Goal: Task Accomplishment & Management: Complete application form

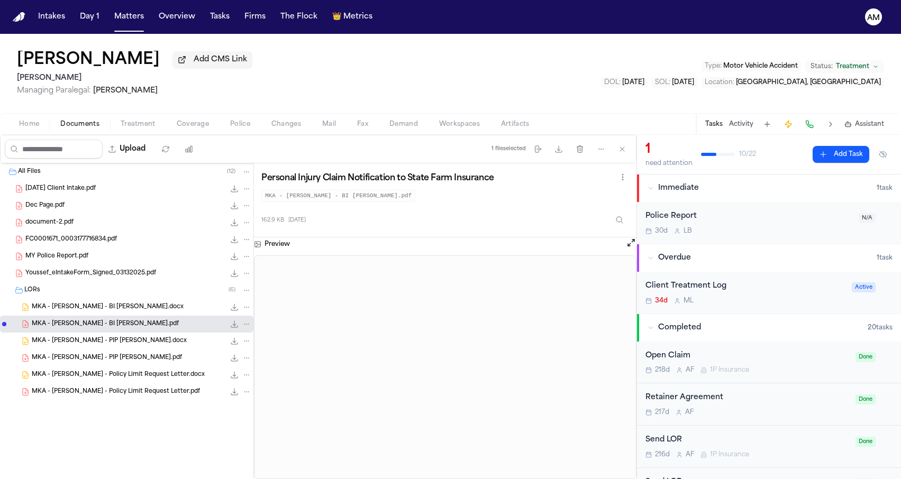
click at [605, 57] on div "Mohamed Youssef Add CMS Link Mohamed K Ahmed Managing Paralegal: Michelle Landa…" at bounding box center [450, 73] width 901 height 79
click at [136, 23] on button "Matters" at bounding box center [129, 16] width 38 height 19
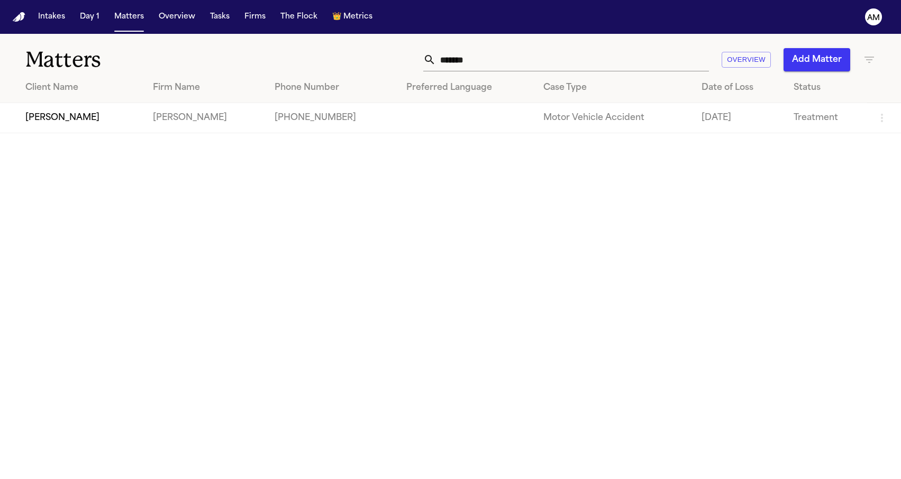
click at [868, 57] on icon "button" at bounding box center [869, 60] width 10 height 6
click at [593, 479] on div at bounding box center [450, 479] width 901 height 0
drag, startPoint x: 541, startPoint y: 61, endPoint x: 360, endPoint y: 61, distance: 180.9
click at [363, 61] on div "******* Overview Add Matter" at bounding box center [571, 59] width 607 height 23
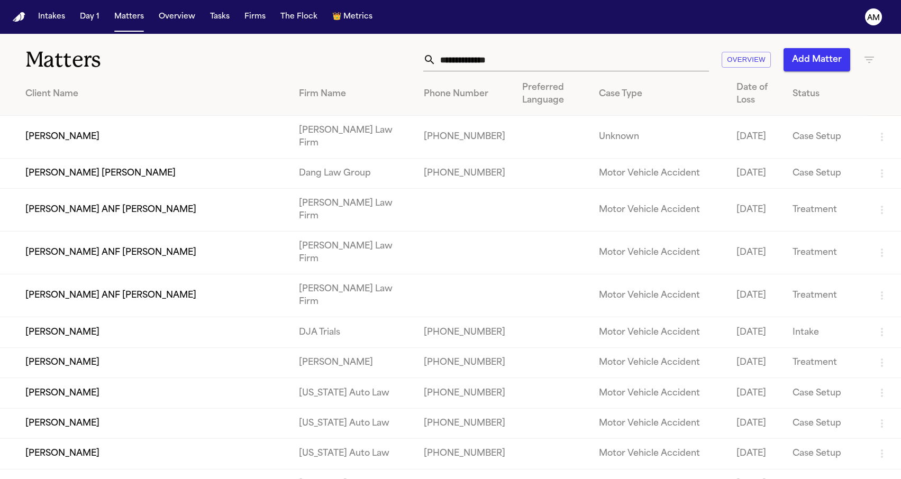
click at [862, 52] on div "Overview Add Matter" at bounding box center [571, 59] width 607 height 23
click at [862, 56] on div "Overview Add Matter" at bounding box center [571, 59] width 607 height 23
click at [864, 57] on icon "button" at bounding box center [869, 59] width 13 height 13
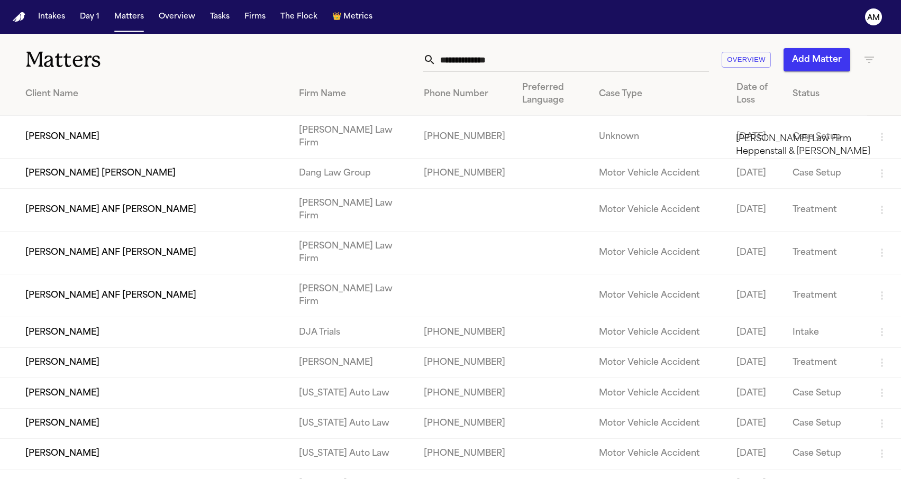
type input "***"
click at [770, 145] on li "[PERSON_NAME] Law Firm" at bounding box center [811, 139] width 150 height 13
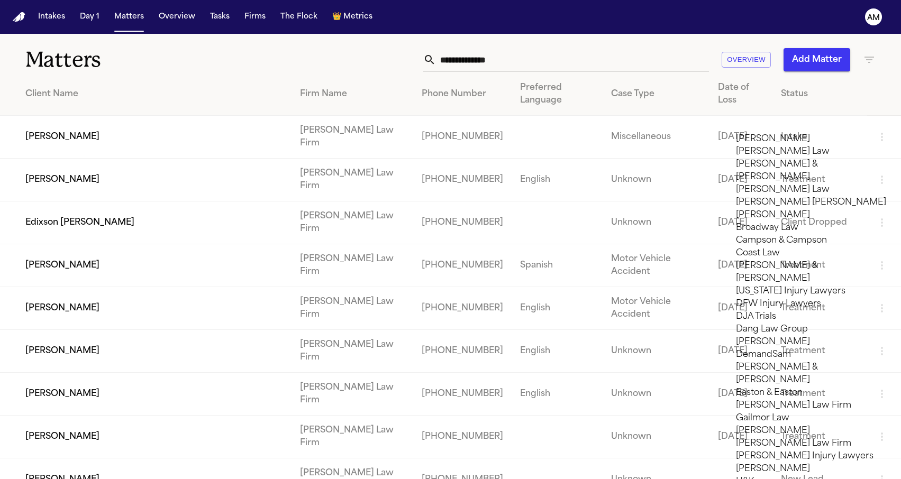
scroll to position [308, 0]
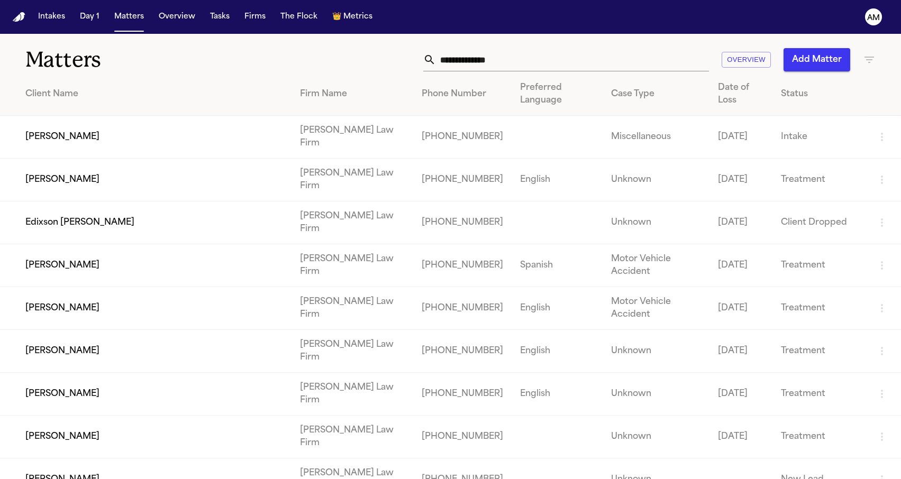
click at [407, 479] on div at bounding box center [450, 479] width 901 height 0
click at [473, 57] on input "text" at bounding box center [572, 59] width 273 height 23
paste input "**********"
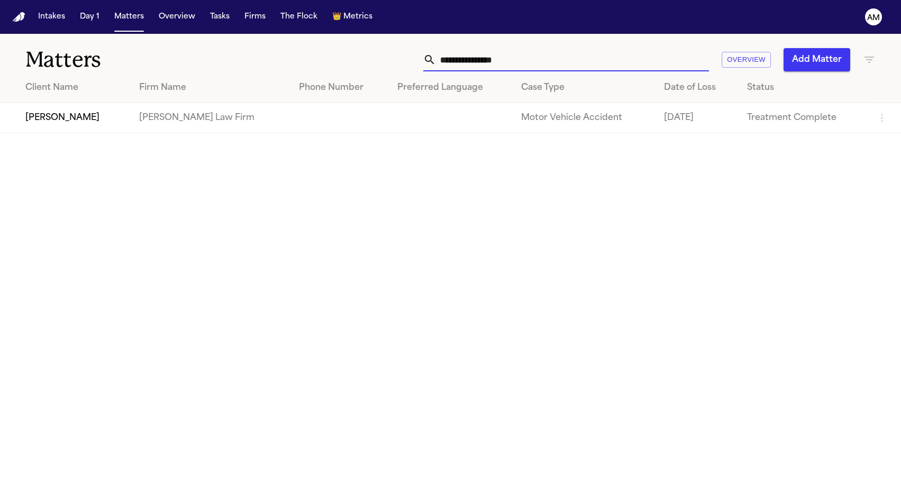
type input "**********"
click at [321, 56] on div "**********" at bounding box center [571, 59] width 607 height 23
click at [98, 114] on td "Alejandro Garcia" at bounding box center [65, 118] width 131 height 30
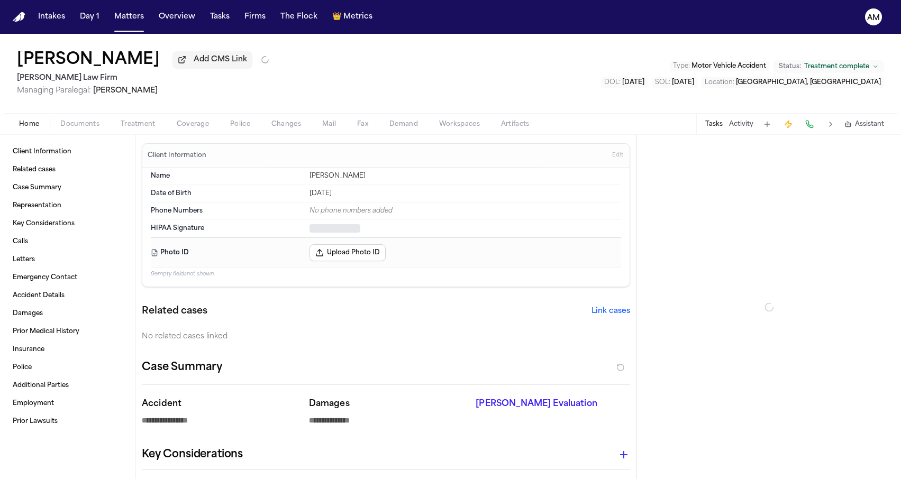
type textarea "*"
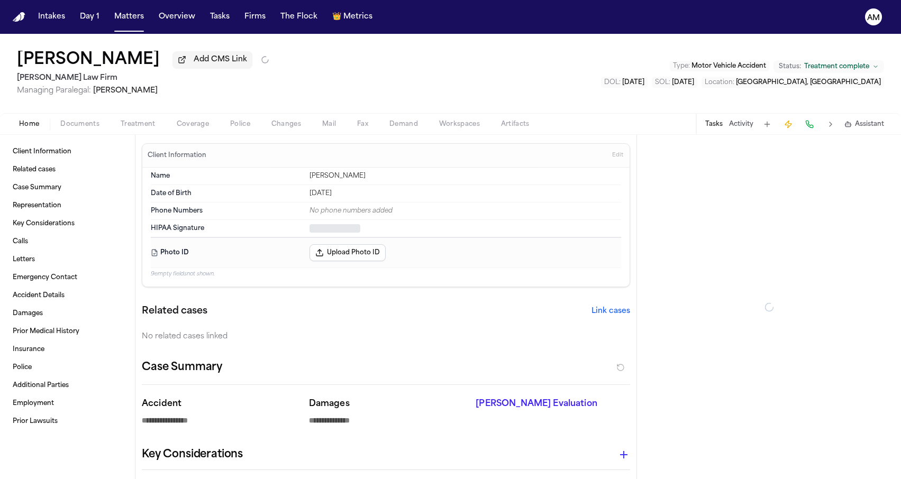
type textarea "*"
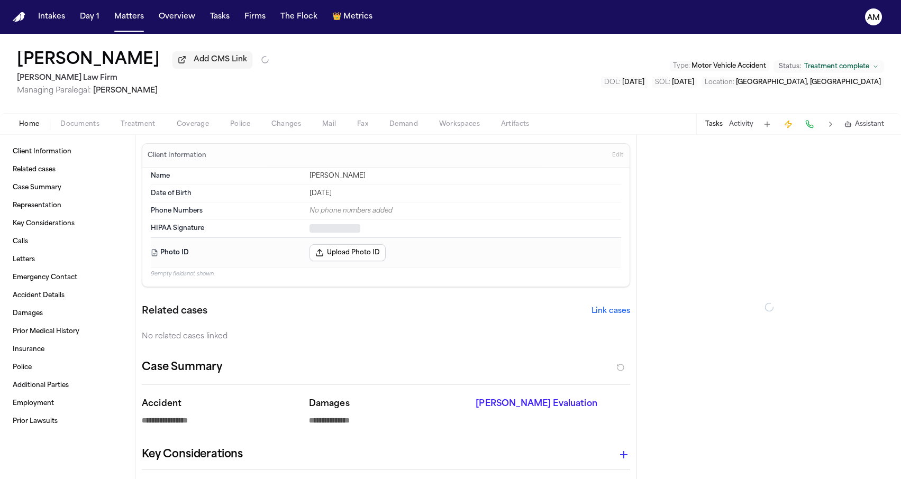
type textarea "*"
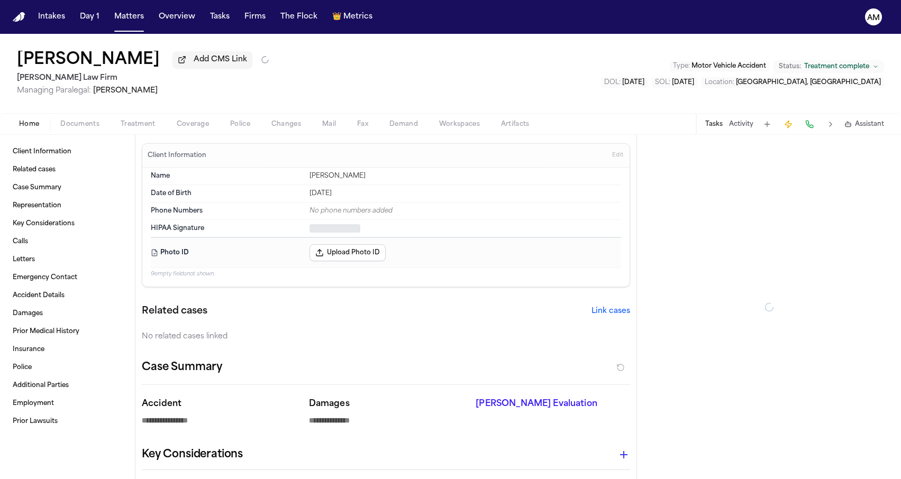
type textarea "*"
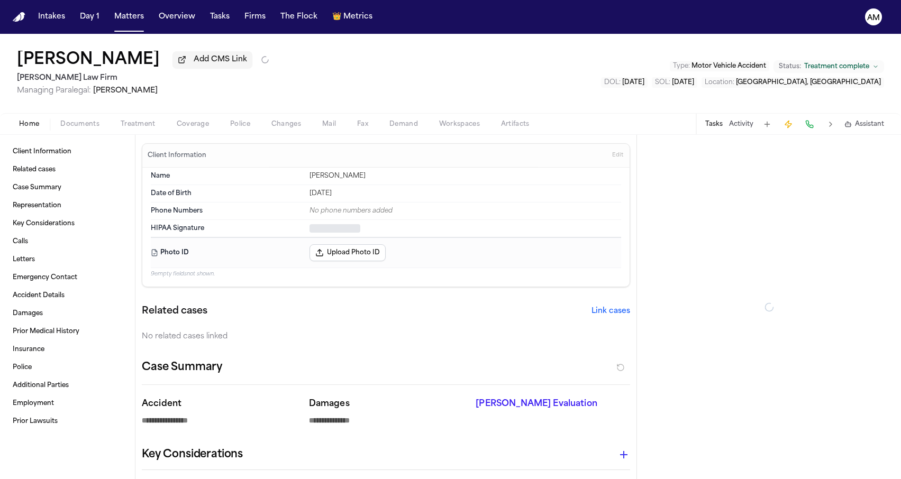
type textarea "*"
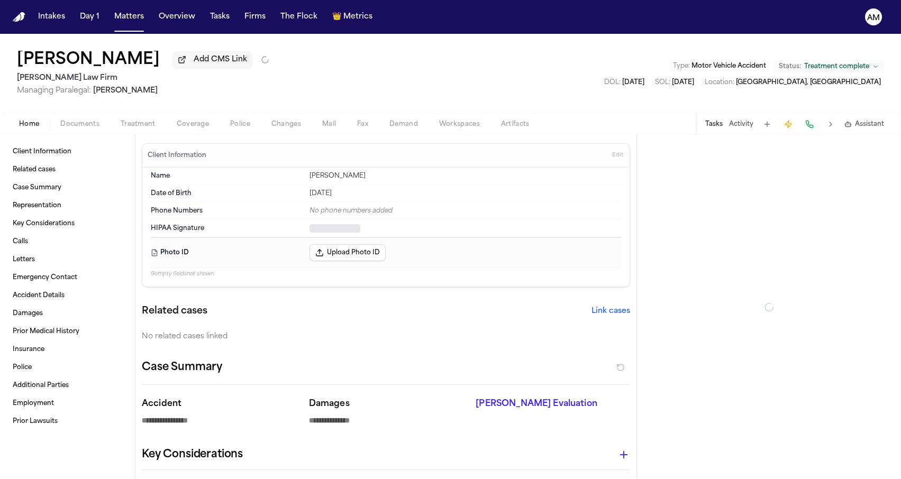
type textarea "*"
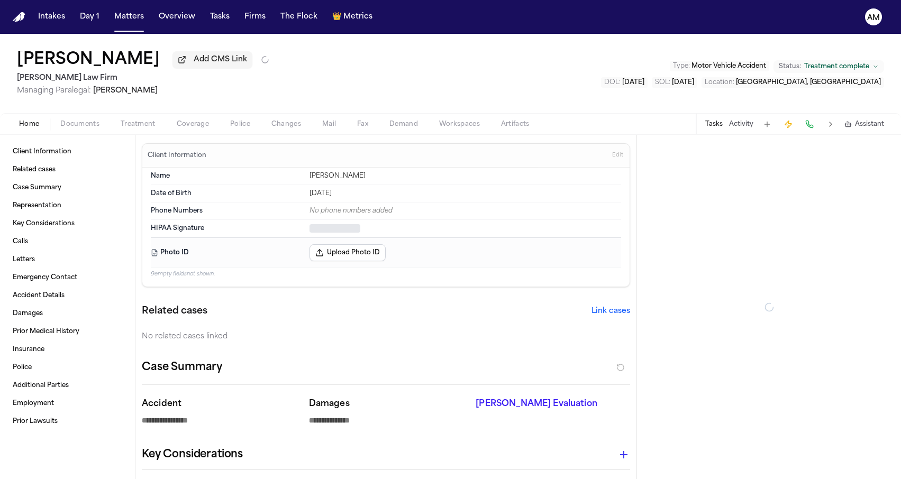
type textarea "*"
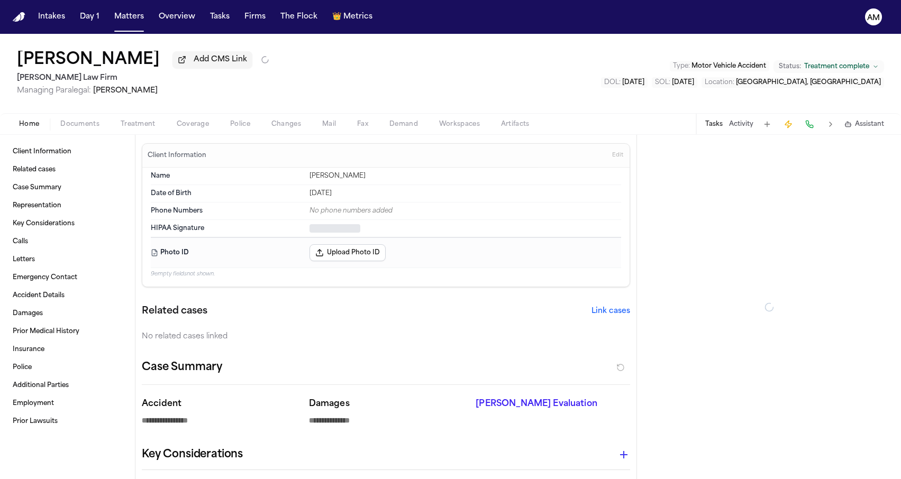
type textarea "*"
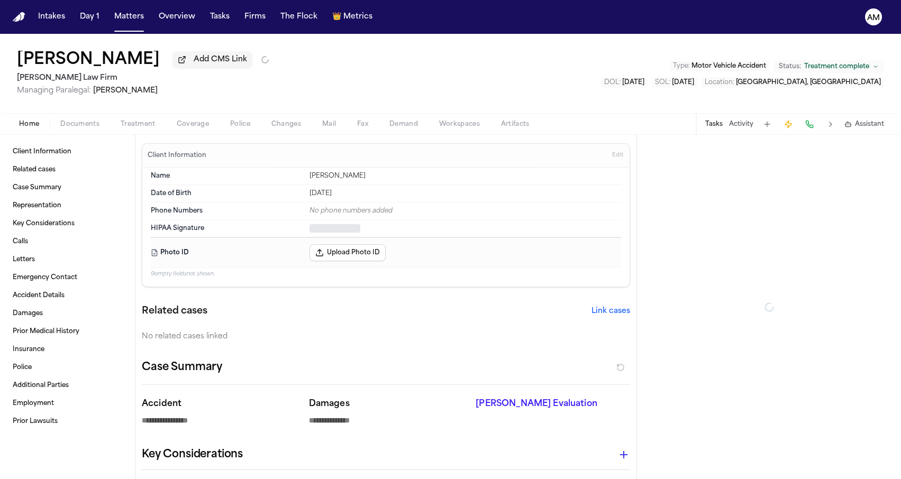
type textarea "*"
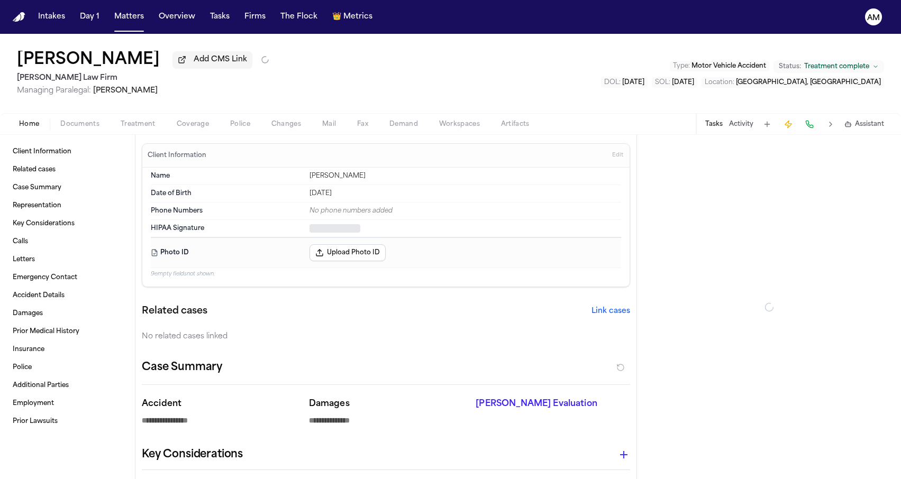
type textarea "*"
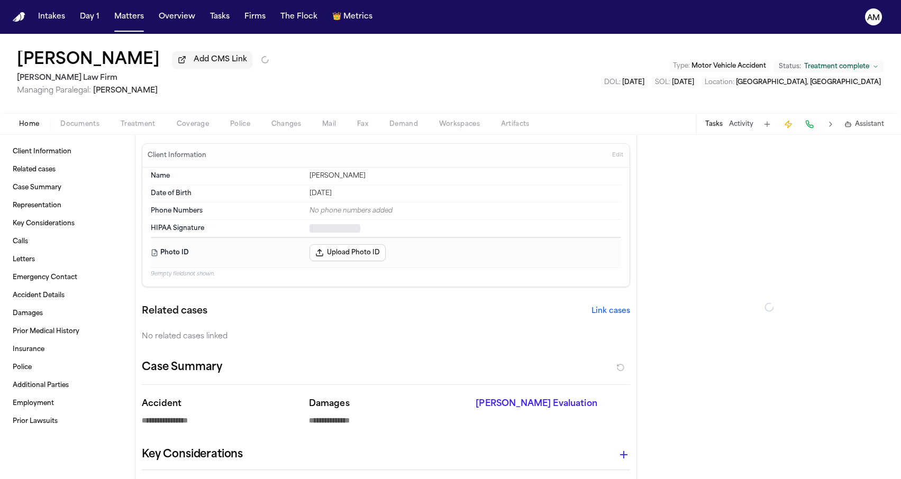
type textarea "*"
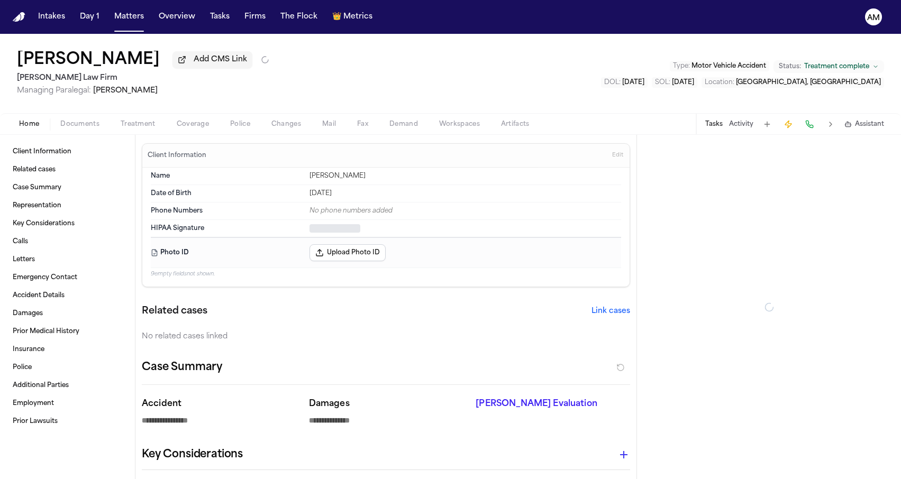
type textarea "*"
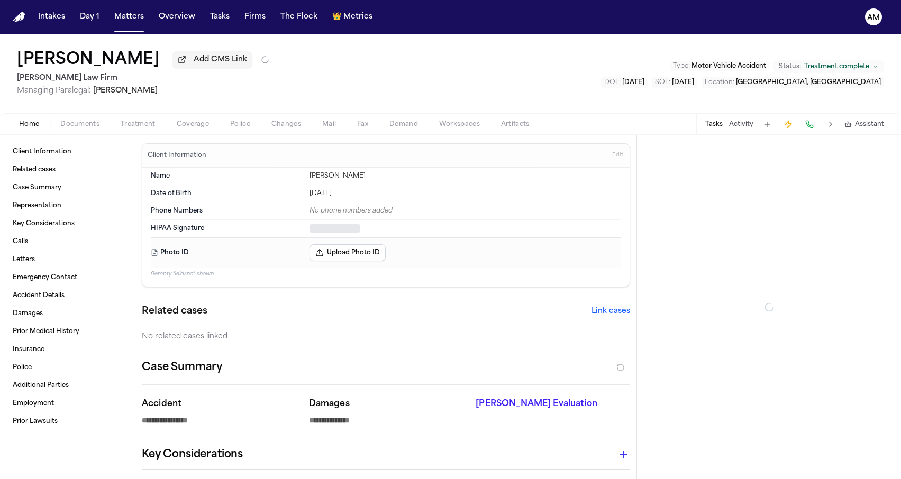
type textarea "*"
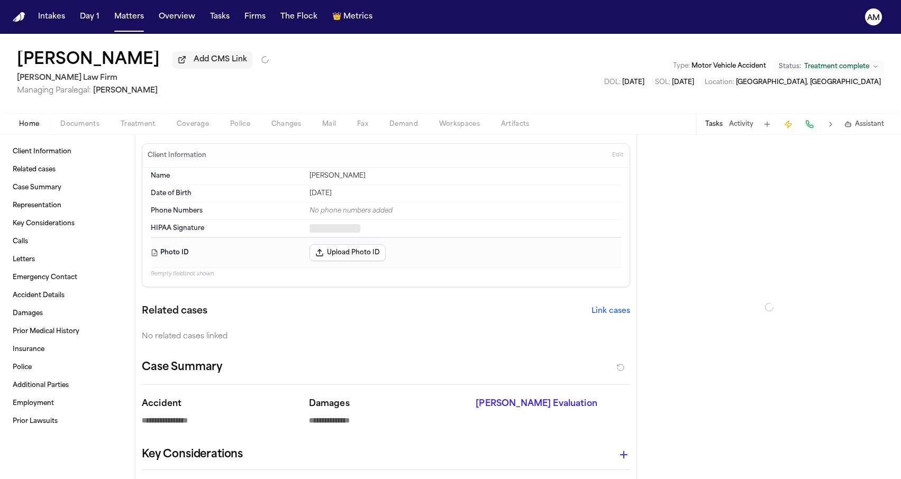
type textarea "*"
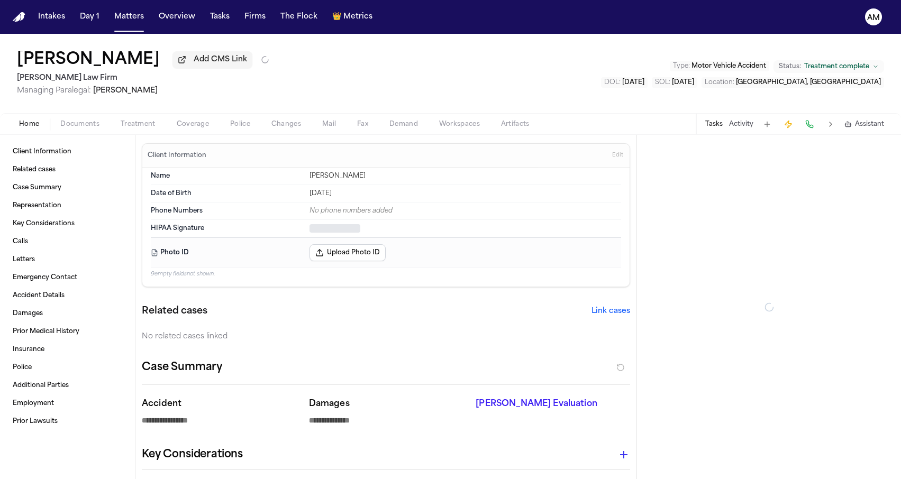
type textarea "*"
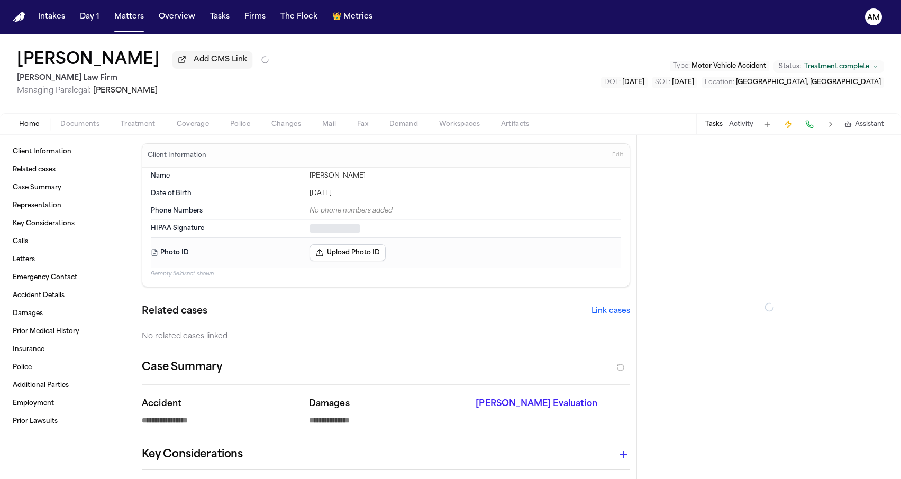
type textarea "*"
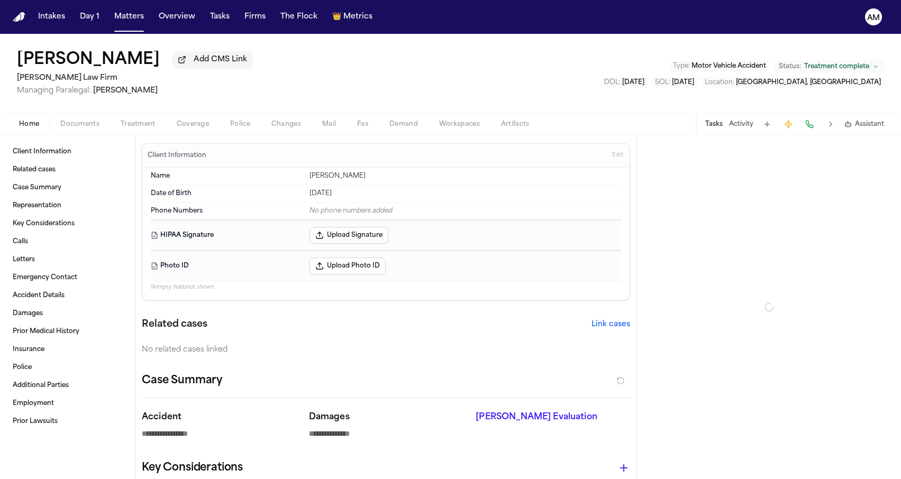
type textarea "*"
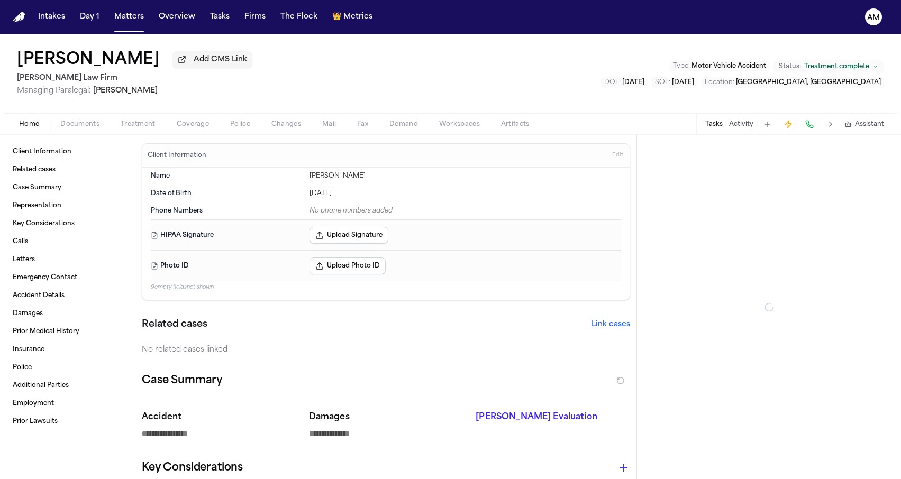
type textarea "*"
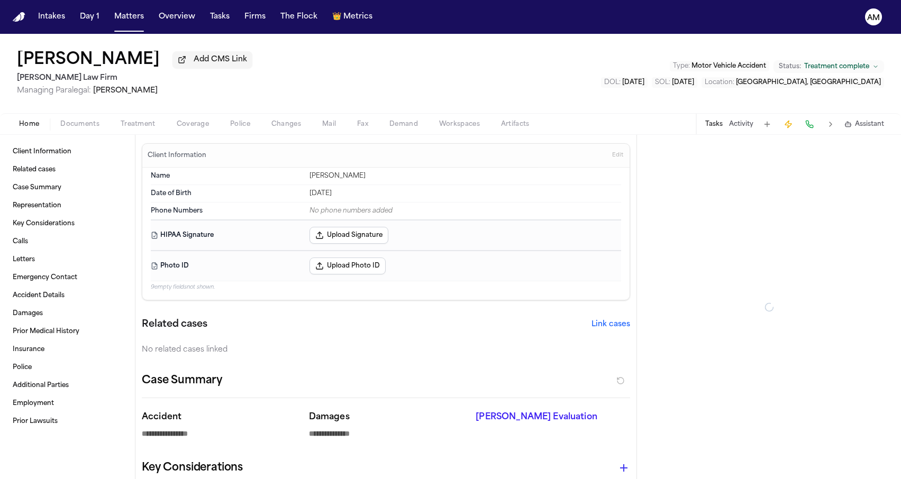
type textarea "*"
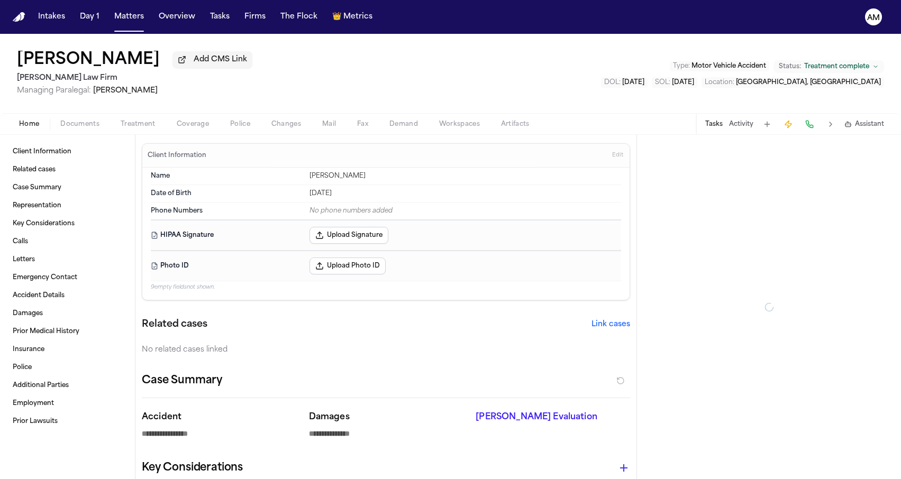
type textarea "*"
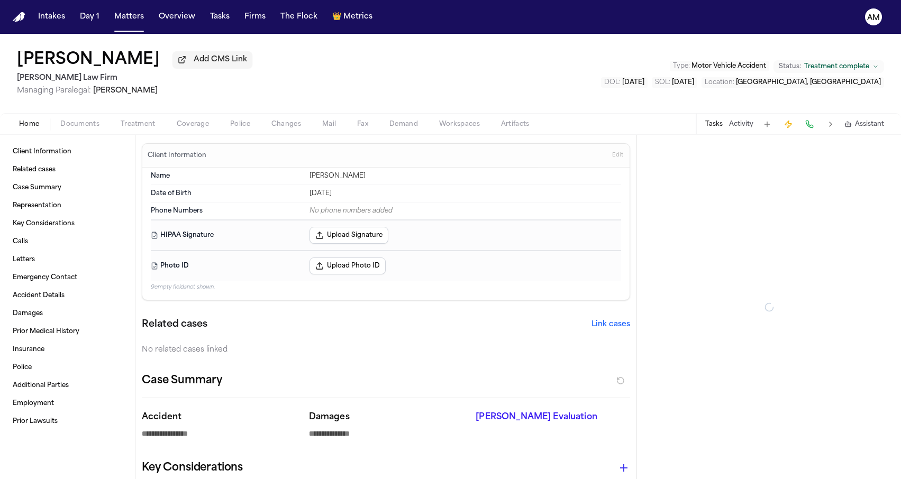
type textarea "*"
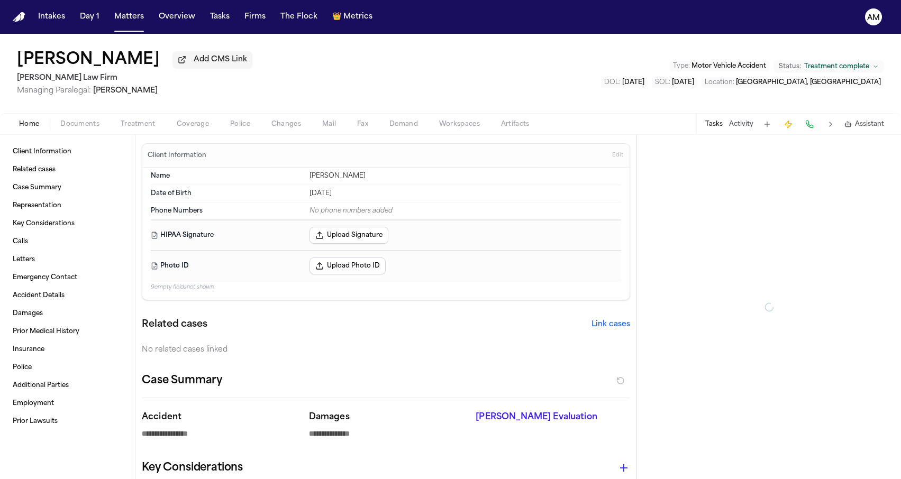
type textarea "*"
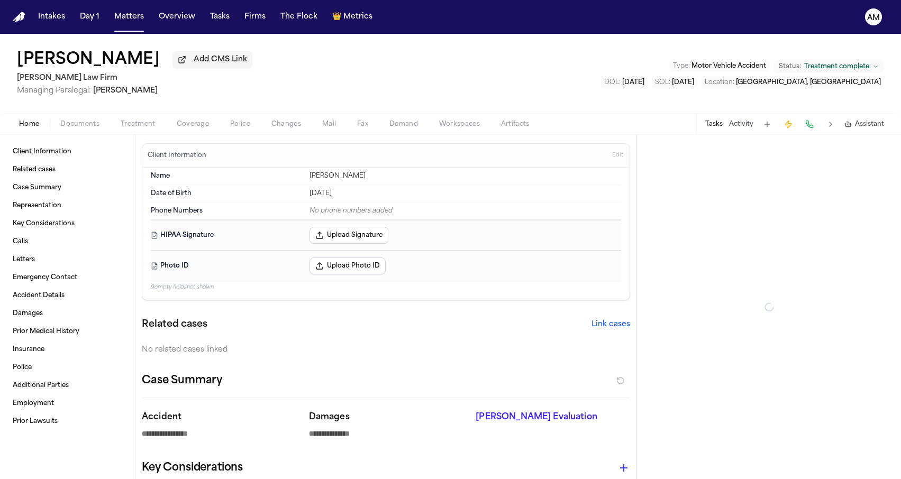
type textarea "*"
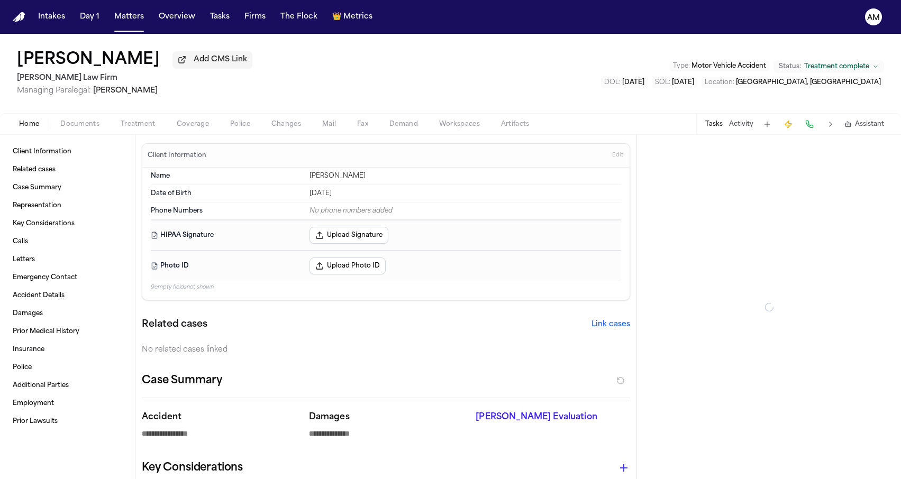
type textarea "*"
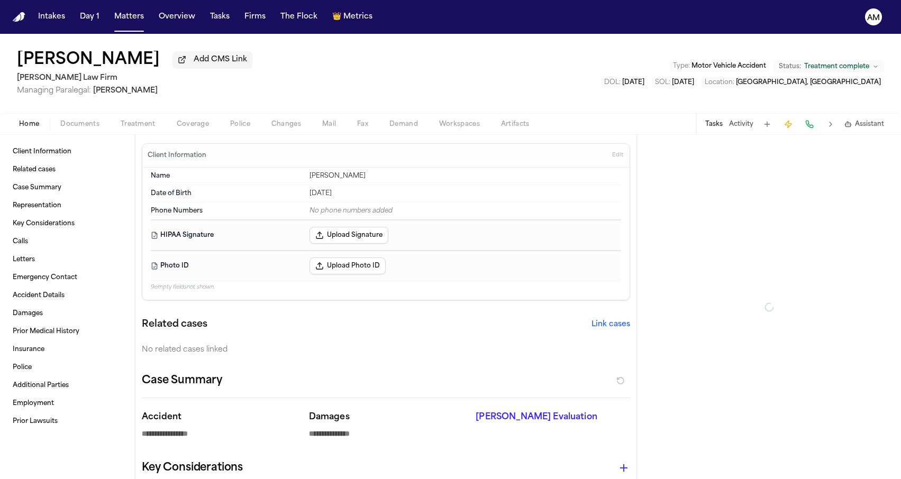
type textarea "*"
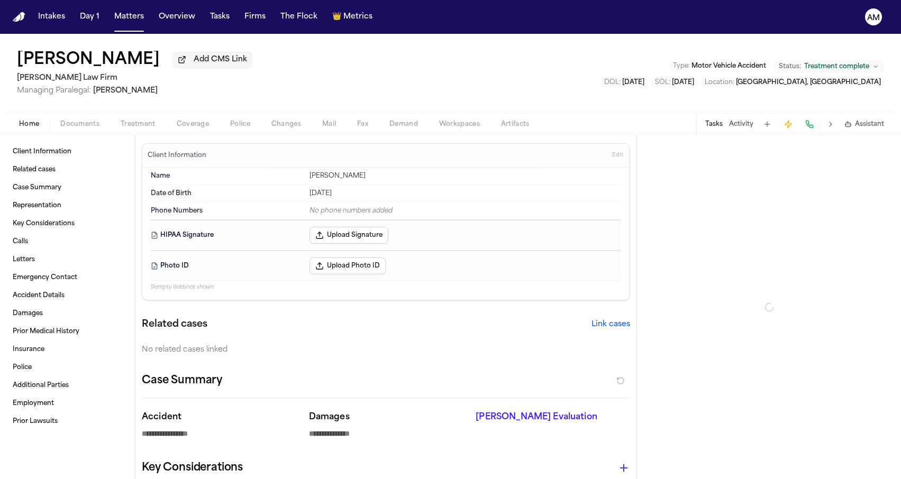
type textarea "*"
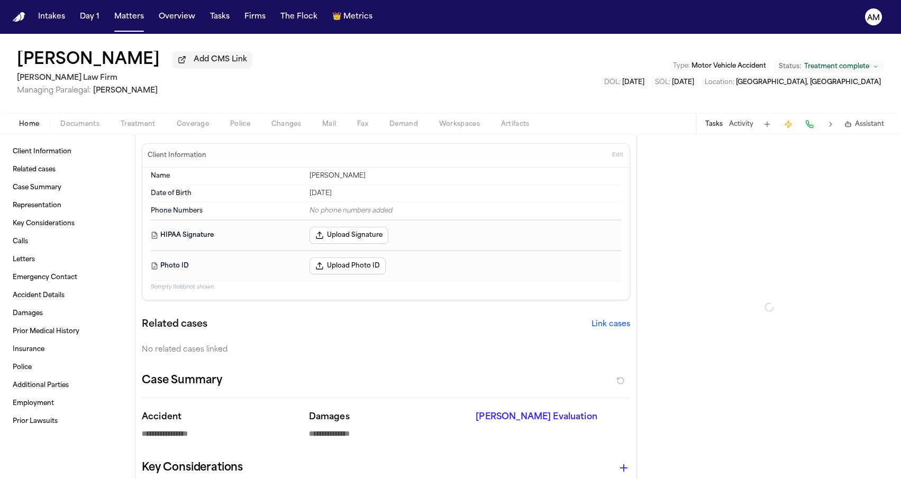
type textarea "*"
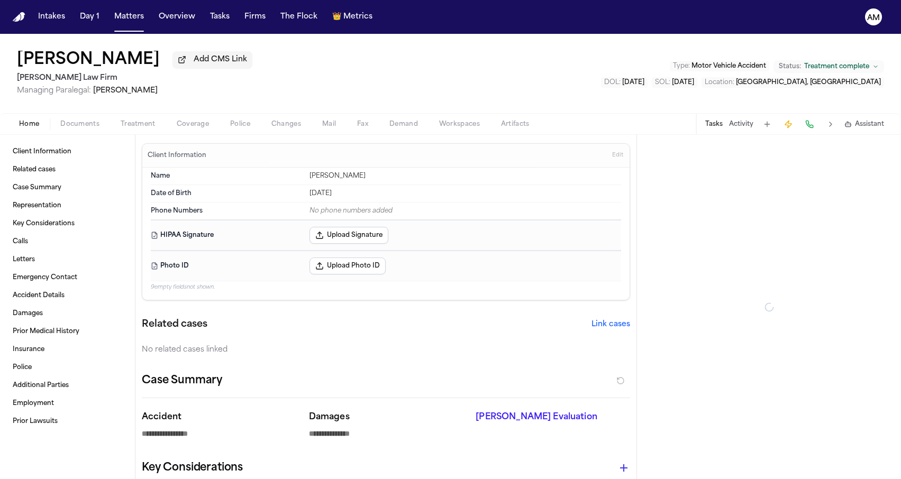
type textarea "*"
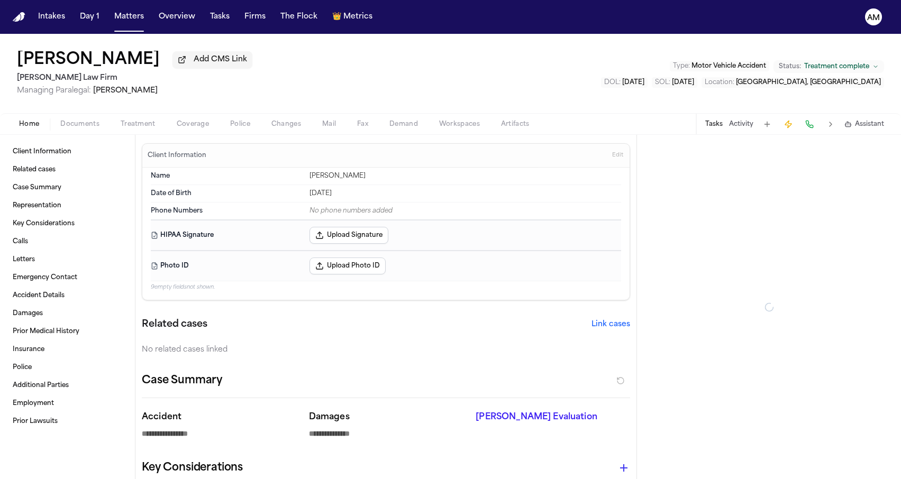
type textarea "*"
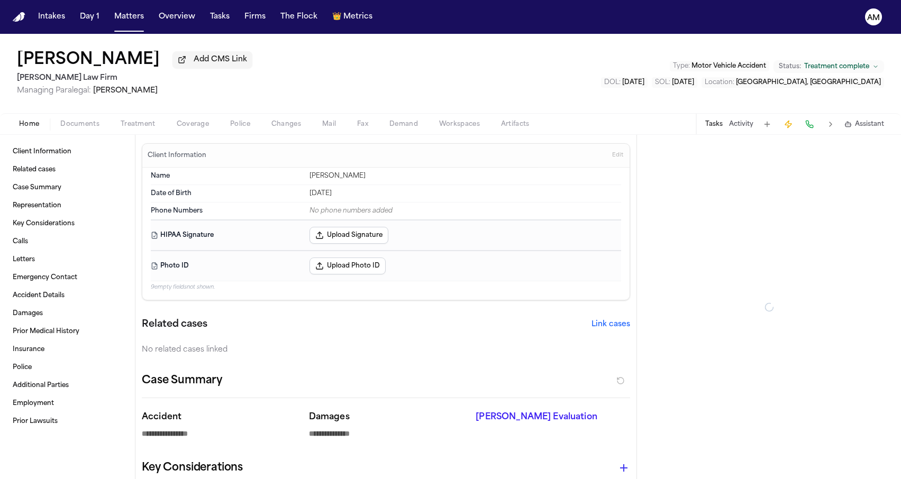
type textarea "*"
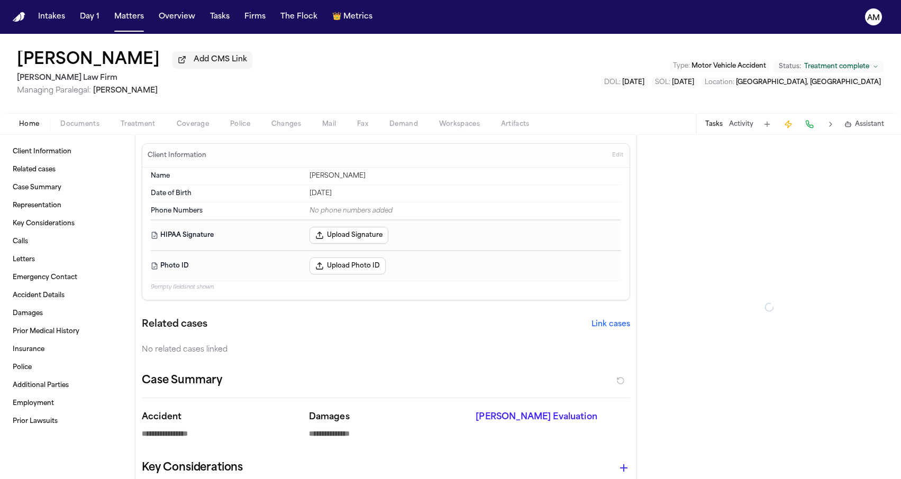
type textarea "*"
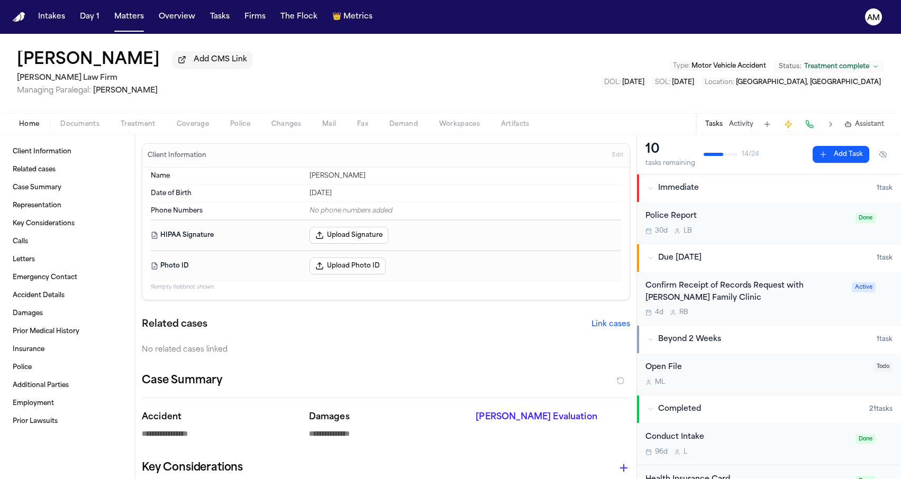
type textarea "*"
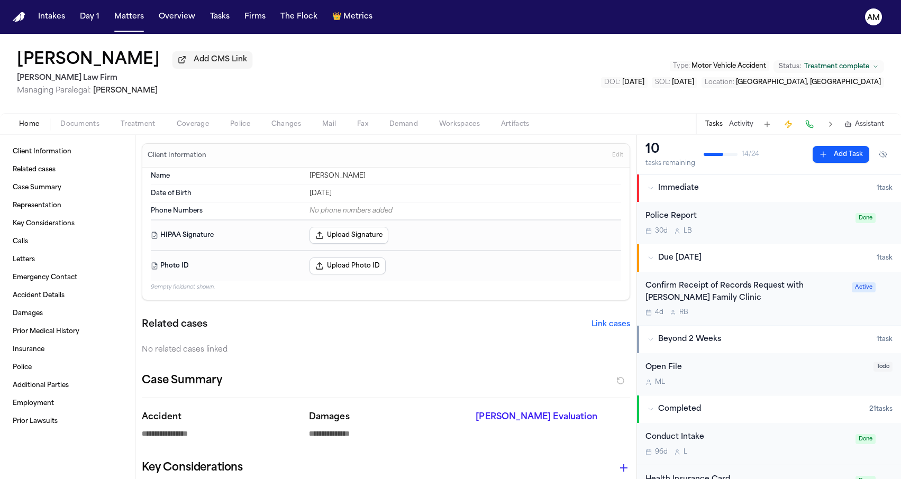
type textarea "*"
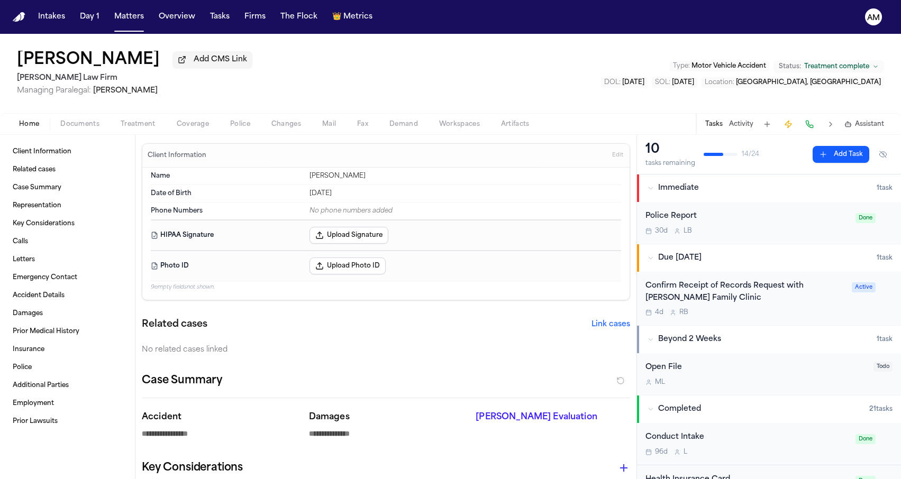
type textarea "*"
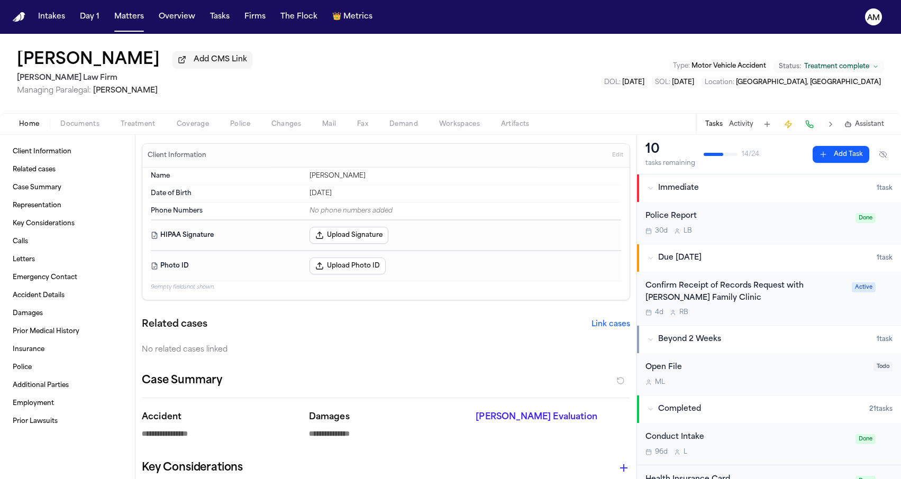
type textarea "*"
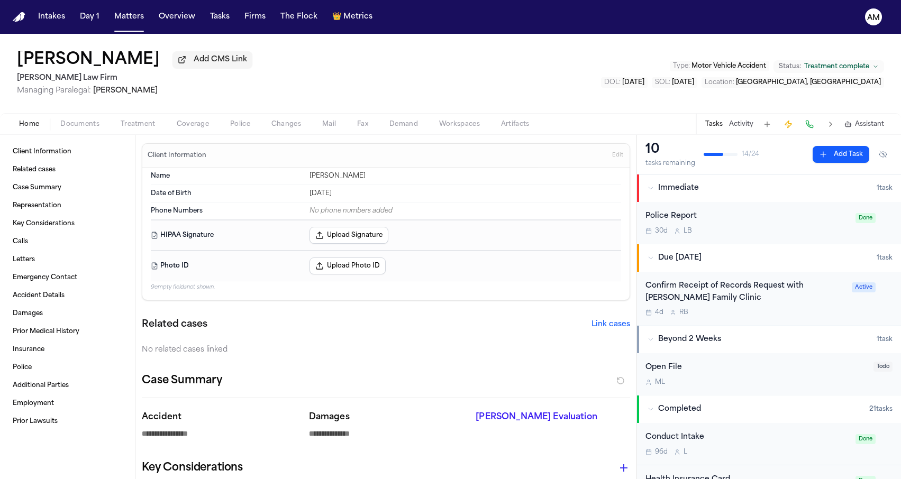
type textarea "*"
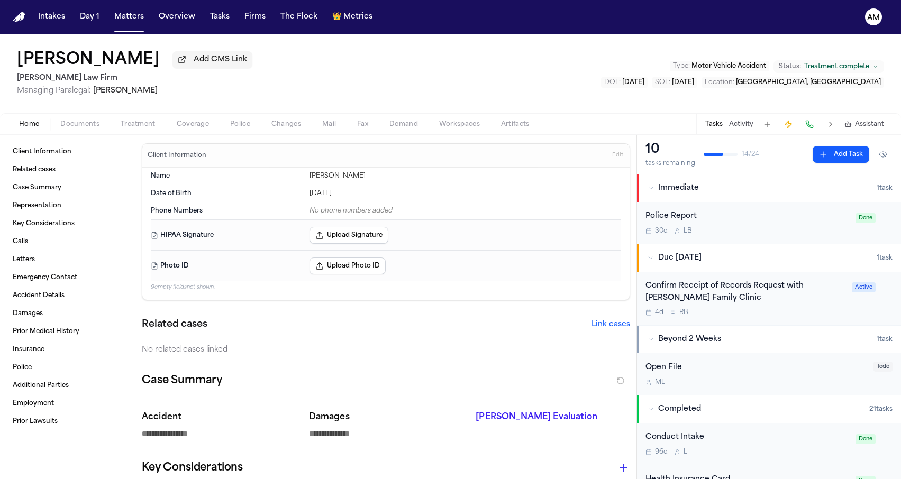
type textarea "*"
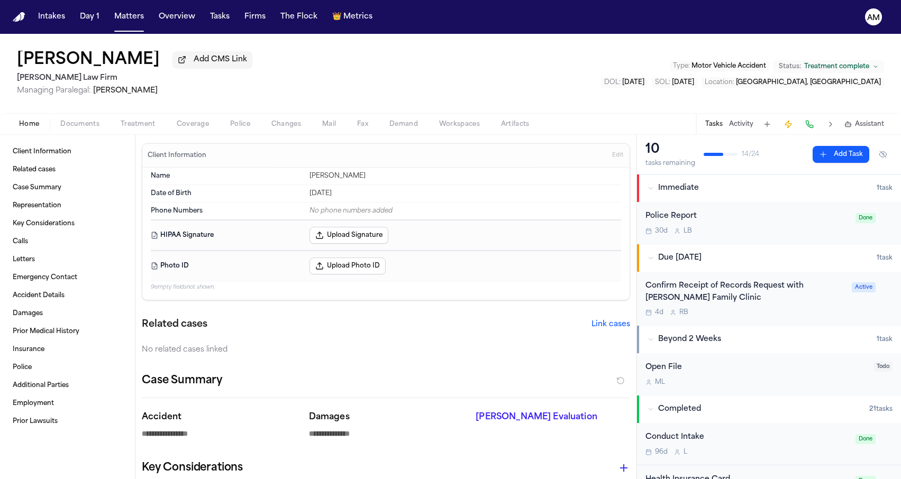
type textarea "*"
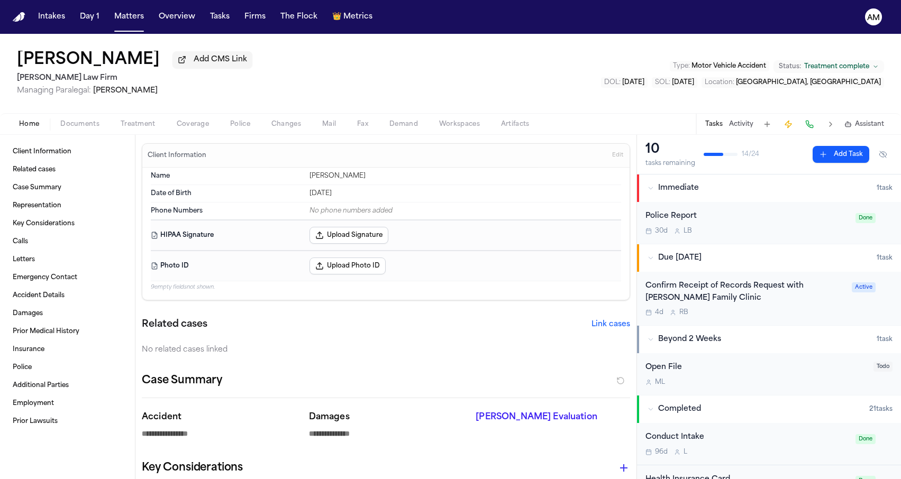
type textarea "*"
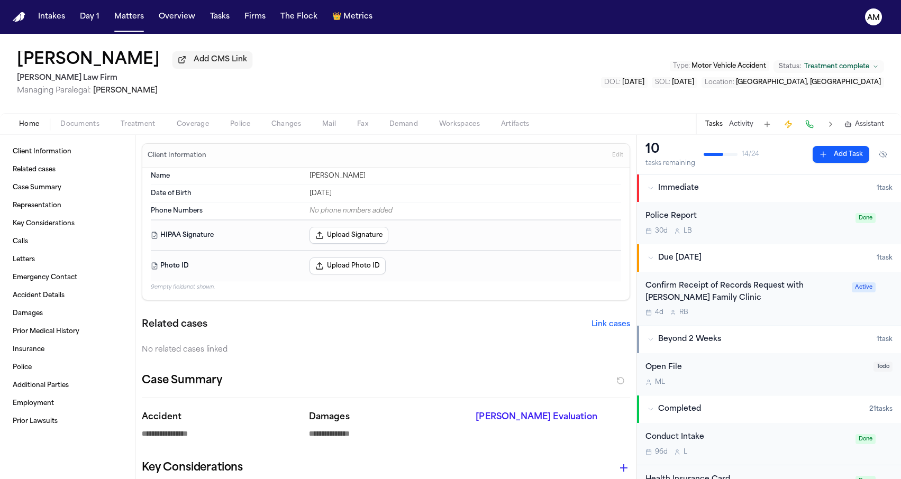
type textarea "*"
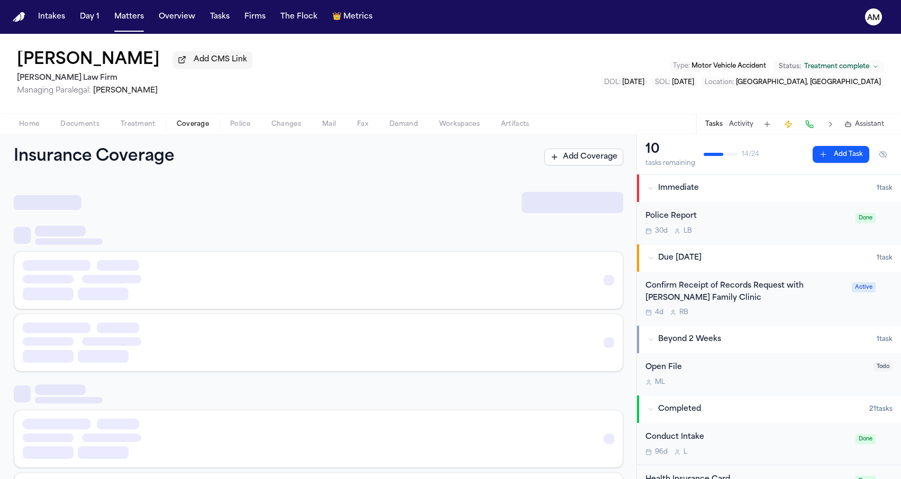
click at [181, 126] on span "Coverage" at bounding box center [193, 124] width 32 height 8
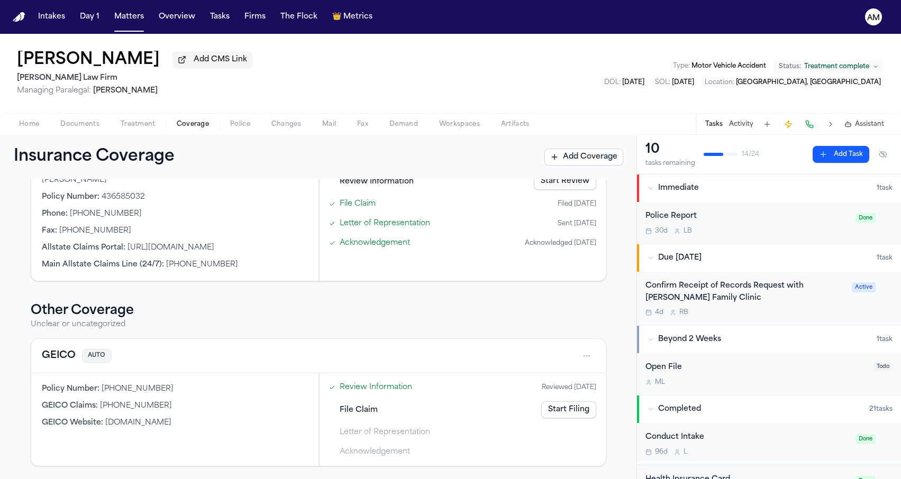
scroll to position [419, 0]
click at [97, 126] on span "Documents" at bounding box center [79, 124] width 39 height 8
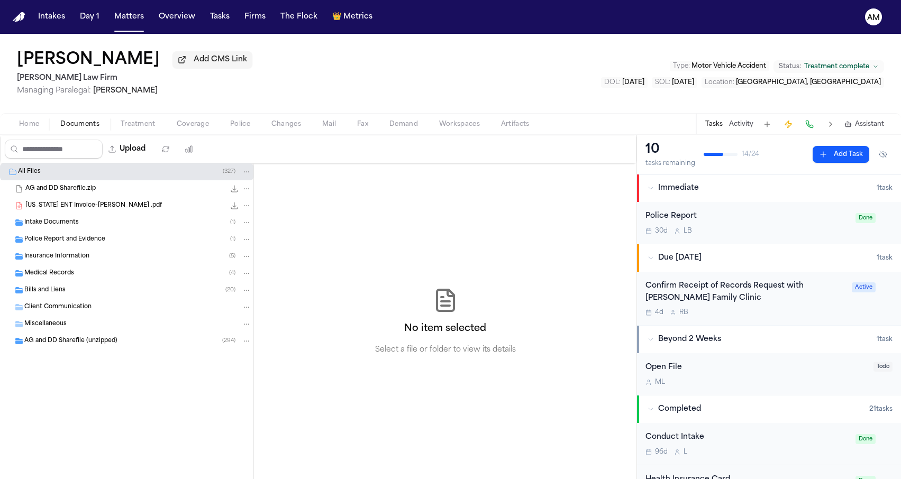
click at [143, 226] on div "Intake Documents ( 1 )" at bounding box center [137, 223] width 227 height 10
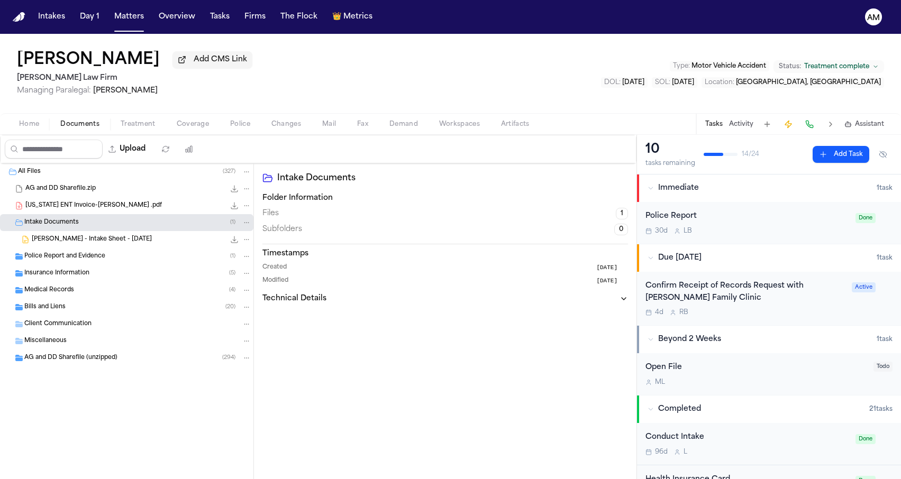
click at [116, 240] on span "A. Garcia - Intake Sheet - 6.27.25" at bounding box center [92, 239] width 120 height 9
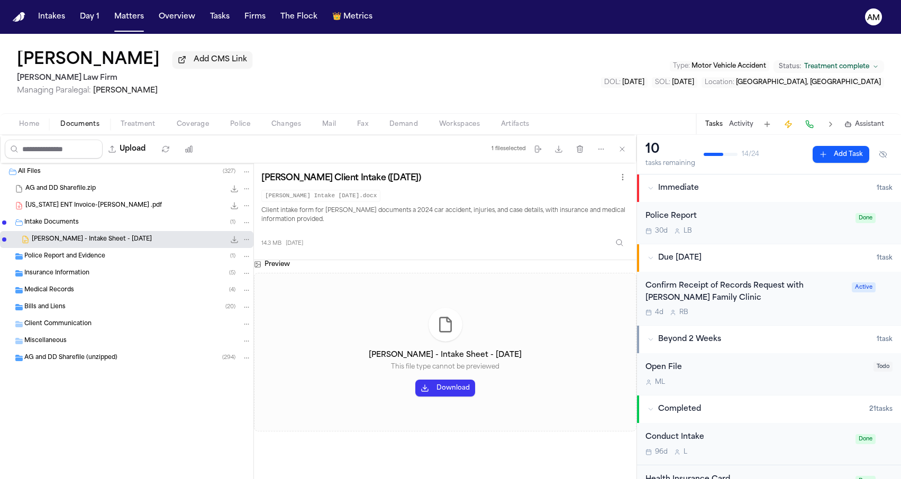
click at [103, 257] on span "Police Report and Evidence" at bounding box center [64, 256] width 81 height 9
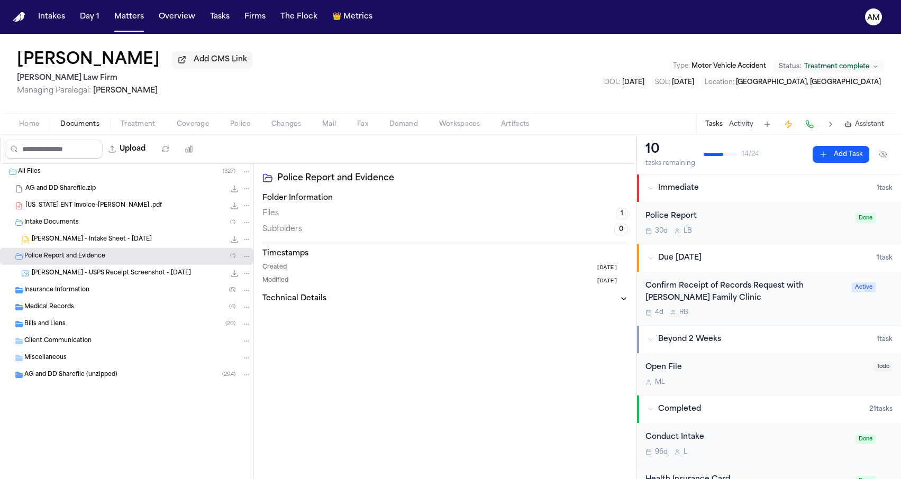
click at [96, 273] on span "A. Garcia - USPS Receipt Screenshot - 8.1.25" at bounding box center [111, 273] width 159 height 9
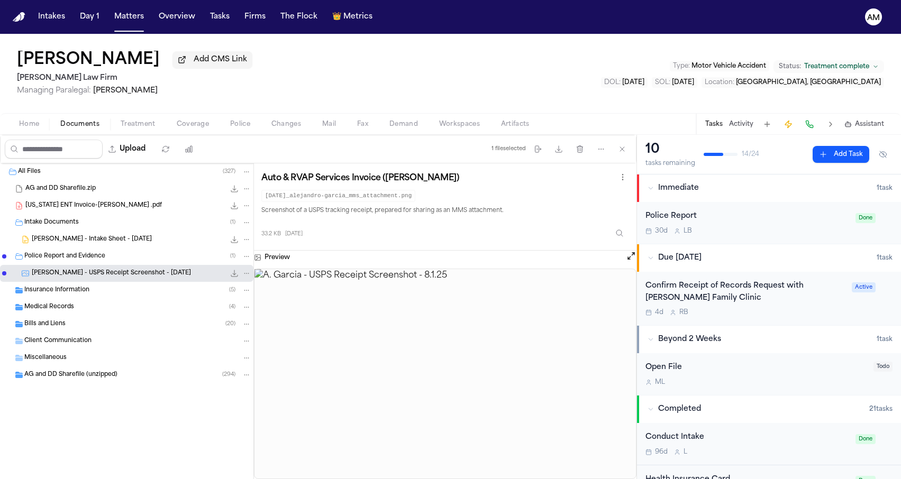
click at [89, 294] on div "Insurance Information ( 5 )" at bounding box center [137, 291] width 227 height 10
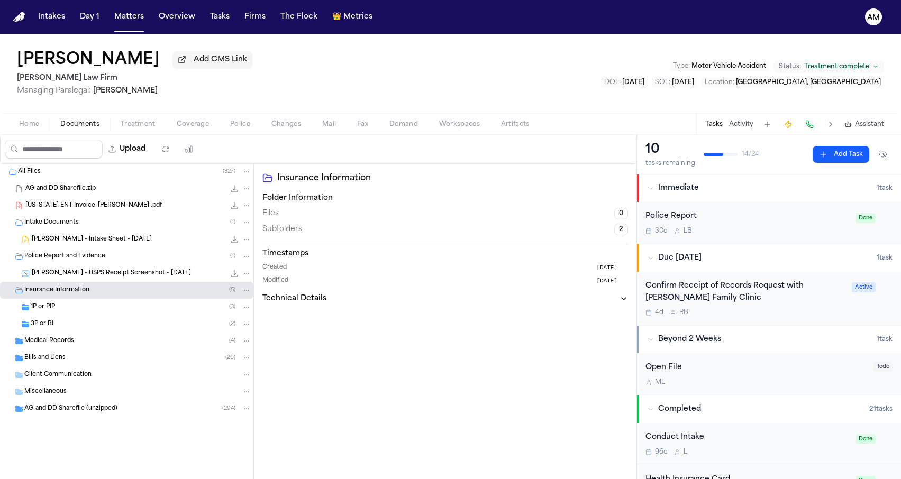
click at [85, 311] on div "1P or PIP ( 3 )" at bounding box center [141, 308] width 221 height 10
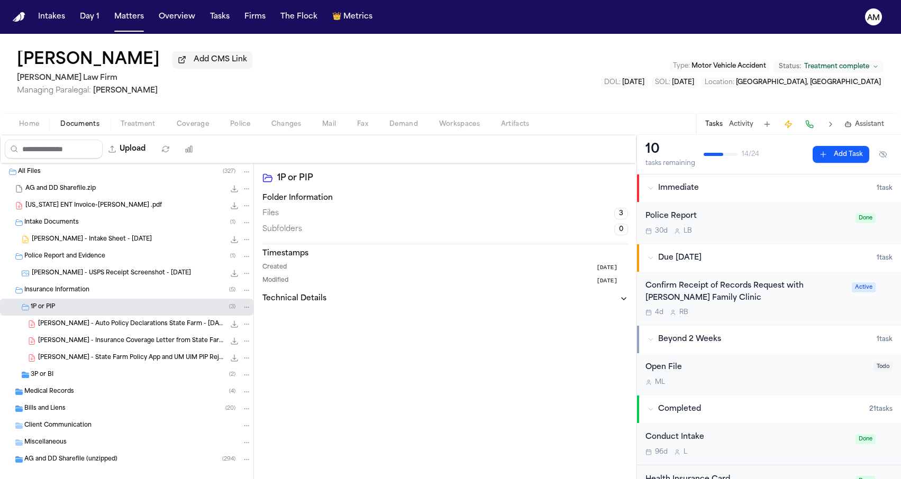
click at [81, 328] on span "A. Garcia - Auto Policy Declarations State Farm - 8.30.24" at bounding box center [131, 324] width 187 height 9
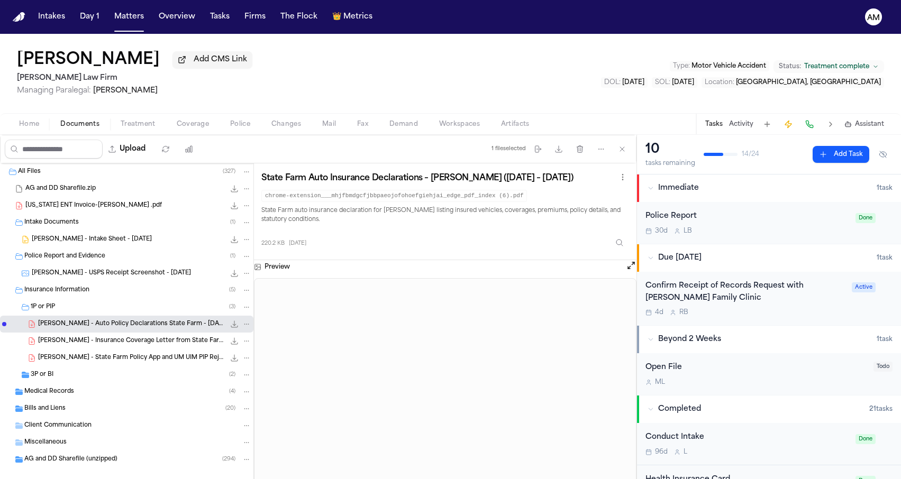
click at [66, 376] on div "3P or BI ( 2 )" at bounding box center [141, 375] width 221 height 10
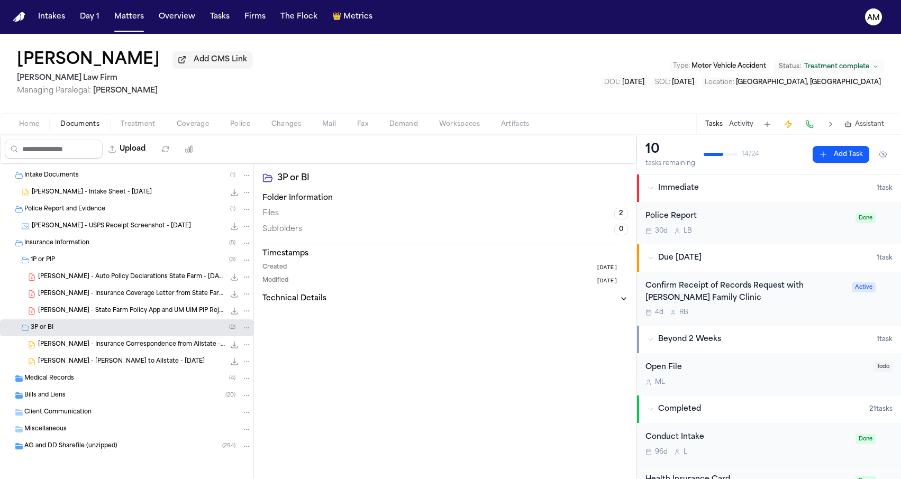
click at [67, 372] on div "Medical Records ( 4 )" at bounding box center [126, 378] width 253 height 17
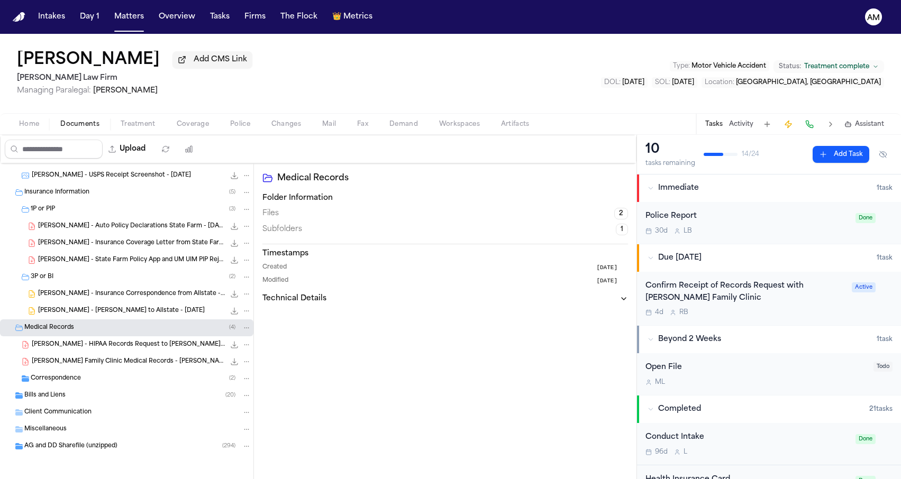
click at [65, 374] on div "Correspondence ( 2 )" at bounding box center [141, 379] width 221 height 10
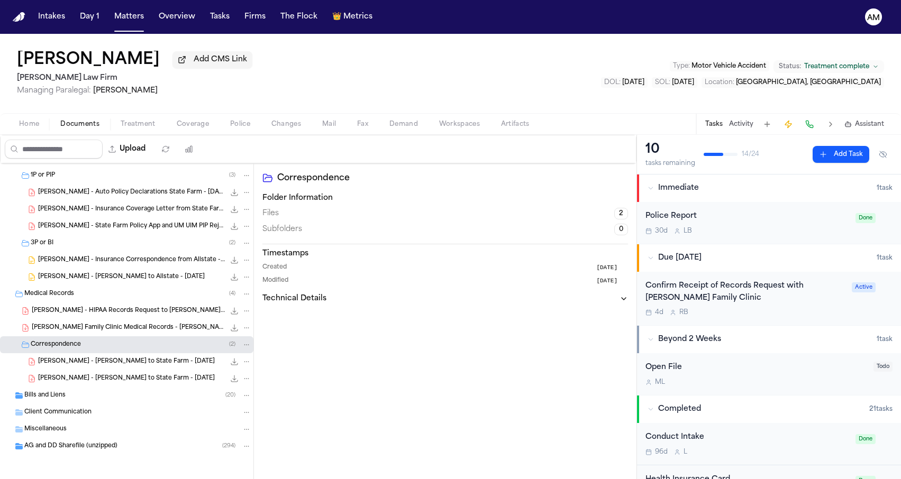
click at [58, 388] on div "Bills and Liens ( 20 )" at bounding box center [126, 395] width 253 height 17
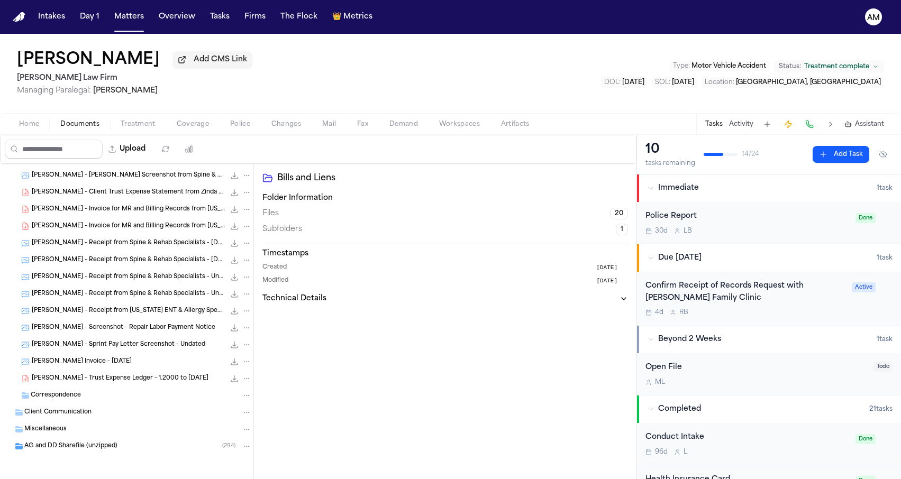
click at [54, 444] on span "AG and DD Sharefile (unzipped)" at bounding box center [70, 446] width 93 height 9
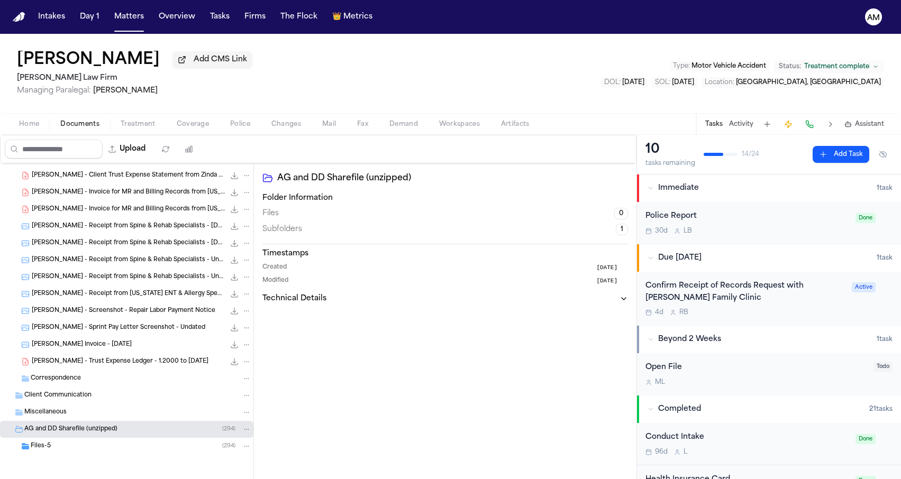
click at [54, 444] on div "Files-5 ( 294 )" at bounding box center [141, 447] width 221 height 10
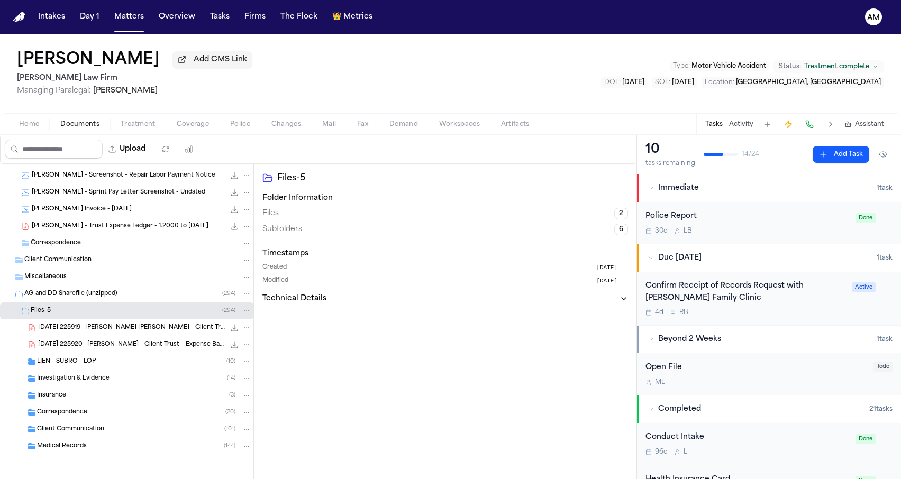
scroll to position [642, 0]
click at [75, 451] on div "Medical Records ( 144 )" at bounding box center [144, 447] width 214 height 10
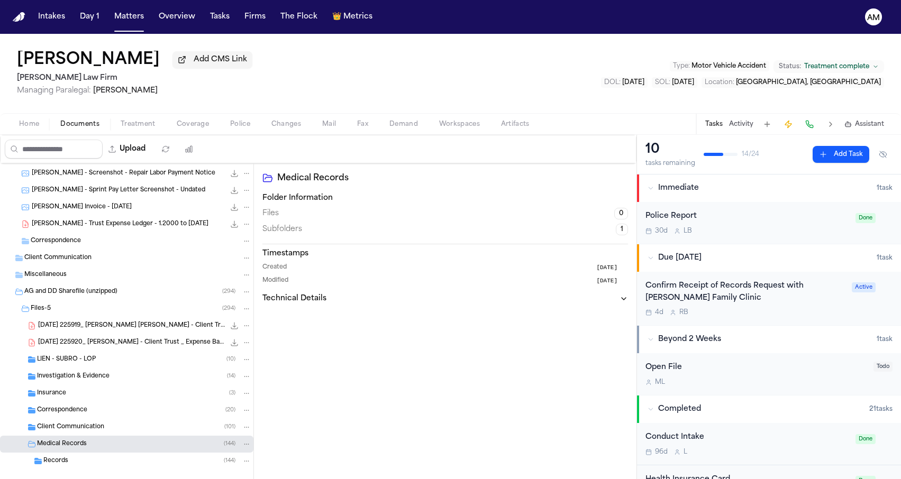
click at [78, 431] on span "Client Communication" at bounding box center [70, 427] width 67 height 9
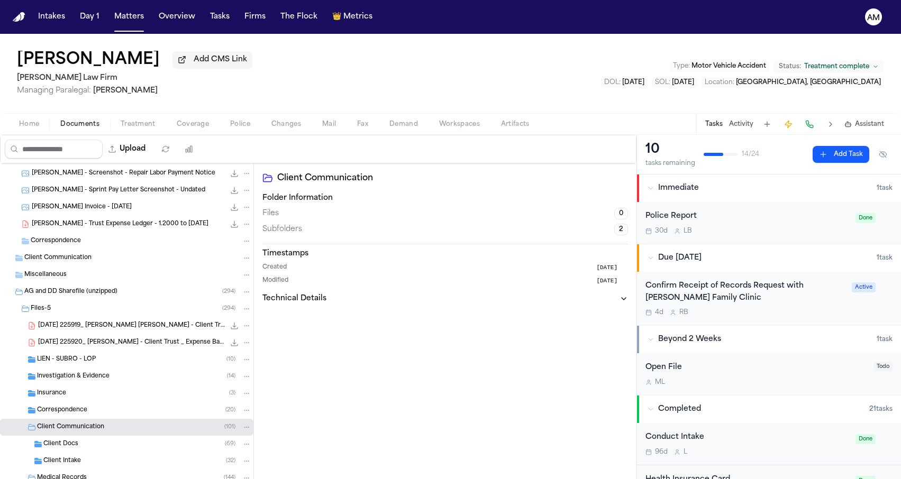
click at [79, 414] on span "Correspondence" at bounding box center [62, 410] width 50 height 9
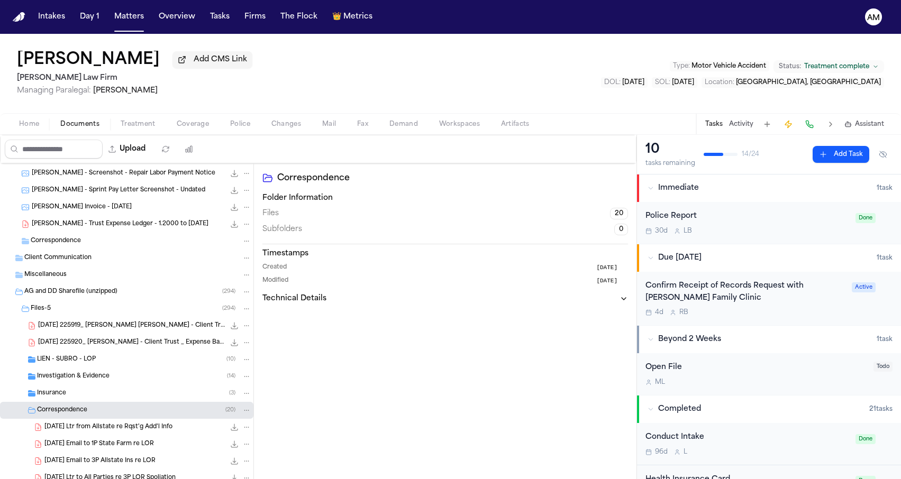
click at [79, 398] on div "Insurance ( 3 )" at bounding box center [144, 394] width 214 height 10
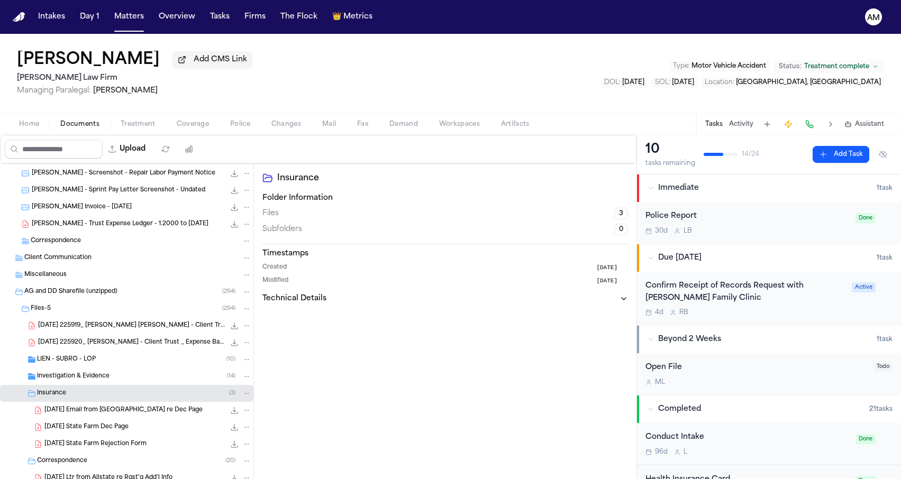
click at [87, 385] on div "Investigation & Evidence ( 14 )" at bounding box center [126, 376] width 253 height 17
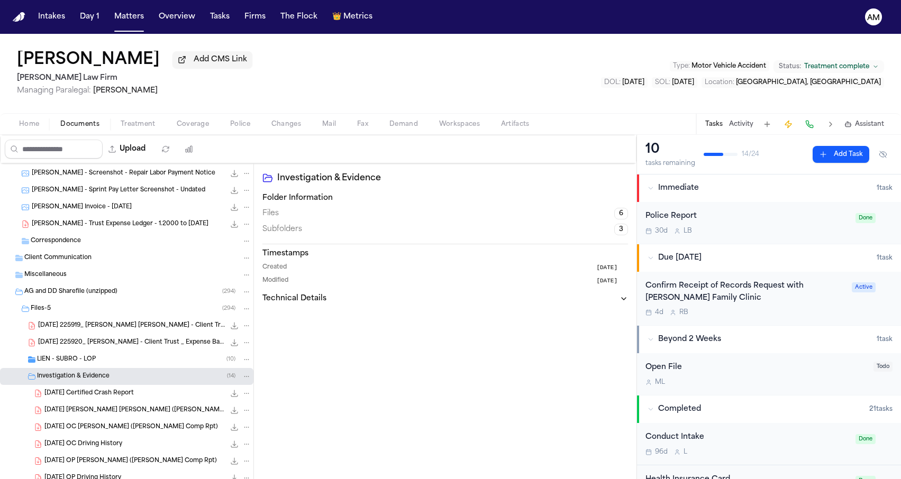
click at [89, 367] on div "LIEN - SUBRO - LOP ( 10 )" at bounding box center [126, 359] width 253 height 17
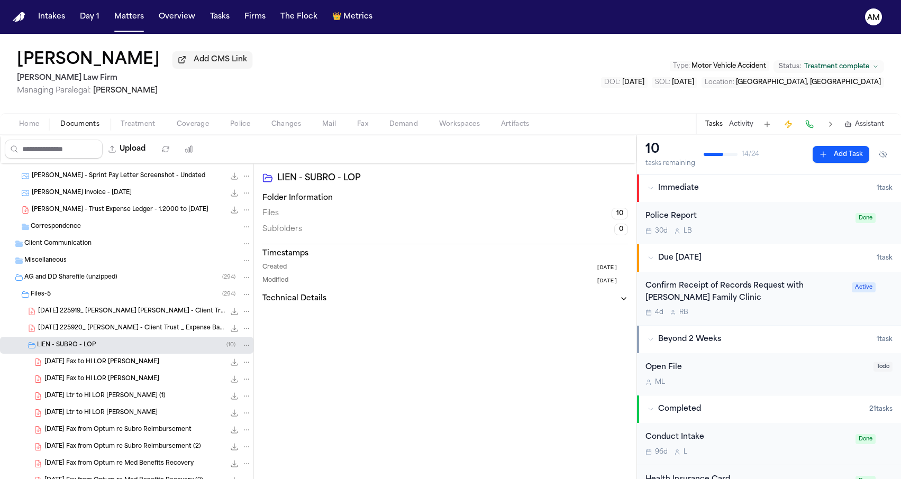
scroll to position [598, 0]
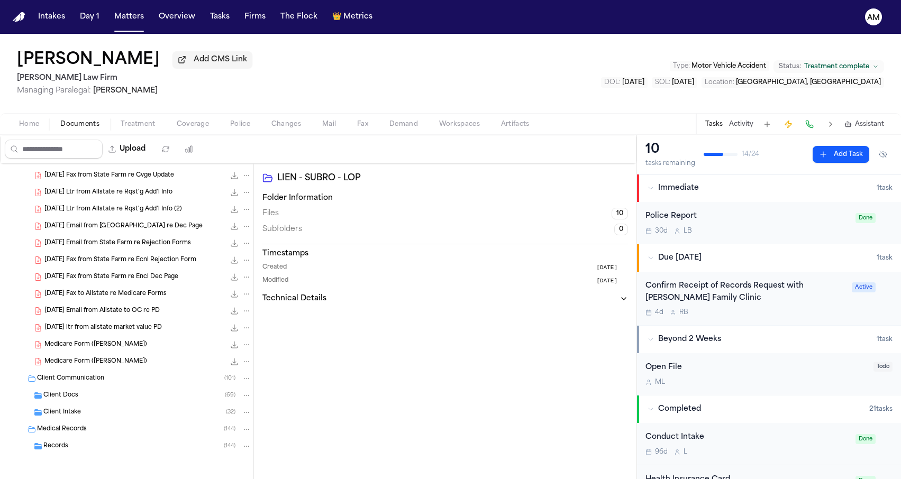
click at [74, 408] on div "Client Intake ( 32 )" at bounding box center [147, 413] width 208 height 10
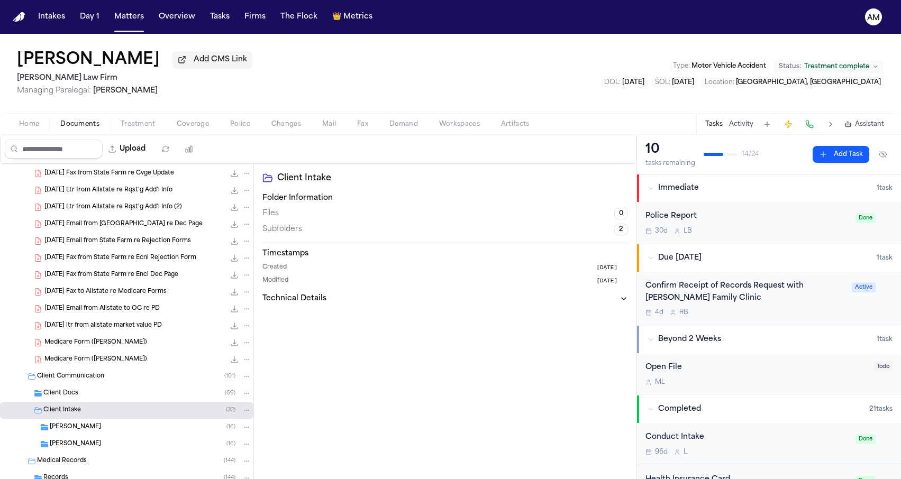
click at [77, 396] on span "Client Docs" at bounding box center [60, 393] width 35 height 9
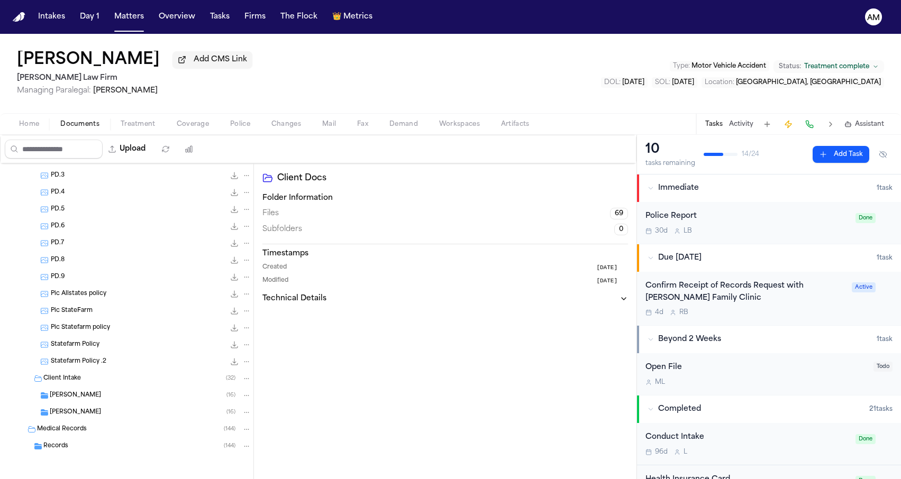
click at [88, 396] on div "Dennise ( 16 )" at bounding box center [151, 396] width 202 height 10
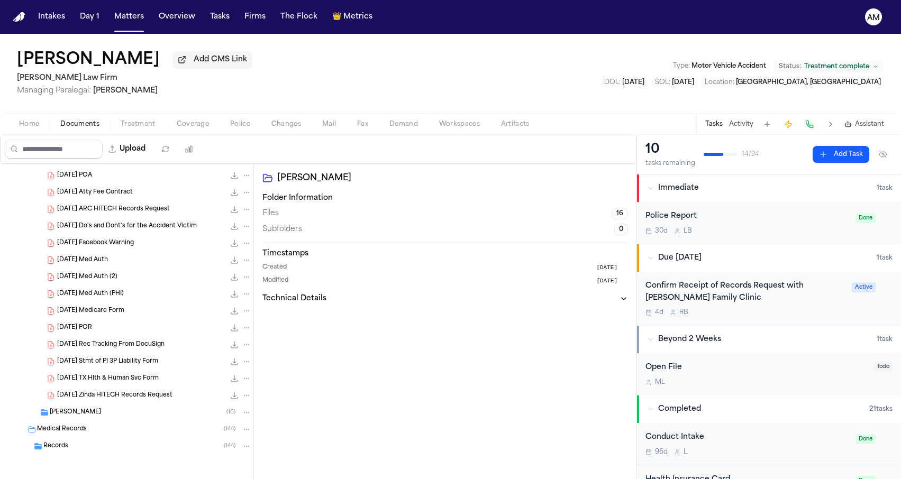
click at [85, 412] on div "Alejandro ( 16 )" at bounding box center [151, 413] width 202 height 10
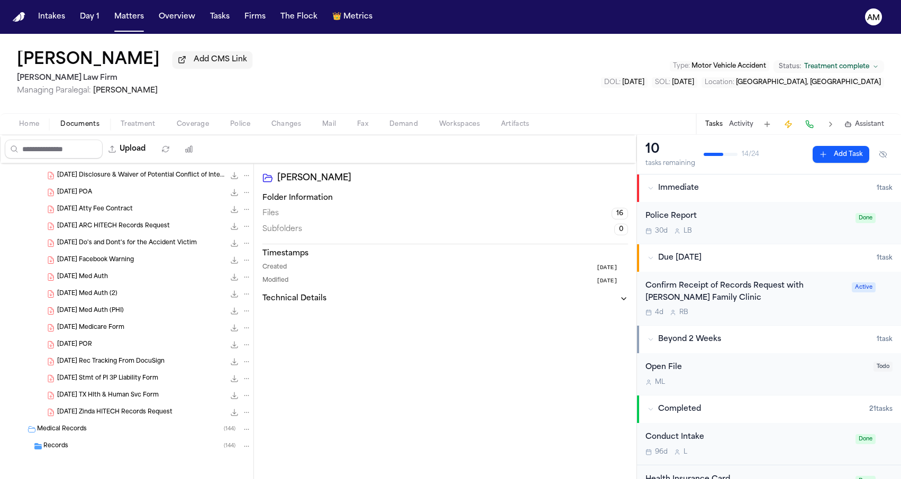
click at [71, 452] on div "Records ( 144 )" at bounding box center [126, 446] width 253 height 17
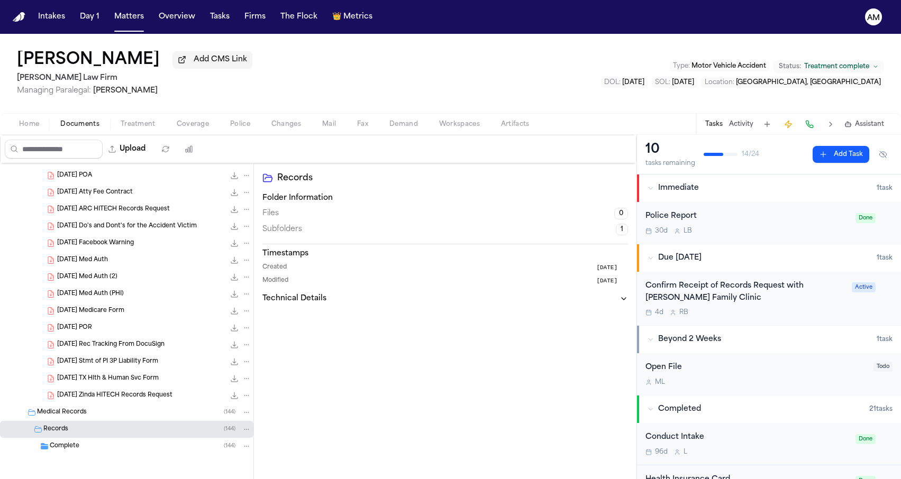
click at [71, 452] on div "Complete ( 144 )" at bounding box center [126, 446] width 253 height 17
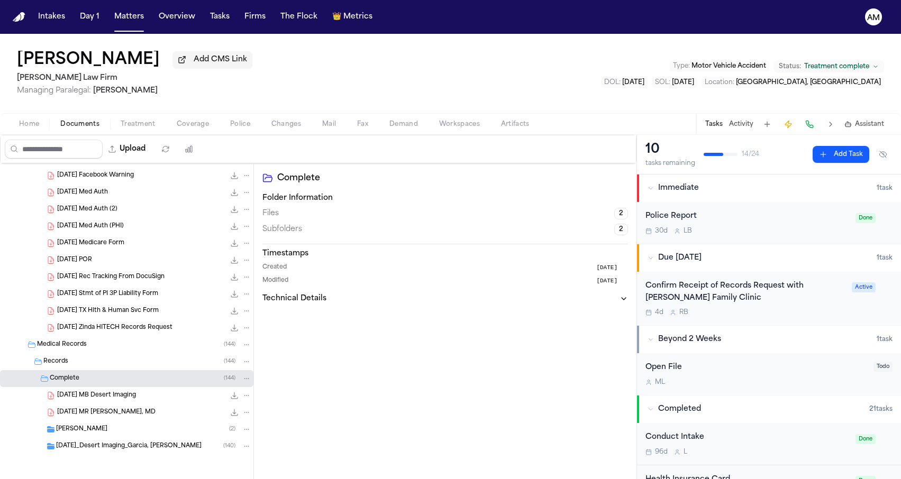
scroll to position [0, 0]
click at [71, 452] on div "1-30-2025_Desert Imaging_Garcia, Alejandro ( 140 )" at bounding box center [126, 446] width 253 height 17
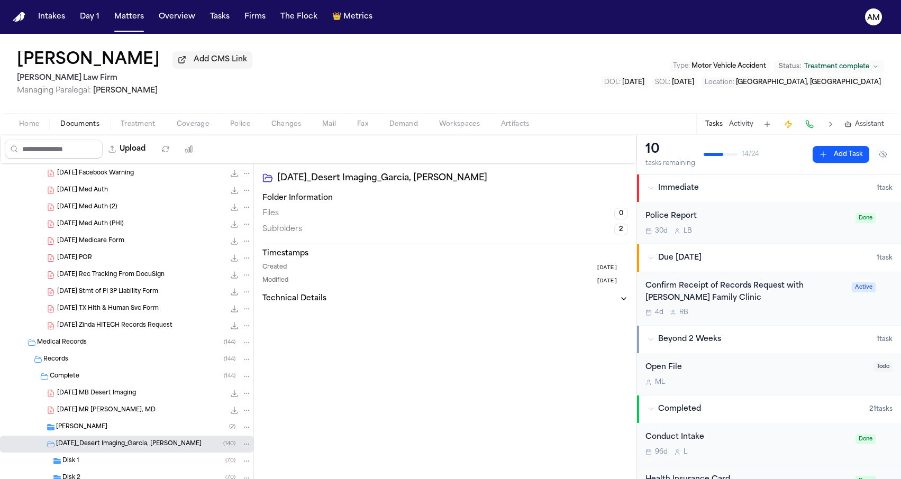
click at [76, 431] on span "Dennise" at bounding box center [81, 427] width 51 height 9
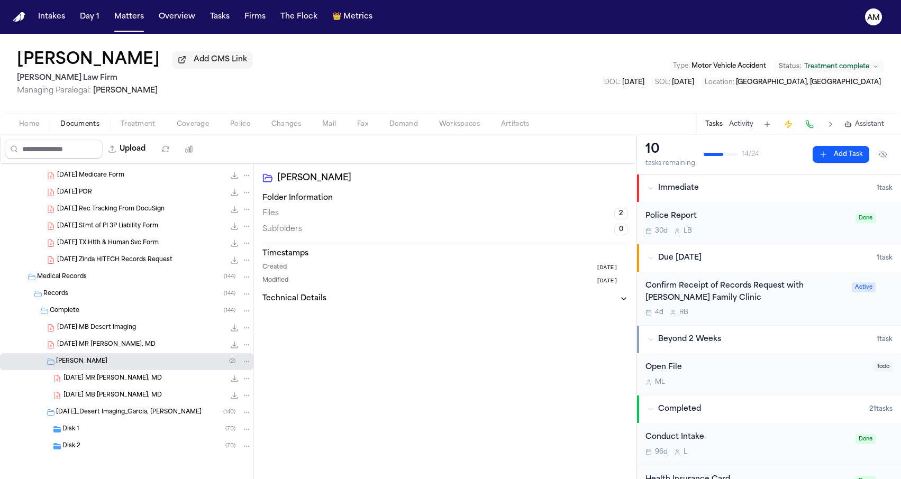
click at [76, 431] on span "Disk 1" at bounding box center [70, 429] width 16 height 9
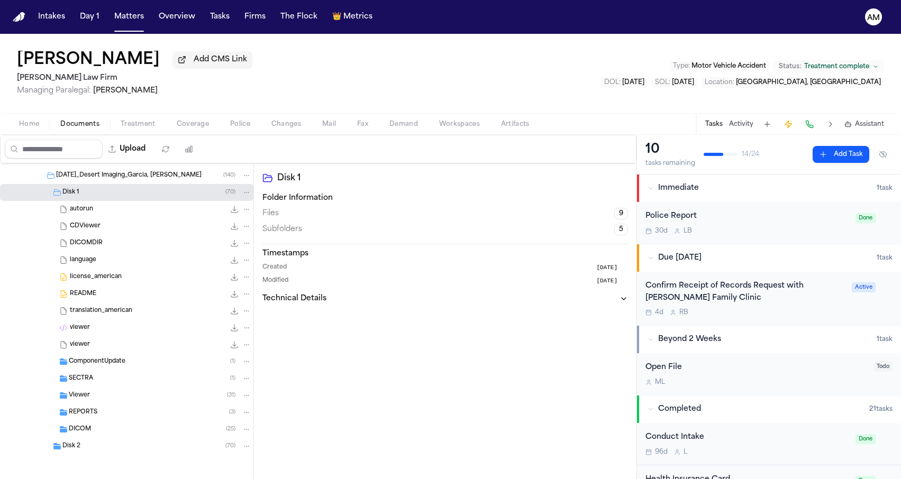
scroll to position [3536, 0]
click at [73, 449] on span "Disk 2" at bounding box center [71, 446] width 18 height 9
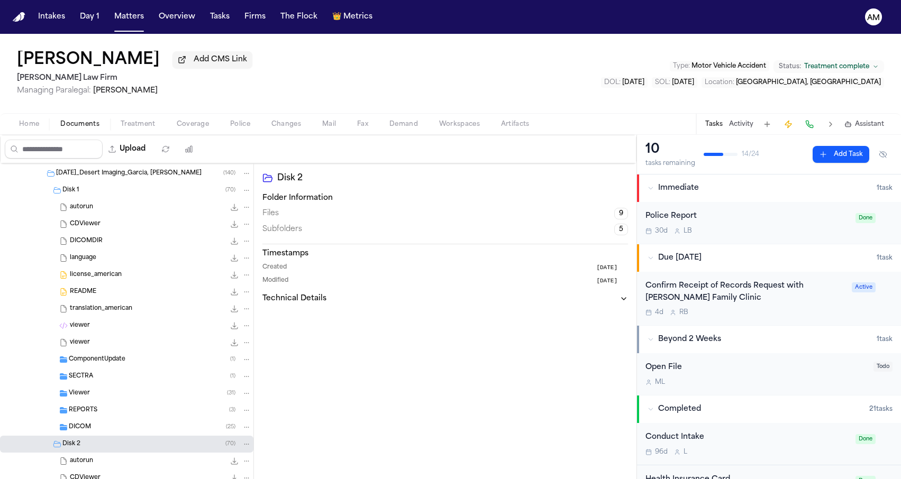
click at [83, 432] on span "DICOM" at bounding box center [80, 427] width 22 height 9
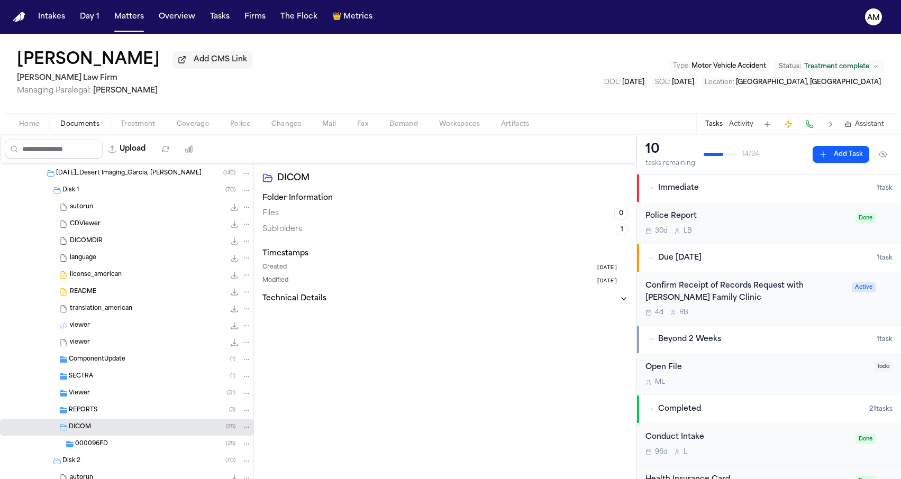
click at [90, 418] on div "REPORTS ( 3 )" at bounding box center [126, 410] width 253 height 17
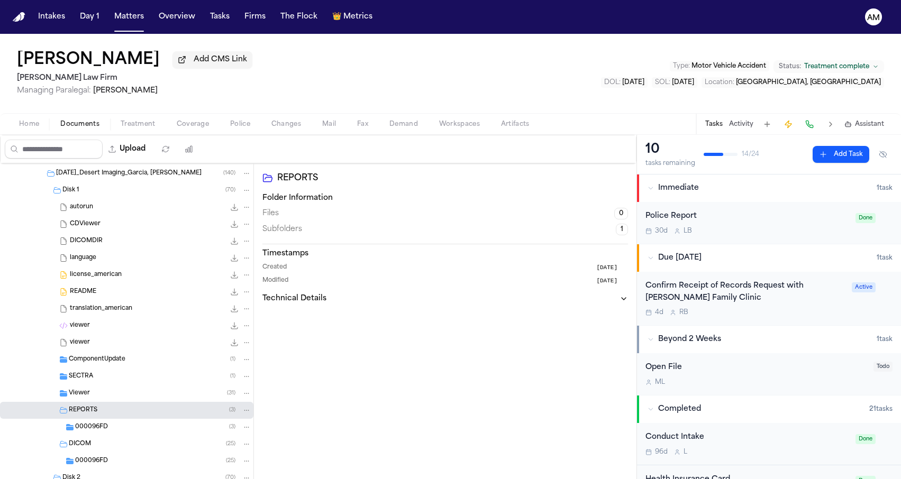
click at [92, 396] on div "Viewer ( 31 )" at bounding box center [160, 394] width 183 height 10
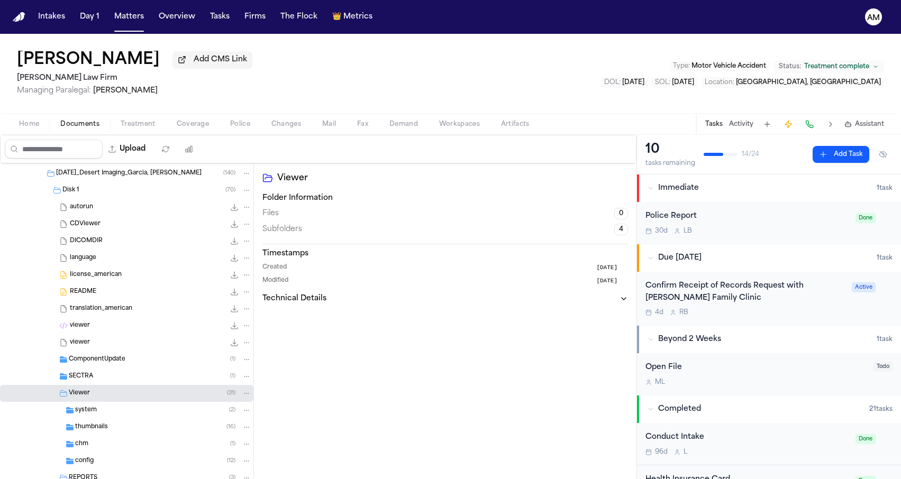
click at [92, 380] on span "SECTRA" at bounding box center [81, 376] width 24 height 9
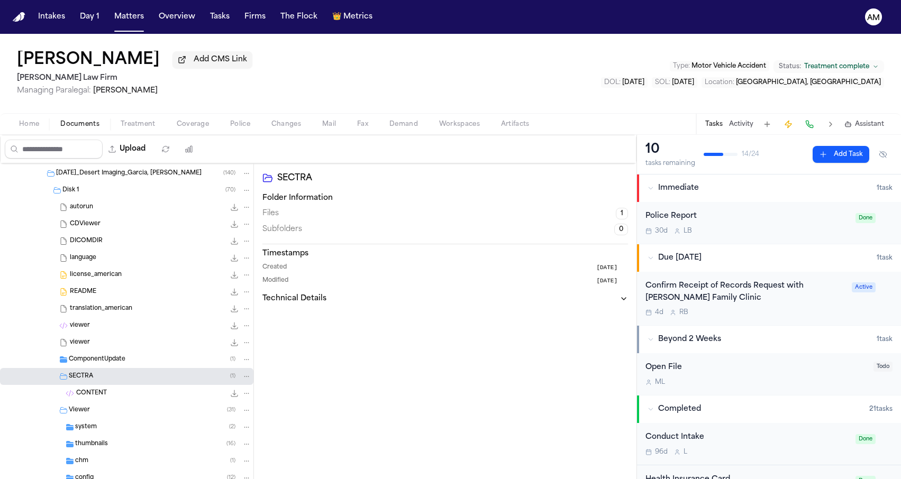
click at [103, 364] on span "ComponentUpdate" at bounding box center [97, 359] width 57 height 9
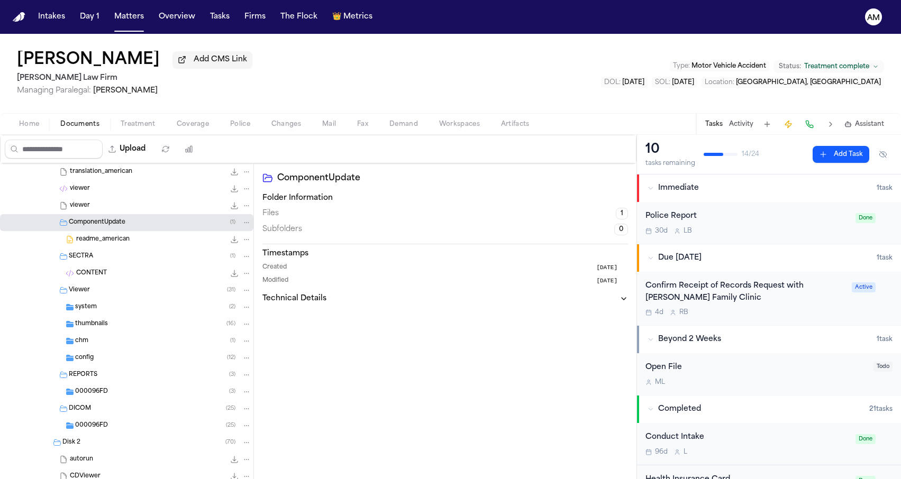
scroll to position [3709, 0]
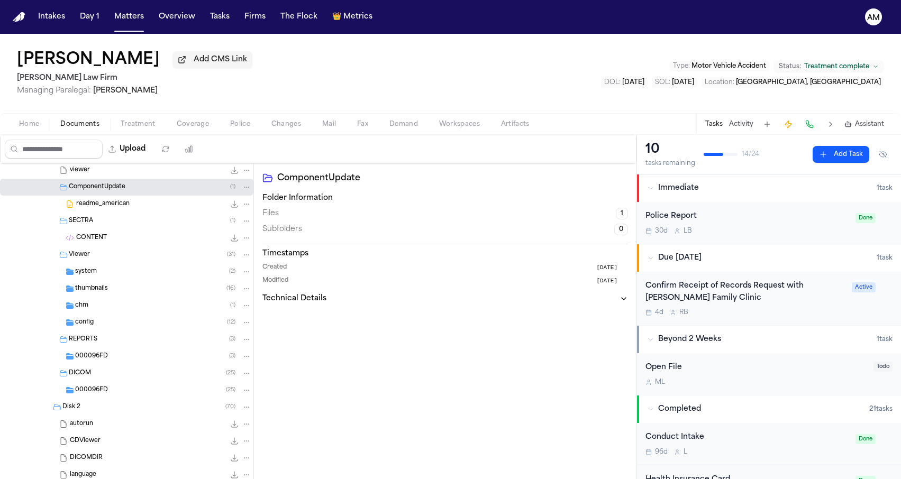
click at [116, 314] on div "chm ( 1 )" at bounding box center [126, 305] width 253 height 17
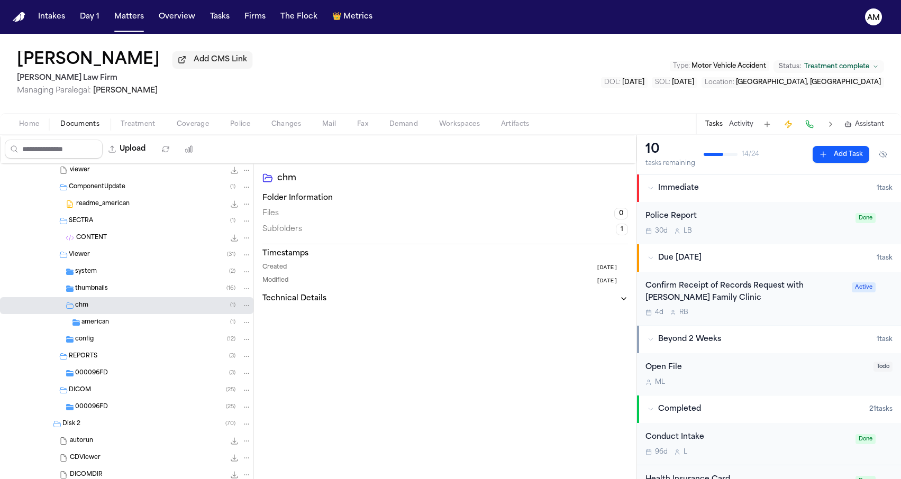
click at [99, 342] on div "config ( 12 )" at bounding box center [163, 340] width 176 height 10
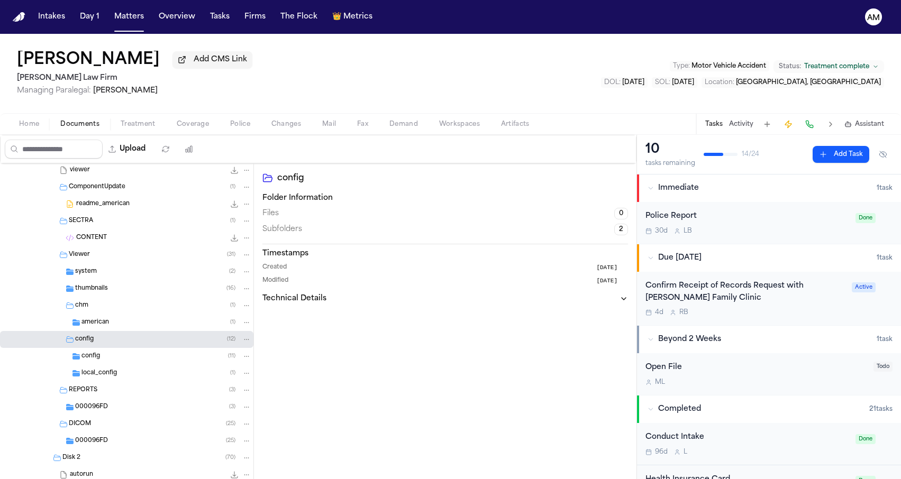
click at [108, 325] on span "american" at bounding box center [95, 322] width 28 height 9
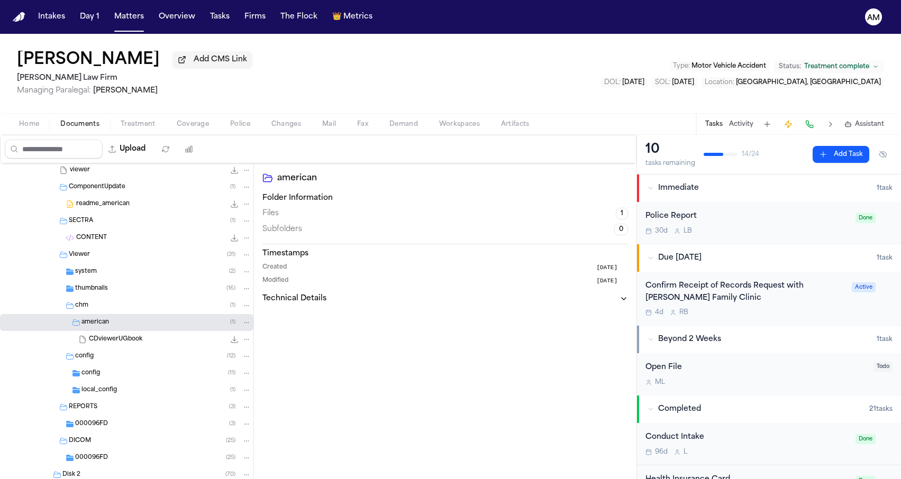
click at [109, 293] on div "thumbnails ( 16 )" at bounding box center [163, 289] width 176 height 10
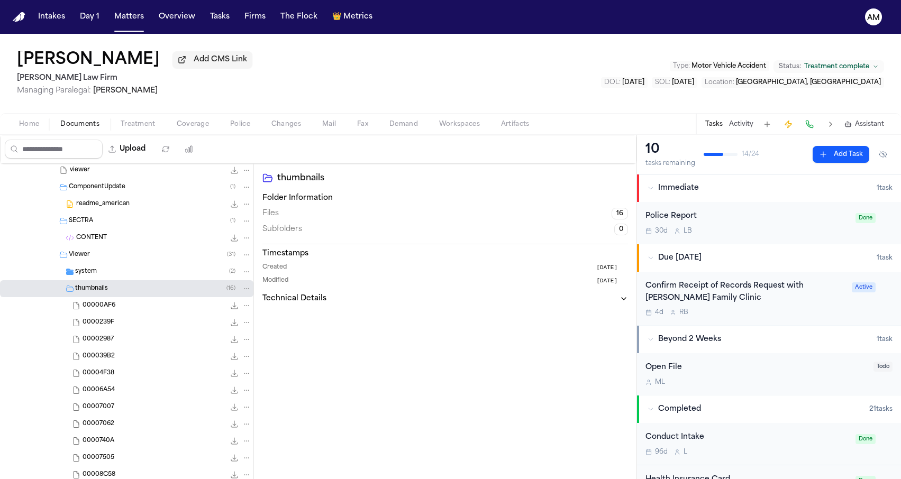
click at [103, 277] on div "system ( 2 )" at bounding box center [163, 272] width 176 height 10
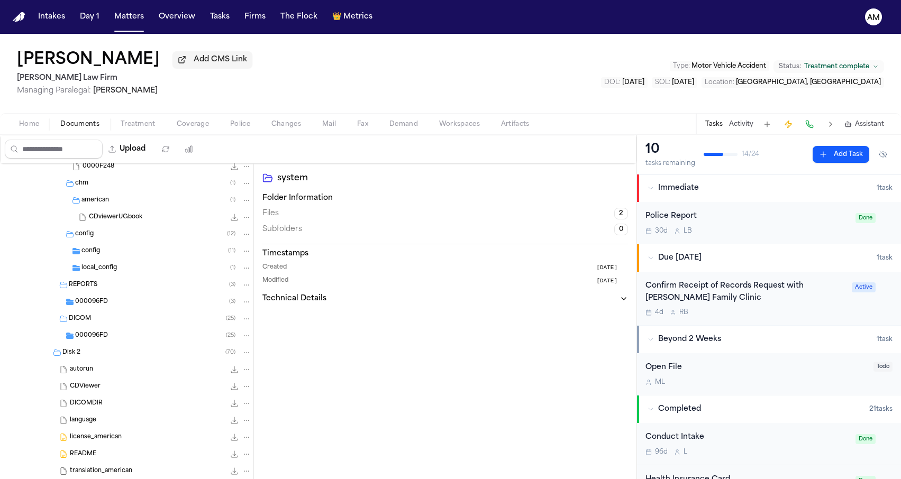
scroll to position [4178, 0]
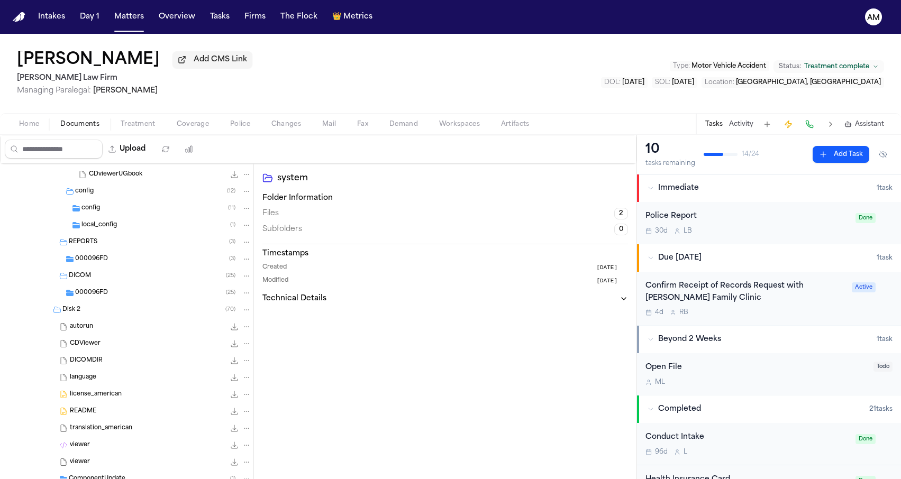
click at [121, 209] on div "config ( 11 )" at bounding box center [166, 209] width 170 height 10
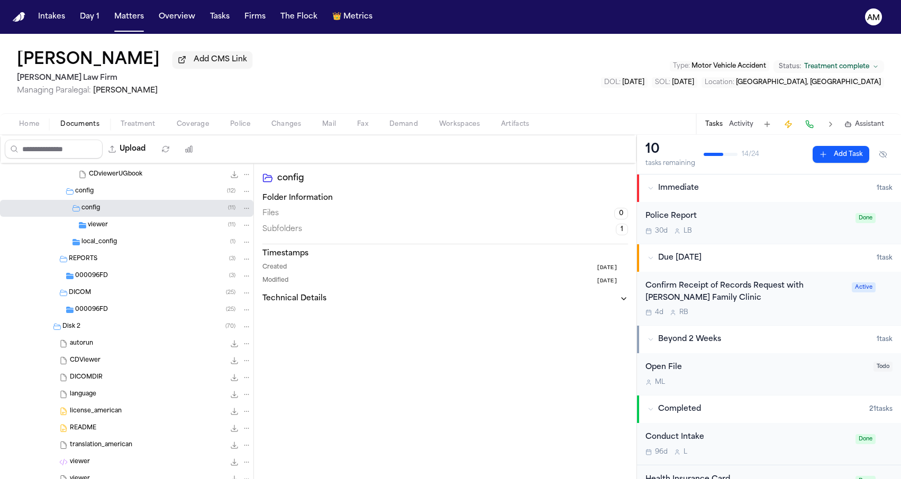
click at [118, 233] on div "viewer ( 11 )" at bounding box center [126, 225] width 253 height 17
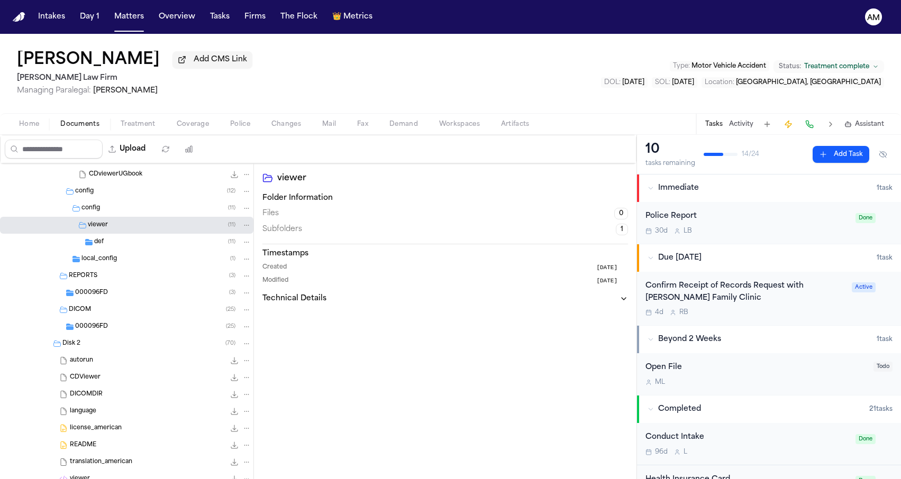
click at [113, 260] on span "local_config" at bounding box center [98, 259] width 35 height 9
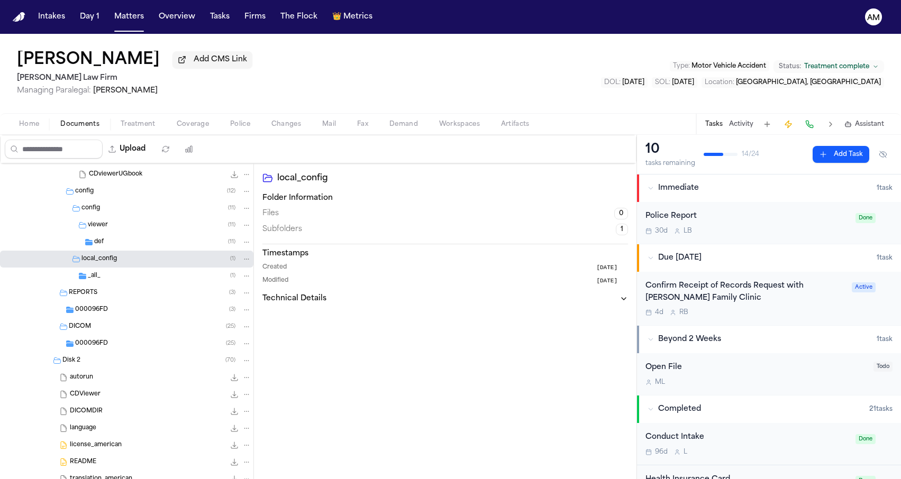
click at [116, 245] on div "def ( 11 )" at bounding box center [172, 243] width 157 height 10
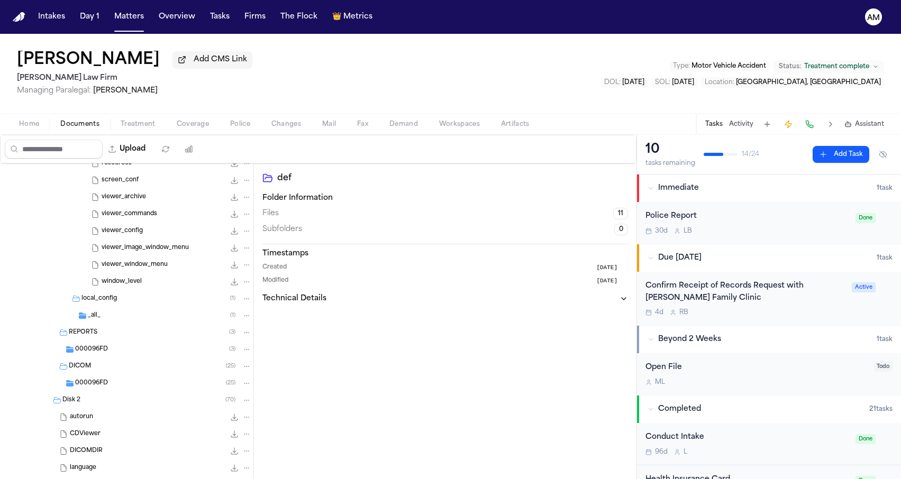
click at [98, 324] on div "_all_ ( 1 )" at bounding box center [126, 315] width 253 height 17
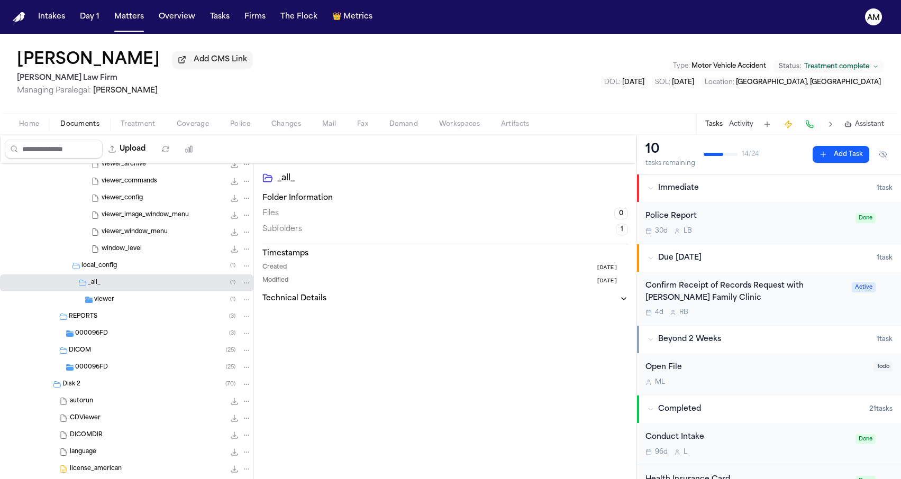
scroll to position [4374, 0]
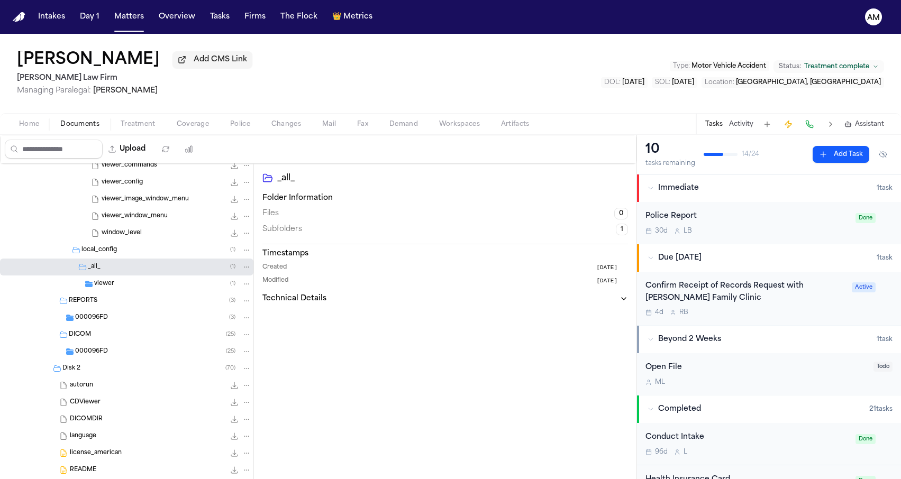
click at [119, 293] on div "viewer ( 1 )" at bounding box center [126, 284] width 253 height 17
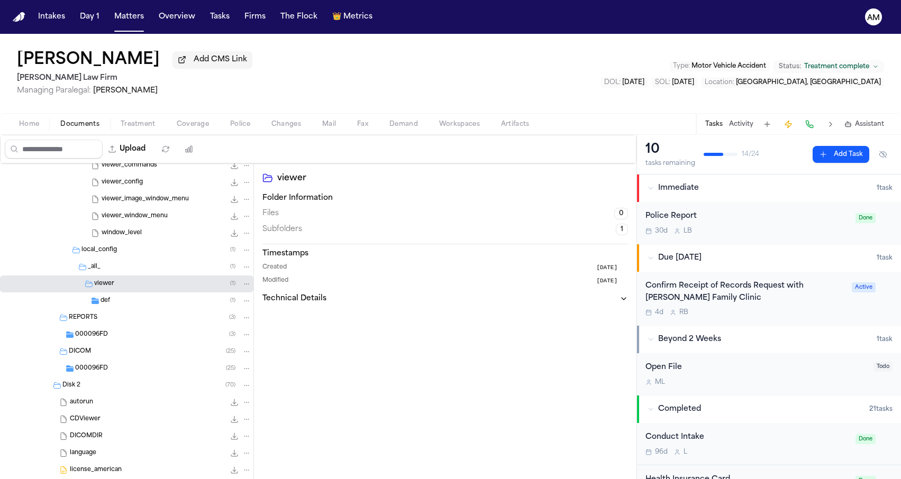
click at [119, 304] on div "def ( 1 )" at bounding box center [176, 301] width 151 height 10
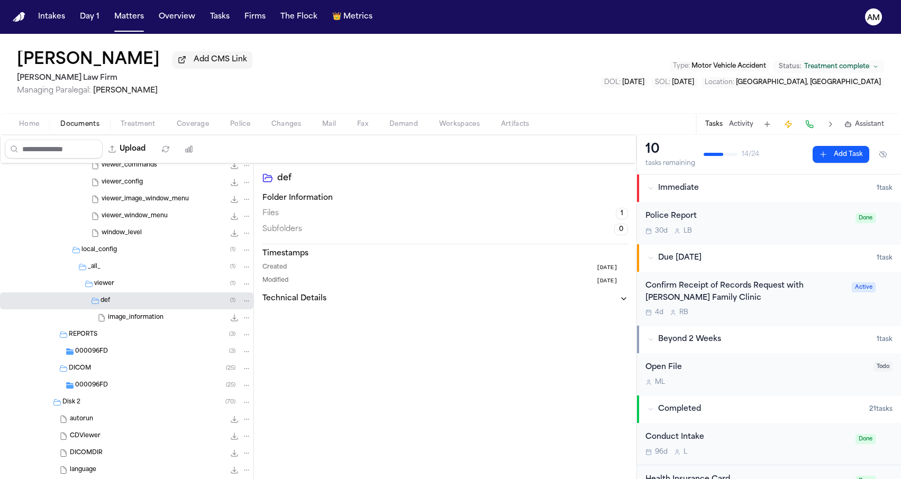
click at [108, 359] on div "000096FD ( 3 )" at bounding box center [126, 351] width 253 height 17
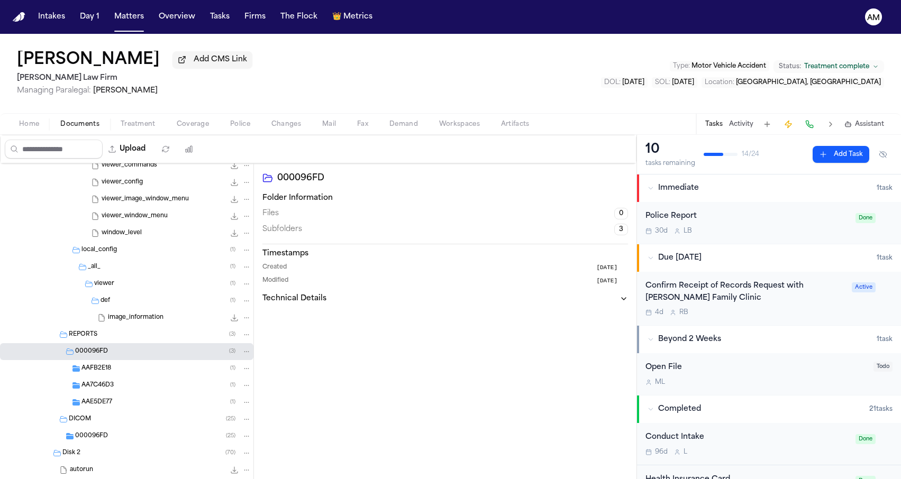
click at [107, 367] on span "AAFB2E18" at bounding box center [96, 368] width 30 height 9
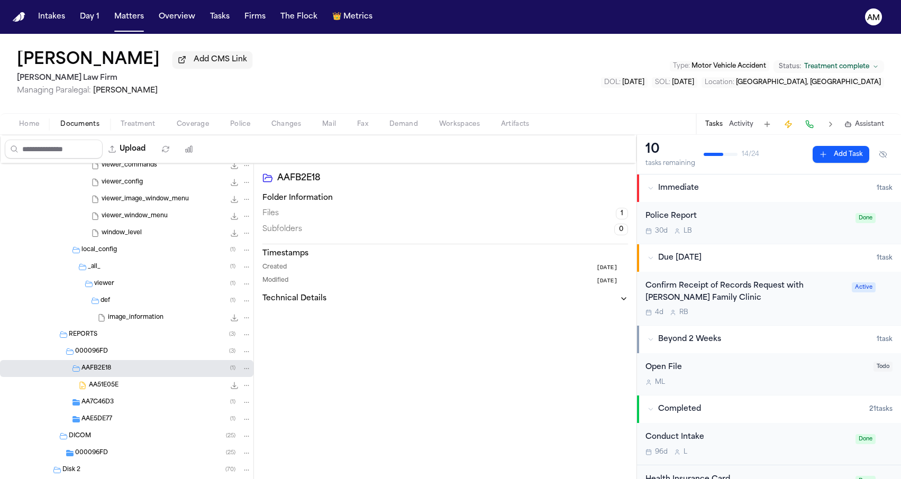
click at [107, 394] on div "AA51E05E 0.7 KB • TXT" at bounding box center [126, 385] width 253 height 17
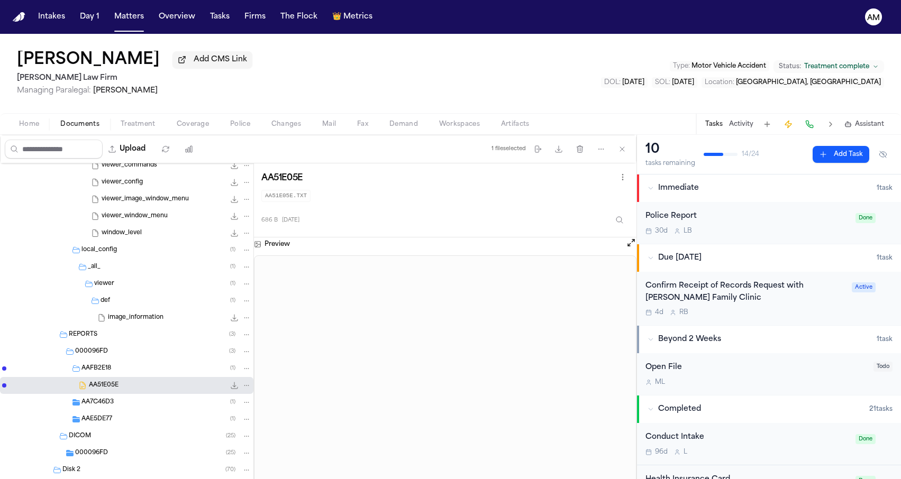
click at [105, 405] on span "AA7C46D3" at bounding box center [97, 402] width 32 height 9
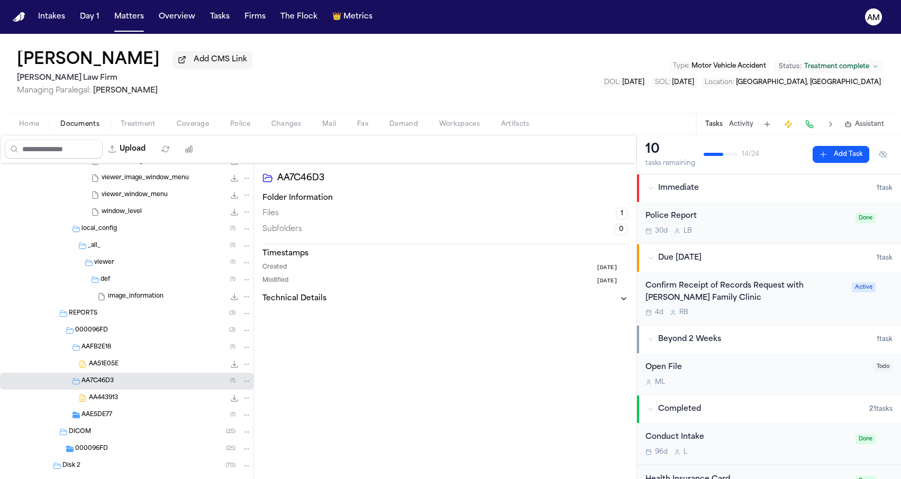
click at [102, 415] on span "AAE5DE77" at bounding box center [96, 415] width 31 height 9
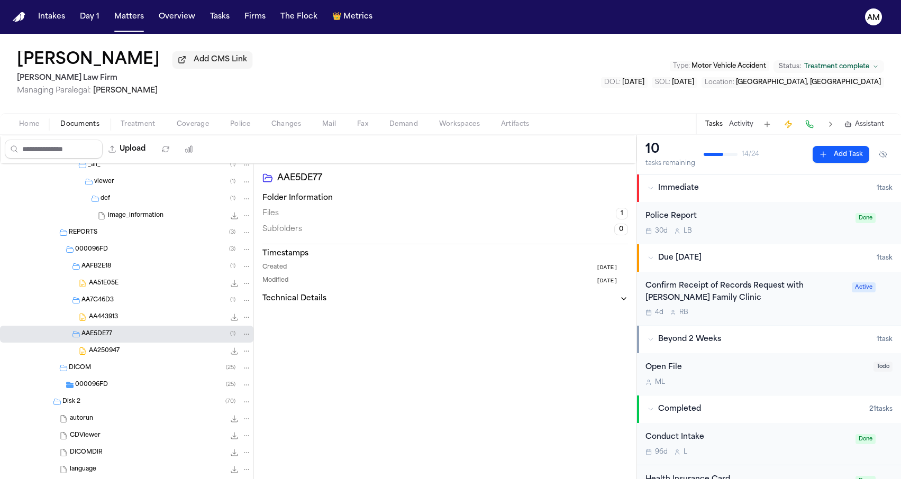
click at [107, 390] on span "000096FD" at bounding box center [91, 385] width 33 height 9
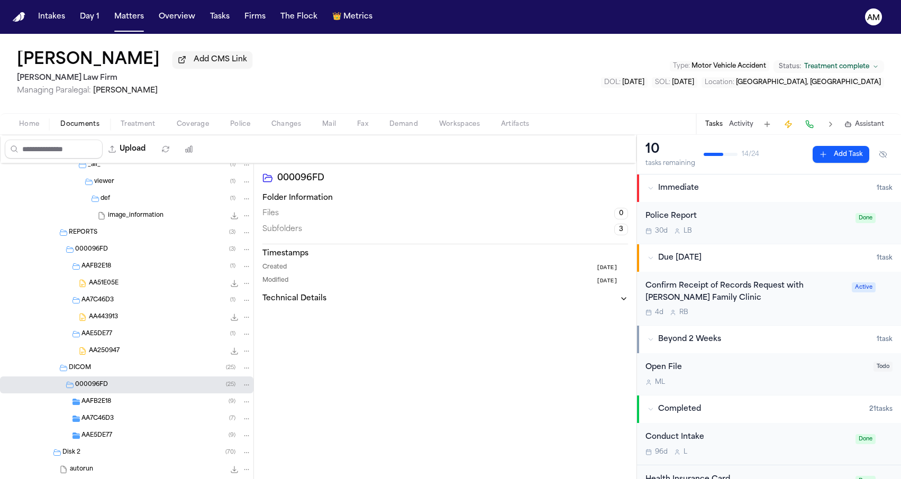
scroll to position [4564, 0]
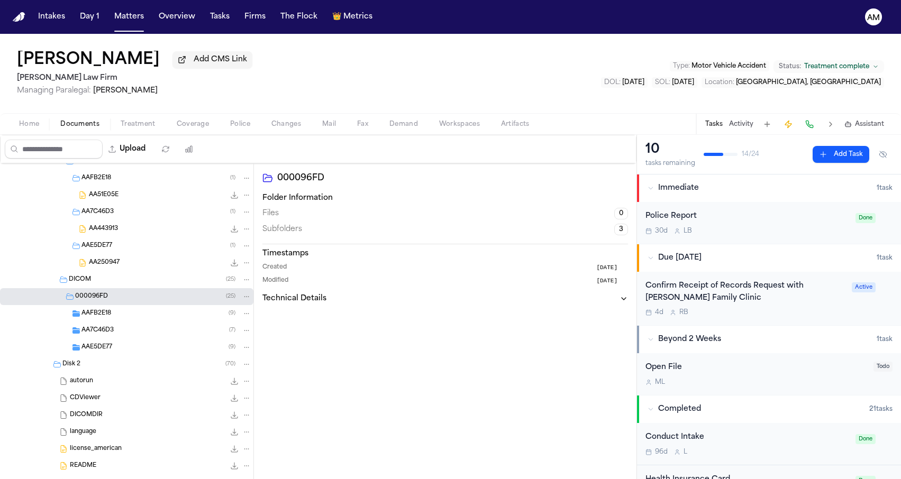
click at [112, 342] on div "AAE5DE77 ( 9 )" at bounding box center [126, 347] width 253 height 17
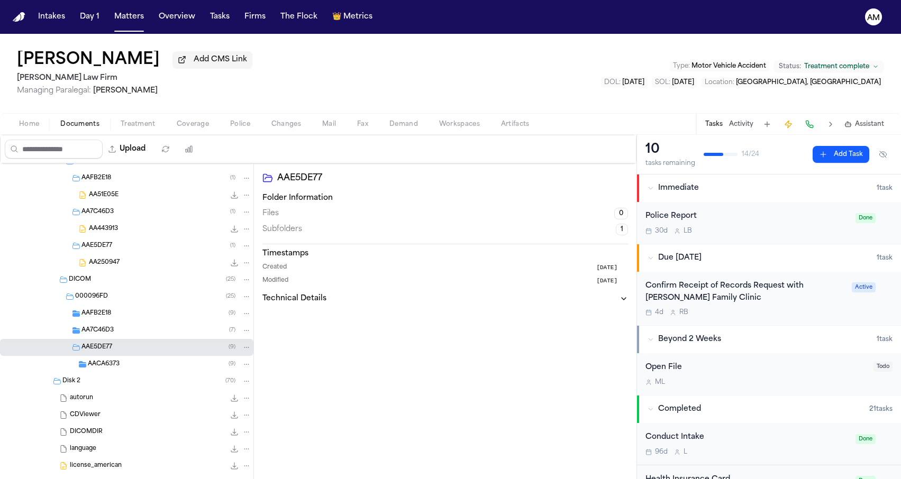
click at [112, 330] on span "AA7C46D3" at bounding box center [97, 330] width 32 height 9
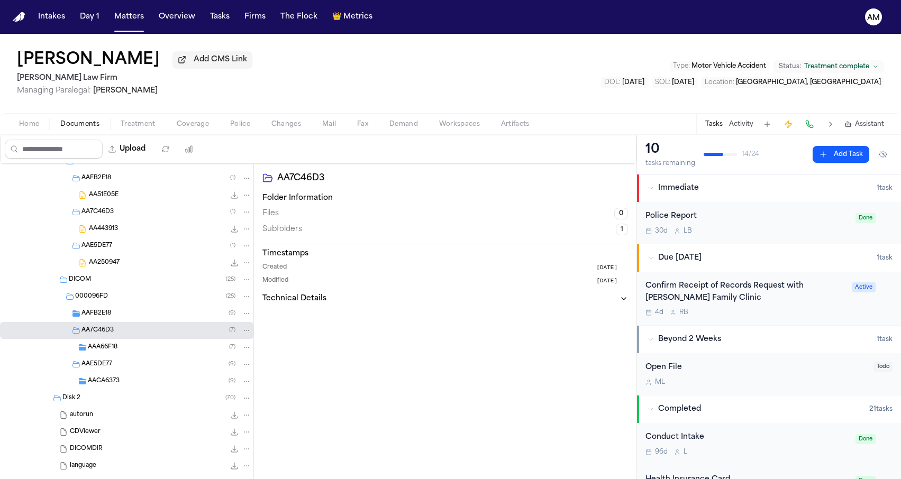
click at [111, 318] on span "AAFB2E18" at bounding box center [96, 313] width 30 height 9
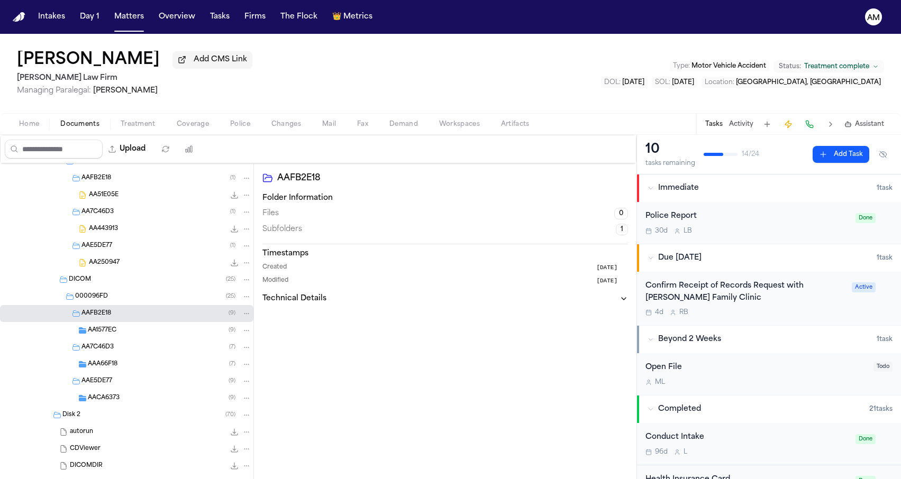
click at [112, 333] on span "AA1577EC" at bounding box center [102, 330] width 29 height 9
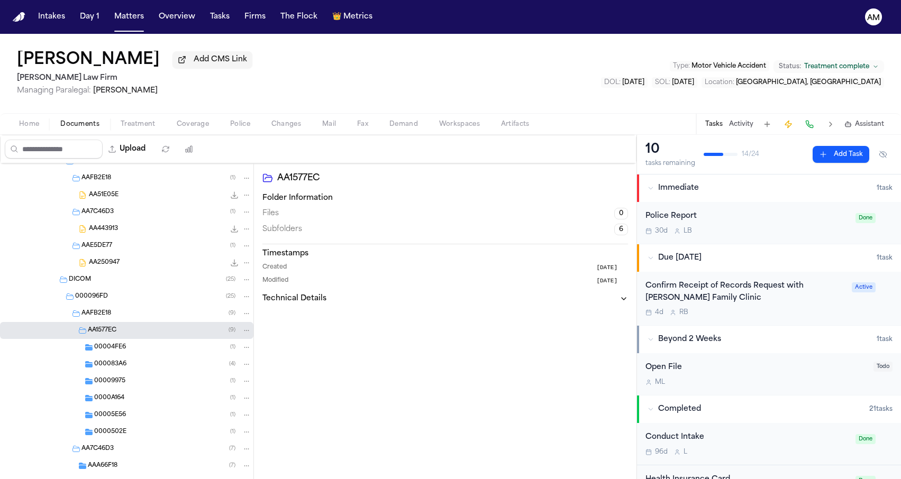
click at [111, 384] on span "00009975" at bounding box center [109, 381] width 31 height 9
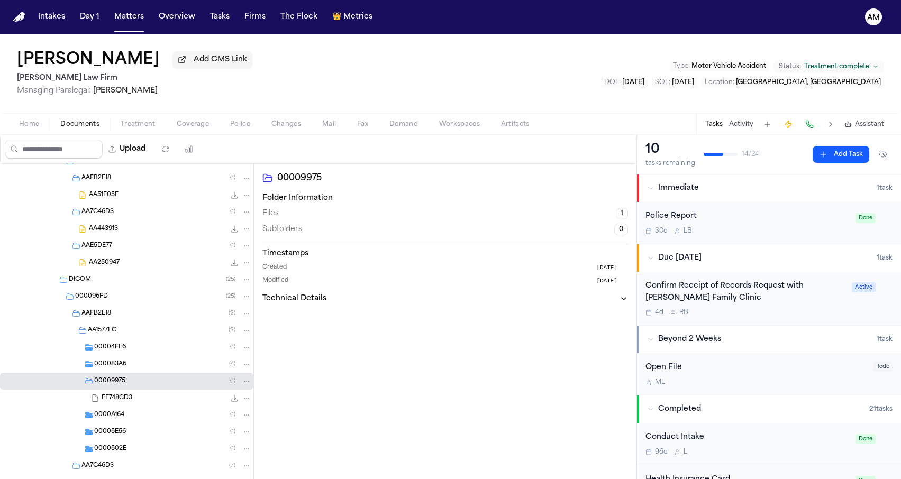
click at [115, 368] on span "000083A6" at bounding box center [110, 364] width 32 height 9
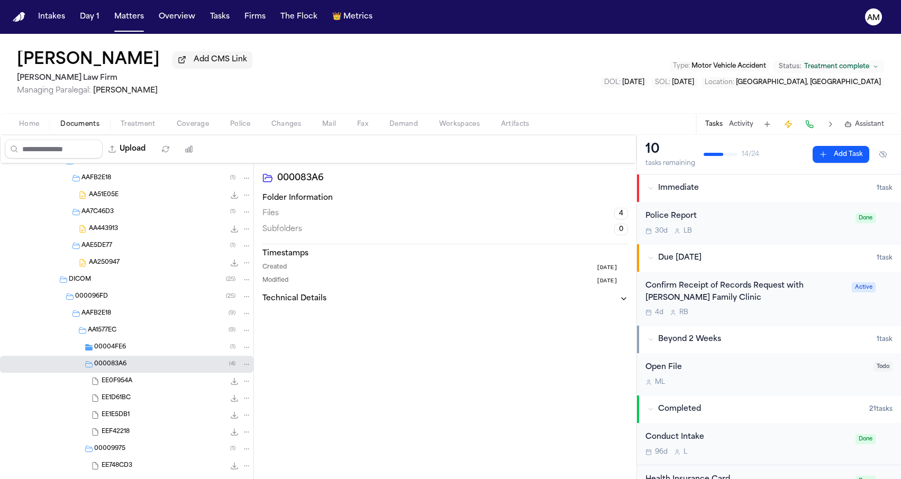
click at [115, 351] on span "00004FE6" at bounding box center [110, 347] width 32 height 9
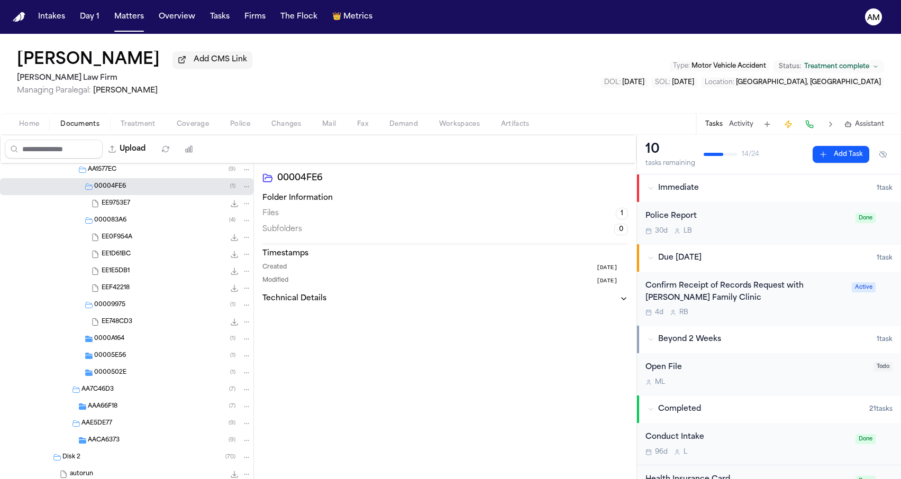
scroll to position [4731, 0]
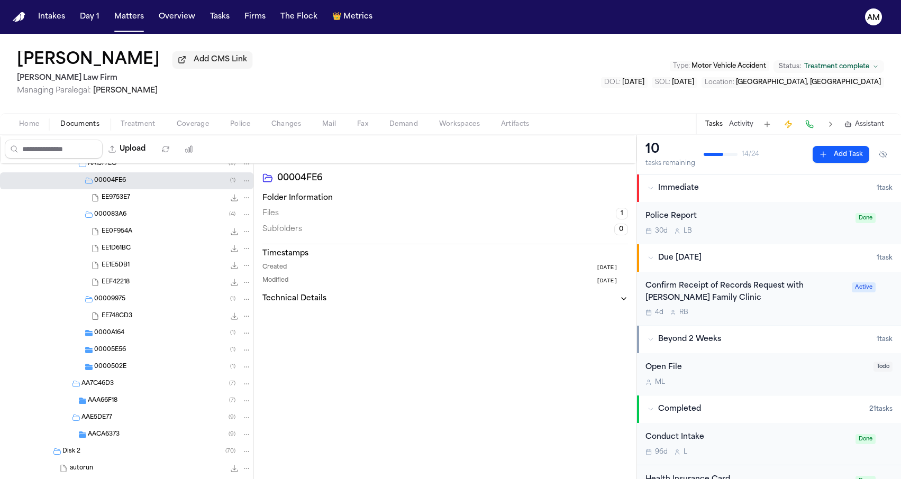
click at [120, 350] on span "00005E56" at bounding box center [110, 350] width 32 height 9
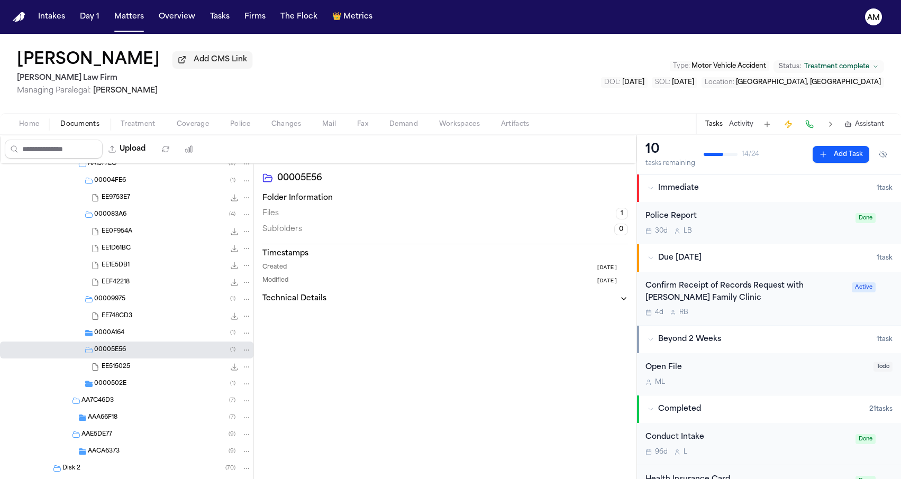
click at [112, 387] on span "0000502E" at bounding box center [110, 384] width 32 height 9
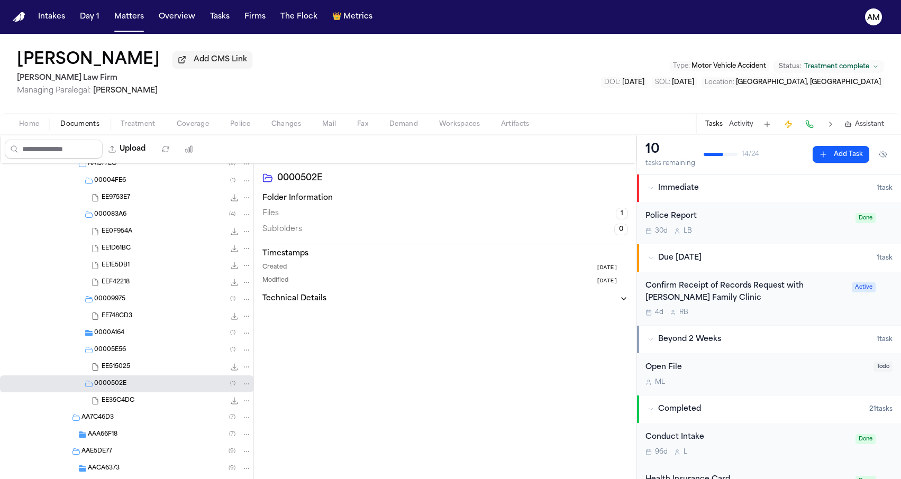
click at [146, 336] on div "0000A164 ( 1 )" at bounding box center [172, 334] width 157 height 10
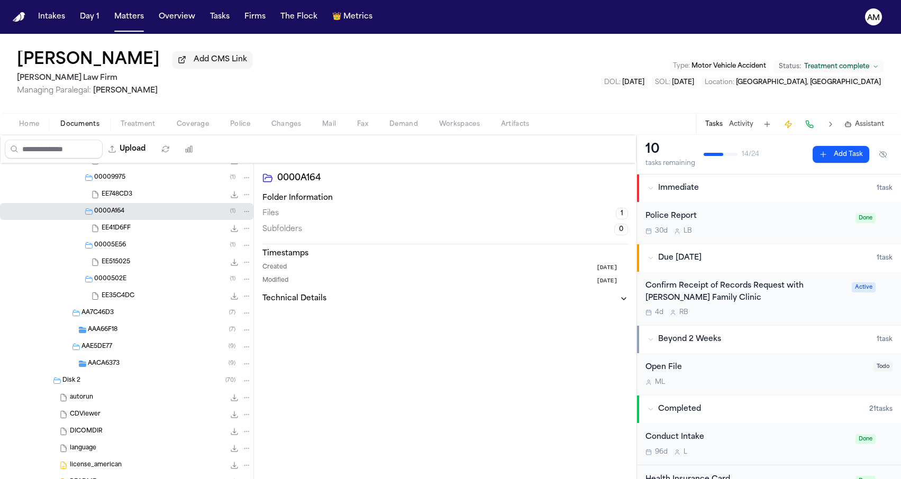
scroll to position [4935, 0]
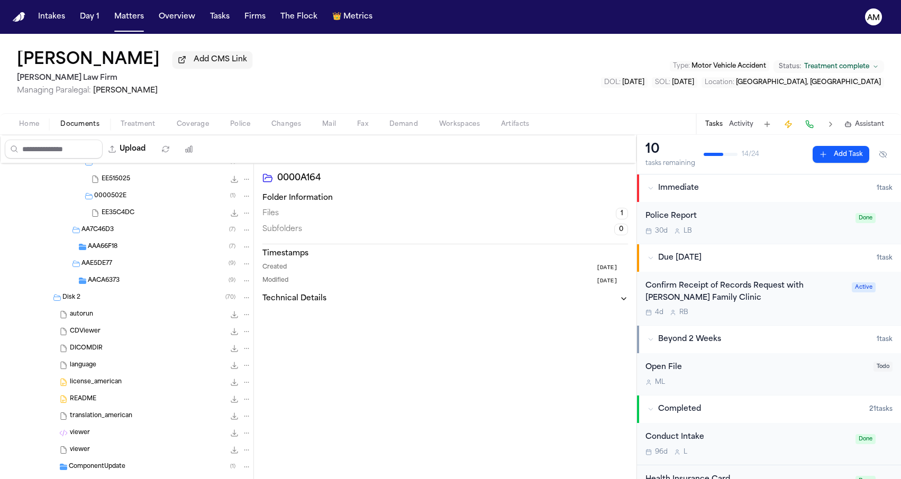
click at [131, 279] on div "AACA6373 ( 9 )" at bounding box center [169, 281] width 163 height 10
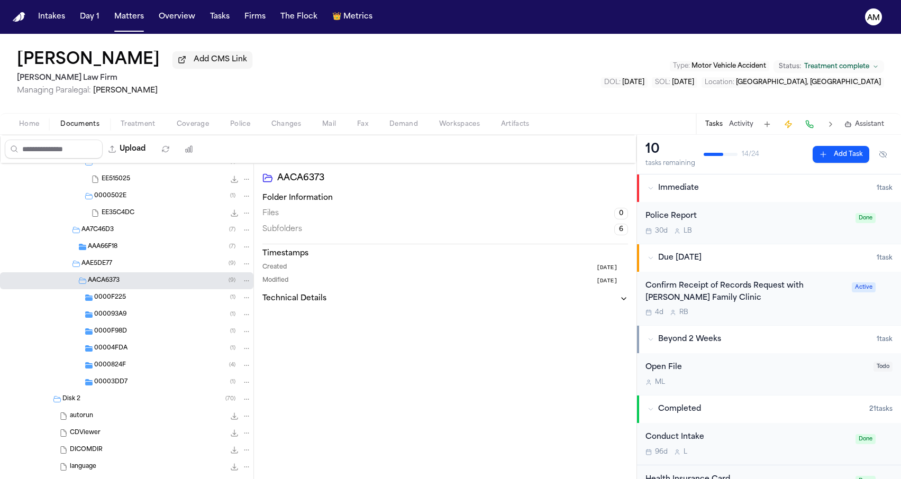
click at [123, 298] on span "0000F225" at bounding box center [110, 298] width 32 height 9
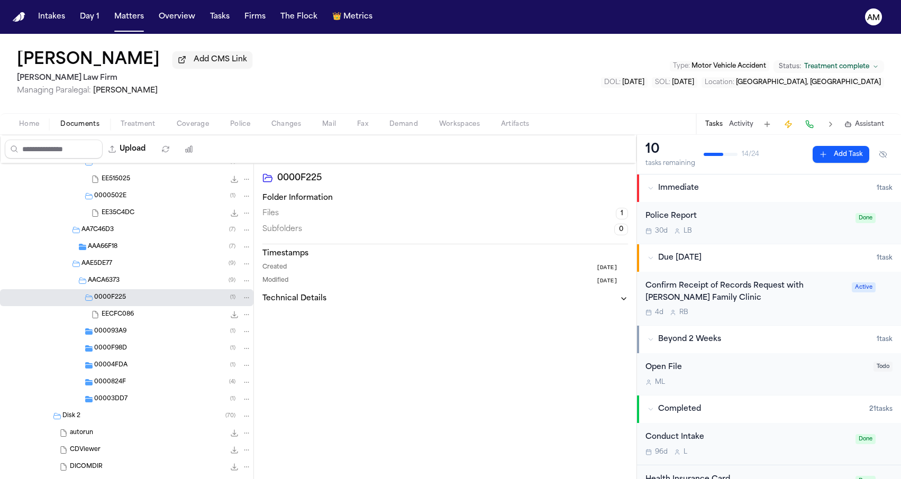
click at [122, 320] on div "EECFC086 9.4 MB" at bounding box center [177, 314] width 150 height 11
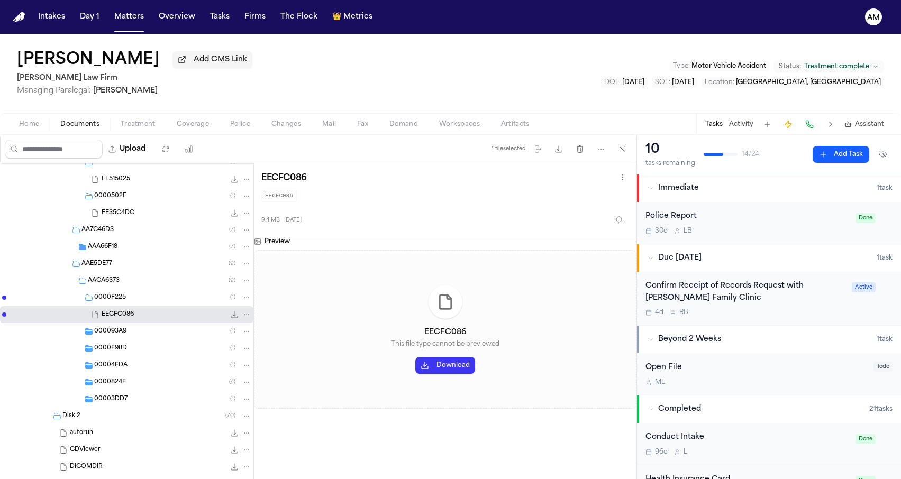
scroll to position [4952, 0]
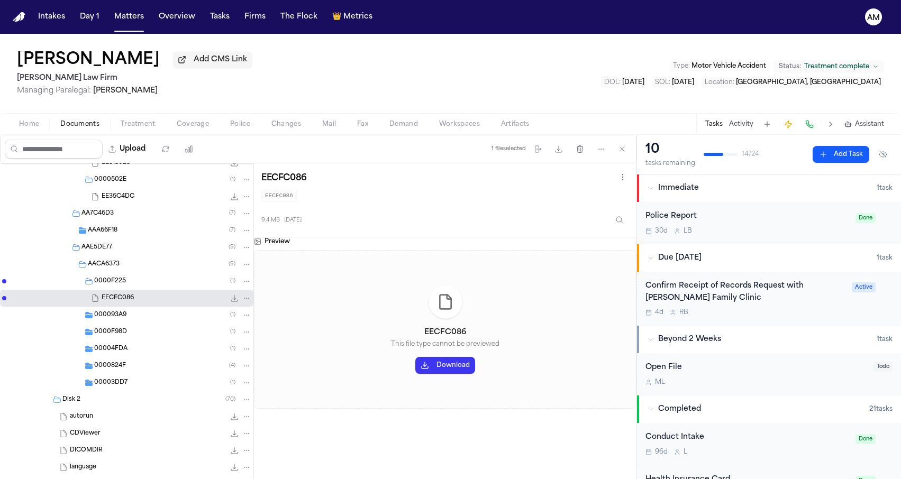
click at [122, 320] on div "000093A9 ( 1 )" at bounding box center [172, 316] width 157 height 10
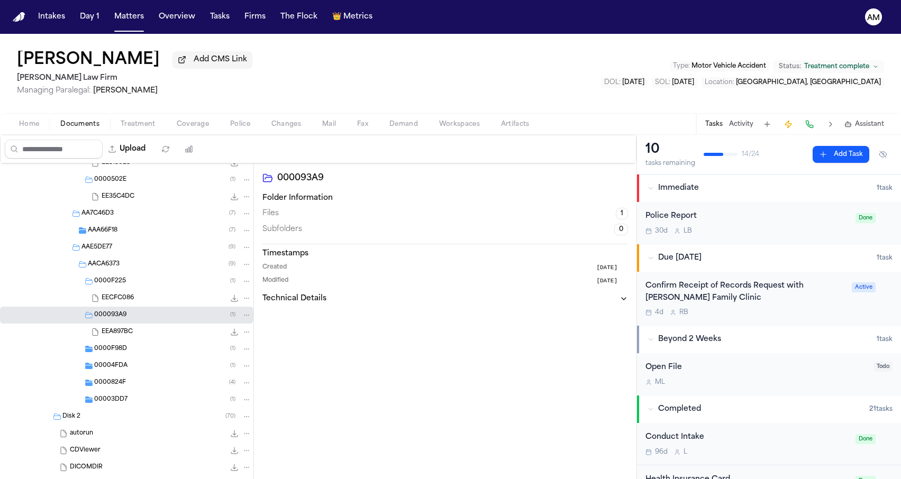
click at [121, 343] on div "0000F98D ( 1 )" at bounding box center [126, 349] width 253 height 17
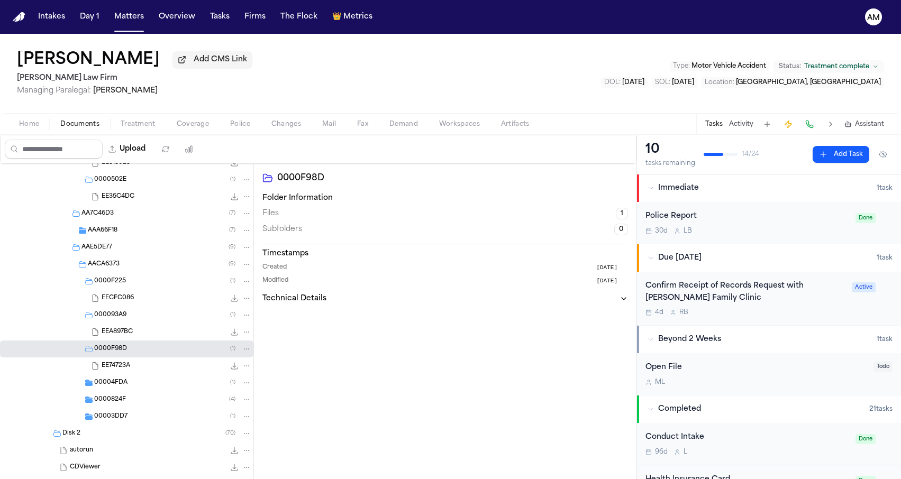
click at [117, 371] on span "EE74723A" at bounding box center [116, 366] width 29 height 9
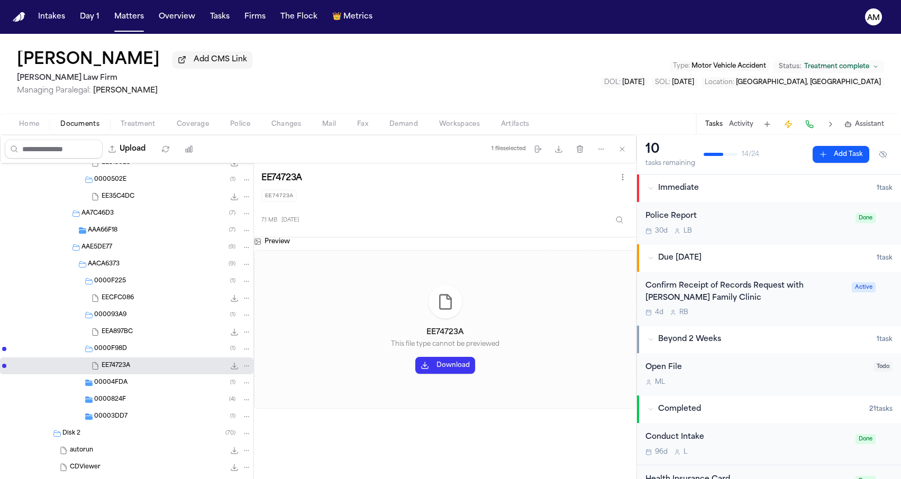
click at [111, 387] on span "00004FDA" at bounding box center [110, 383] width 33 height 9
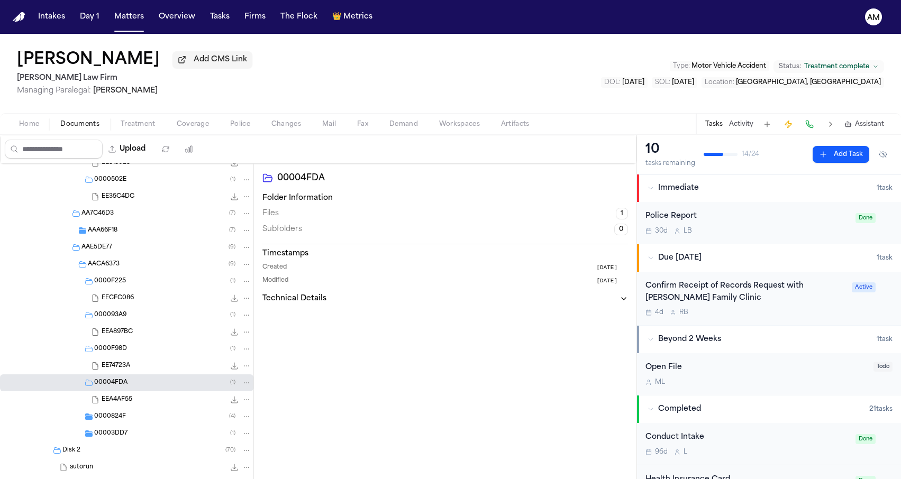
click at [111, 414] on div "0000824F ( 4 )" at bounding box center [172, 417] width 157 height 10
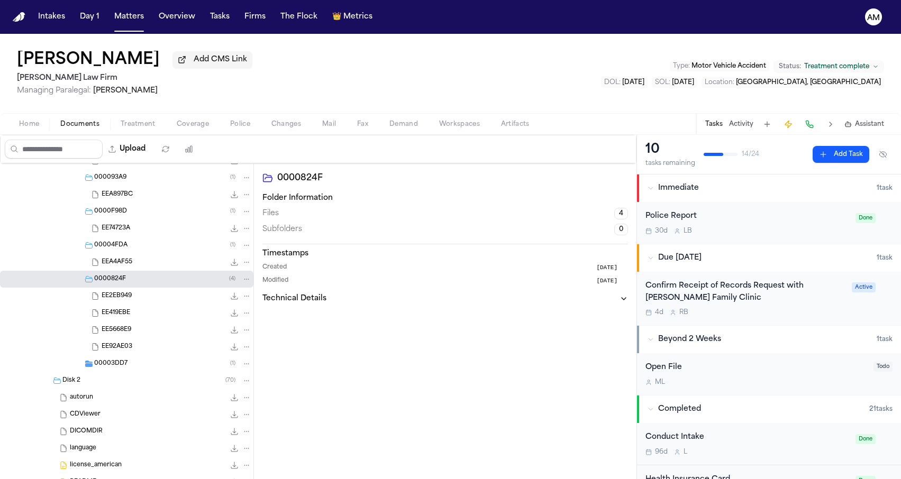
scroll to position [5099, 0]
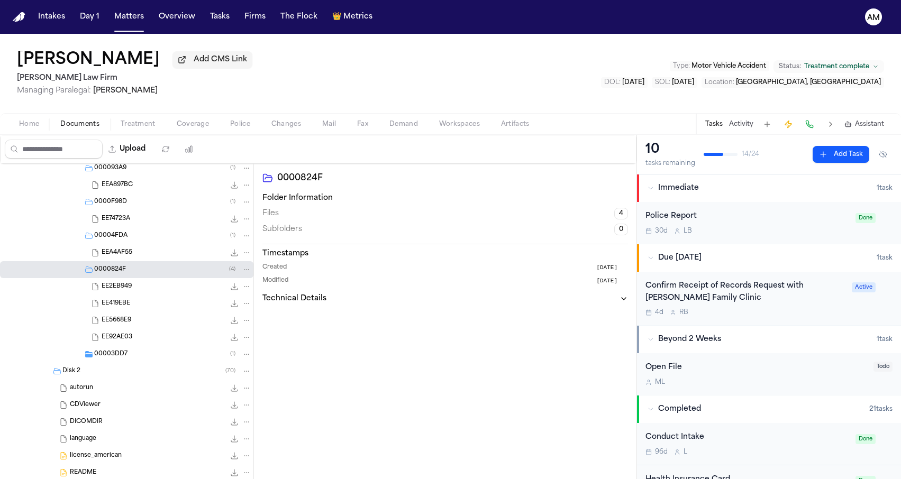
click at [120, 354] on span "00003DD7" at bounding box center [110, 354] width 33 height 9
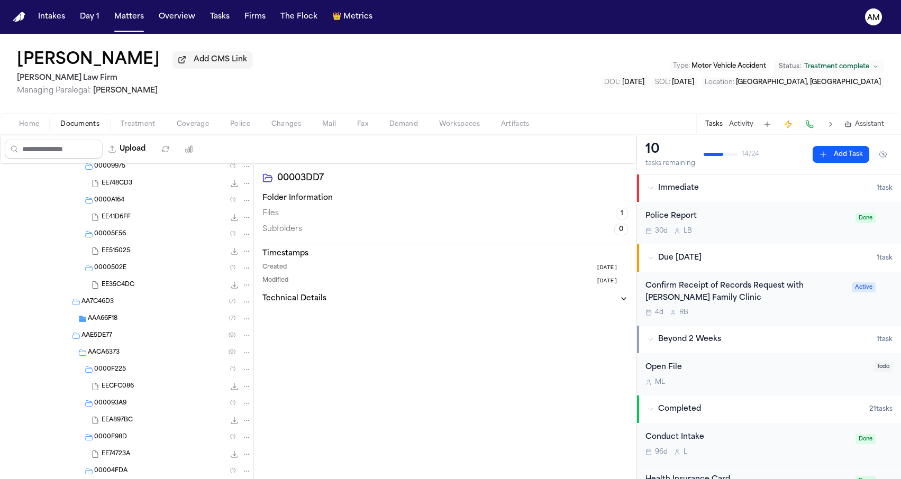
scroll to position [4859, 0]
click at [124, 324] on div "AAA66F18 ( 7 )" at bounding box center [169, 323] width 163 height 10
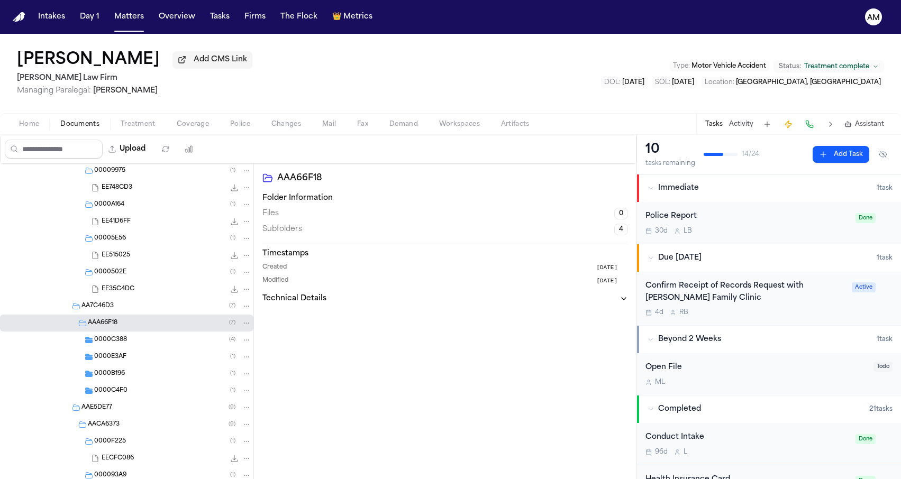
click at [117, 344] on span "0000C388" at bounding box center [110, 340] width 33 height 9
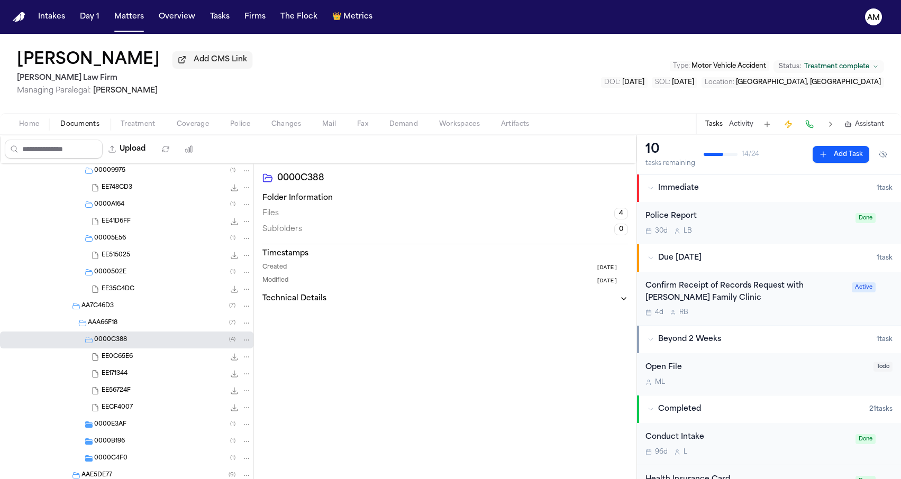
click at [117, 365] on div "EE0C65E6 3.6 MB" at bounding box center [126, 357] width 253 height 17
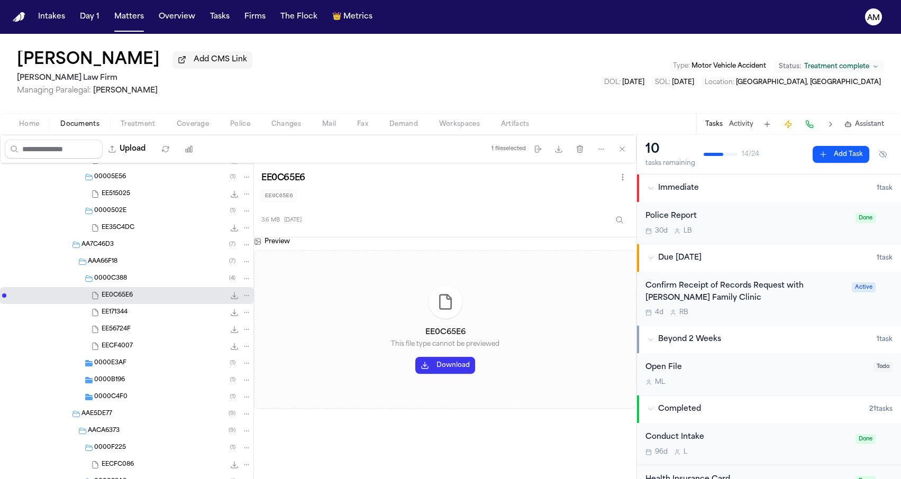
scroll to position [4930, 0]
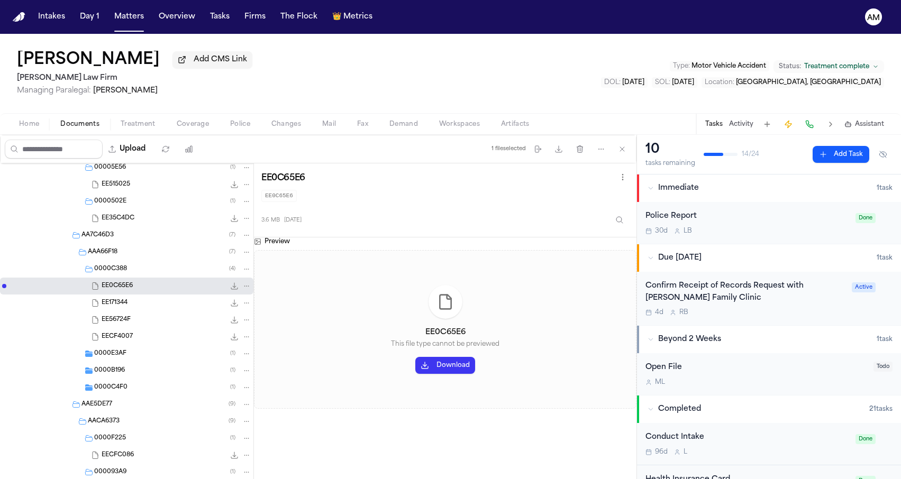
click at [117, 362] on div "0000E3AF ( 1 )" at bounding box center [126, 353] width 253 height 17
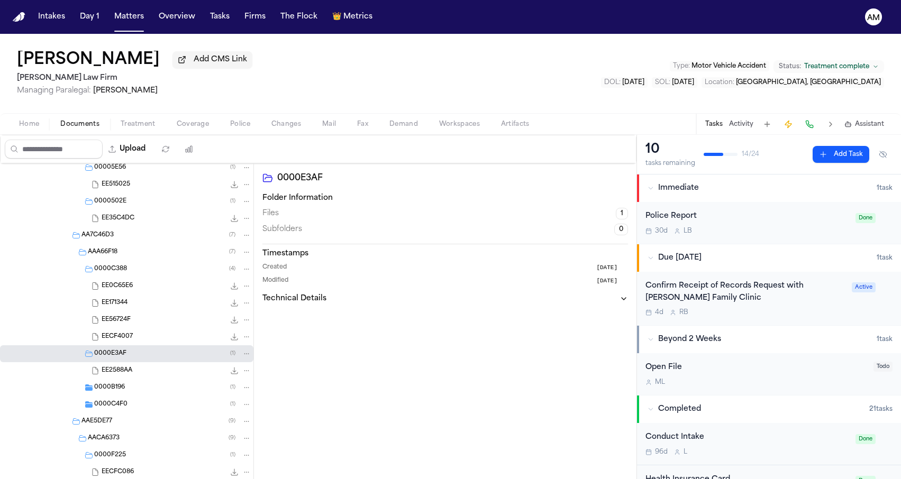
click at [113, 403] on span "0000C4F0" at bounding box center [110, 404] width 33 height 9
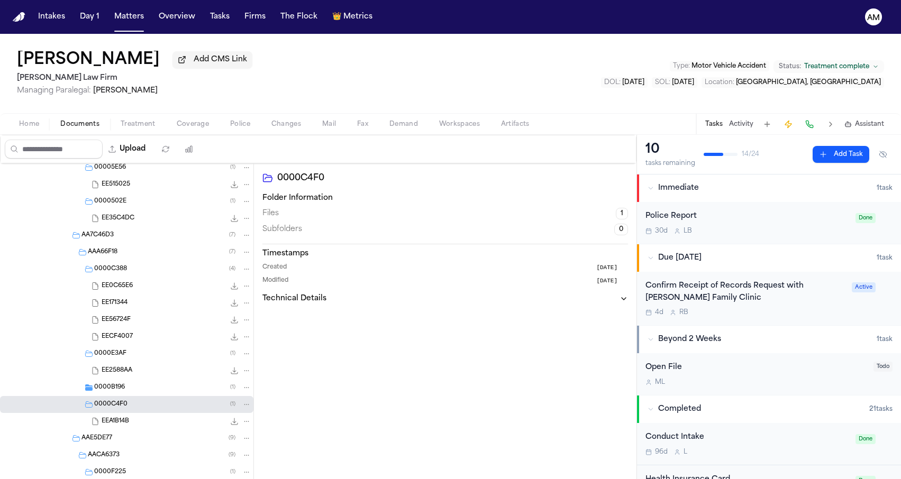
click at [116, 393] on div "0000B196 ( 1 )" at bounding box center [172, 388] width 157 height 10
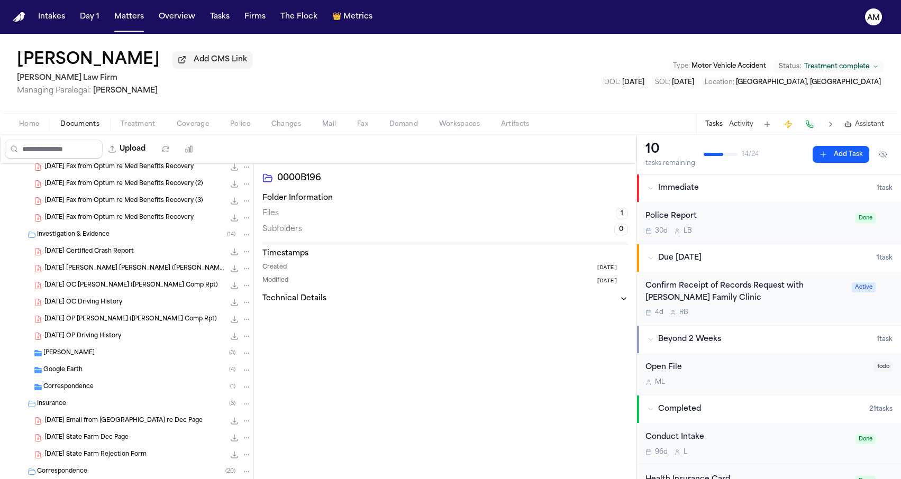
scroll to position [970, 0]
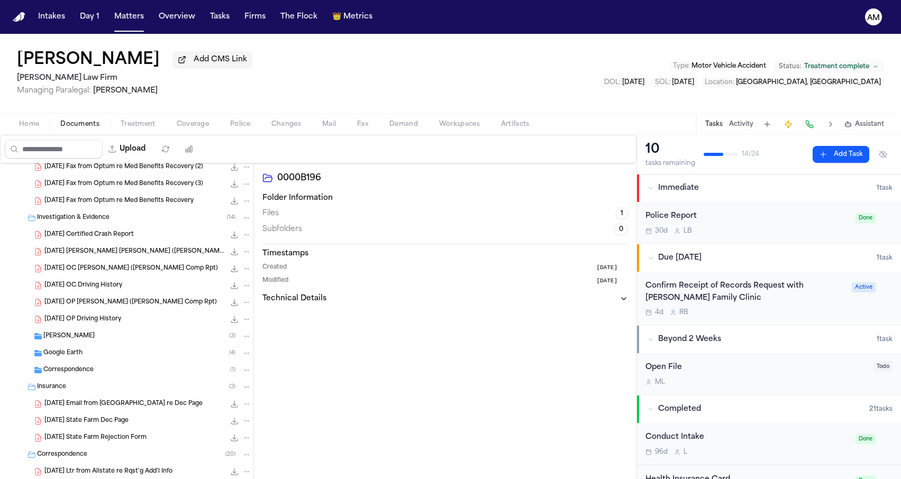
click at [102, 386] on div "Insurance ( 3 )" at bounding box center [144, 387] width 214 height 10
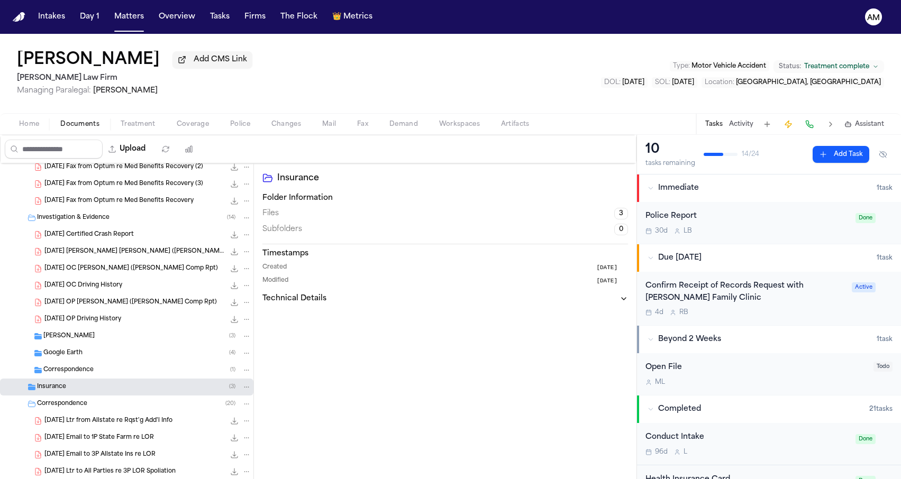
click at [93, 396] on div "Insurance ( 3 )" at bounding box center [126, 387] width 253 height 17
click at [99, 372] on div "Correspondence ( 1 )" at bounding box center [147, 371] width 208 height 10
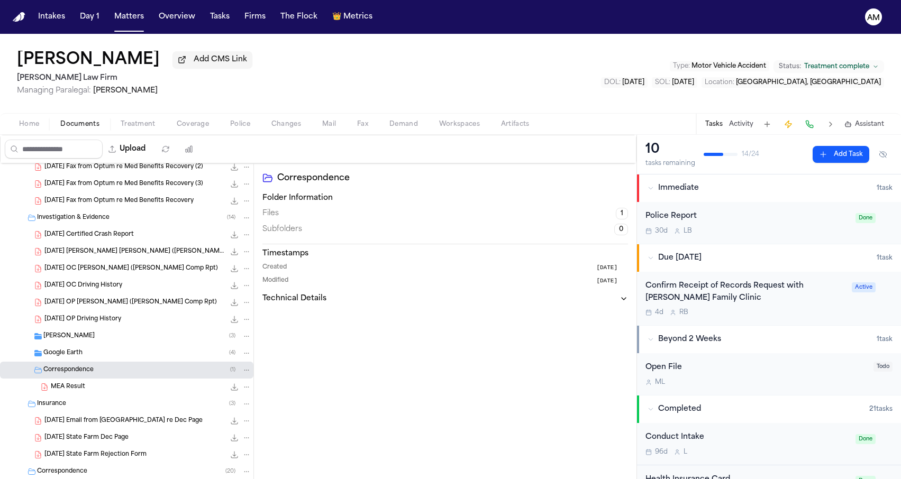
click at [101, 361] on div "Google Earth ( 4 )" at bounding box center [126, 353] width 253 height 17
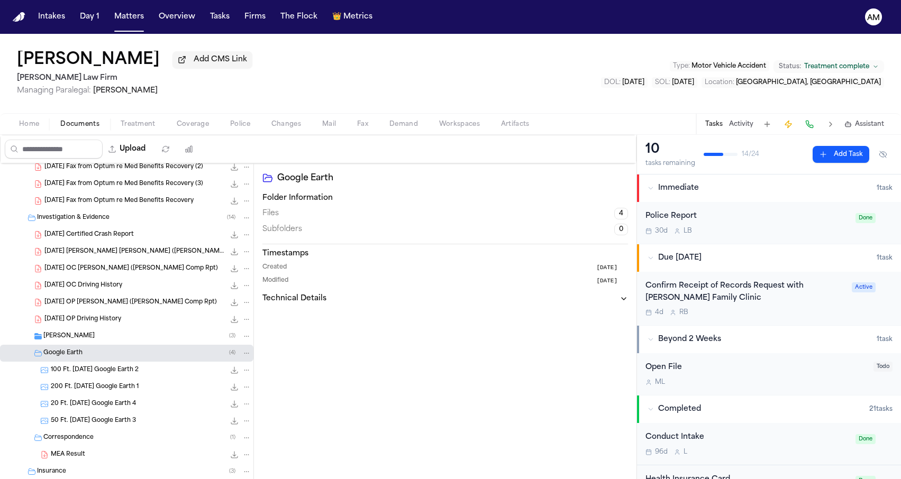
click at [103, 341] on div "ORR ( 3 )" at bounding box center [147, 337] width 208 height 10
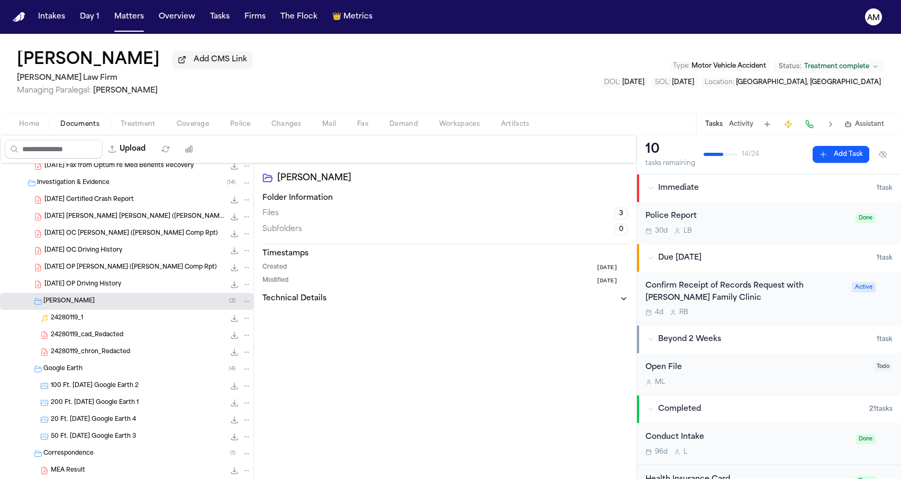
scroll to position [1006, 0]
click at [102, 380] on div "100 Ft. 2024-10-22 Google Earth 2 1.8 MB • PNG" at bounding box center [126, 384] width 253 height 17
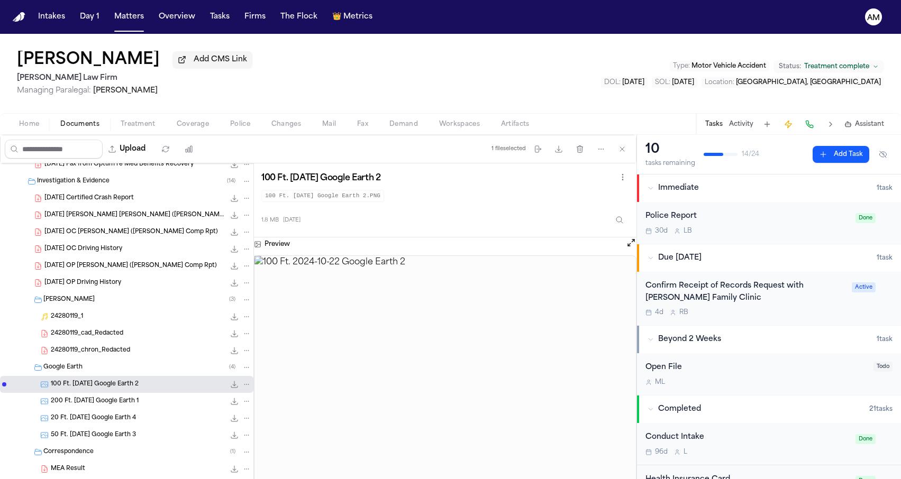
click at [102, 404] on span "200 Ft. 2024-10-22 Google Earth 1" at bounding box center [95, 401] width 88 height 9
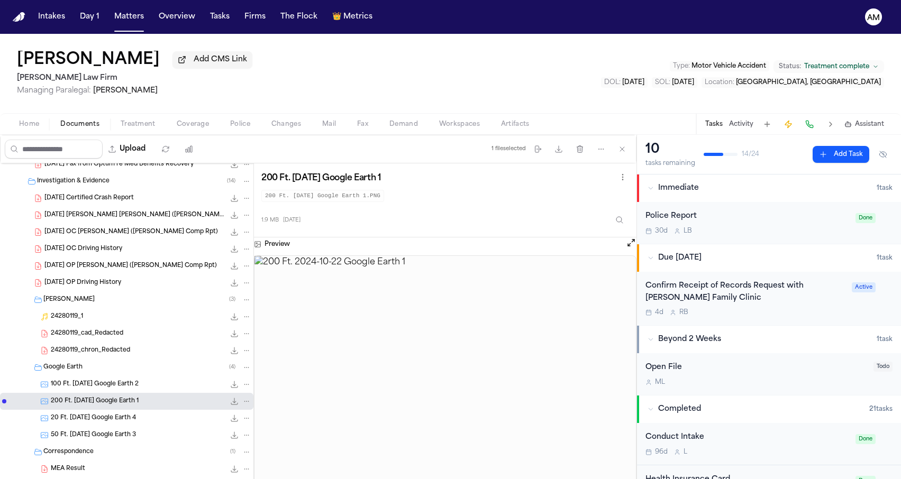
click at [102, 417] on span "20 Ft. 2024-10-22 Google Earth 4" at bounding box center [93, 418] width 85 height 9
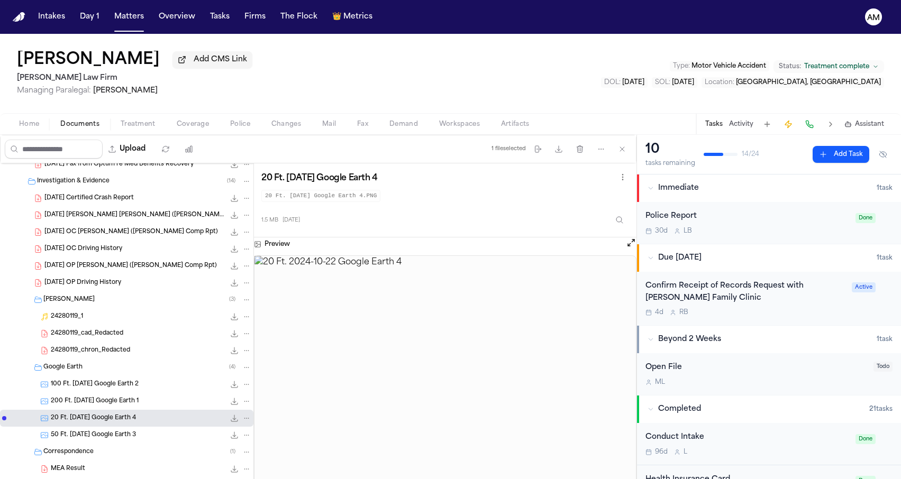
click at [100, 432] on div "50 Ft. 2024-10-22 Google Earth 3 1.8 MB • PNG" at bounding box center [126, 435] width 253 height 17
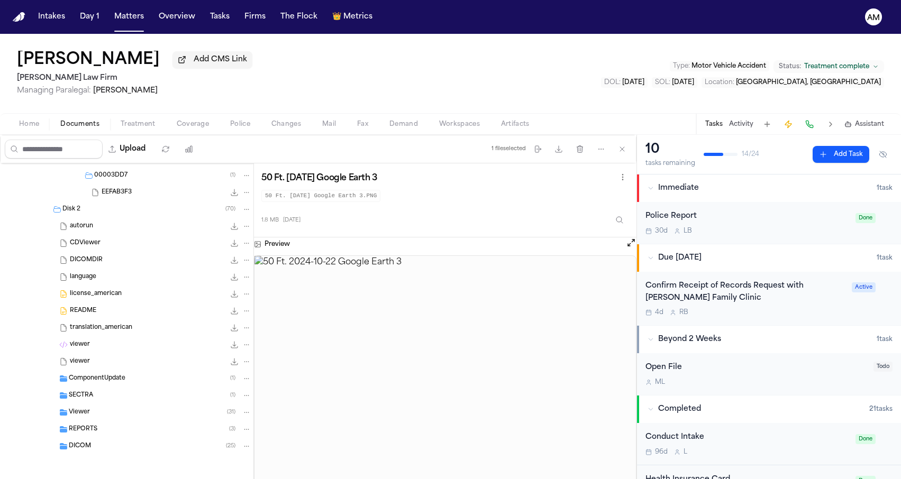
scroll to position [5601, 0]
click at [94, 447] on div "DICOM ( 25 )" at bounding box center [160, 447] width 183 height 10
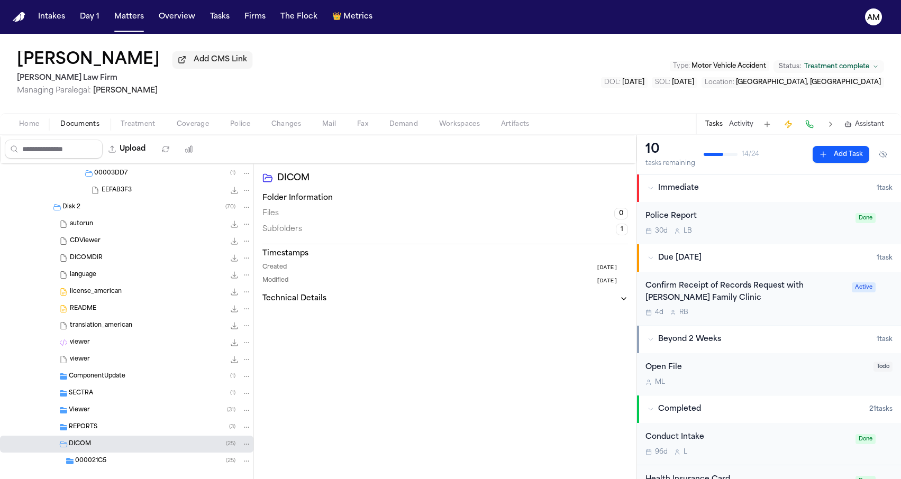
click at [96, 430] on span "REPORTS" at bounding box center [83, 427] width 29 height 9
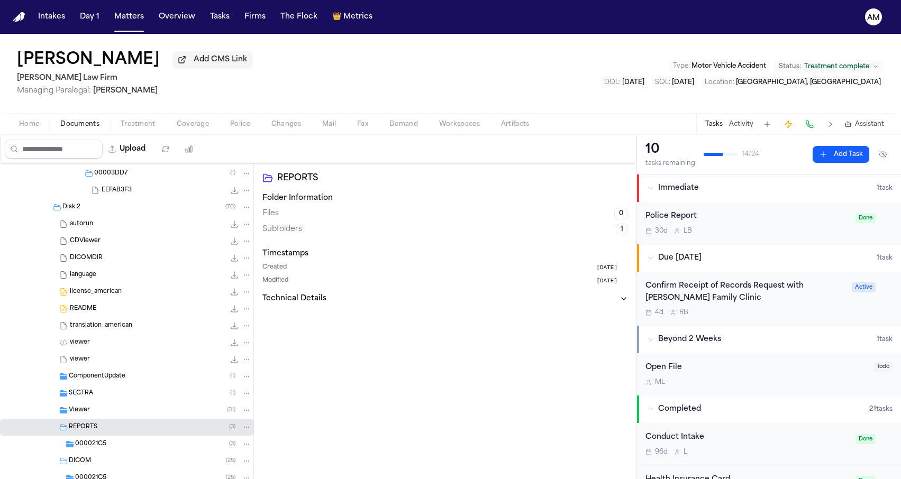
click at [97, 414] on div "Viewer ( 31 )" at bounding box center [160, 411] width 183 height 10
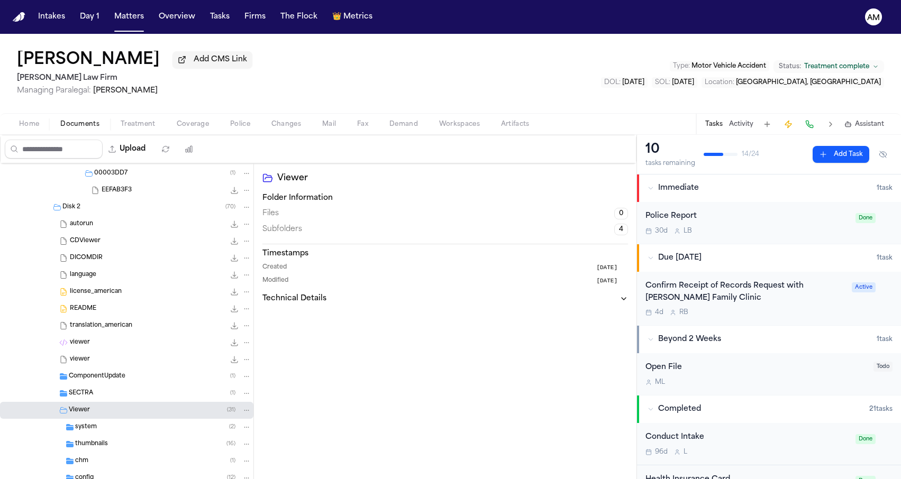
click at [97, 397] on div "SECTRA ( 1 )" at bounding box center [160, 394] width 183 height 10
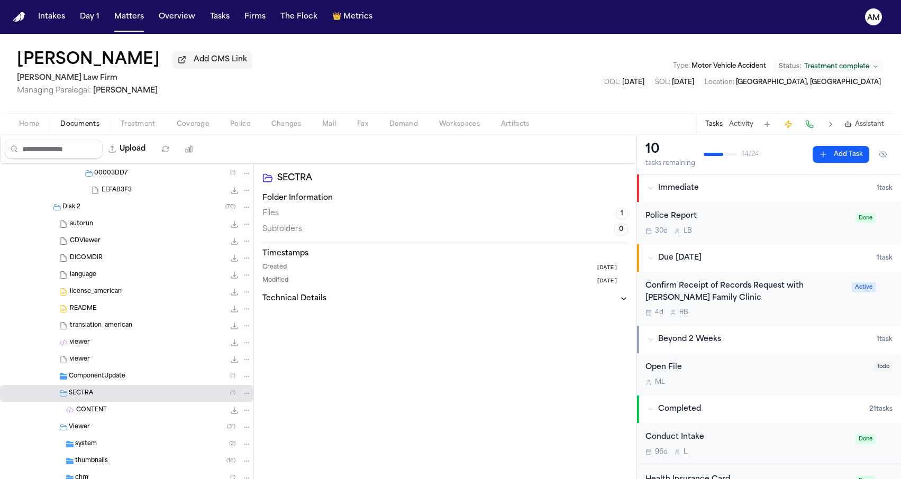
click at [102, 384] on div "ComponentUpdate ( 1 )" at bounding box center [126, 376] width 253 height 17
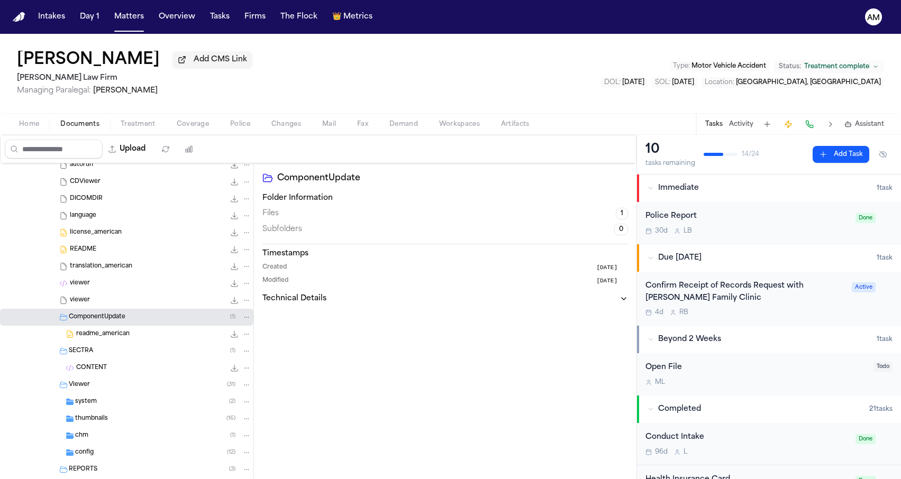
scroll to position [5674, 0]
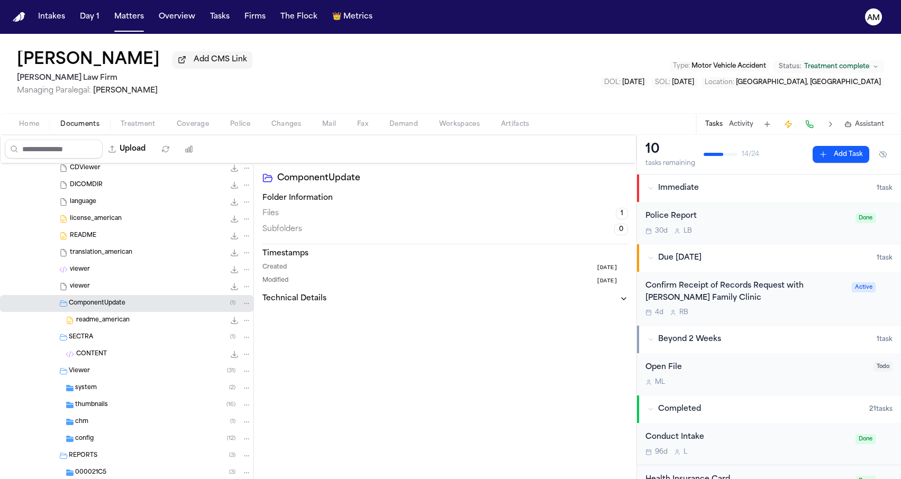
click at [96, 390] on div "system ( 2 )" at bounding box center [163, 389] width 176 height 10
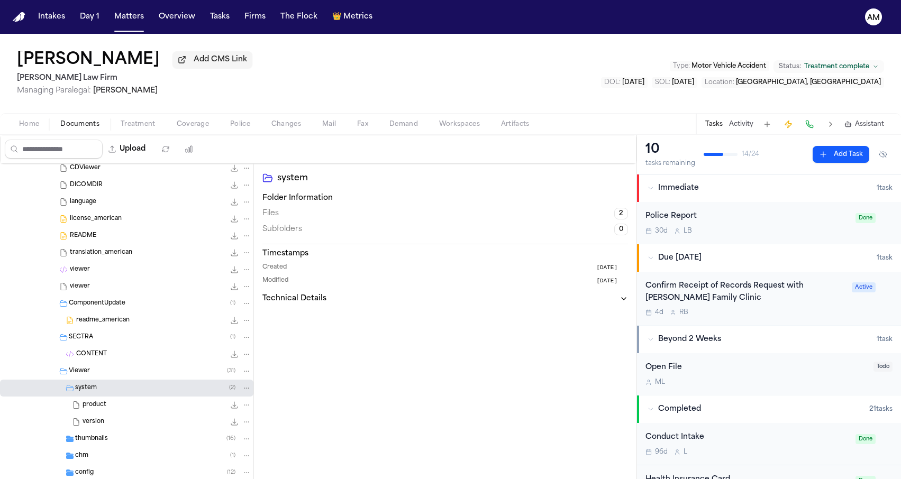
click at [96, 436] on div "thumbnails ( 16 )" at bounding box center [163, 439] width 176 height 10
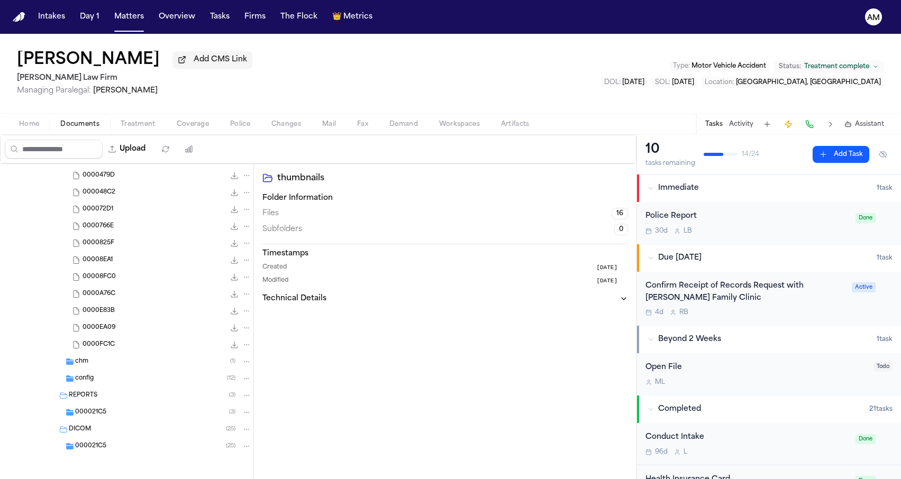
scroll to position [6042, 0]
click at [107, 380] on div "config ( 12 )" at bounding box center [163, 379] width 176 height 10
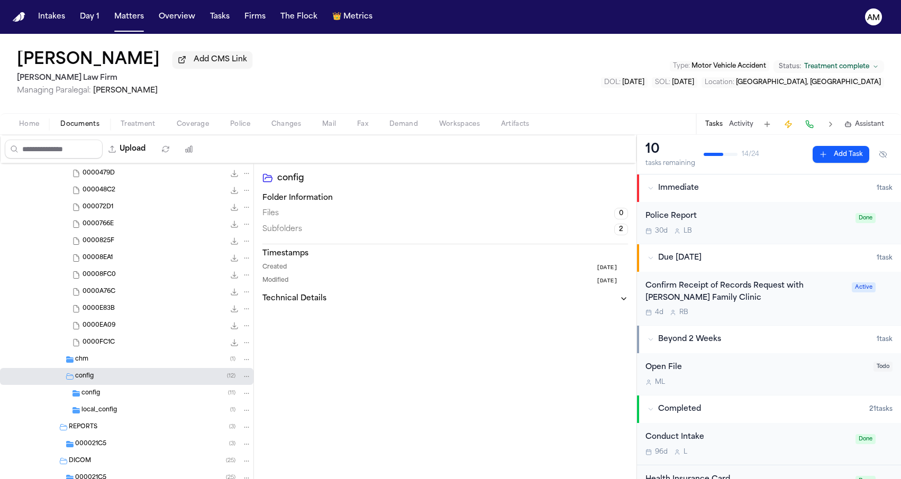
click at [107, 361] on div "chm ( 1 )" at bounding box center [163, 360] width 176 height 10
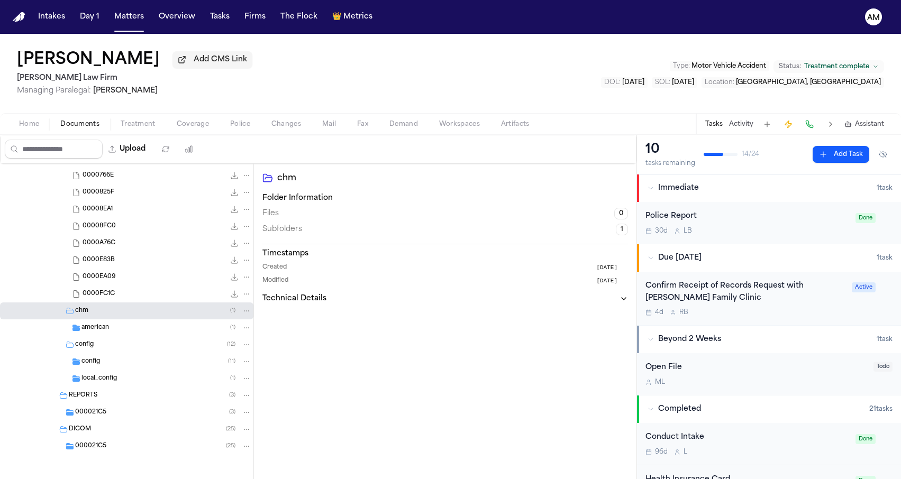
click at [98, 454] on div "000021C5 ( 25 )" at bounding box center [126, 446] width 253 height 17
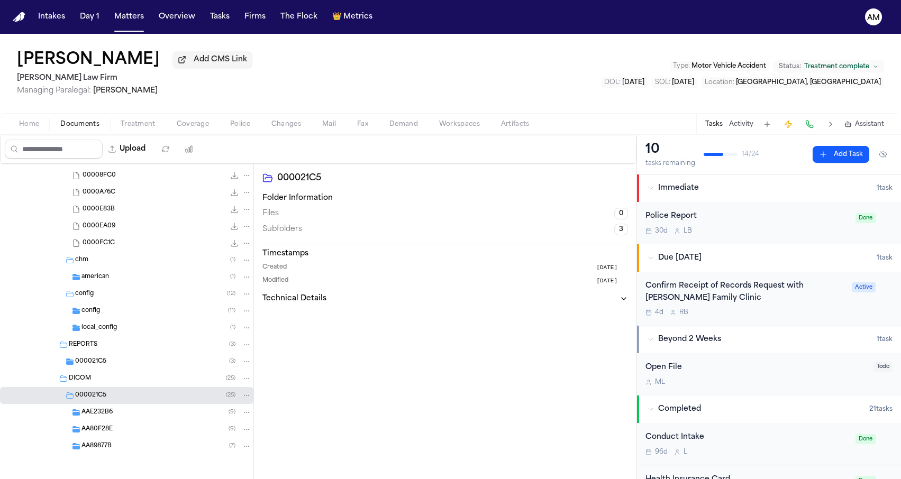
click at [99, 452] on div "AA89877B ( 7 )" at bounding box center [126, 446] width 253 height 17
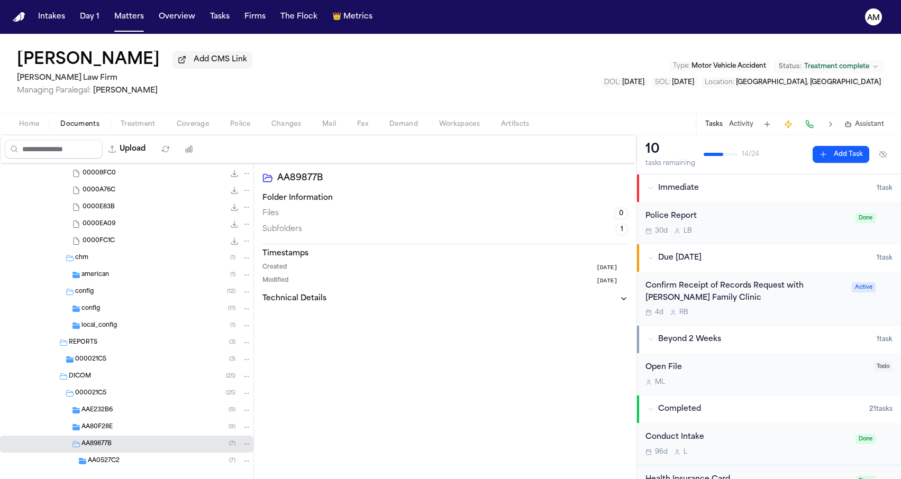
click at [110, 432] on span "AA80F28E" at bounding box center [96, 427] width 31 height 9
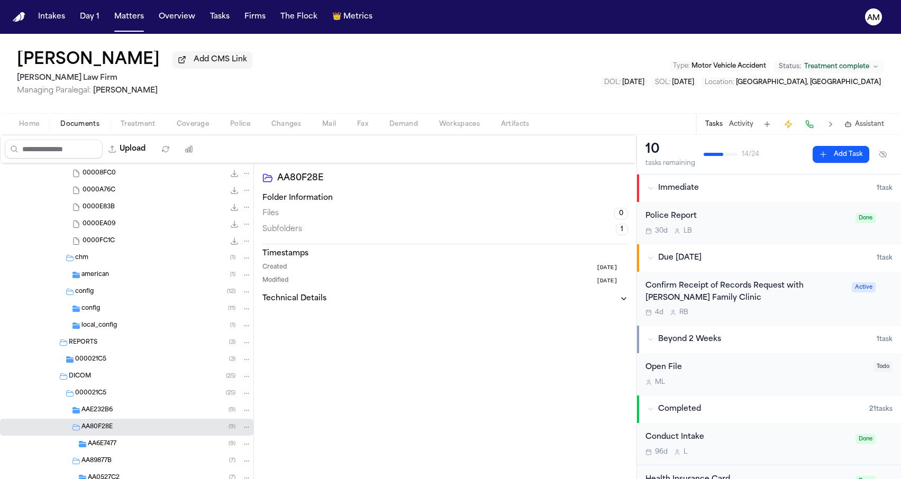
click at [111, 415] on div "AAE232B6 ( 9 )" at bounding box center [166, 411] width 170 height 10
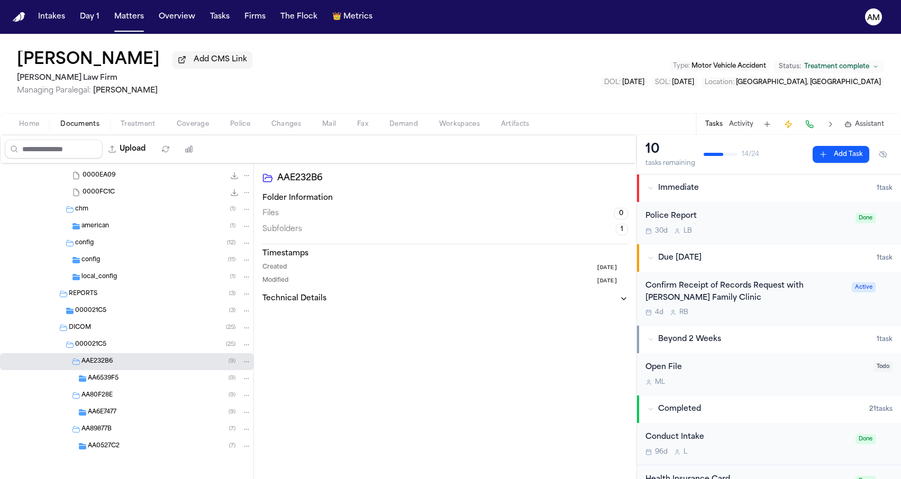
scroll to position [6194, 0]
click at [105, 452] on div "AA0527C2 ( 7 )" at bounding box center [126, 446] width 253 height 17
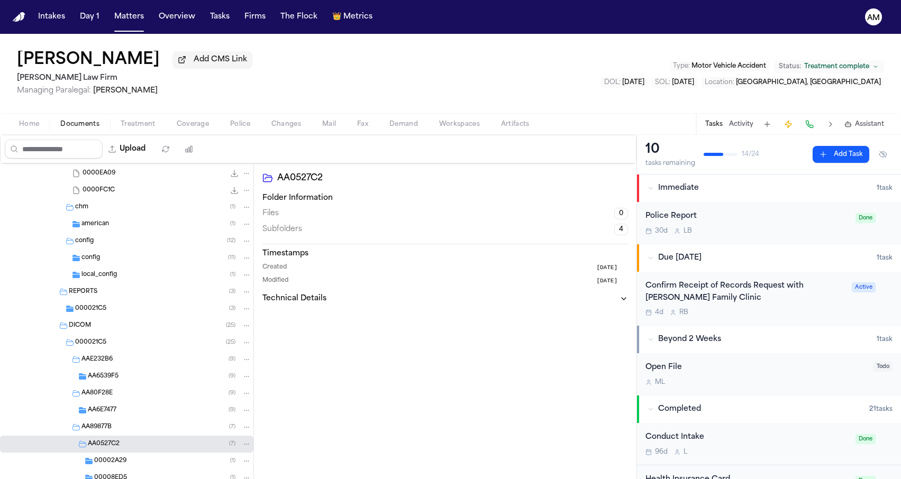
click at [116, 409] on span "AA6E7477" at bounding box center [102, 410] width 29 height 9
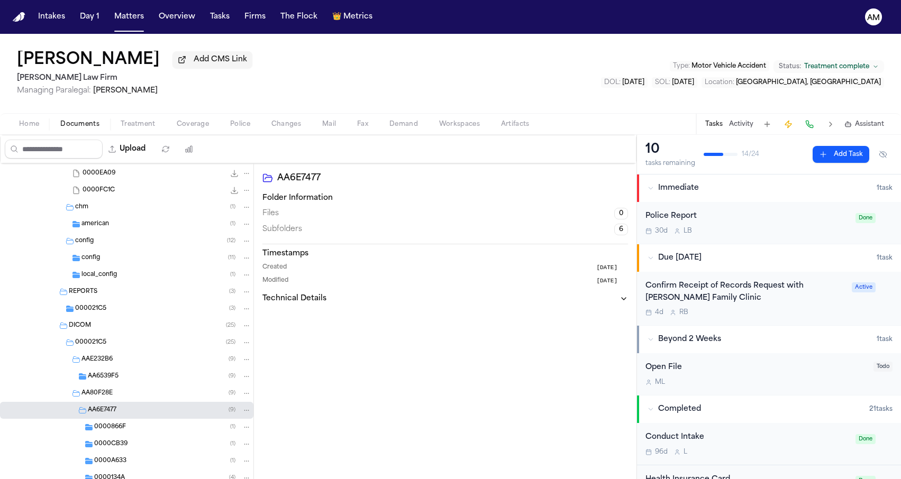
click at [125, 378] on div "AA6539F5 ( 9 )" at bounding box center [169, 377] width 163 height 10
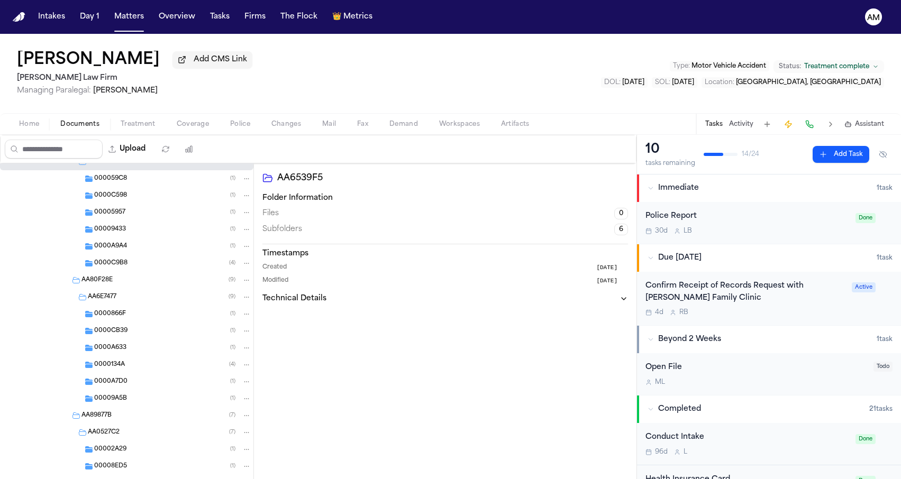
scroll to position [6465, 0]
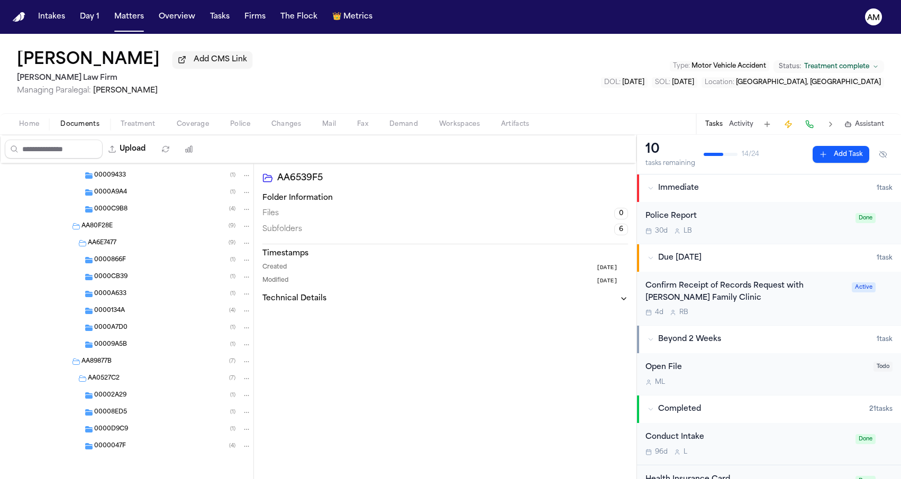
click at [117, 448] on span "0000047F" at bounding box center [110, 446] width 32 height 9
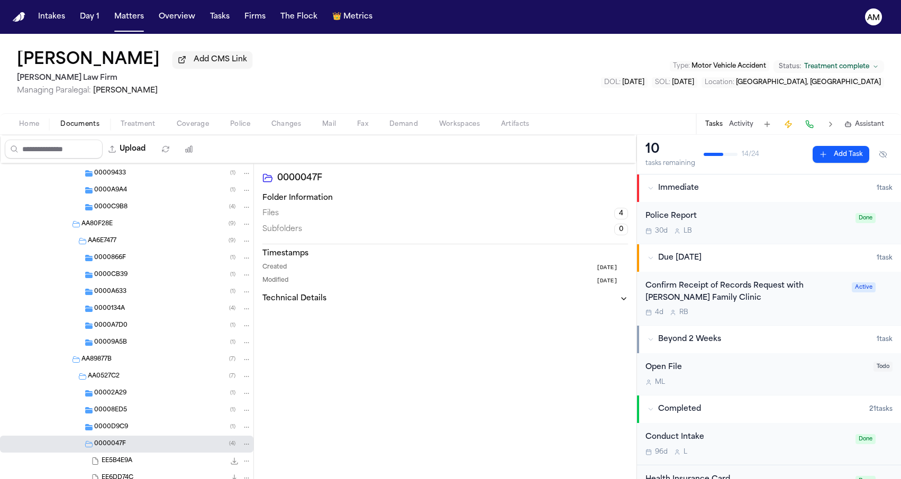
click at [122, 428] on span "0000D9C9" at bounding box center [111, 427] width 34 height 9
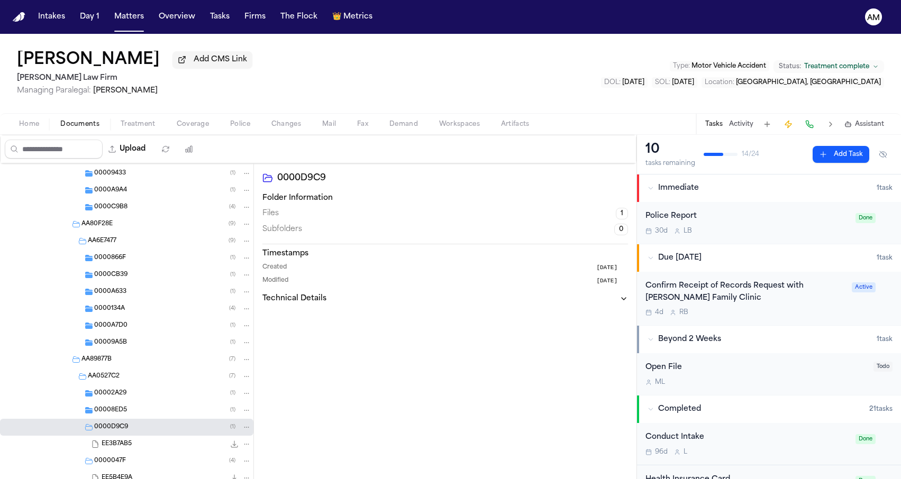
click at [123, 415] on span "00008ED5" at bounding box center [110, 410] width 33 height 9
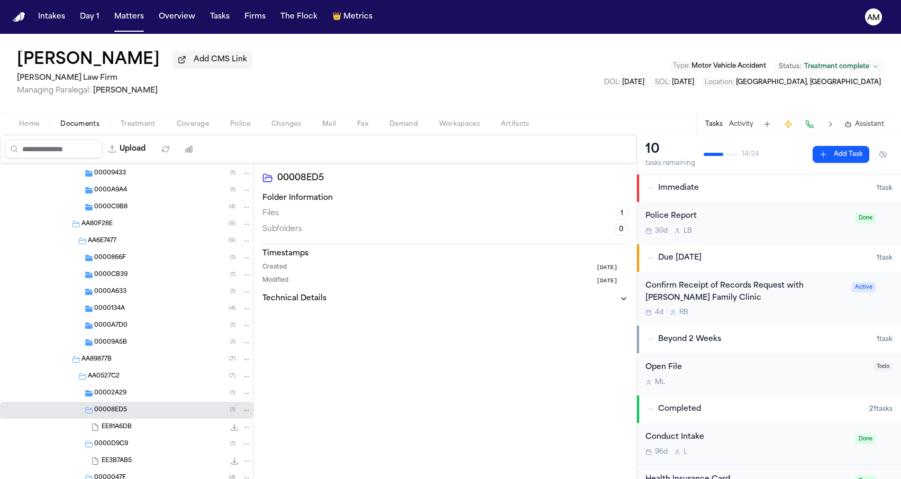
click at [123, 398] on span "00002A29" at bounding box center [110, 393] width 32 height 9
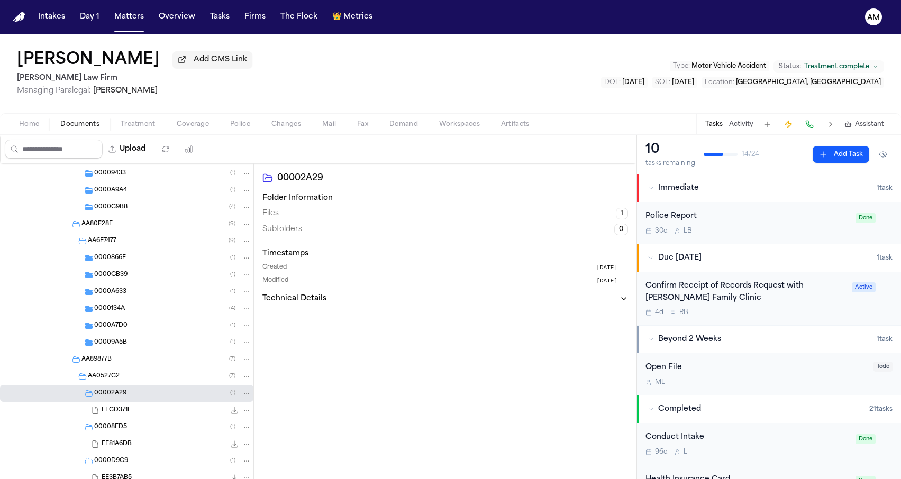
click at [130, 350] on div "00009A5B ( 1 )" at bounding box center [126, 342] width 253 height 17
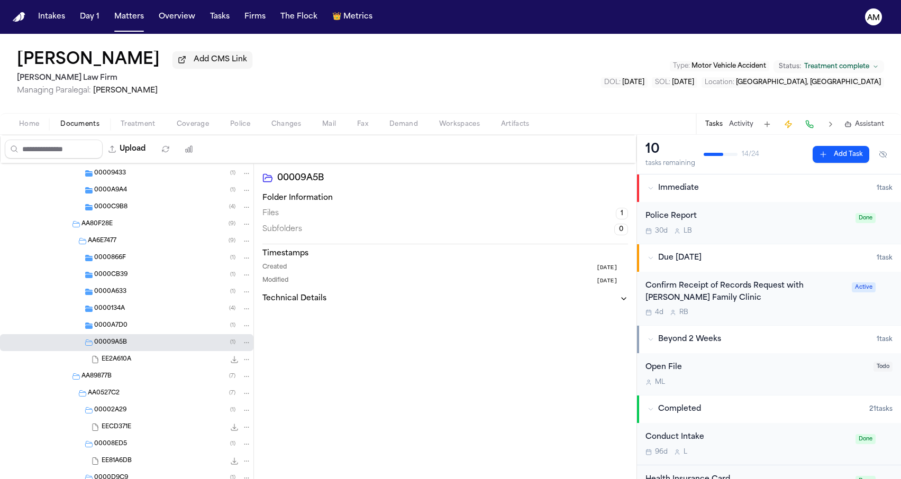
click at [132, 334] on div "0000A7D0 ( 1 )" at bounding box center [126, 325] width 253 height 17
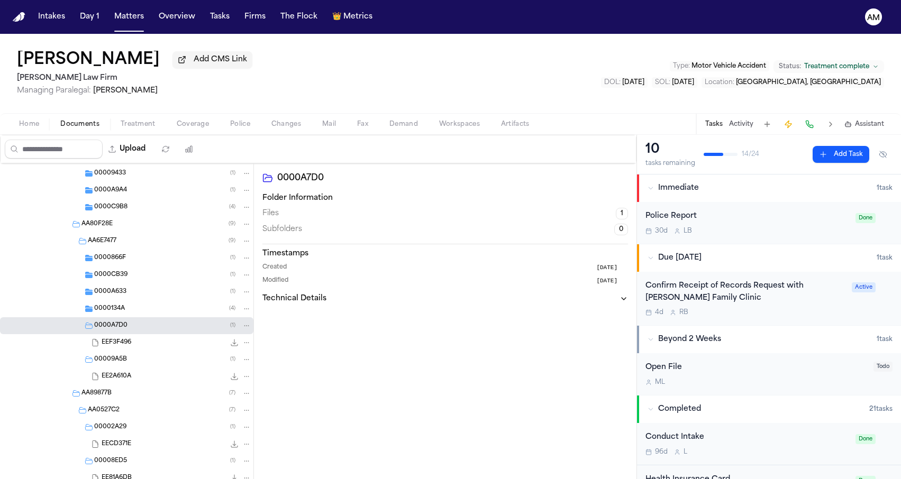
click at [140, 309] on div "0000134A ( 4 )" at bounding box center [172, 309] width 157 height 10
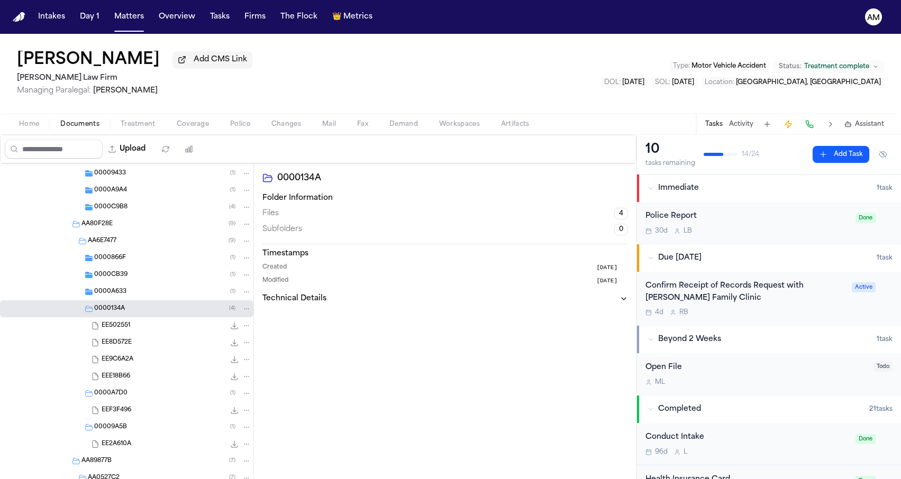
click at [142, 295] on div "0000A633 ( 1 )" at bounding box center [172, 292] width 157 height 10
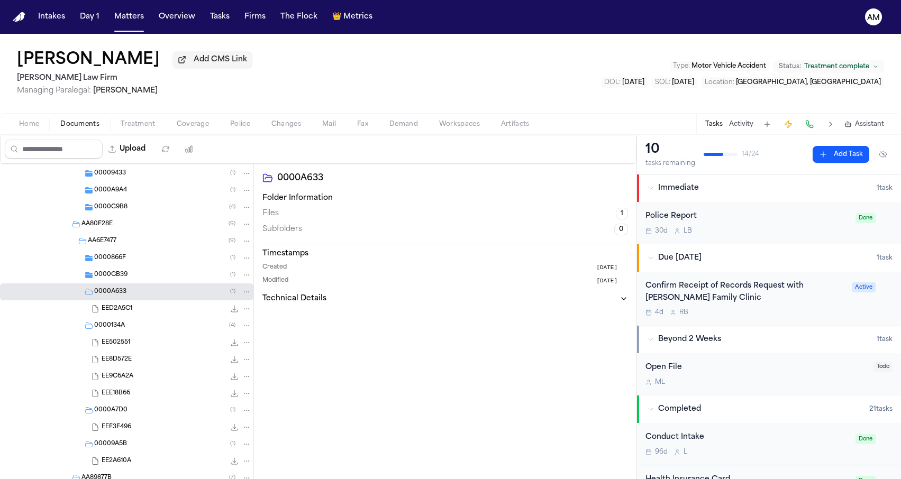
click at [142, 284] on div "0000CB39 ( 1 )" at bounding box center [126, 275] width 253 height 17
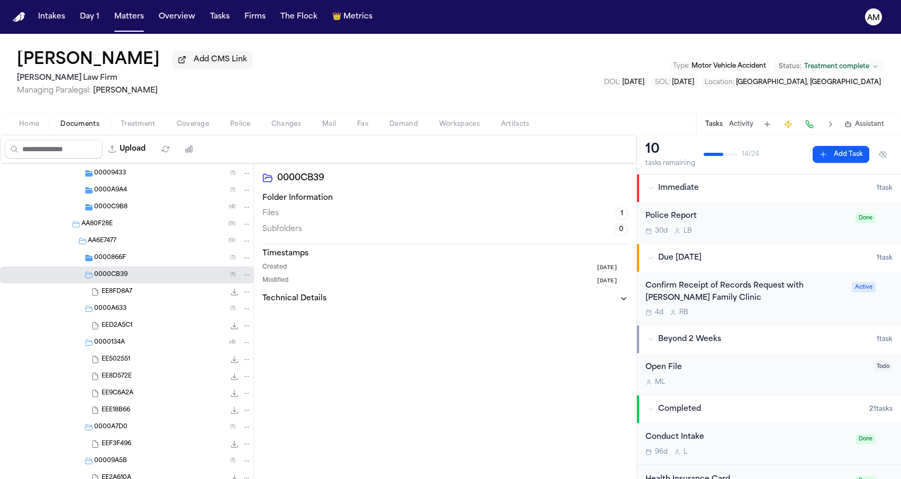
click at [150, 260] on div "0000866F ( 1 )" at bounding box center [172, 258] width 157 height 10
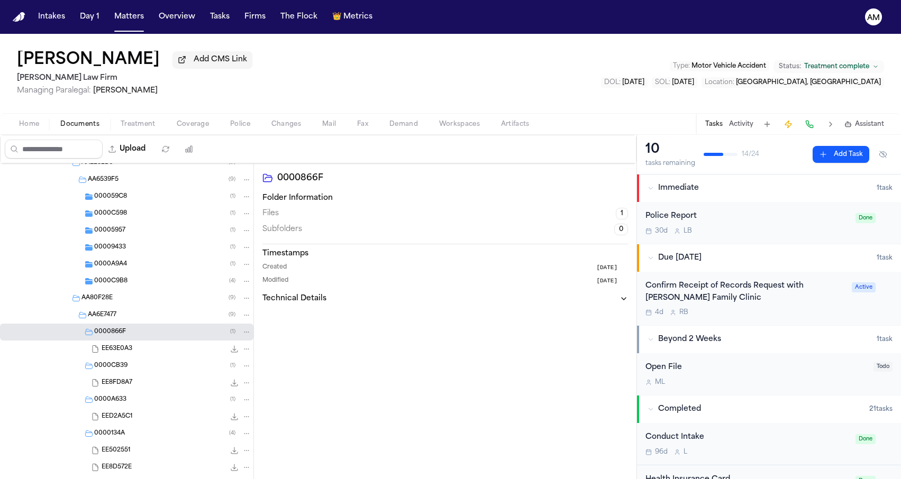
scroll to position [6347, 0]
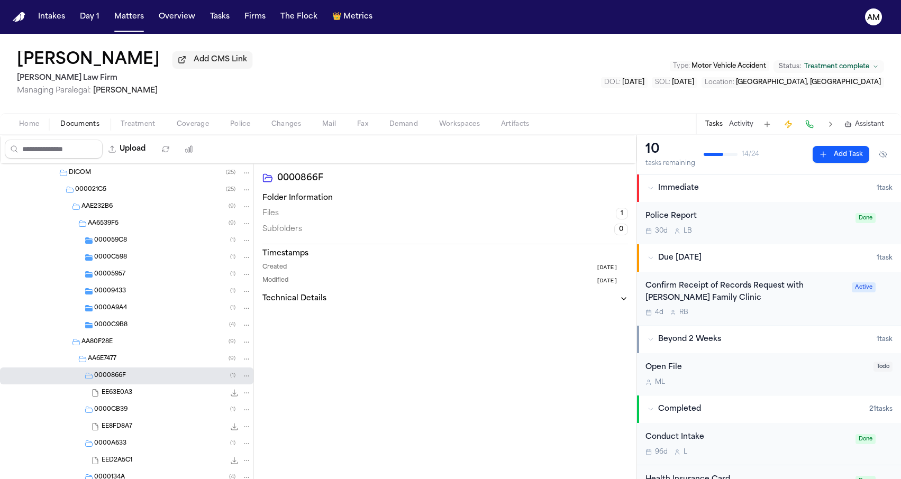
click at [121, 330] on span "0000C9B8" at bounding box center [110, 325] width 33 height 9
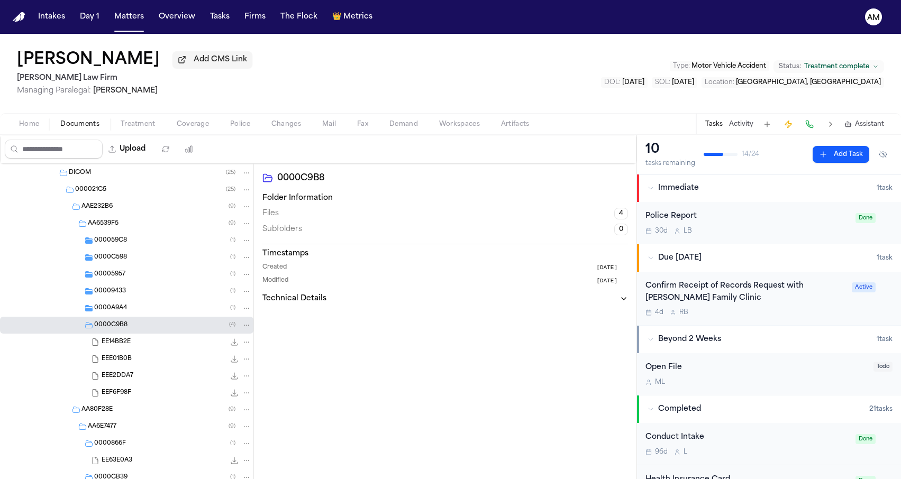
click at [124, 316] on div "0000A9A4 ( 1 )" at bounding box center [126, 308] width 253 height 17
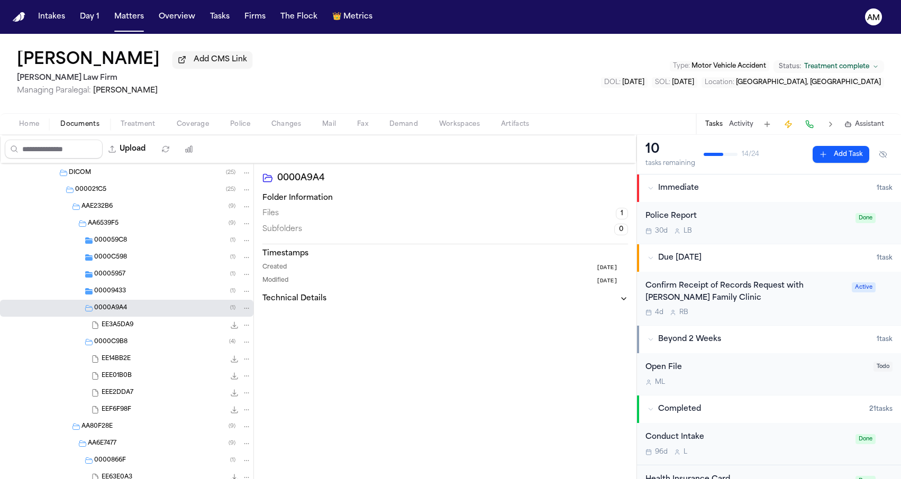
click at [130, 295] on div "00009433 ( 1 )" at bounding box center [172, 292] width 157 height 10
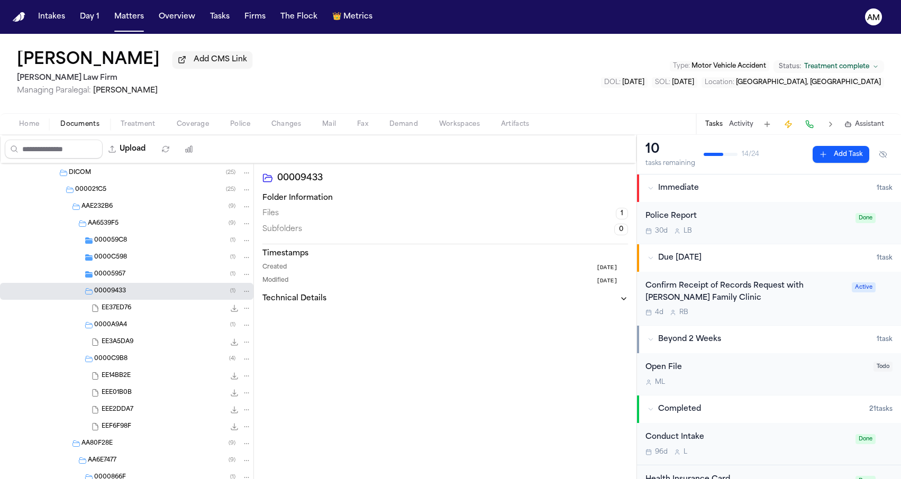
click at [133, 276] on div "00005957 ( 1 )" at bounding box center [172, 275] width 157 height 10
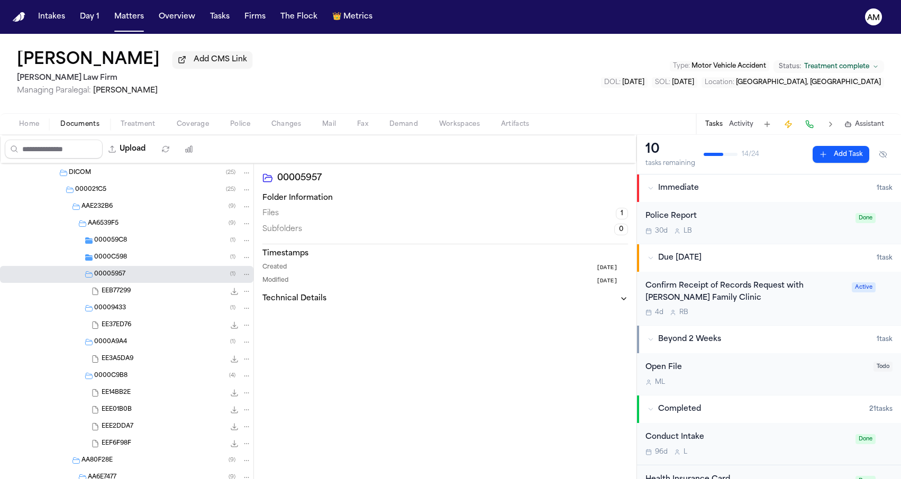
click at [135, 262] on div "0000C598 ( 1 )" at bounding box center [172, 258] width 157 height 10
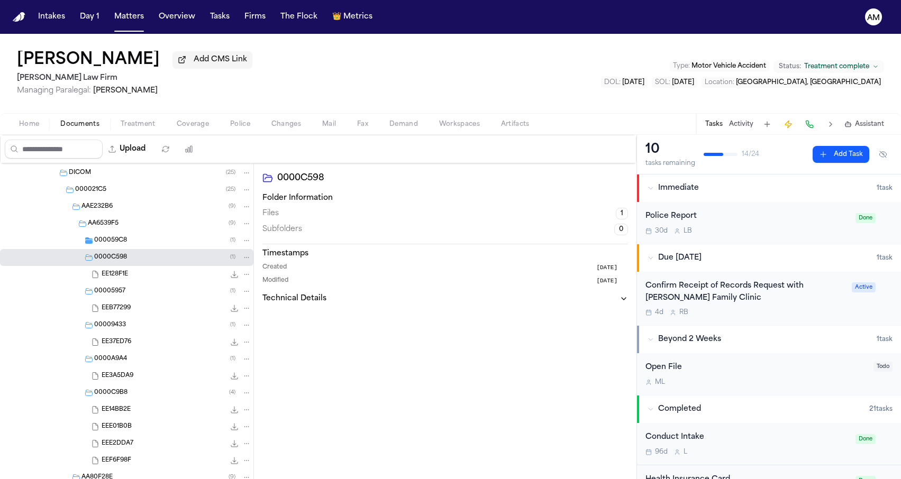
click at [136, 249] on div "000059C8 ( 1 )" at bounding box center [126, 240] width 253 height 17
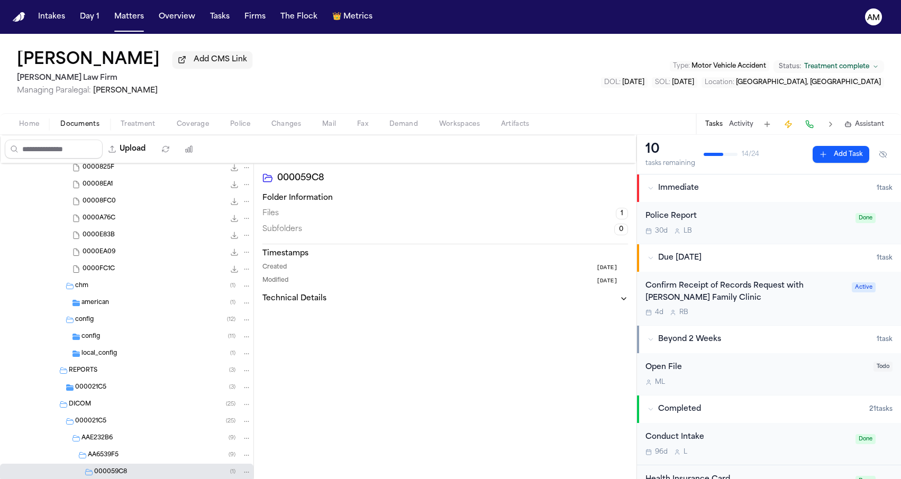
scroll to position [6116, 0]
click at [90, 386] on span "000021C5" at bounding box center [90, 386] width 31 height 9
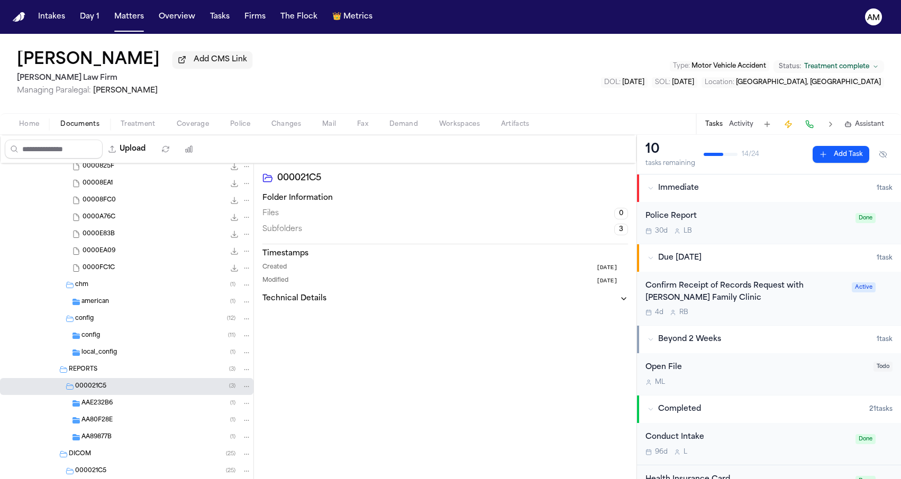
click at [96, 439] on span "AA89877B" at bounding box center [96, 437] width 30 height 9
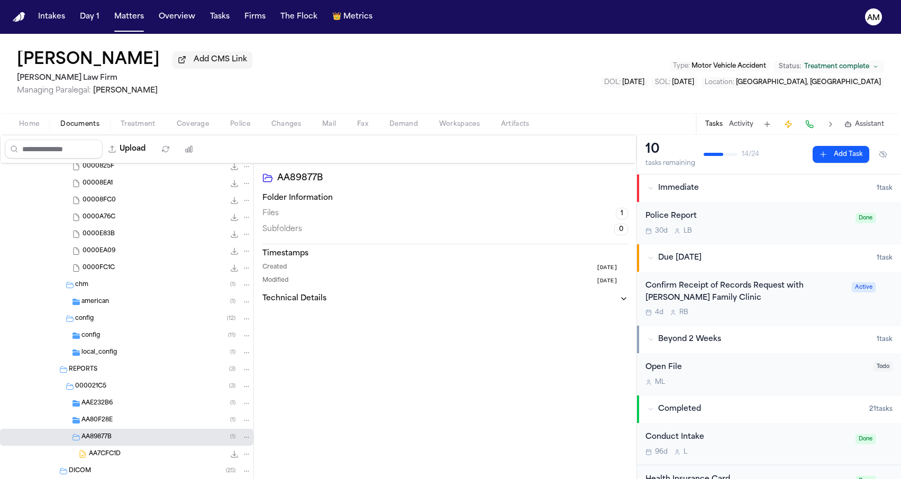
click at [96, 432] on div "AA89877B ( 1 )" at bounding box center [126, 437] width 253 height 17
click at [97, 428] on div "AA80F28E ( 1 )" at bounding box center [126, 420] width 253 height 17
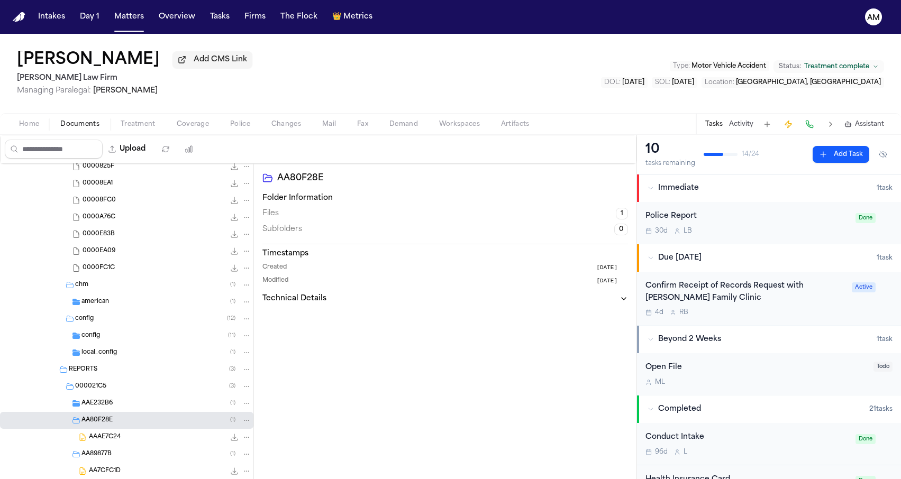
click at [99, 411] on div "AAE232B6 ( 1 )" at bounding box center [126, 403] width 253 height 17
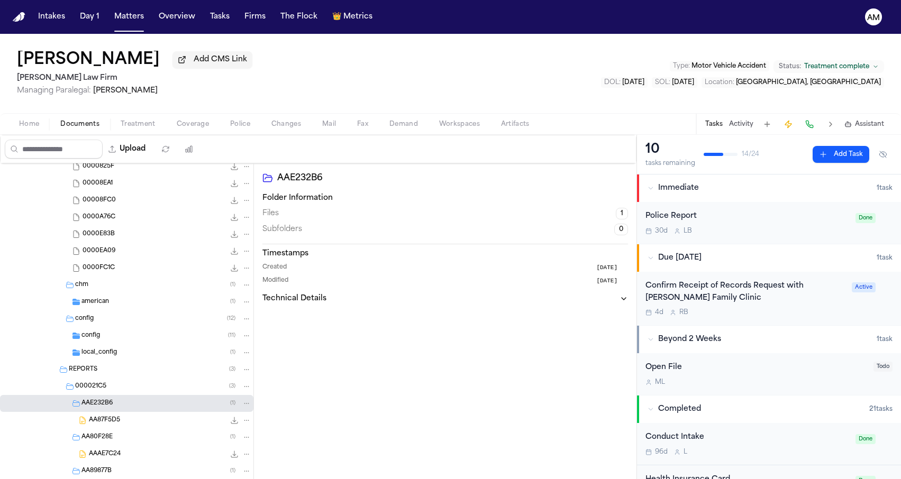
click at [110, 364] on div "REPORTS ( 3 )" at bounding box center [126, 369] width 253 height 17
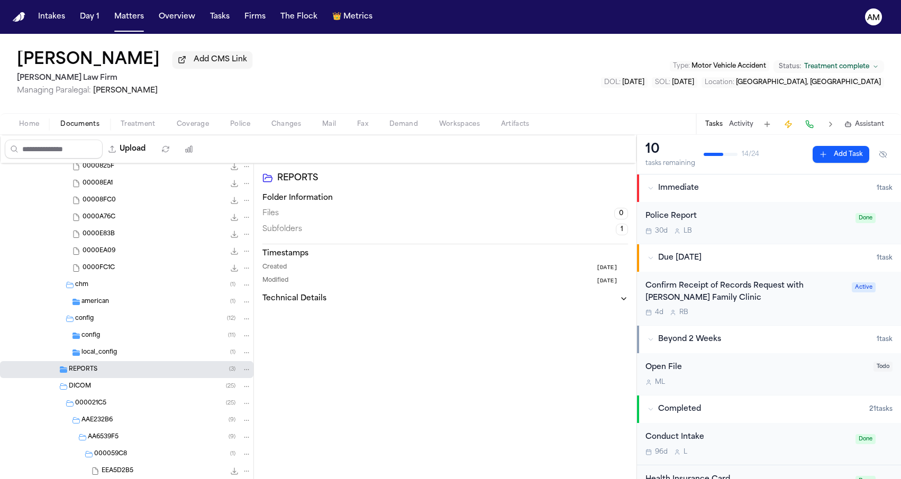
click at [110, 364] on div "REPORTS ( 3 )" at bounding box center [126, 369] width 253 height 17
click at [112, 357] on span "local_config" at bounding box center [98, 353] width 35 height 9
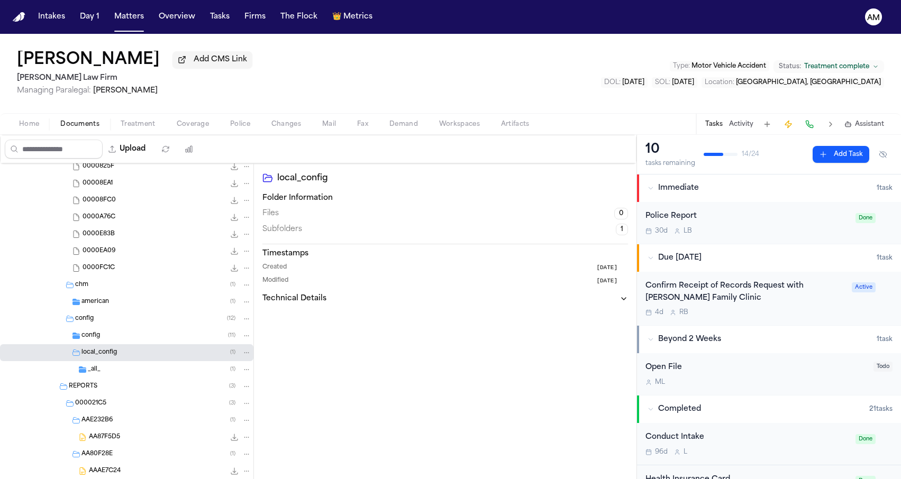
click at [114, 344] on div "config ( 11 )" at bounding box center [126, 335] width 253 height 17
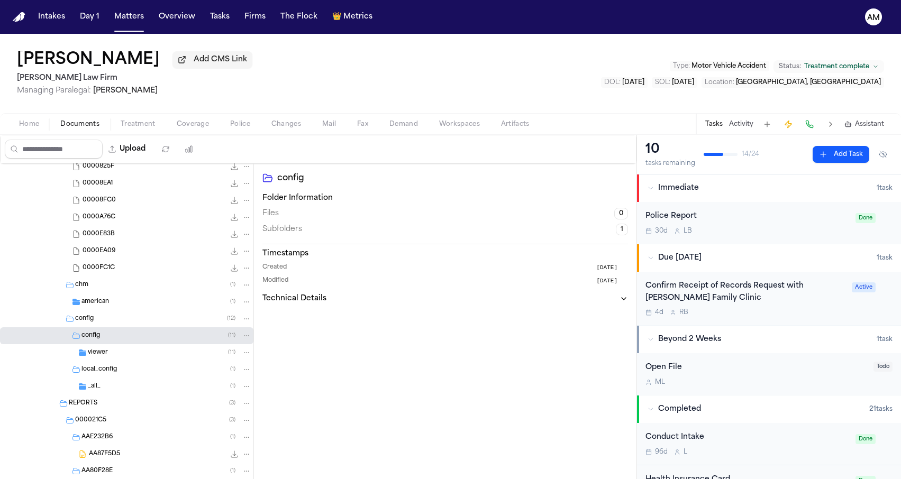
click at [110, 391] on div "_all_ ( 1 )" at bounding box center [169, 387] width 163 height 10
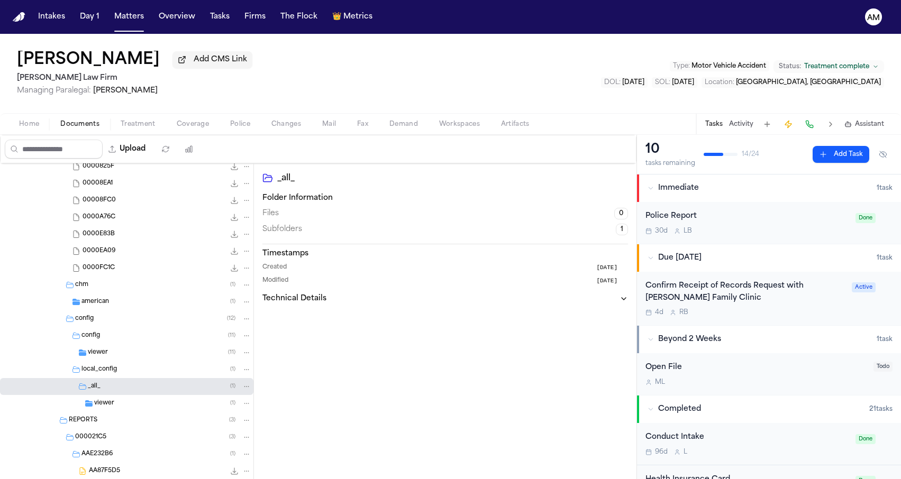
click at [110, 407] on span "viewer" at bounding box center [104, 403] width 20 height 9
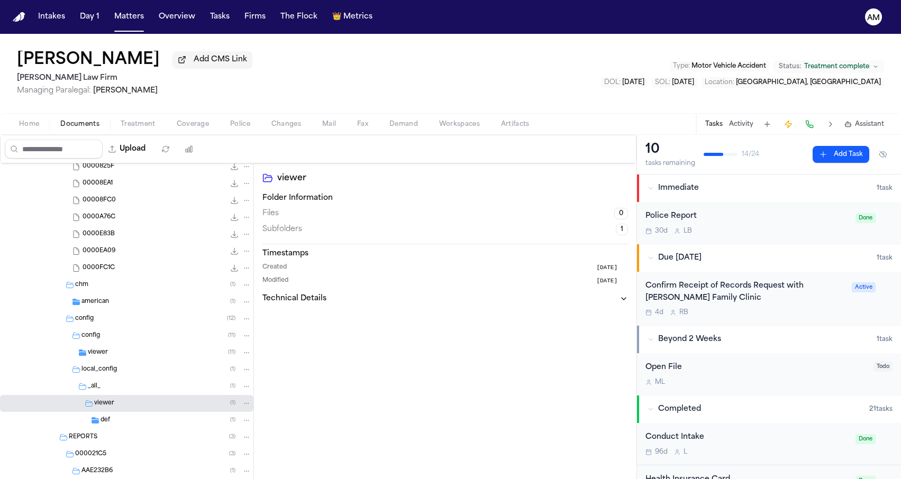
click at [113, 421] on div "def ( 1 )" at bounding box center [176, 421] width 151 height 10
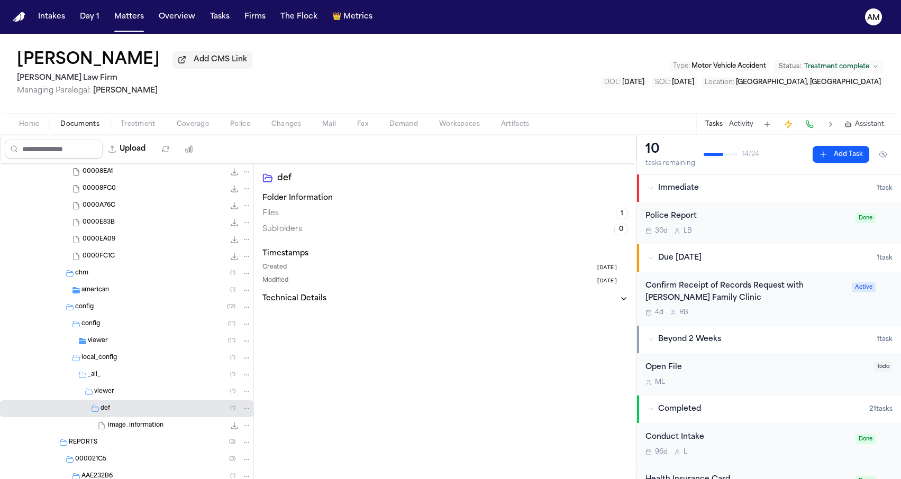
scroll to position [6129, 0]
click at [107, 340] on span "viewer" at bounding box center [98, 339] width 20 height 9
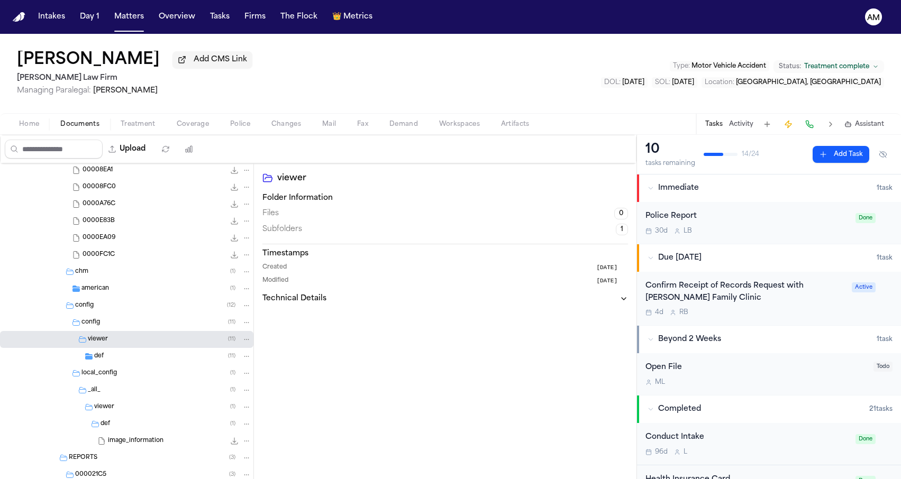
click at [109, 358] on div "def ( 11 )" at bounding box center [172, 357] width 157 height 10
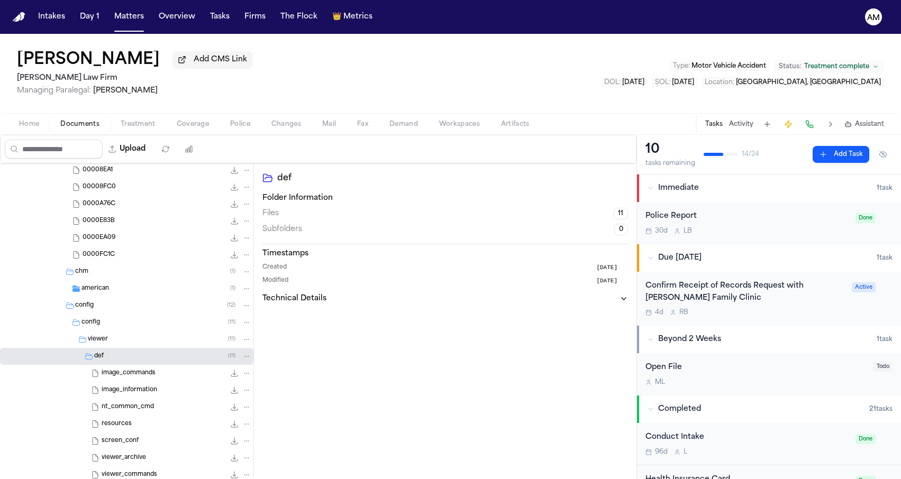
click at [97, 297] on div "american ( 1 )" at bounding box center [126, 288] width 253 height 17
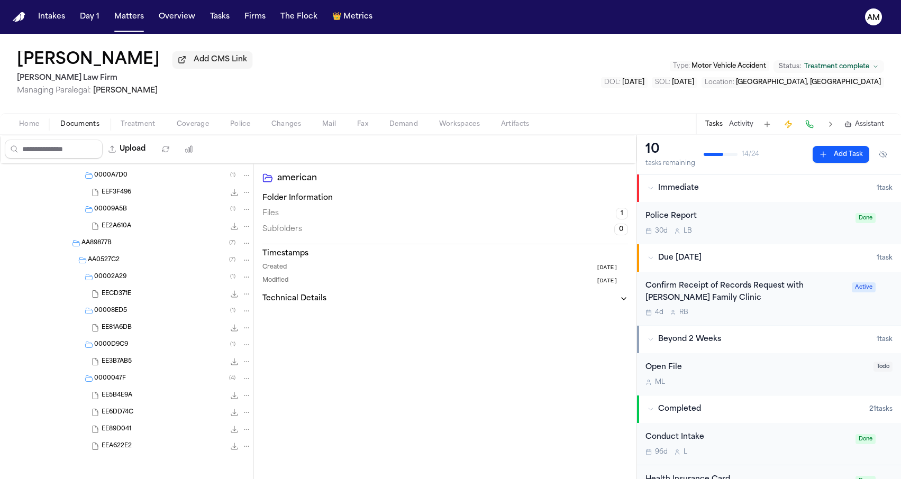
scroll to position [7294, 0]
click at [131, 438] on div "EEA622E2 3.6 MB" at bounding box center [126, 446] width 253 height 17
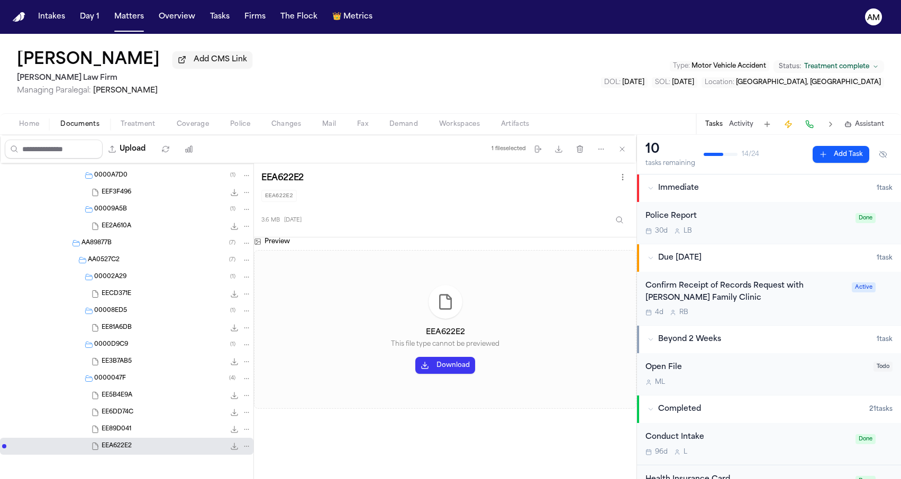
click at [154, 444] on div "EEA622E2 3.6 MB" at bounding box center [177, 446] width 150 height 11
click at [155, 429] on div "EE89D041 3.6 MB" at bounding box center [177, 429] width 150 height 11
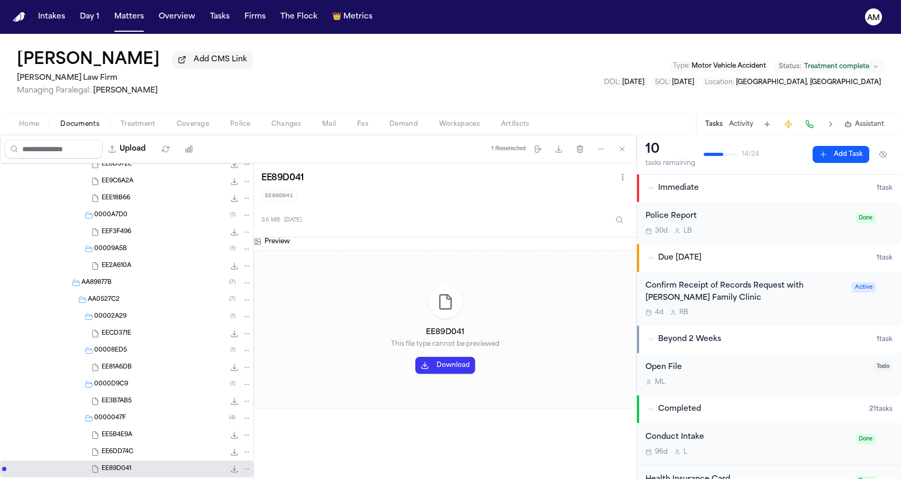
scroll to position [7248, 0]
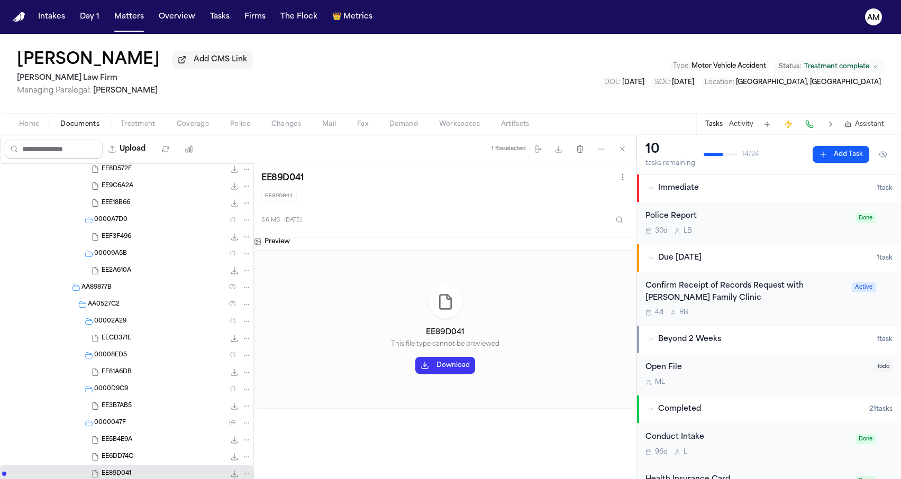
click at [115, 448] on div "EE5B4E9A 3.6 MB" at bounding box center [126, 440] width 253 height 17
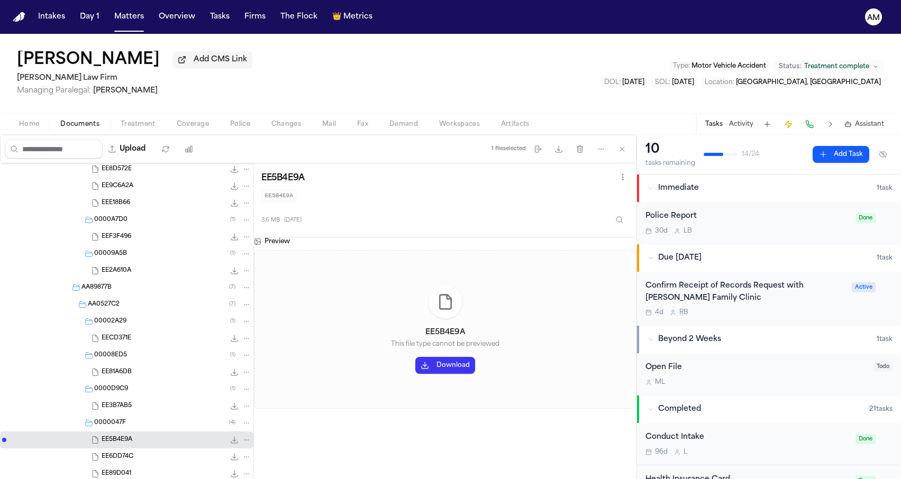
click at [114, 460] on span "EE6DD74C" at bounding box center [118, 457] width 32 height 9
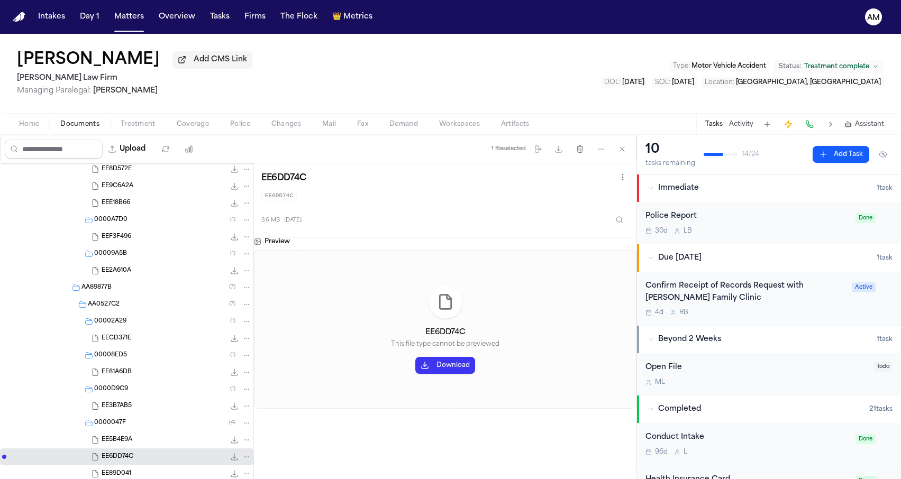
click at [131, 406] on span "EE3B7AB5" at bounding box center [117, 406] width 30 height 9
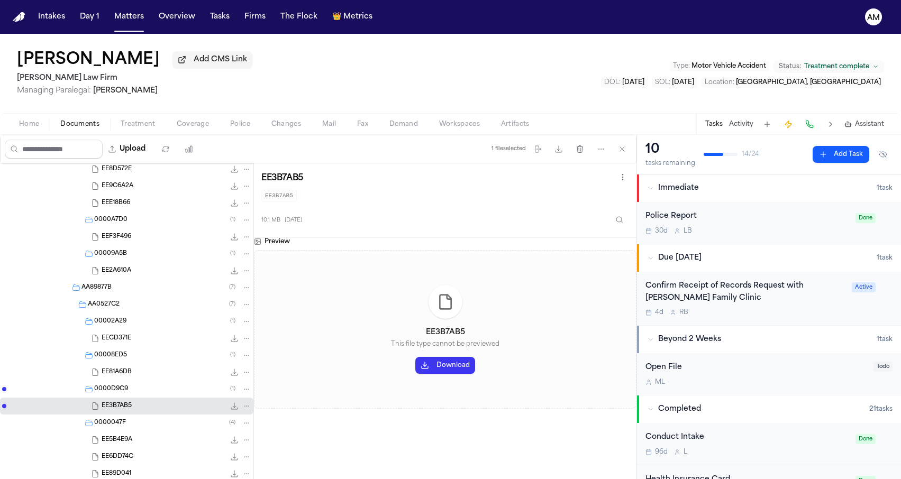
click at [143, 370] on div "EE81A6DB 11.3 MB" at bounding box center [177, 372] width 150 height 11
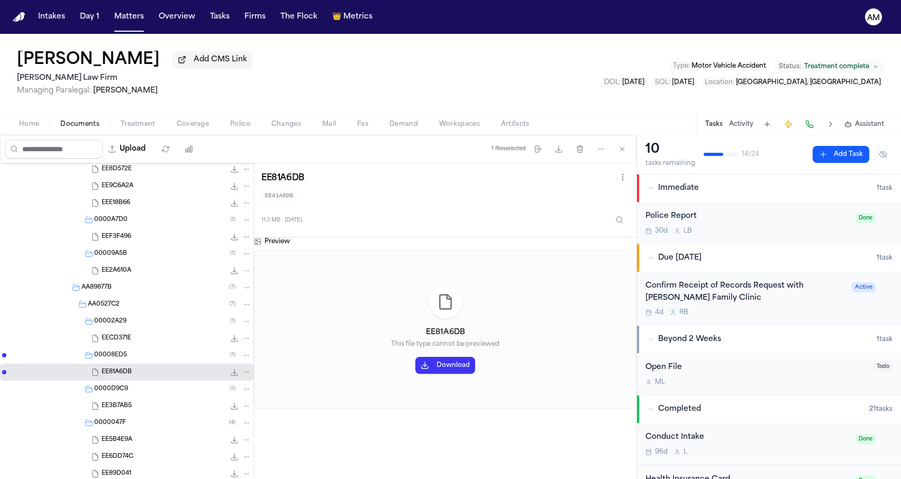
click at [153, 339] on div "EECD371E 8.5 MB" at bounding box center [177, 338] width 150 height 11
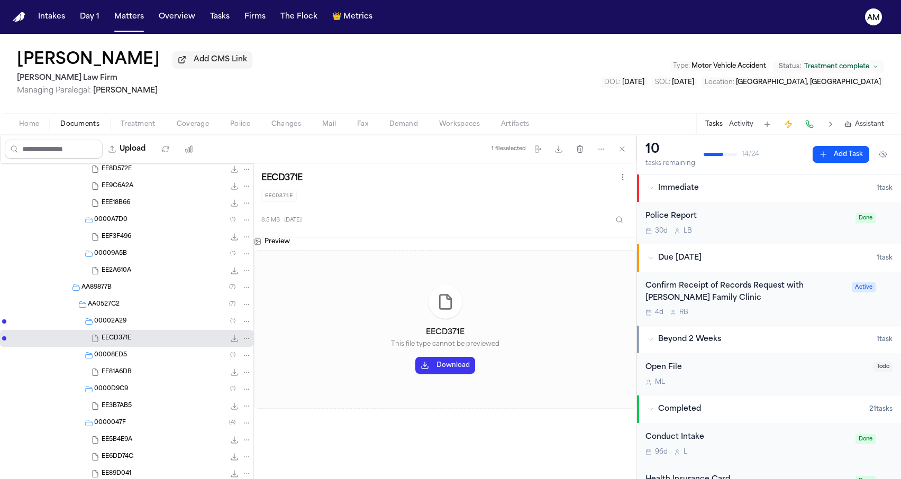
click at [162, 269] on div "EE2A610A 11.2 MB" at bounding box center [177, 271] width 150 height 11
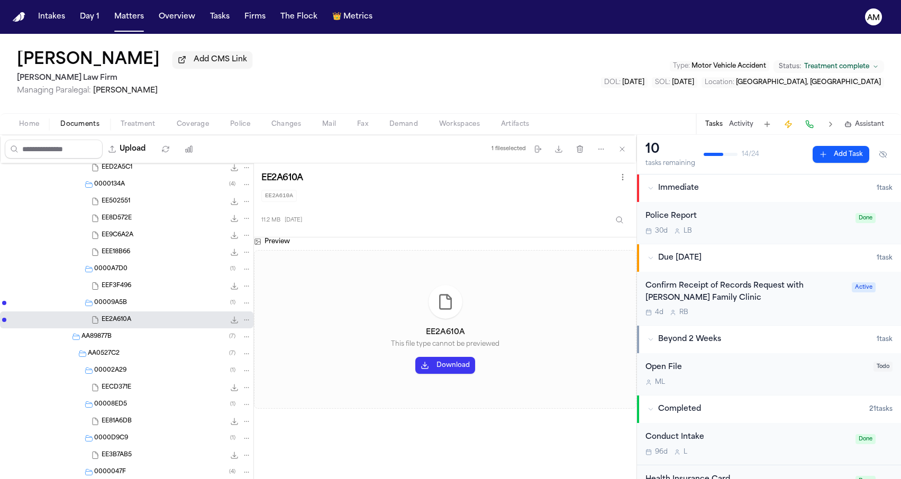
scroll to position [7181, 0]
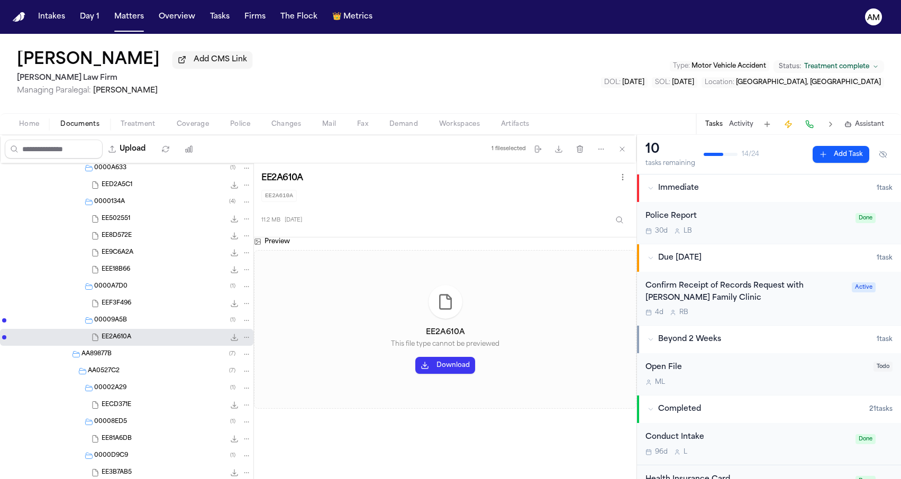
click at [136, 302] on div "EEF3F496 11.1 MB" at bounding box center [177, 303] width 150 height 11
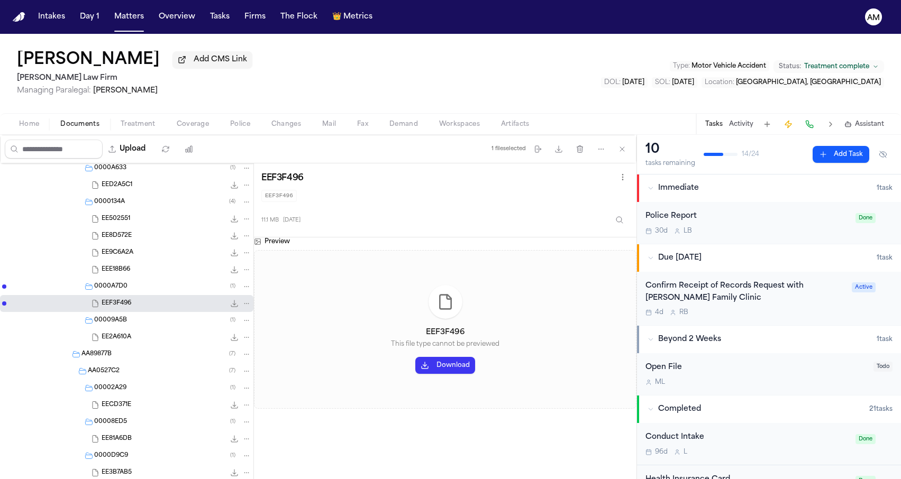
scroll to position [7151, 0]
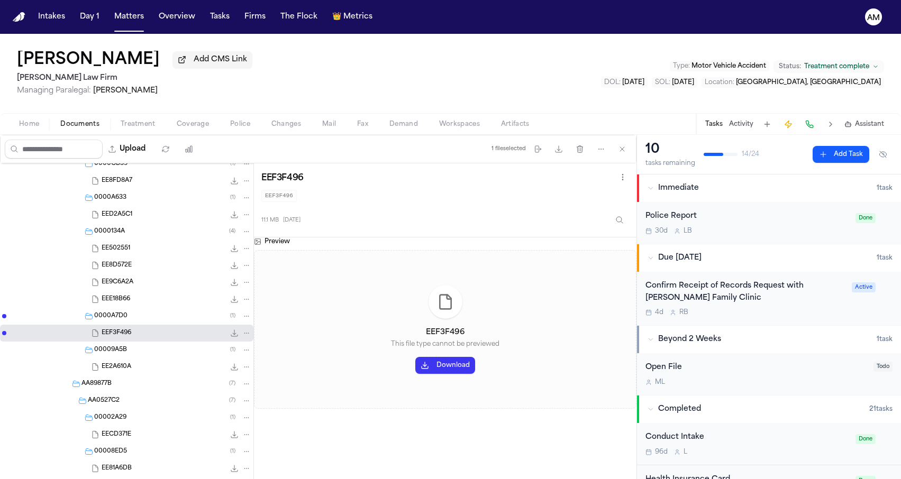
click at [134, 303] on div "EEE18B66 3.6 MB" at bounding box center [177, 299] width 150 height 11
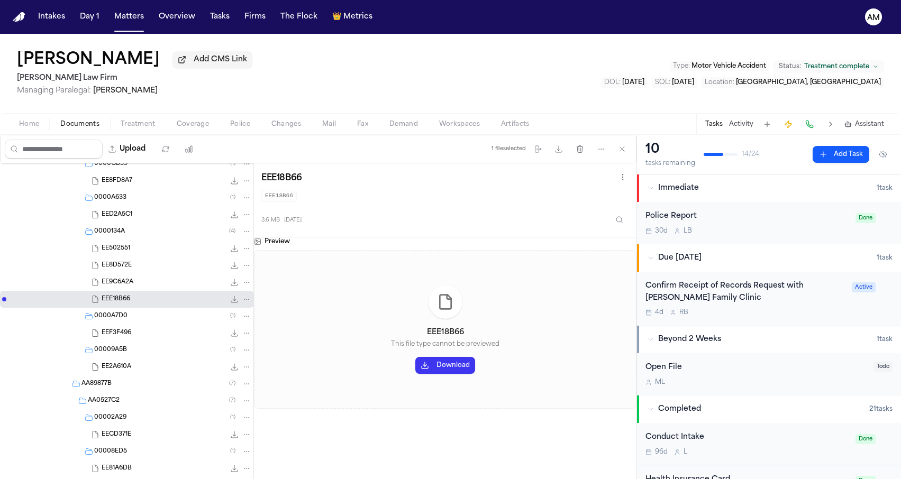
click at [136, 278] on div "EE9C6A2A 3.6 MB" at bounding box center [126, 282] width 253 height 17
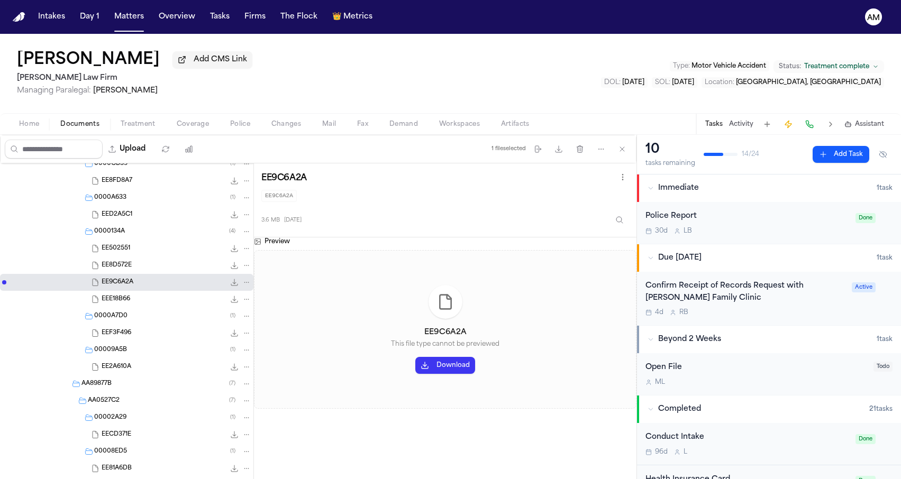
click at [138, 266] on div "EE8D572E 3.6 MB" at bounding box center [177, 265] width 150 height 11
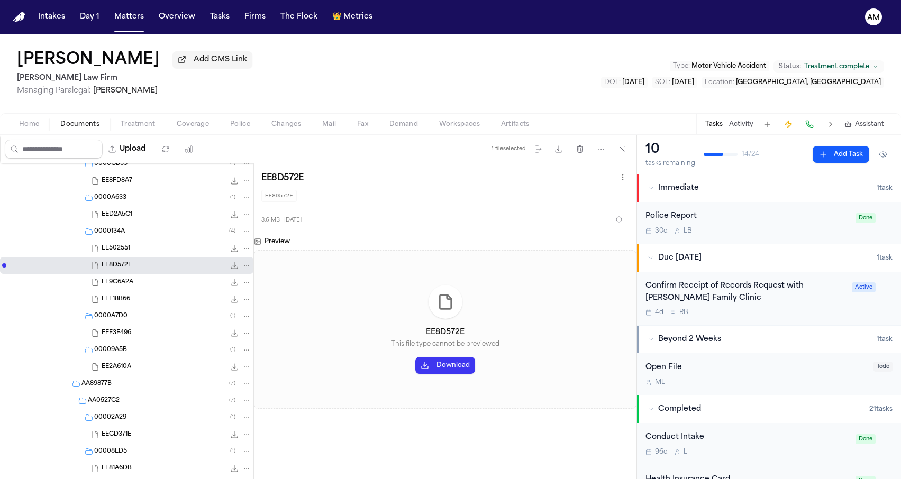
click at [140, 254] on div "EE502551 3.6 MB" at bounding box center [177, 248] width 150 height 11
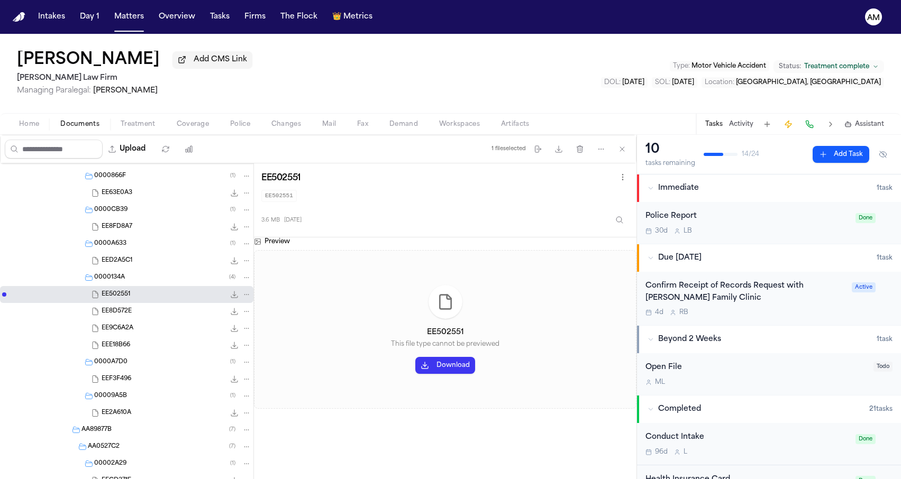
scroll to position [7104, 0]
click at [132, 263] on span "EED2A5C1" at bounding box center [117, 262] width 31 height 9
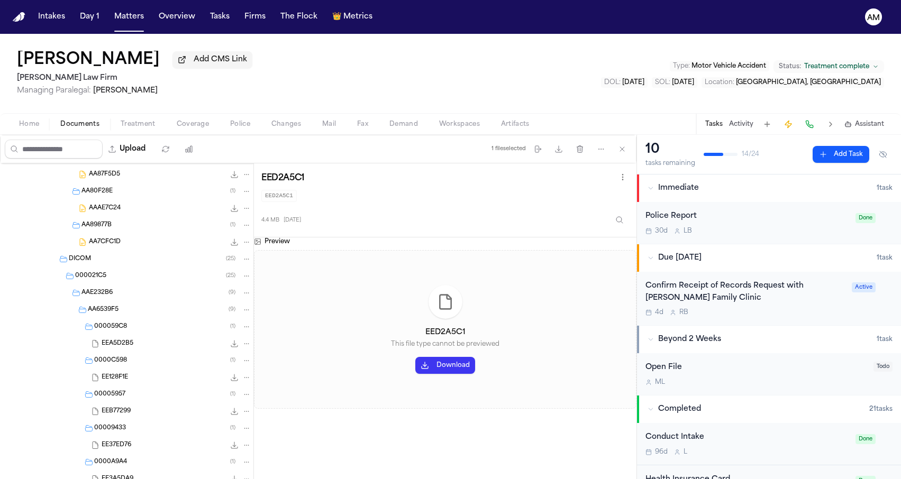
scroll to position [6591, 0]
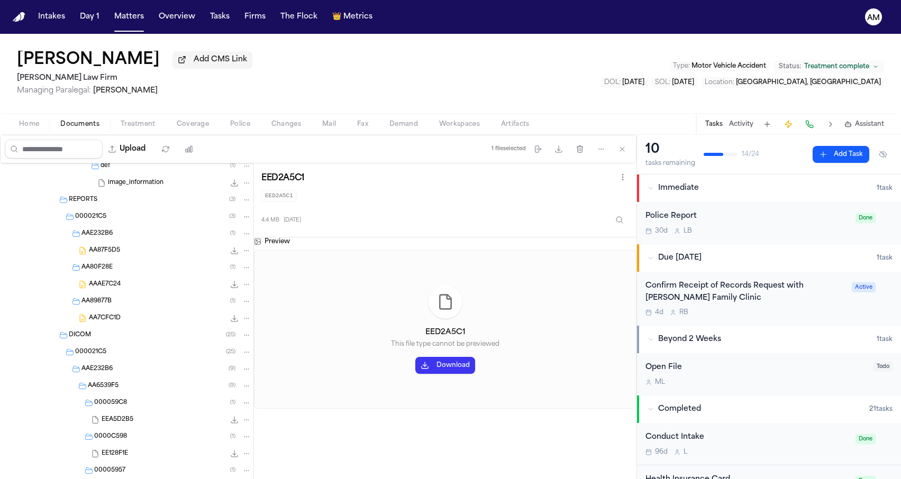
click at [113, 317] on span "AA7CFC1D" at bounding box center [105, 318] width 32 height 9
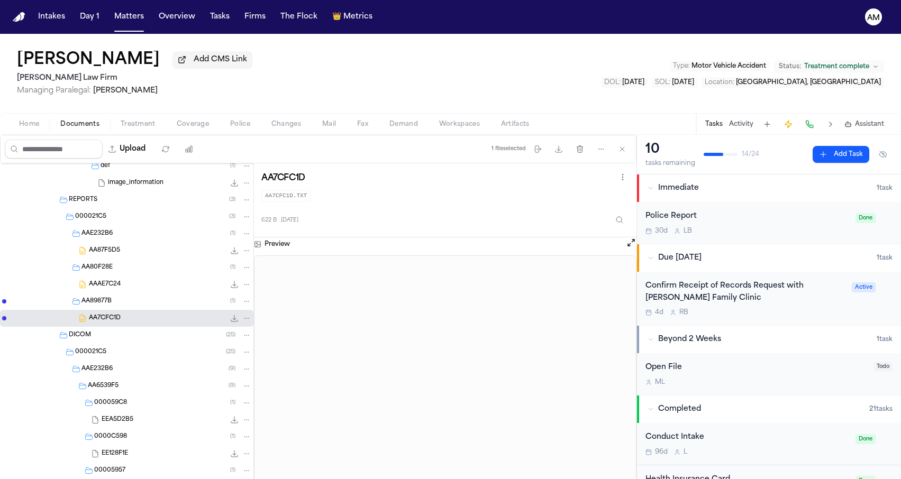
click at [159, 285] on div "AAAE7C24 0.7 KB • TXT" at bounding box center [170, 284] width 162 height 11
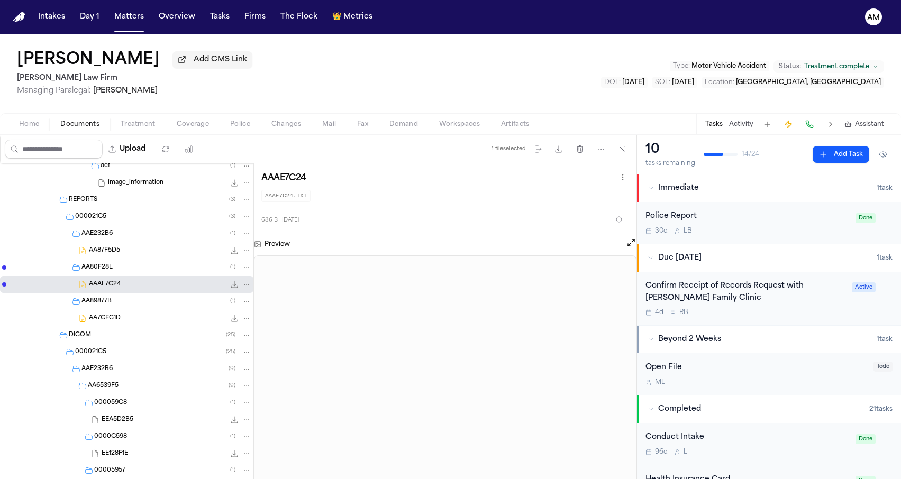
click at [127, 248] on div "AA87F5D5 0.8 KB • TXT" at bounding box center [170, 250] width 162 height 11
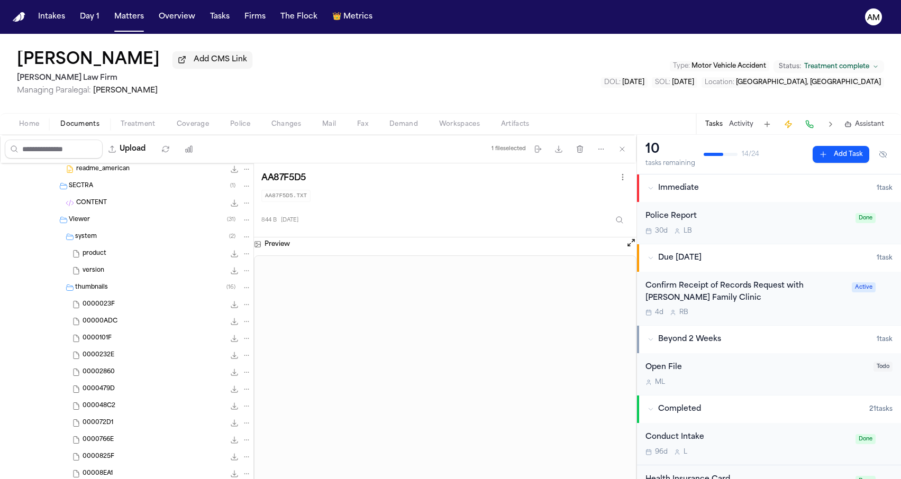
scroll to position [5822, 0]
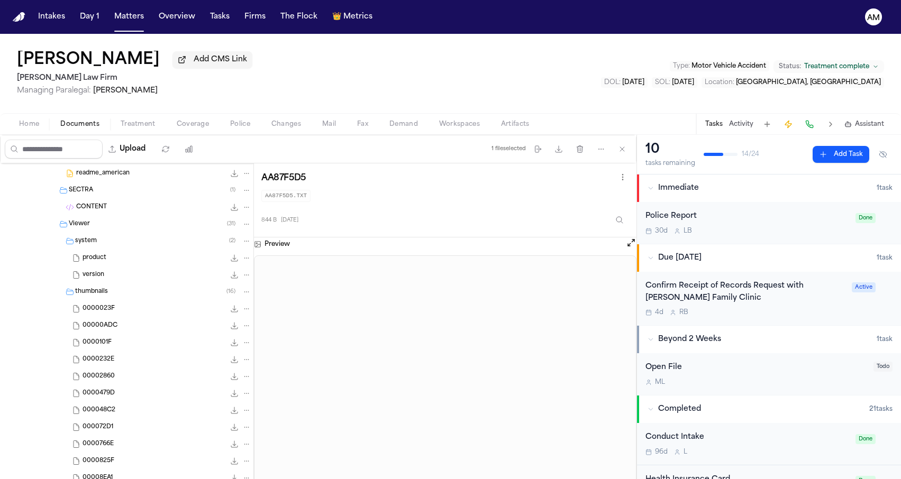
click at [110, 331] on span "00000ADC" at bounding box center [100, 326] width 35 height 9
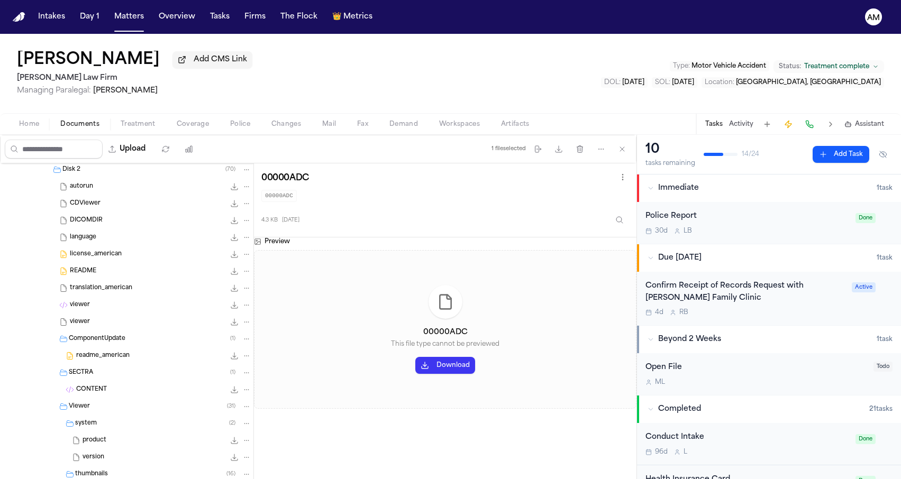
scroll to position [5608, 0]
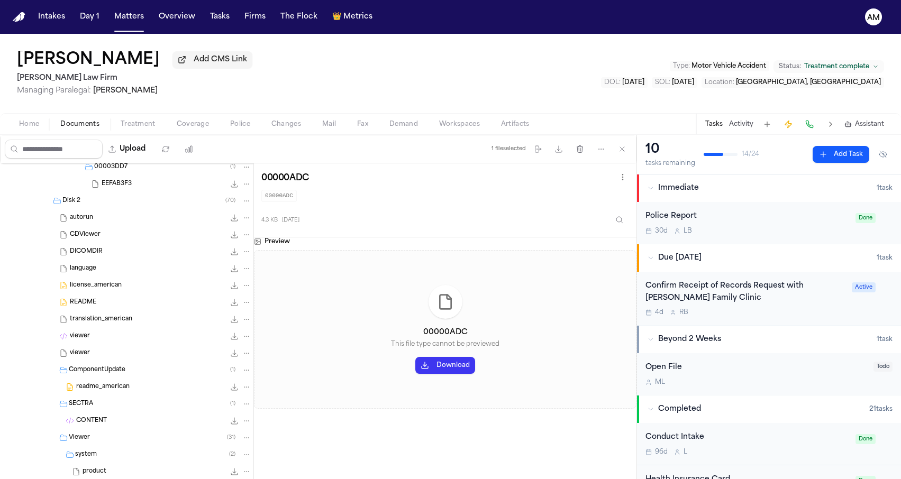
click at [105, 393] on div "readme_american 1.4 KB • TXT" at bounding box center [163, 387] width 175 height 11
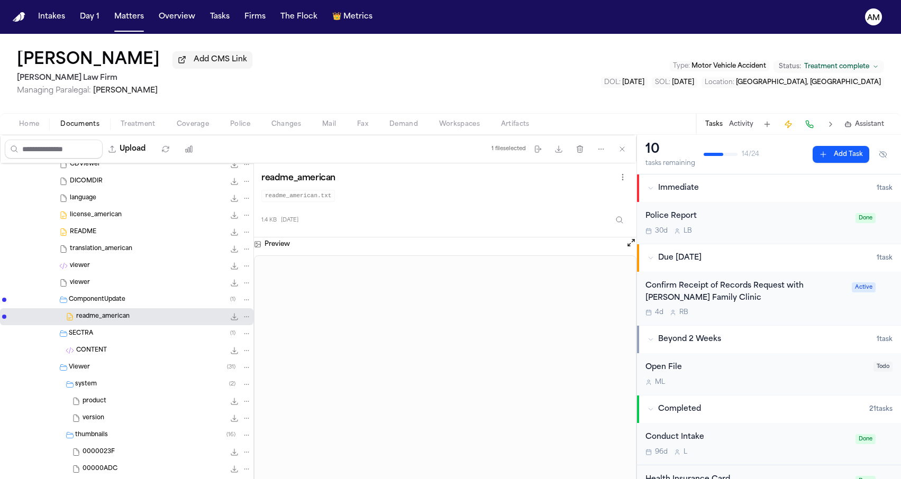
scroll to position [5723, 0]
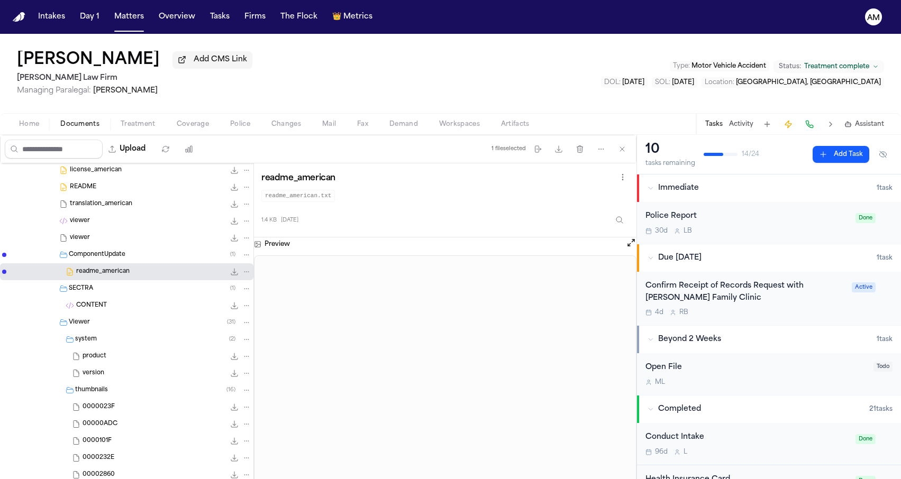
click at [105, 305] on span "CONTENT" at bounding box center [91, 306] width 31 height 9
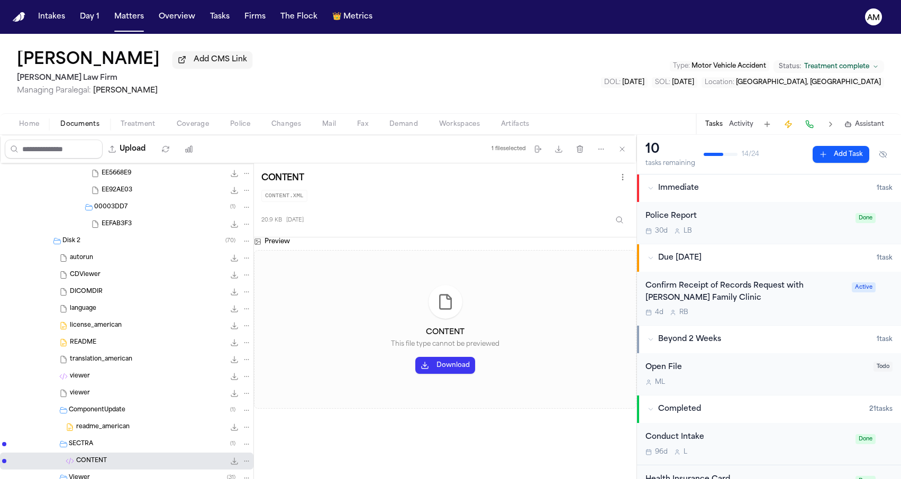
scroll to position [5556, 0]
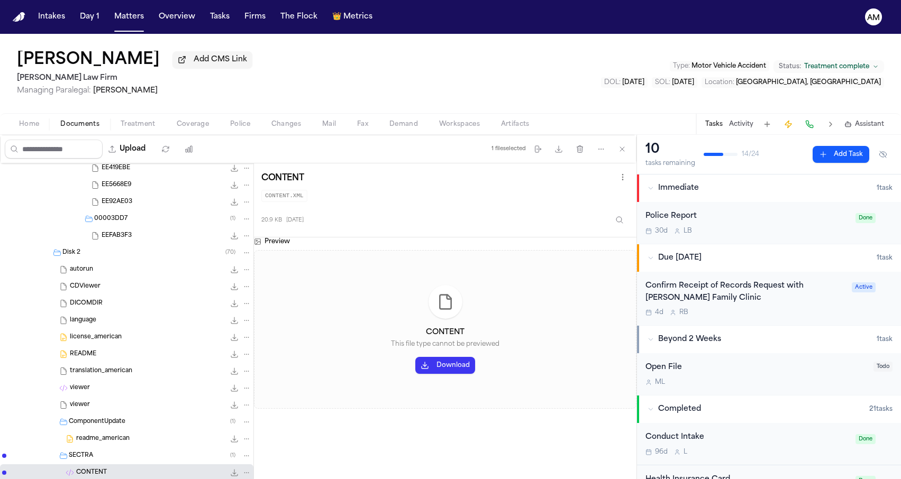
click at [90, 352] on div "README 1.3 KB • TXT" at bounding box center [160, 354] width 181 height 11
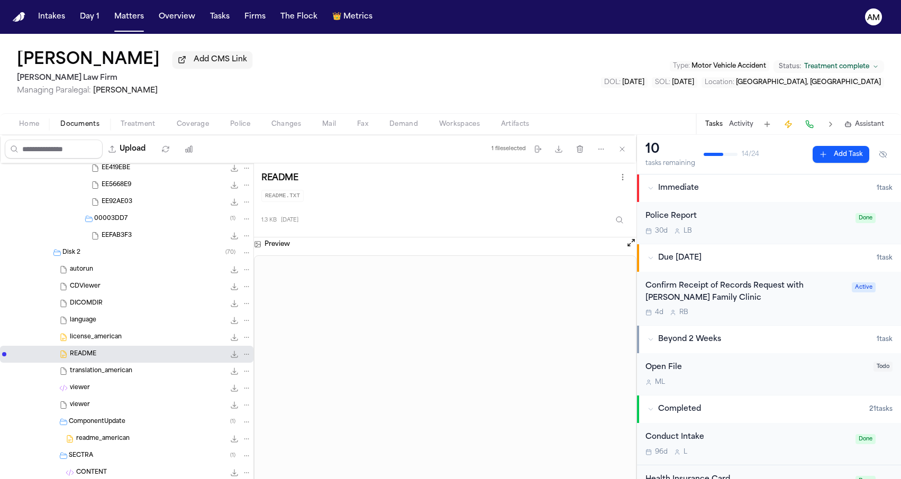
click at [99, 335] on div "license_american 7.9 KB • RTF" at bounding box center [160, 337] width 181 height 11
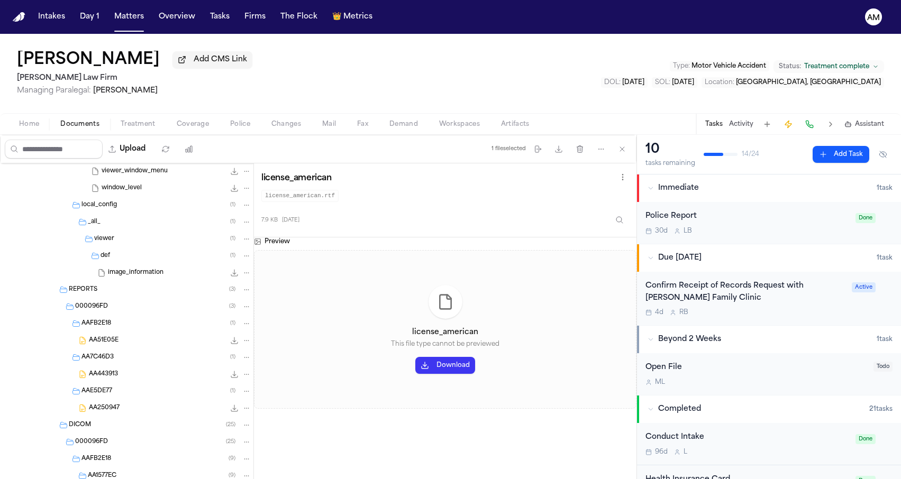
scroll to position [4557, 0]
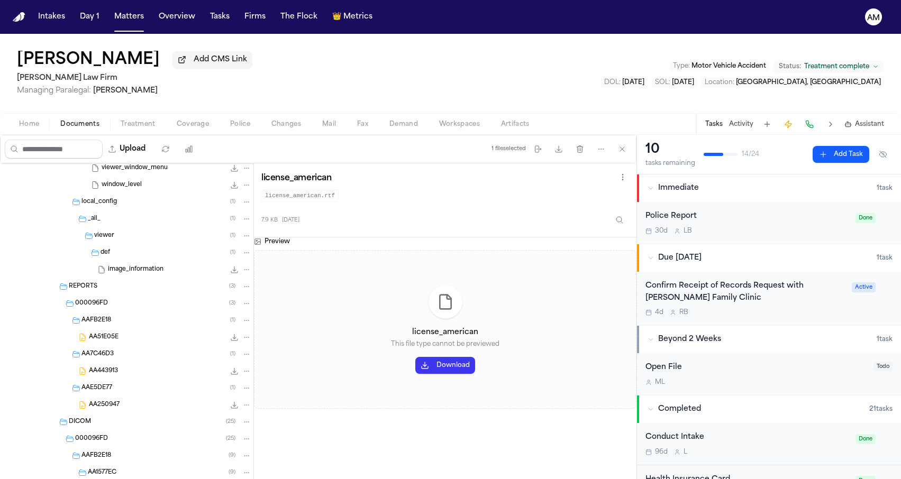
click at [110, 339] on span "AA51E05E" at bounding box center [104, 337] width 30 height 9
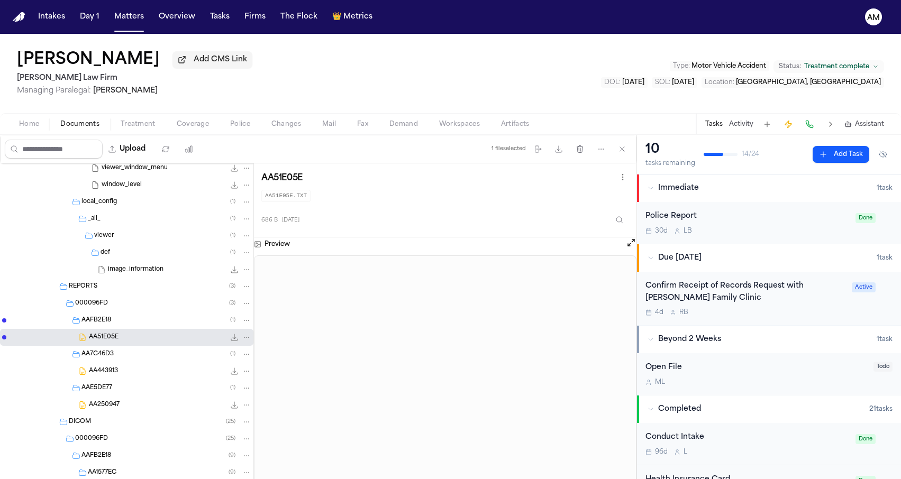
click at [113, 376] on span "AA443913" at bounding box center [103, 371] width 29 height 9
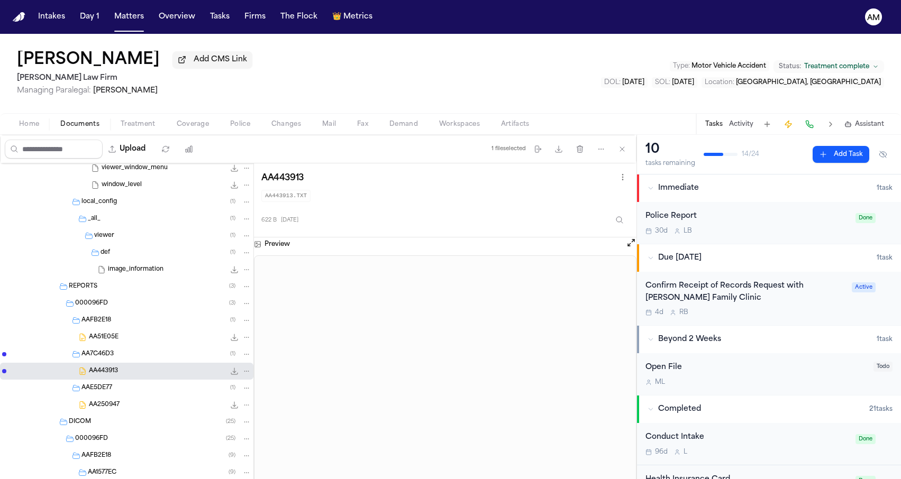
click at [116, 407] on span "AA250947" at bounding box center [104, 405] width 31 height 9
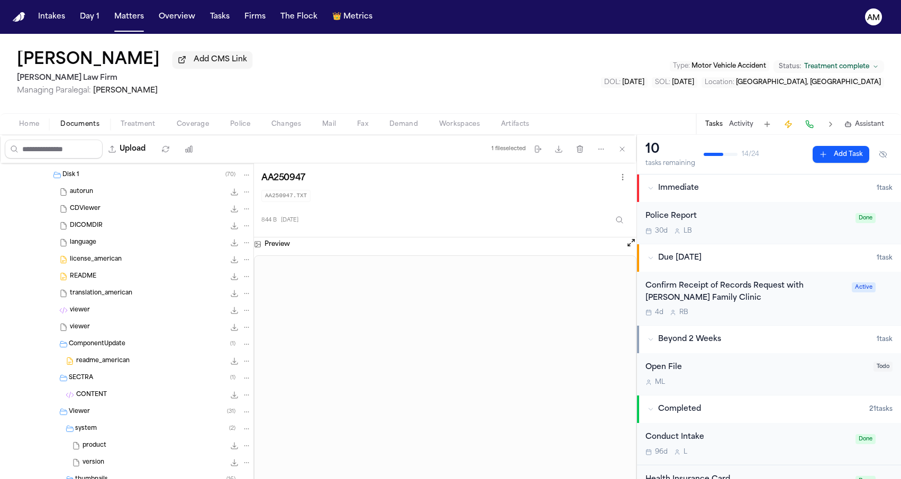
scroll to position [3686, 0]
click at [127, 266] on div "license_american 7.9 KB • RTF" at bounding box center [160, 261] width 181 height 11
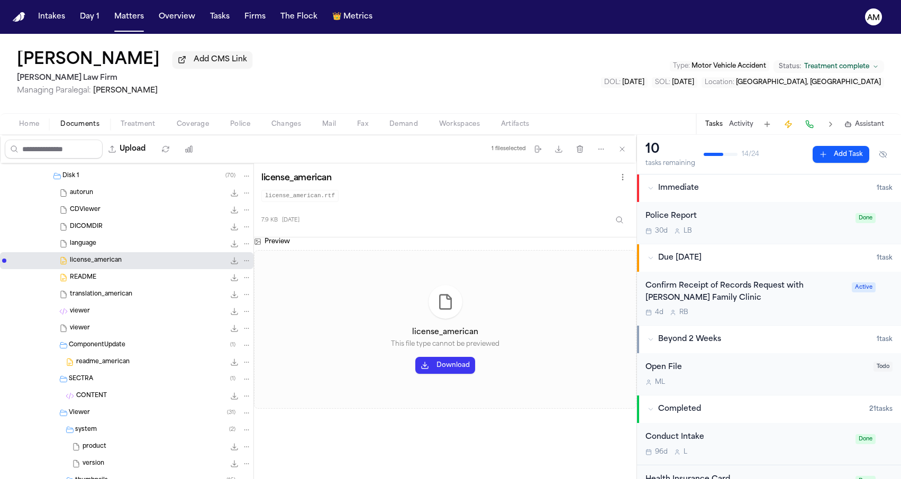
click at [118, 275] on div "README 1.3 KB • TXT" at bounding box center [160, 277] width 181 height 11
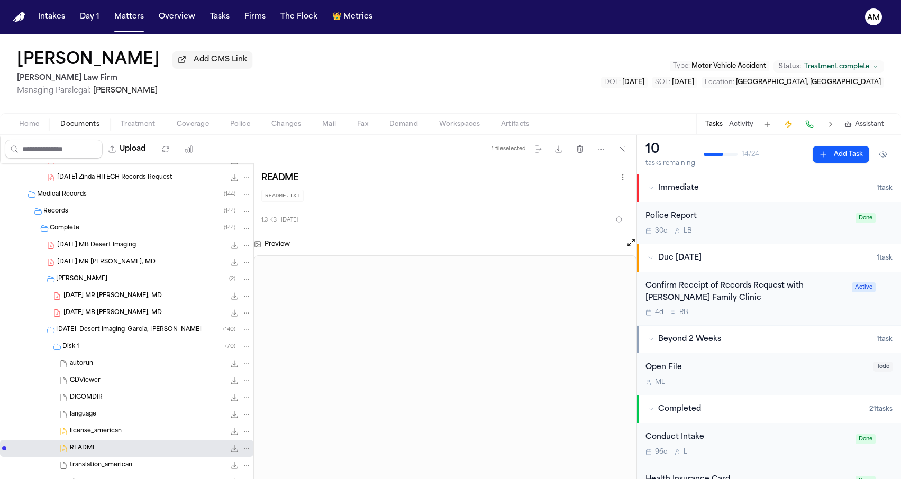
scroll to position [3423, 0]
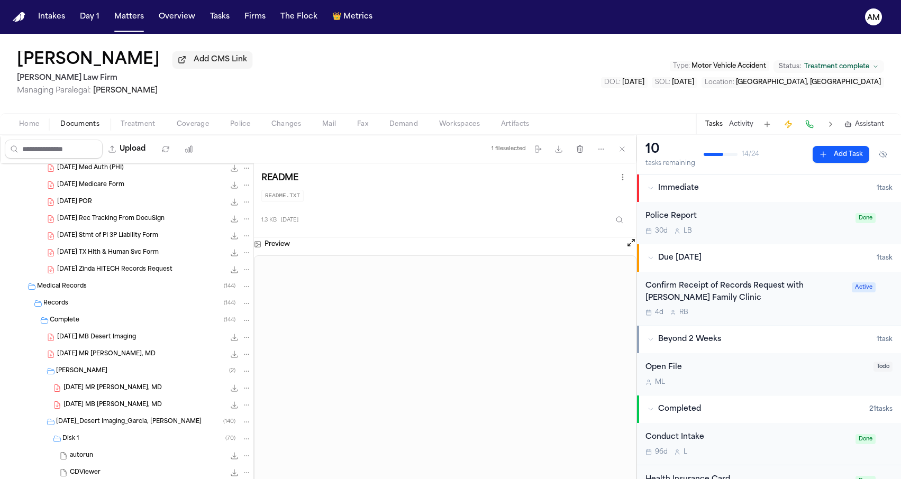
click at [141, 396] on div "2025-03-10 MR Dr. Arturo Hernandez, MD 1.0 MB • PDF" at bounding box center [126, 388] width 253 height 17
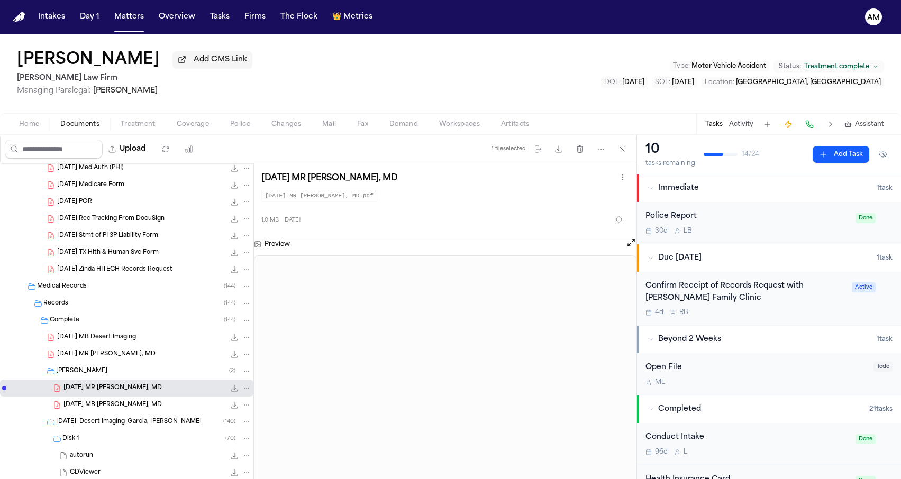
click at [140, 404] on span "2025-03-21 MB Dr. Arturo Hernandez, MD" at bounding box center [112, 405] width 98 height 9
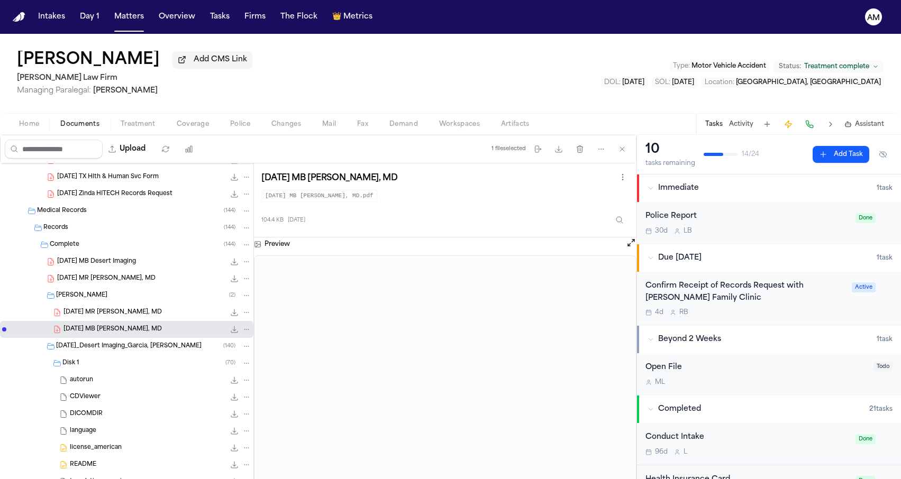
scroll to position [3484, 0]
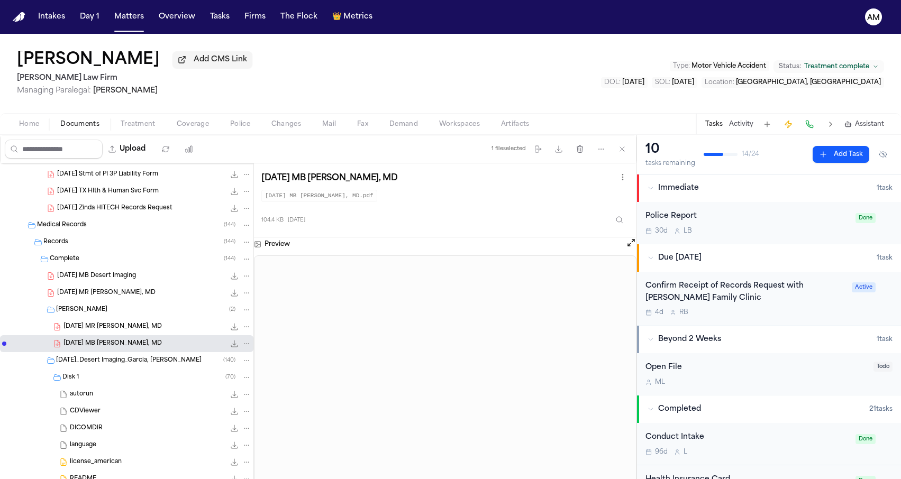
click at [54, 364] on icon "Folder: 1-30-2025_Desert Imaging_Garcia, Alejandro" at bounding box center [50, 361] width 7 height 6
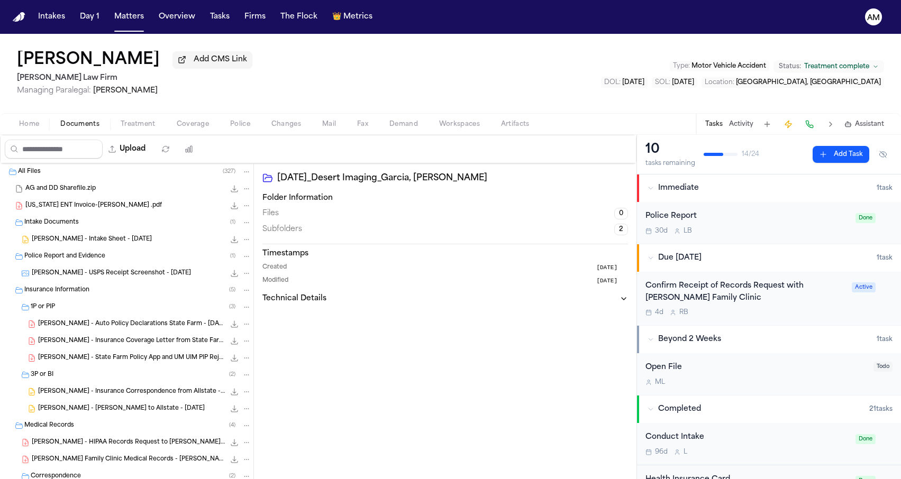
scroll to position [0, 0]
click at [116, 19] on button "Matters" at bounding box center [129, 16] width 38 height 19
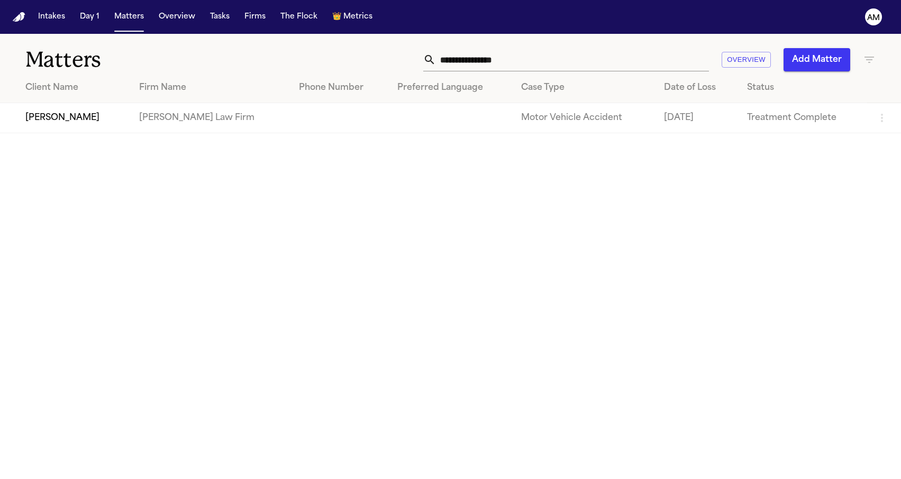
click at [865, 60] on icon "button" at bounding box center [869, 59] width 13 height 13
click at [598, 479] on div at bounding box center [450, 479] width 901 height 0
drag, startPoint x: 521, startPoint y: 63, endPoint x: 404, endPoint y: 56, distance: 117.1
click at [406, 56] on div "**********" at bounding box center [571, 59] width 607 height 23
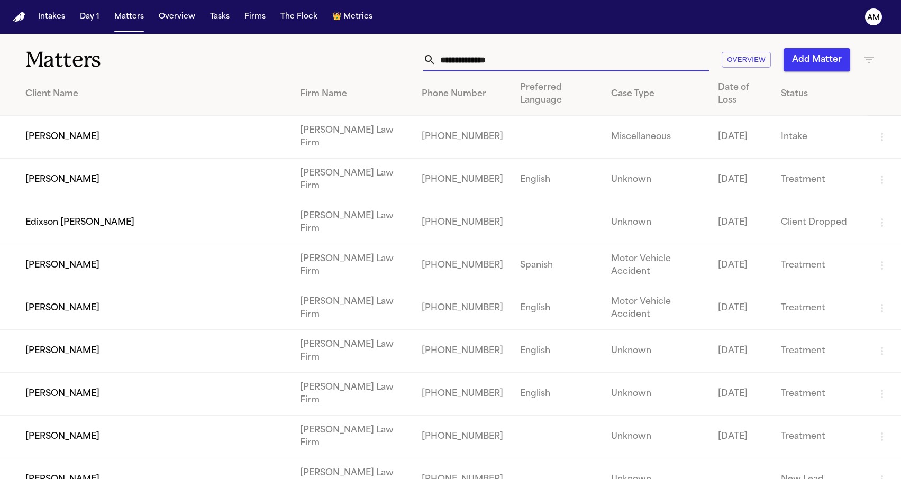
click at [873, 55] on icon "button" at bounding box center [869, 59] width 13 height 13
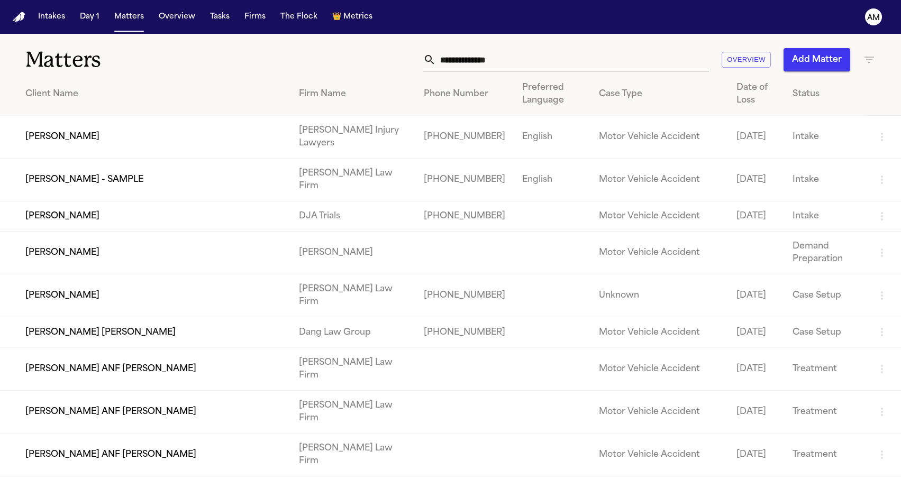
click at [771, 141] on li "Beck & Beck" at bounding box center [811, 145] width 150 height 25
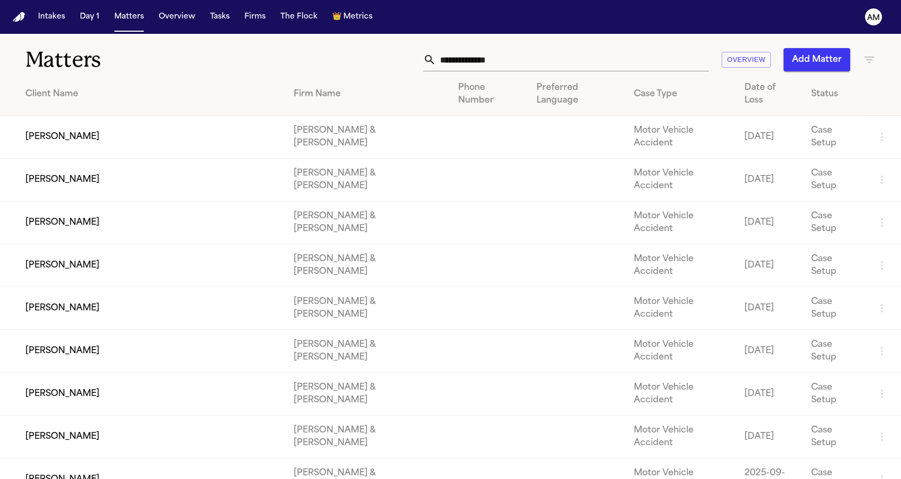
click at [350, 479] on div at bounding box center [450, 479] width 901 height 0
click at [499, 70] on input "text" at bounding box center [572, 59] width 273 height 23
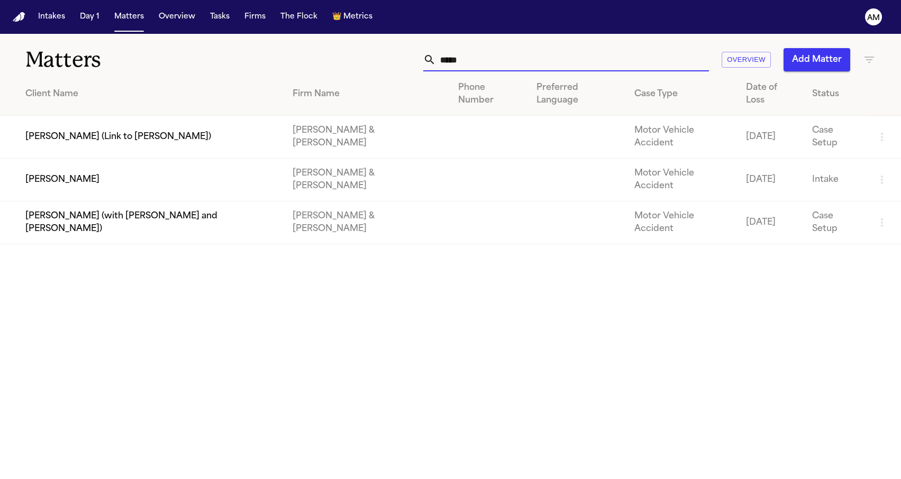
drag, startPoint x: 596, startPoint y: 69, endPoint x: 336, endPoint y: 33, distance: 261.7
click at [336, 33] on div "Intakes Day 1 Matters Overview Tasks Firms The Flock 👑 Metrics AM Matters *****…" at bounding box center [450, 239] width 901 height 479
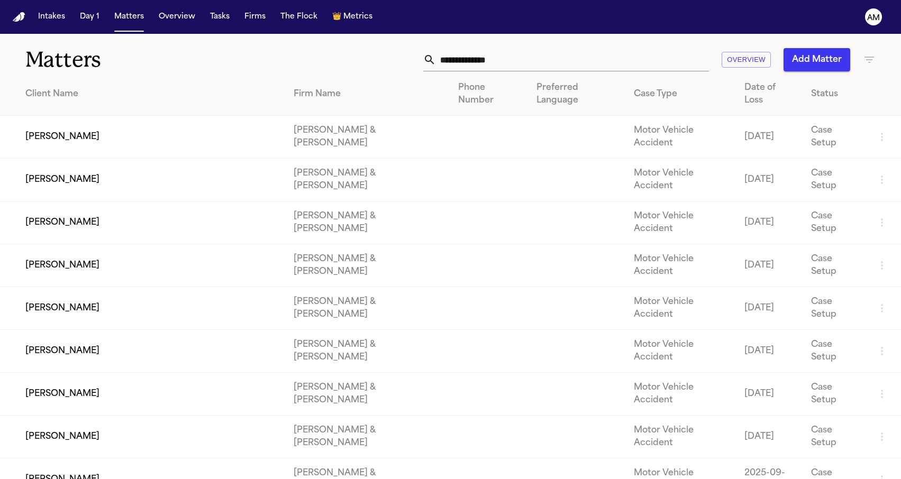
click at [826, 65] on button "Add Matter" at bounding box center [816, 59] width 67 height 23
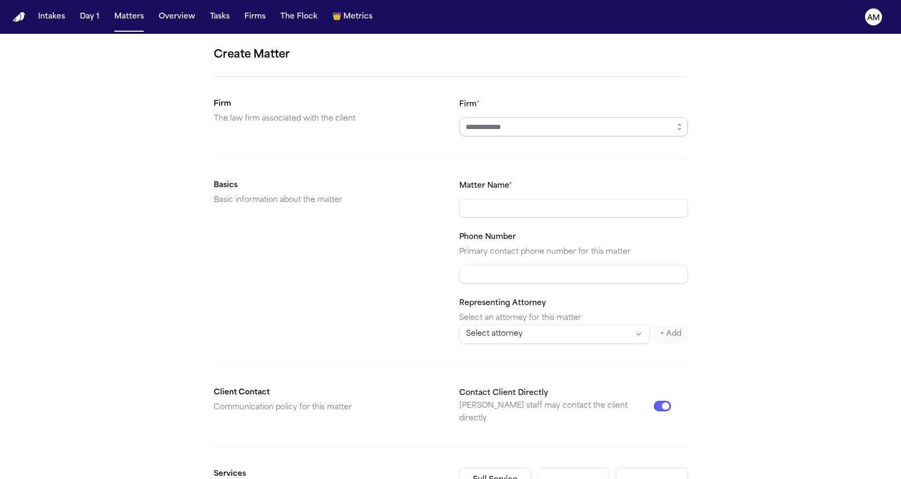
click at [522, 120] on input "Firm *" at bounding box center [573, 126] width 229 height 19
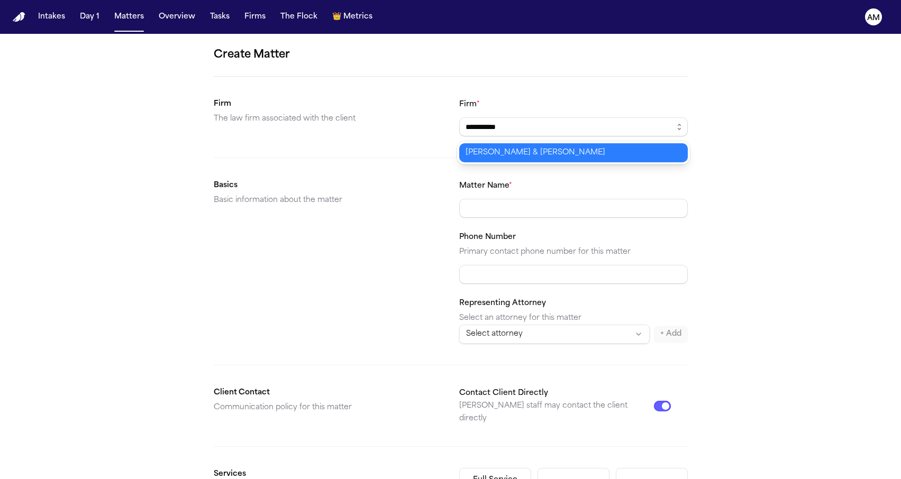
click at [476, 151] on body "**********" at bounding box center [450, 239] width 901 height 479
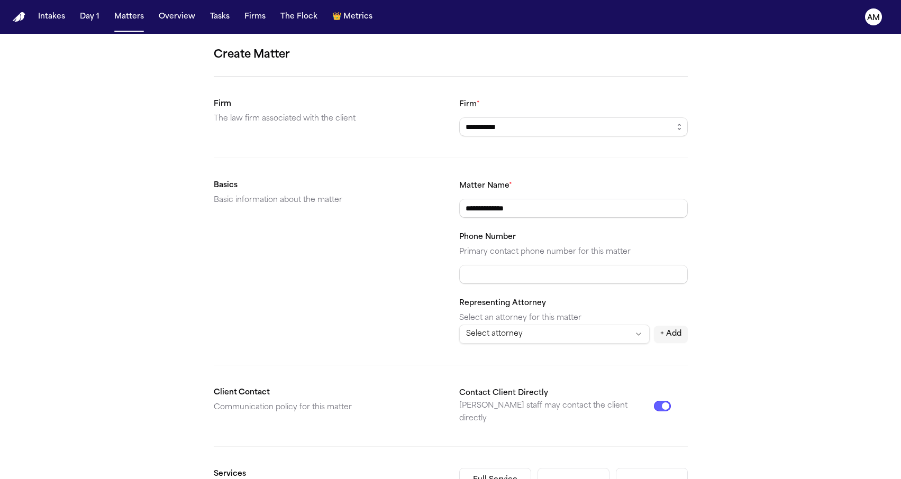
click at [372, 90] on form "**********" at bounding box center [451, 400] width 474 height 706
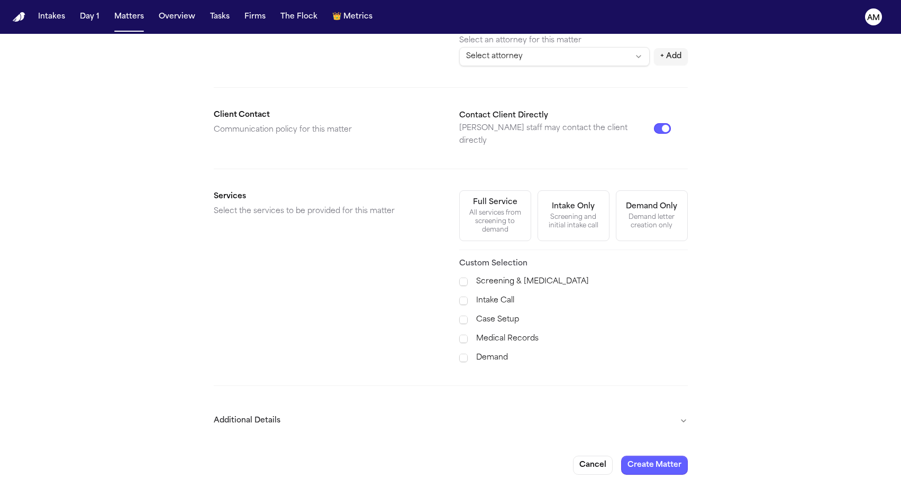
scroll to position [277, 0]
click at [462, 316] on span at bounding box center [463, 320] width 8 height 8
click at [353, 408] on button "Additional Details" at bounding box center [451, 422] width 474 height 28
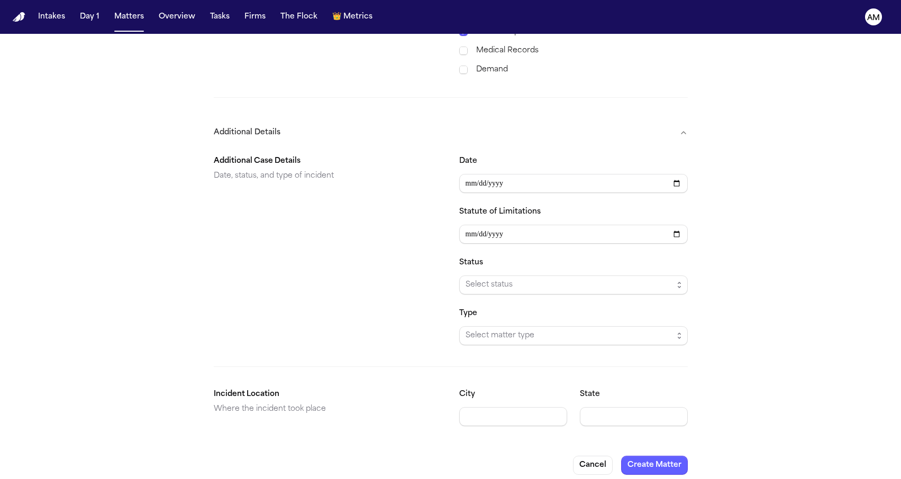
scroll to position [565, 0]
click at [469, 175] on input "Date" at bounding box center [573, 184] width 229 height 19
click at [481, 175] on input "Date" at bounding box center [573, 184] width 229 height 19
click at [495, 175] on input "Date" at bounding box center [573, 184] width 229 height 19
click at [352, 204] on div "Additional Case Details Date, status, and type of incident" at bounding box center [328, 251] width 229 height 190
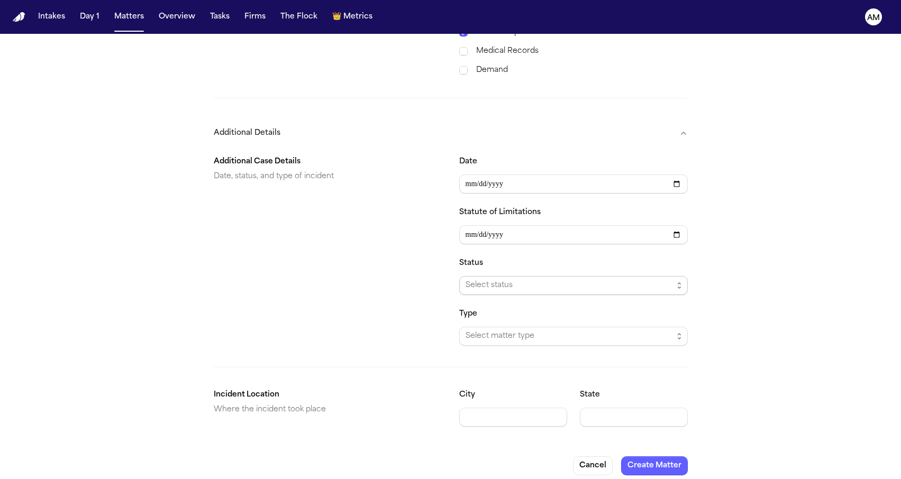
click at [477, 280] on span "Select status" at bounding box center [569, 285] width 207 height 13
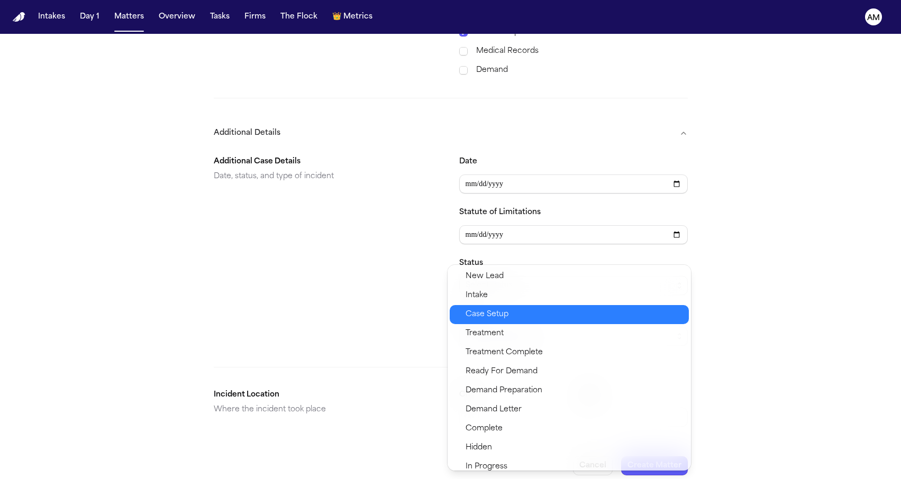
click at [479, 311] on span "Case Setup" at bounding box center [487, 314] width 43 height 13
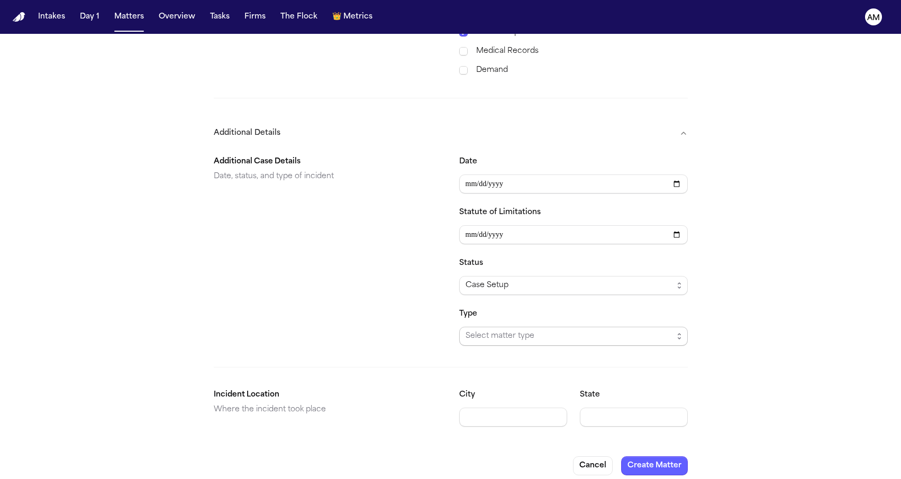
click at [479, 330] on span "Select matter type" at bounding box center [569, 336] width 207 height 13
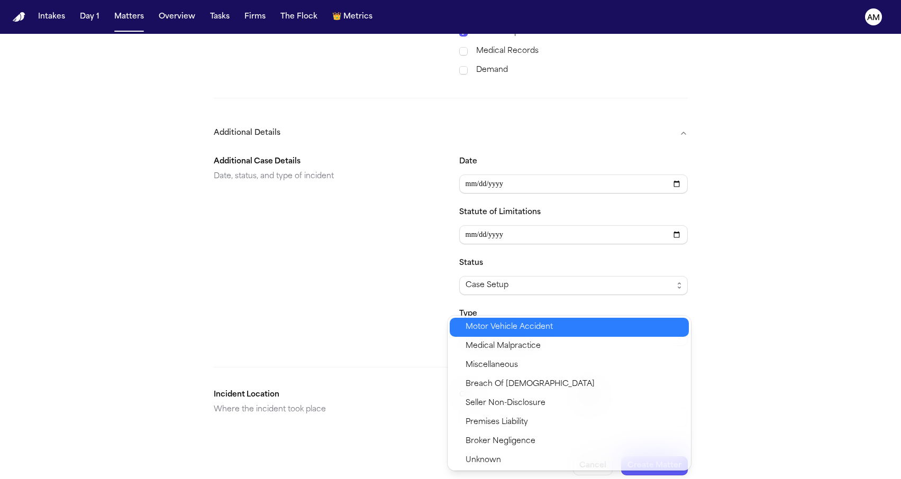
click at [479, 324] on span "Motor Vehicle Accident" at bounding box center [509, 327] width 87 height 13
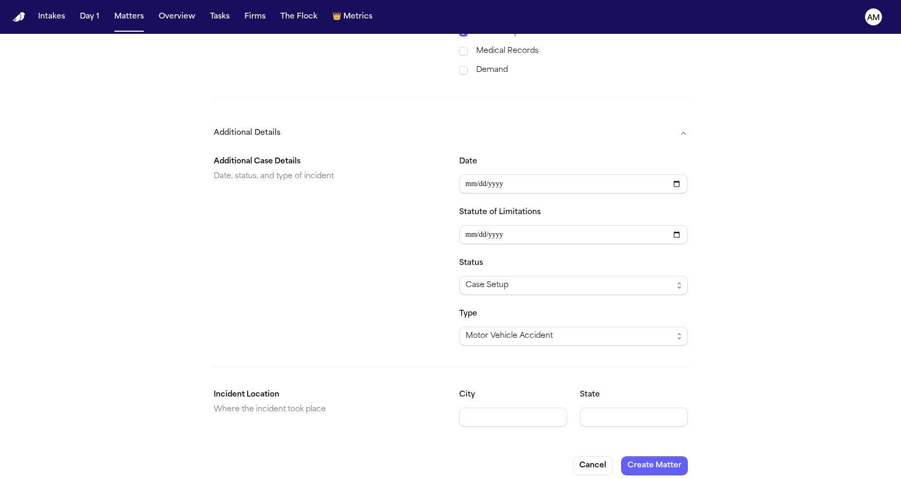
scroll to position [0, 0]
click at [664, 457] on button "Create Matter" at bounding box center [654, 466] width 67 height 19
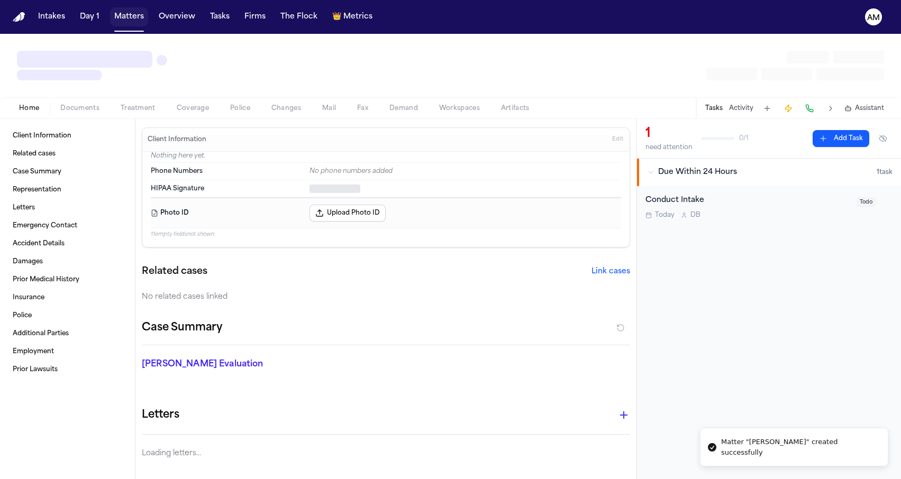
click at [121, 20] on button "Matters" at bounding box center [129, 16] width 38 height 19
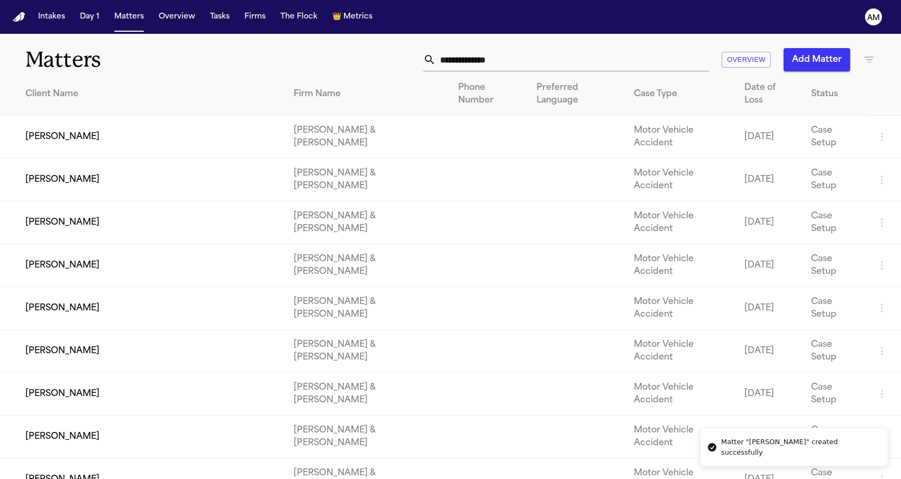
click at [802, 61] on button "Add Matter" at bounding box center [816, 59] width 67 height 23
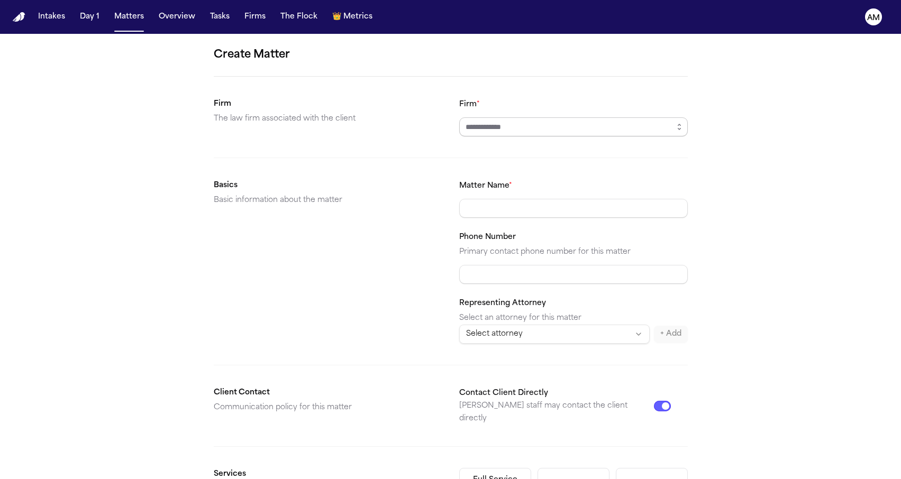
click at [499, 123] on input "Firm *" at bounding box center [573, 126] width 229 height 19
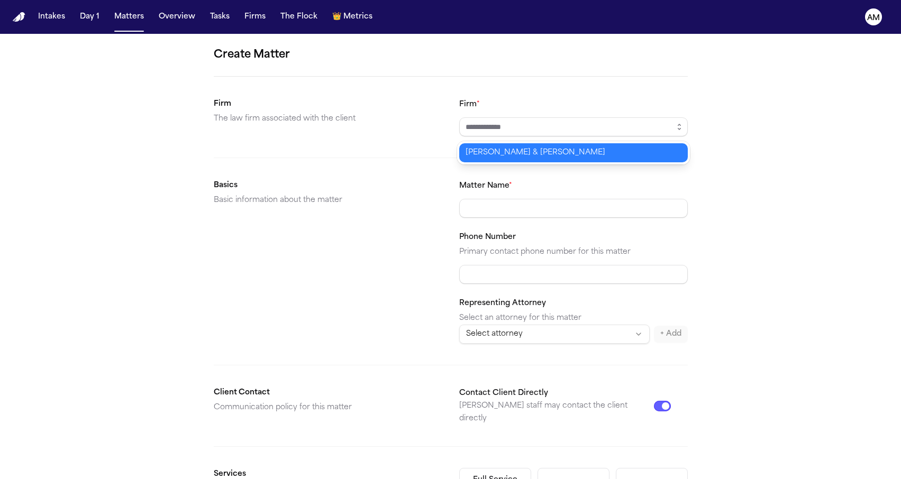
click at [366, 304] on form "Create Matter Firm The law firm associated with the client Firm * Basics Basic …" at bounding box center [451, 400] width 474 height 706
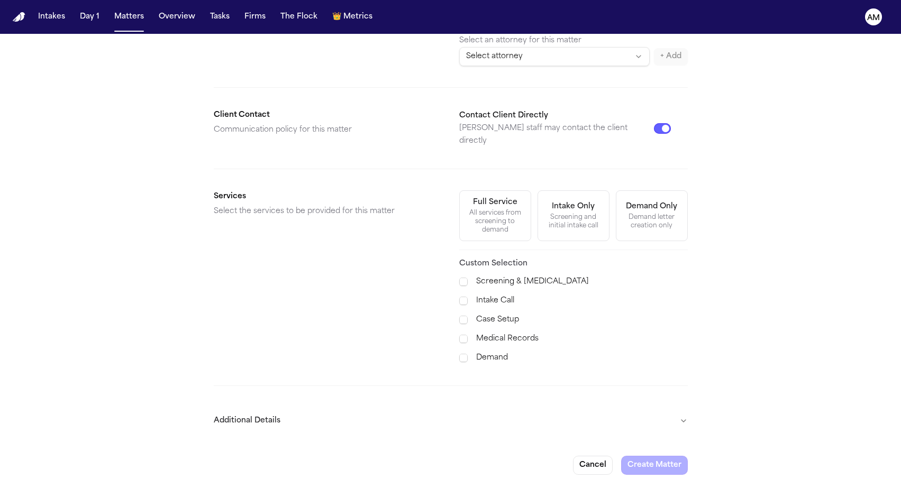
scroll to position [296, 0]
click at [598, 457] on button "Cancel" at bounding box center [593, 466] width 40 height 19
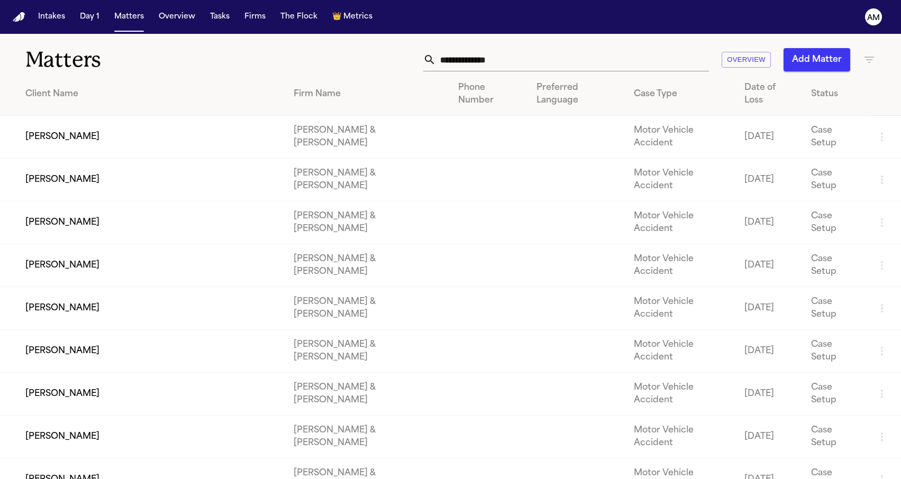
click at [479, 58] on input "text" at bounding box center [572, 59] width 273 height 23
click at [793, 59] on button "Add Matter" at bounding box center [816, 59] width 67 height 23
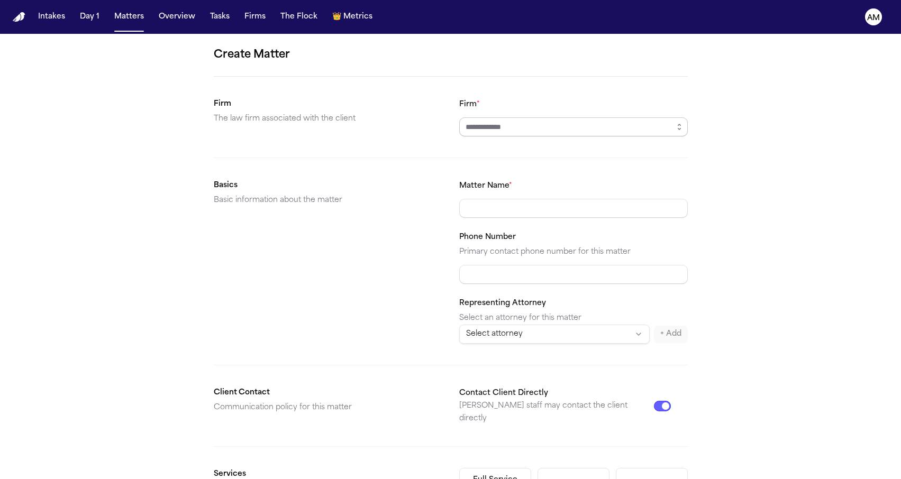
click at [517, 128] on input "Firm *" at bounding box center [573, 126] width 229 height 19
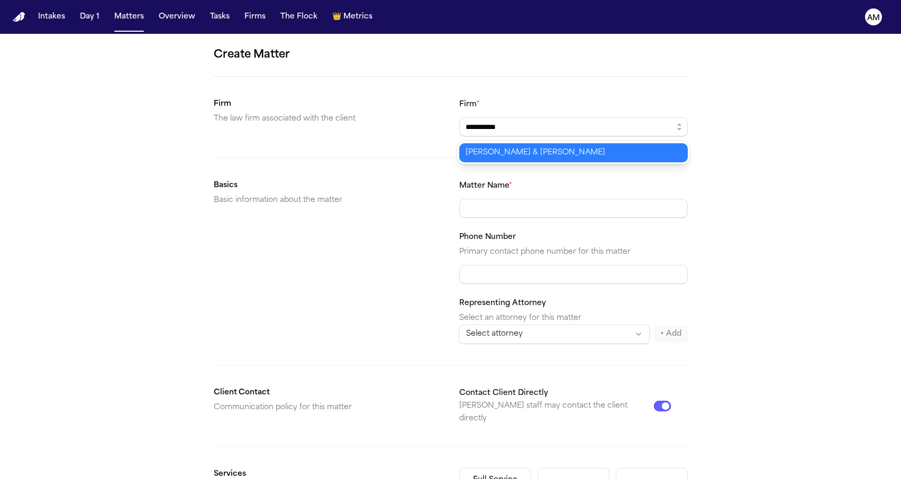
click at [494, 152] on body "**********" at bounding box center [450, 239] width 901 height 479
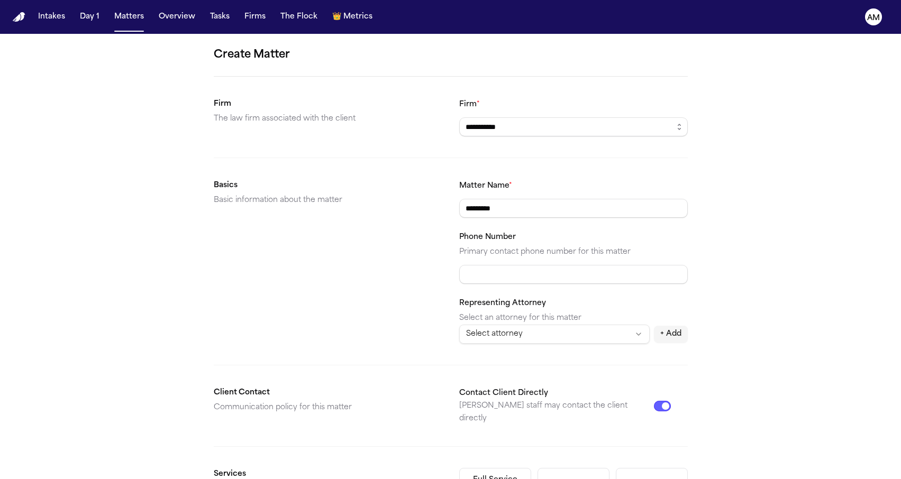
click at [315, 247] on div "Basics Basic information about the matter" at bounding box center [328, 261] width 229 height 165
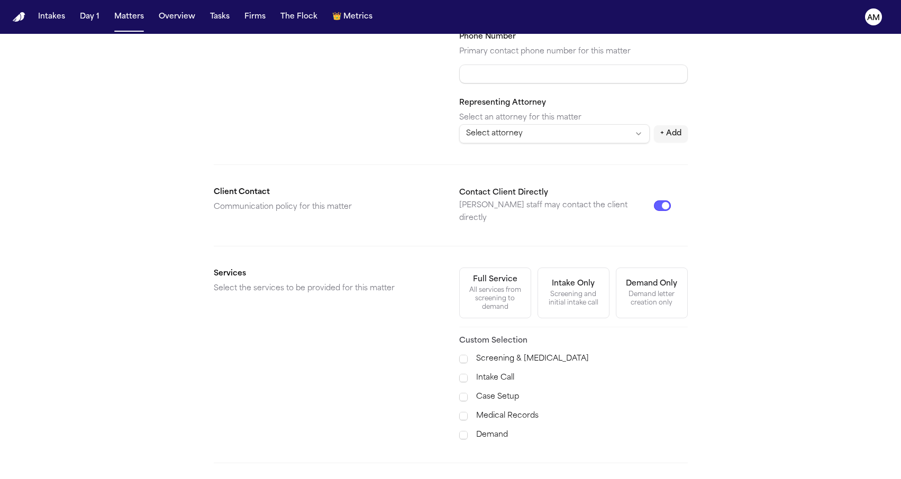
scroll to position [214, 0]
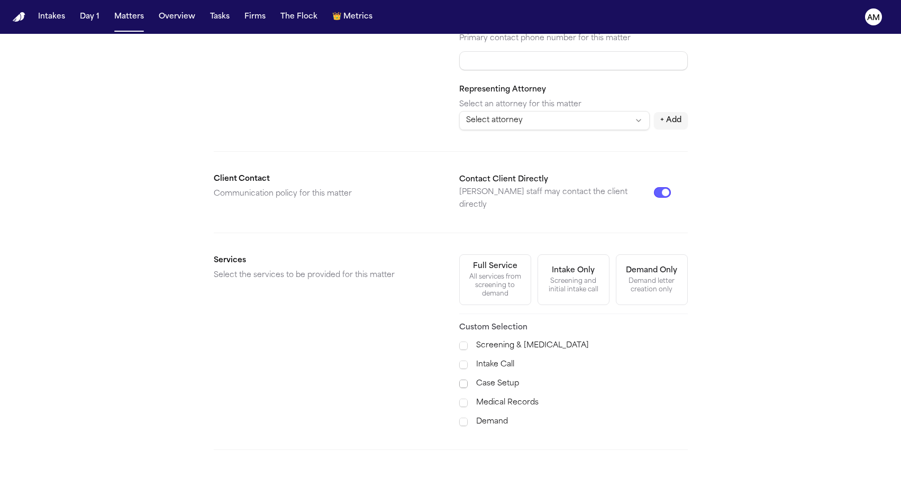
click at [462, 380] on span at bounding box center [463, 384] width 8 height 8
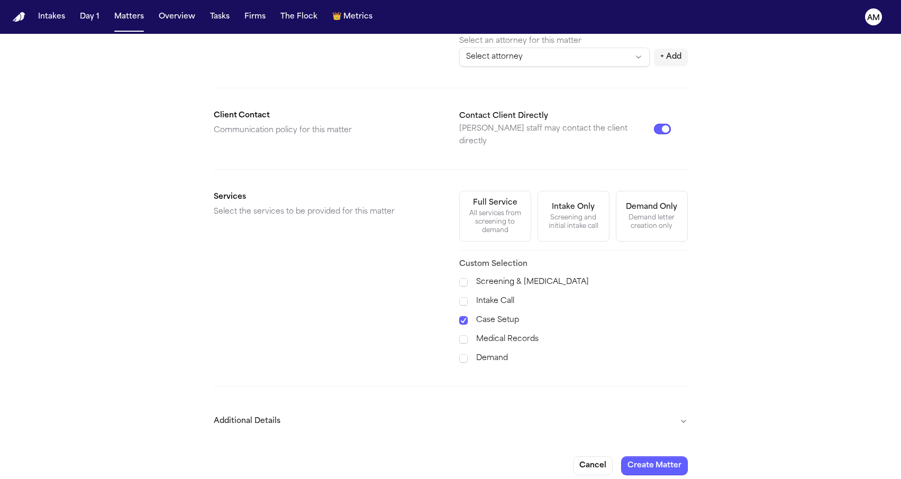
click at [409, 412] on button "Additional Details" at bounding box center [451, 422] width 474 height 28
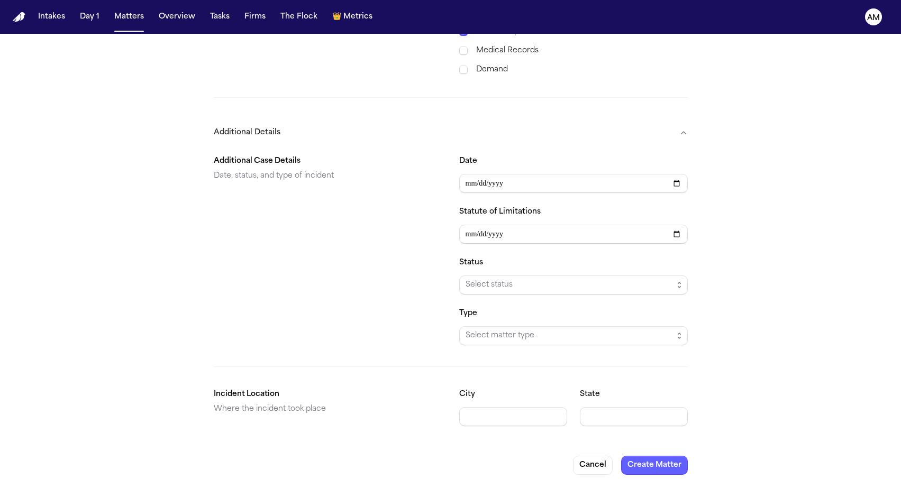
scroll to position [565, 0]
click at [462, 175] on input "Date" at bounding box center [573, 184] width 229 height 19
click at [480, 181] on input "Date" at bounding box center [573, 184] width 229 height 19
click at [480, 177] on input "Date" at bounding box center [573, 184] width 229 height 19
click at [498, 175] on input "Date" at bounding box center [573, 184] width 229 height 19
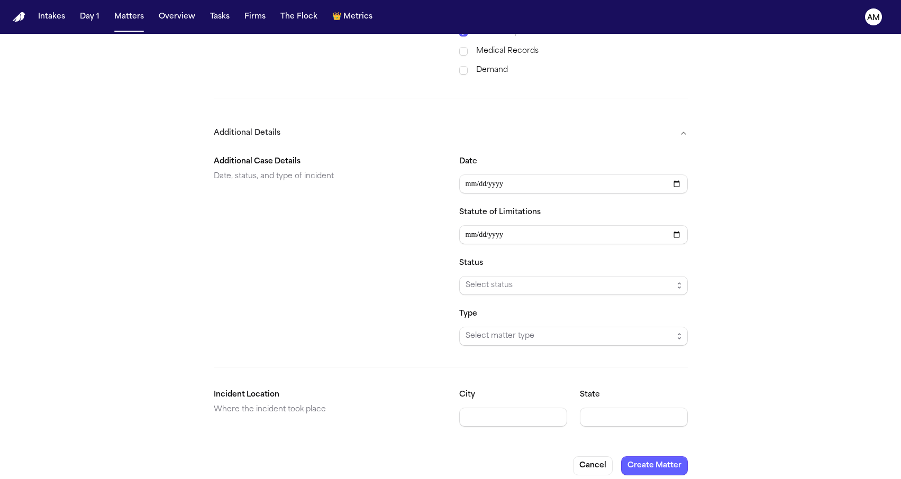
click at [368, 232] on div "Additional Case Details Date, status, and type of incident" at bounding box center [328, 251] width 229 height 190
click at [471, 279] on span "Select status" at bounding box center [569, 285] width 207 height 13
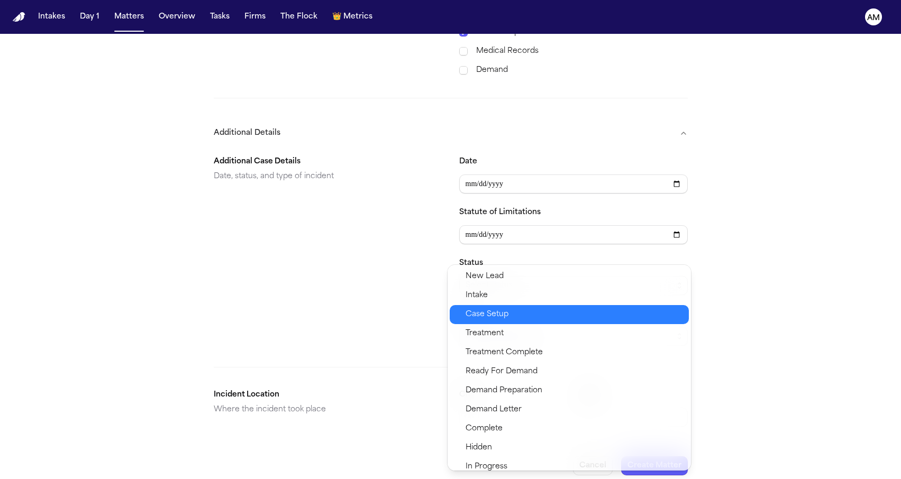
click at [476, 313] on span "Case Setup" at bounding box center [487, 314] width 43 height 13
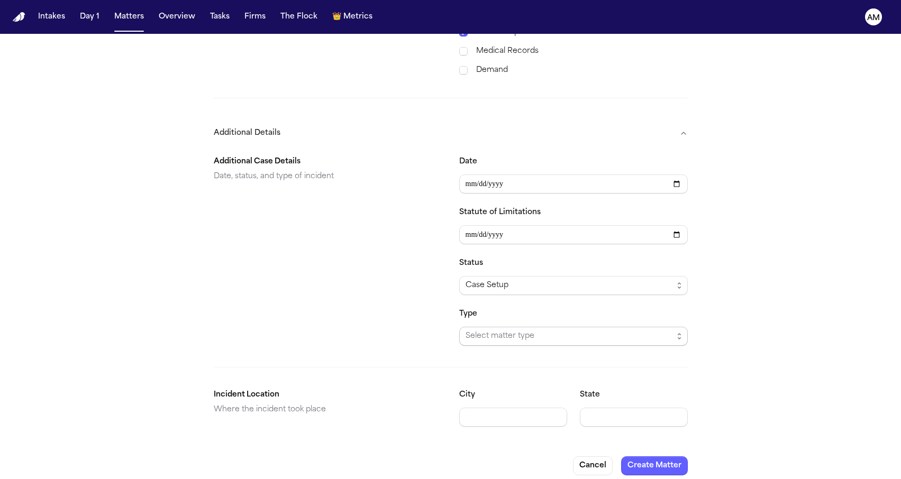
click at [476, 327] on span "Select matter type" at bounding box center [573, 336] width 229 height 19
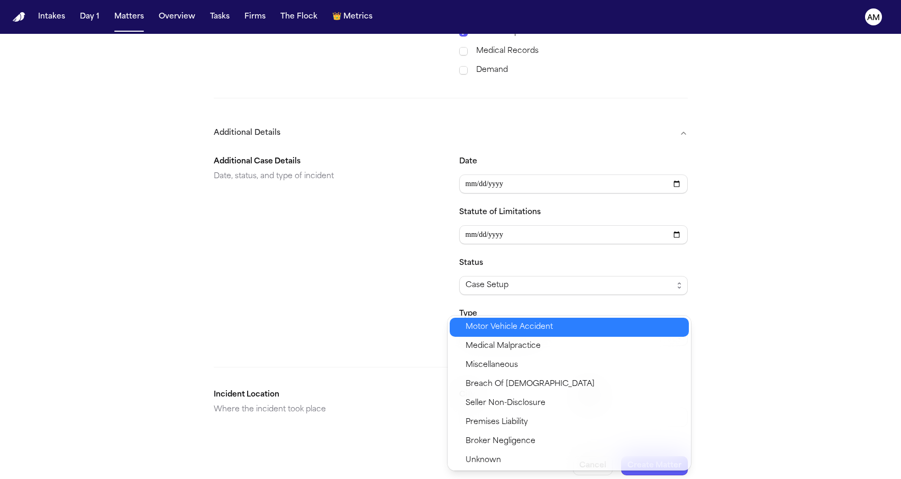
click at [473, 329] on span "Motor Vehicle Accident" at bounding box center [509, 327] width 87 height 13
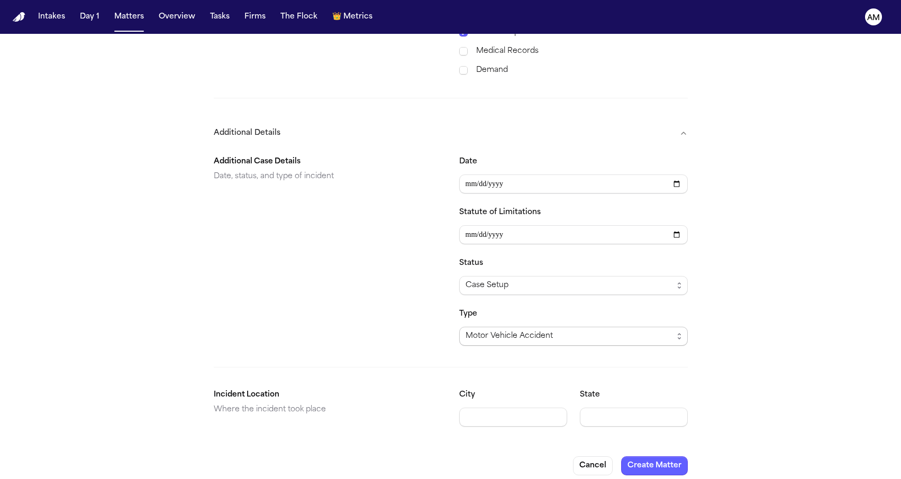
scroll to position [0, 0]
click at [354, 268] on div "Additional Case Details Date, status, and type of incident" at bounding box center [328, 251] width 229 height 190
click at [532, 408] on input "**********" at bounding box center [513, 417] width 108 height 19
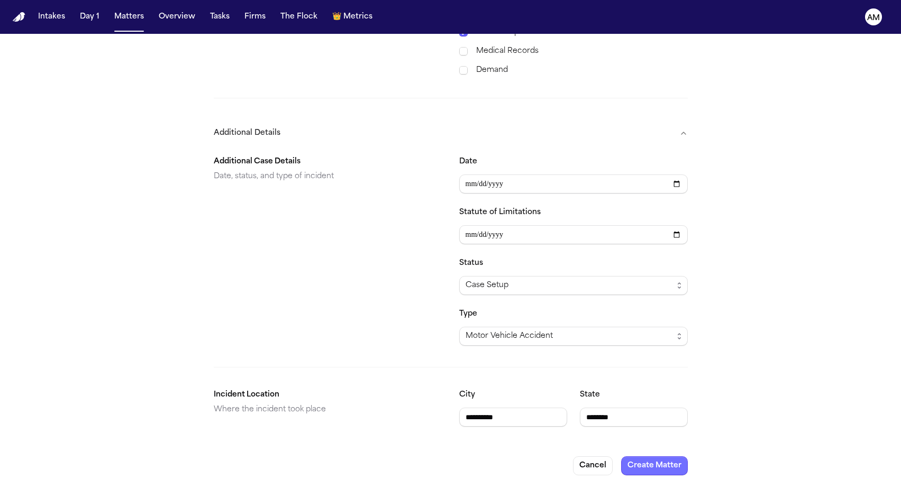
click at [670, 457] on button "Create Matter" at bounding box center [654, 466] width 67 height 19
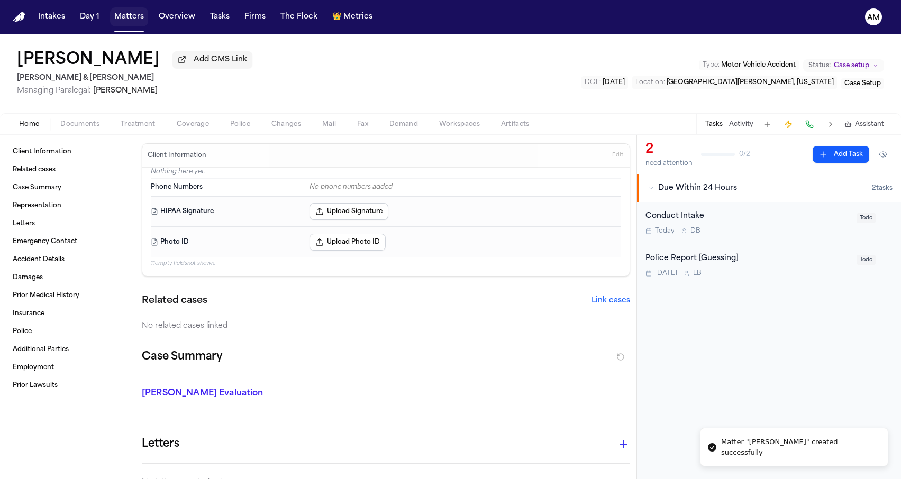
click at [118, 15] on button "Matters" at bounding box center [129, 16] width 38 height 19
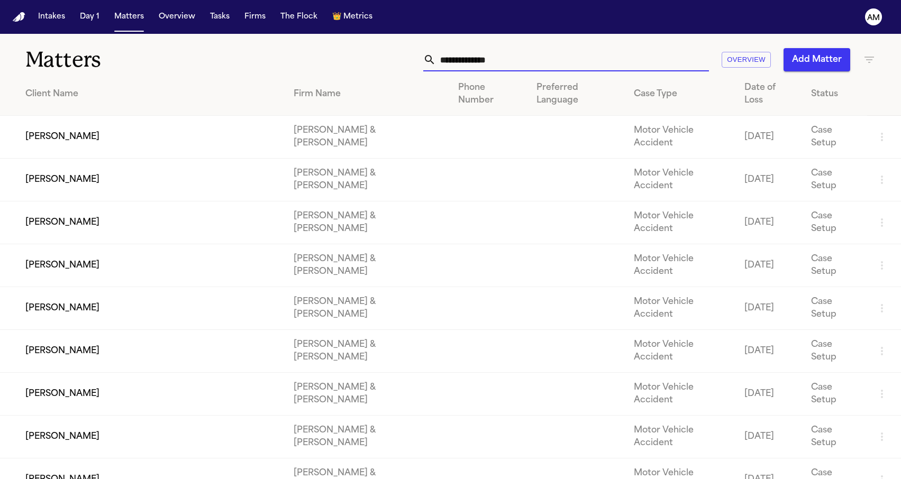
click at [514, 58] on input "text" at bounding box center [572, 59] width 273 height 23
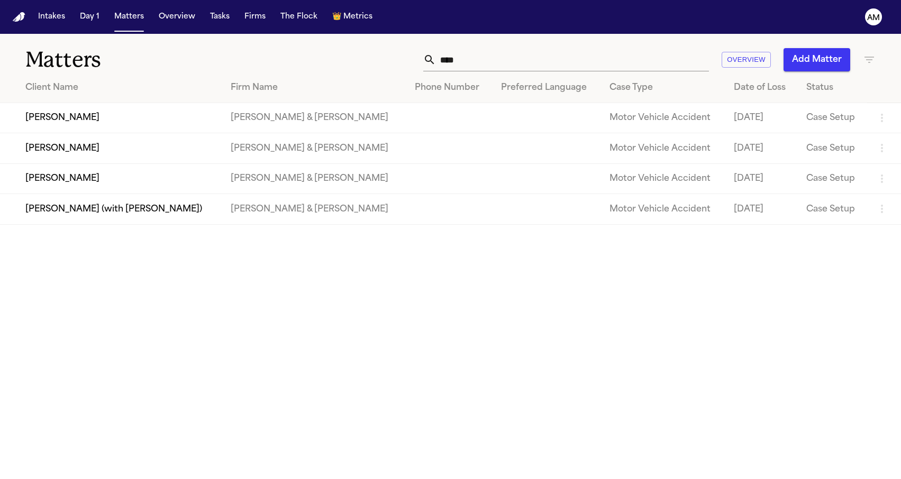
click at [811, 65] on button "Add Matter" at bounding box center [816, 59] width 67 height 23
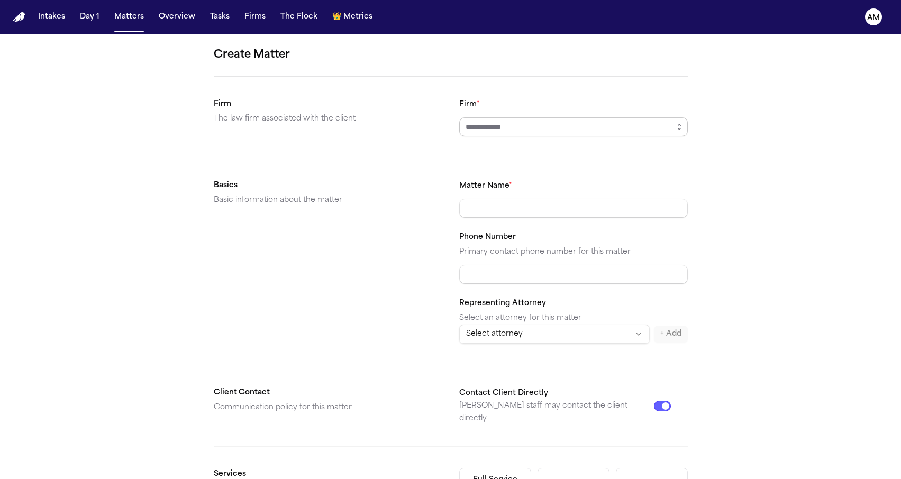
click at [549, 123] on input "Firm *" at bounding box center [573, 126] width 229 height 19
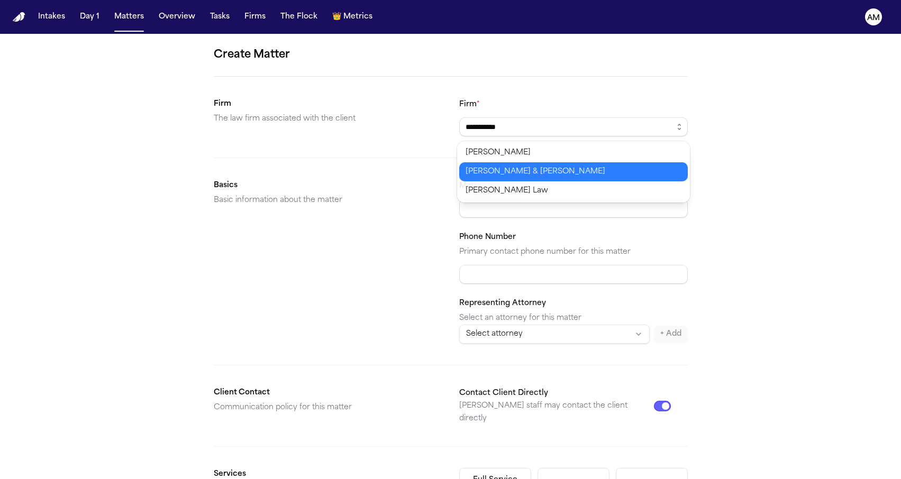
click at [496, 169] on body "**********" at bounding box center [450, 239] width 901 height 479
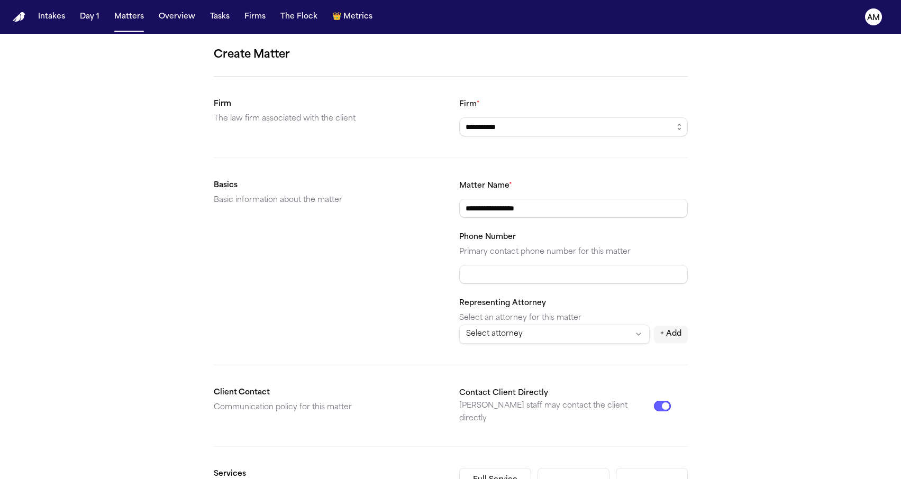
click at [397, 220] on div "Basics Basic information about the matter" at bounding box center [328, 261] width 229 height 165
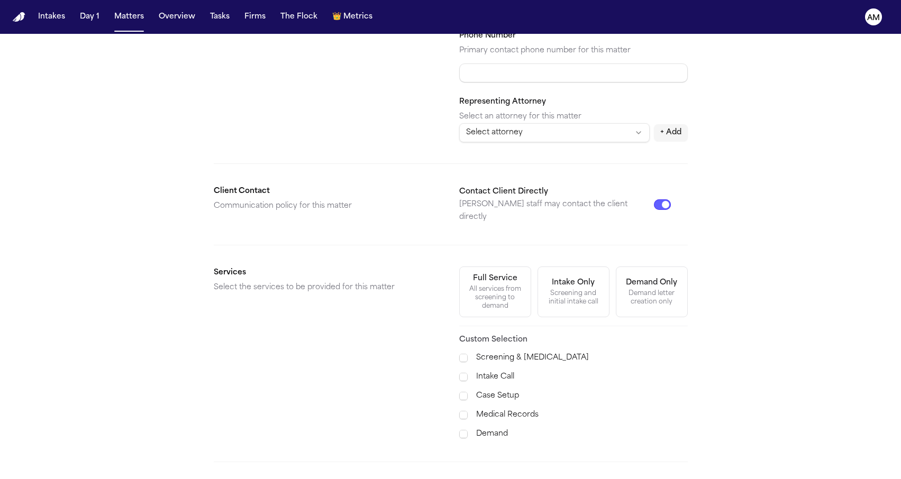
scroll to position [221, 0]
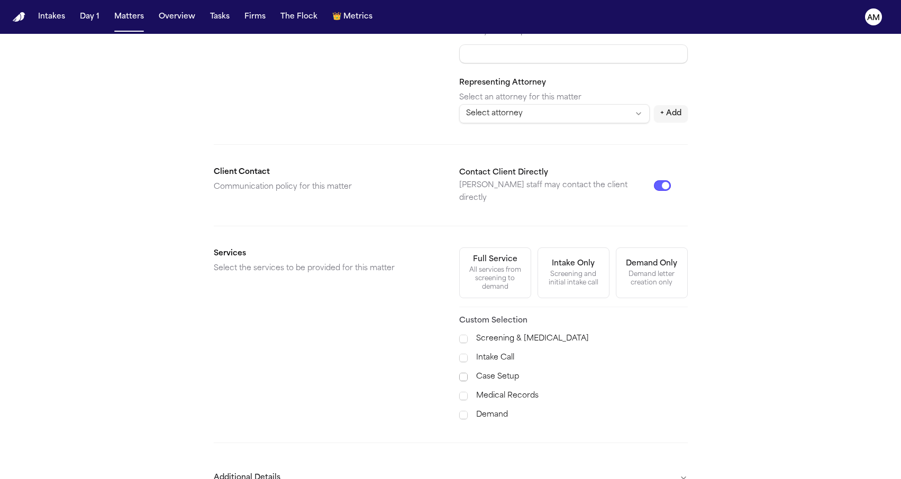
click at [461, 373] on span at bounding box center [463, 377] width 8 height 8
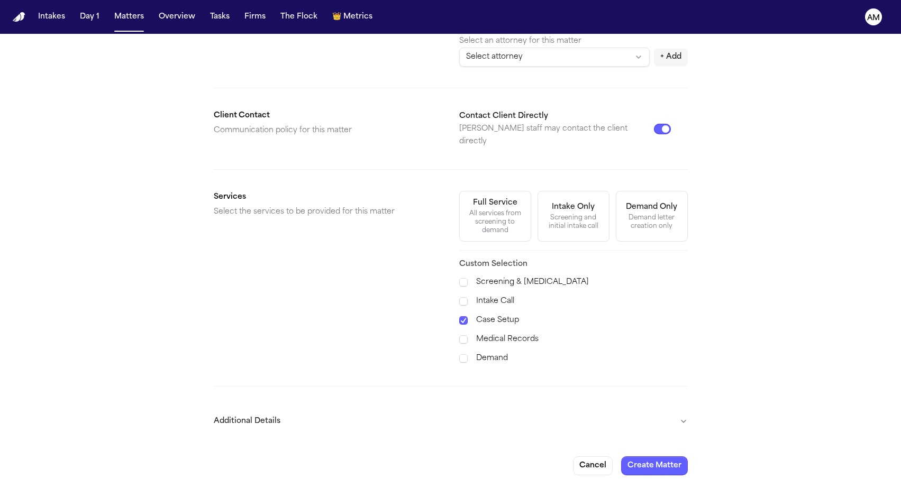
click at [373, 408] on button "Additional Details" at bounding box center [451, 422] width 474 height 28
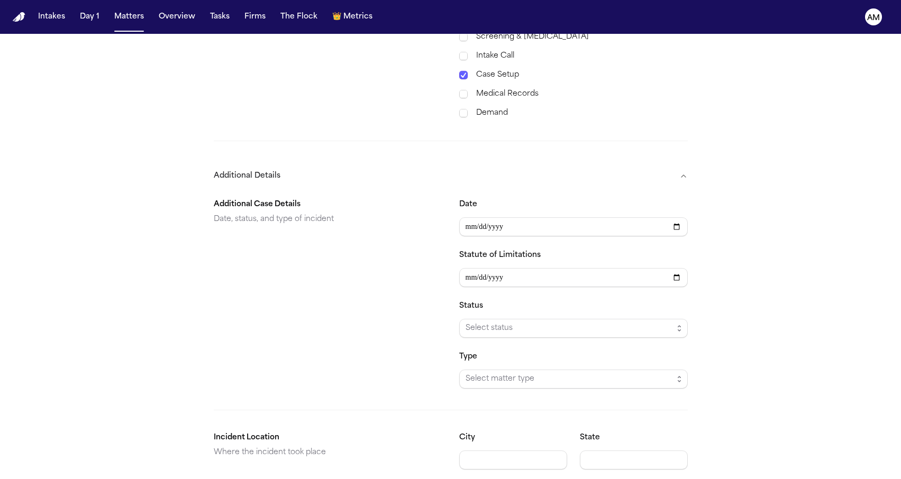
scroll to position [565, 0]
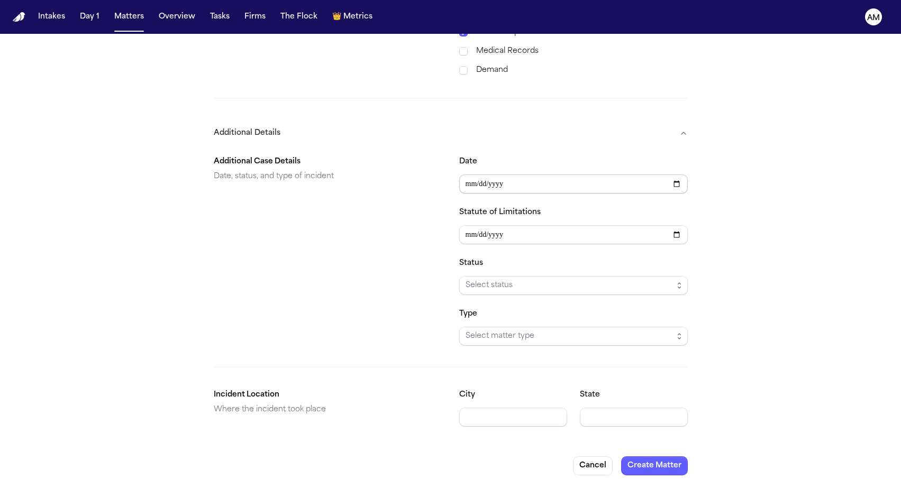
click at [464, 175] on input "Date" at bounding box center [573, 184] width 229 height 19
click at [480, 175] on input "Date" at bounding box center [573, 184] width 229 height 19
click at [504, 175] on input "Date" at bounding box center [573, 184] width 229 height 19
click at [355, 289] on div "Additional Case Details Date, status, and type of incident" at bounding box center [328, 251] width 229 height 190
click at [517, 279] on span "Select status" at bounding box center [569, 285] width 207 height 13
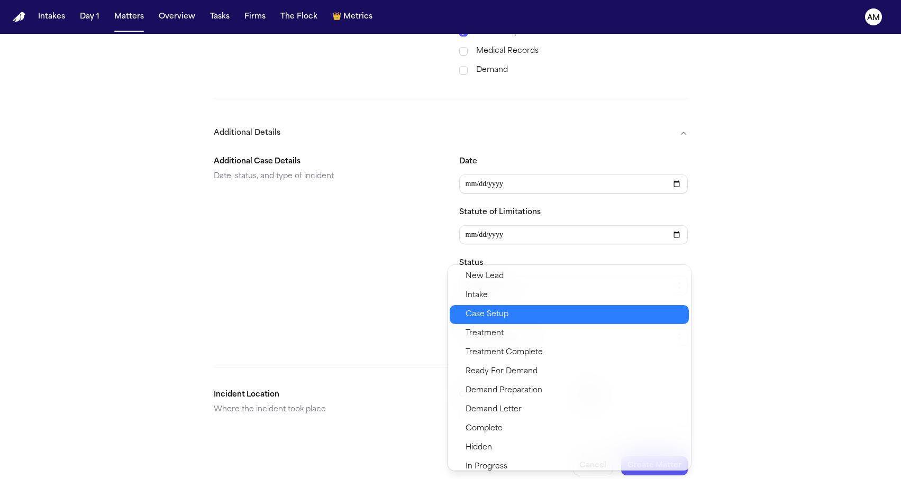
click at [491, 313] on span "Case Setup" at bounding box center [487, 314] width 43 height 13
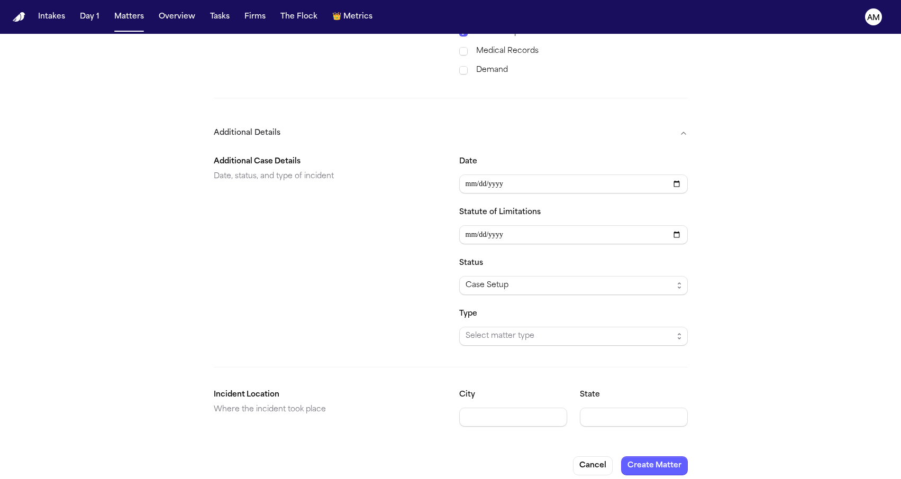
click at [485, 337] on div "**********" at bounding box center [451, 291] width 474 height 288
click at [491, 330] on span "Select matter type" at bounding box center [569, 336] width 207 height 13
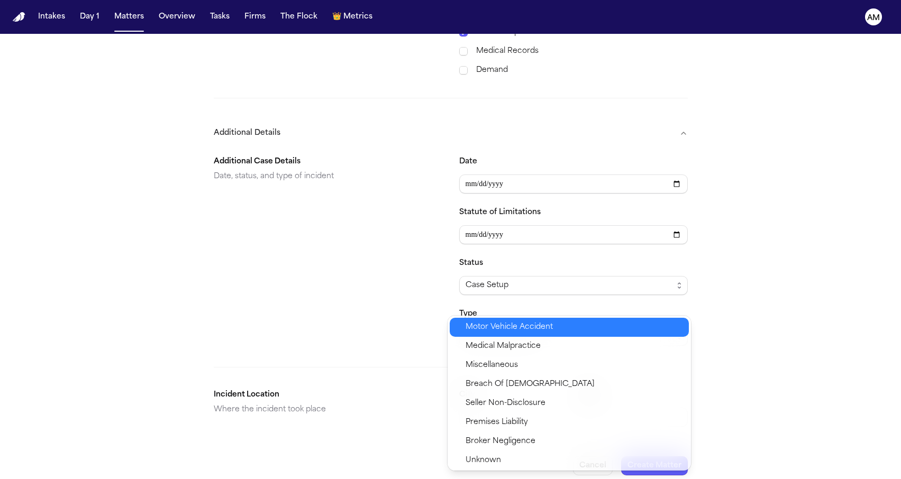
click at [487, 323] on span "Motor Vehicle Accident" at bounding box center [509, 327] width 87 height 13
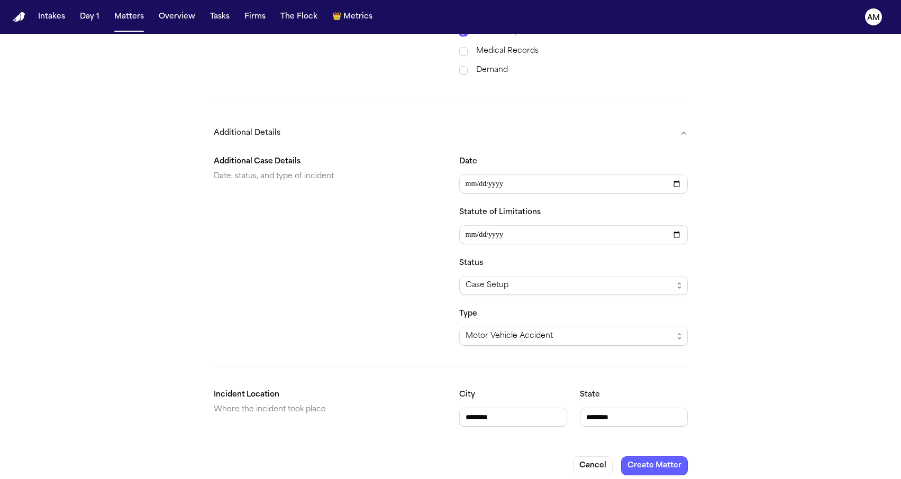
click at [414, 376] on div "**********" at bounding box center [451, 291] width 474 height 288
click at [654, 457] on button "Create Matter" at bounding box center [654, 466] width 67 height 19
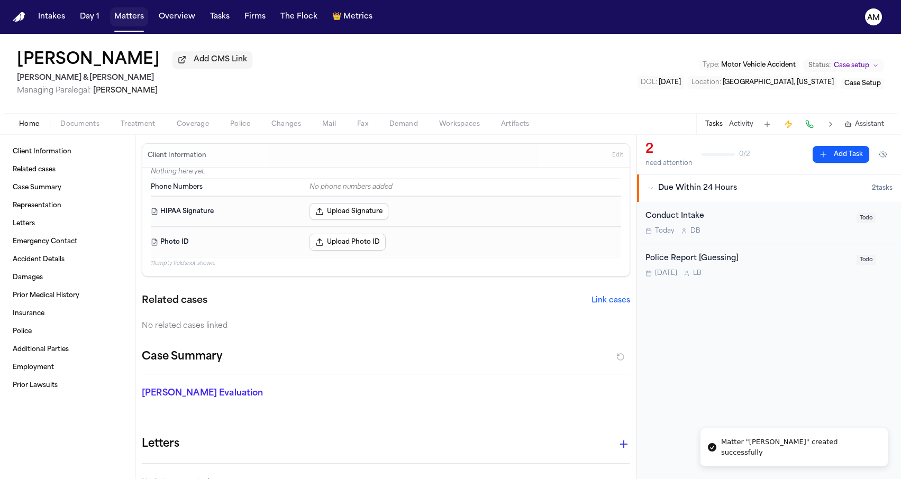
click at [128, 13] on button "Matters" at bounding box center [129, 16] width 38 height 19
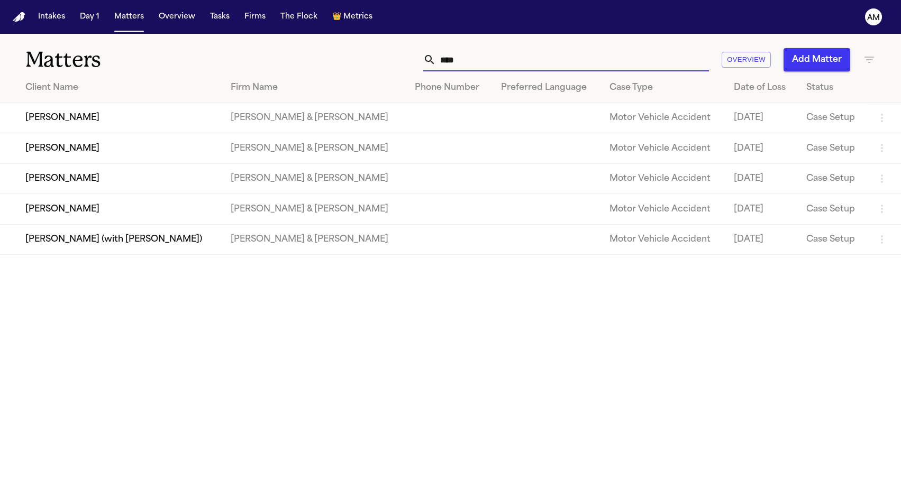
drag, startPoint x: 543, startPoint y: 60, endPoint x: 412, endPoint y: 60, distance: 130.7
click at [412, 60] on div "**** Overview Add Matter" at bounding box center [571, 59] width 607 height 23
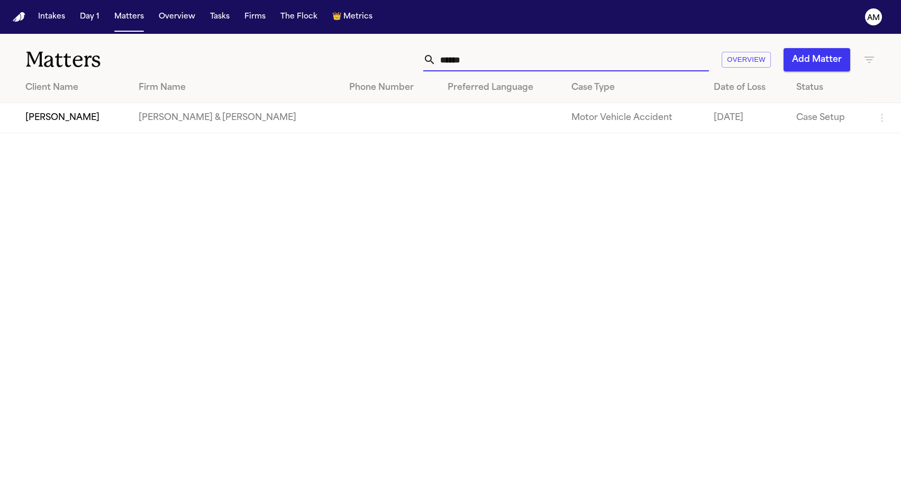
drag, startPoint x: 472, startPoint y: 65, endPoint x: 302, endPoint y: 52, distance: 170.3
click at [302, 52] on div "****** Overview Add Matter" at bounding box center [571, 59] width 607 height 23
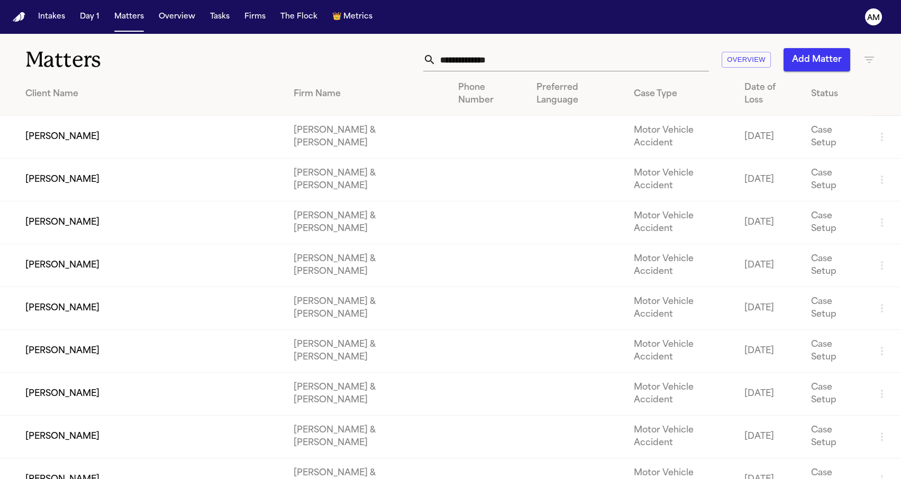
click at [811, 62] on button "Add Matter" at bounding box center [816, 59] width 67 height 23
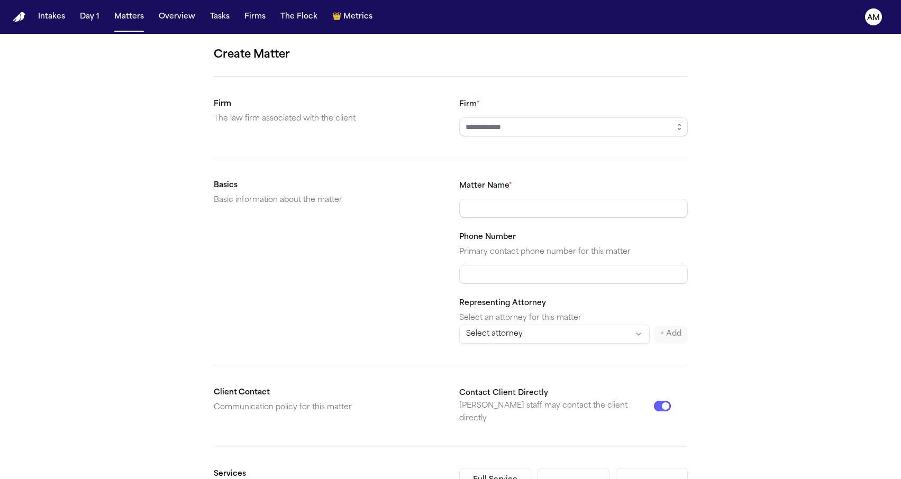
click at [588, 114] on div "Firm *" at bounding box center [573, 117] width 229 height 39
click at [577, 120] on input "Firm *" at bounding box center [573, 126] width 229 height 19
click at [528, 156] on body "**********" at bounding box center [450, 239] width 901 height 479
click at [212, 259] on div "**********" at bounding box center [450, 400] width 901 height 732
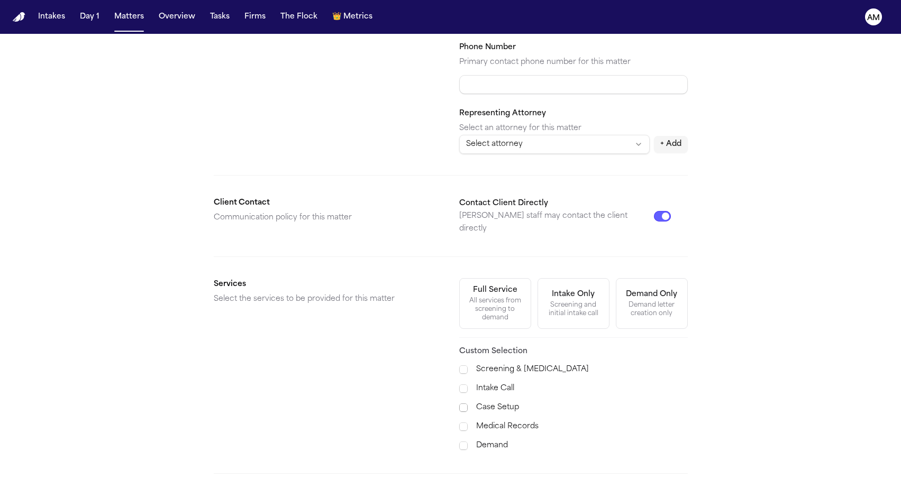
click at [461, 404] on span at bounding box center [463, 408] width 8 height 8
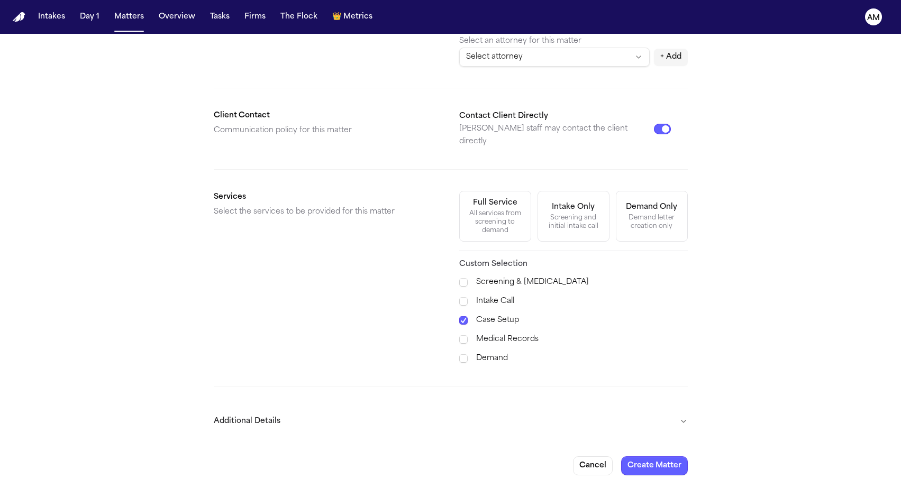
click at [400, 408] on button "Additional Details" at bounding box center [451, 422] width 474 height 28
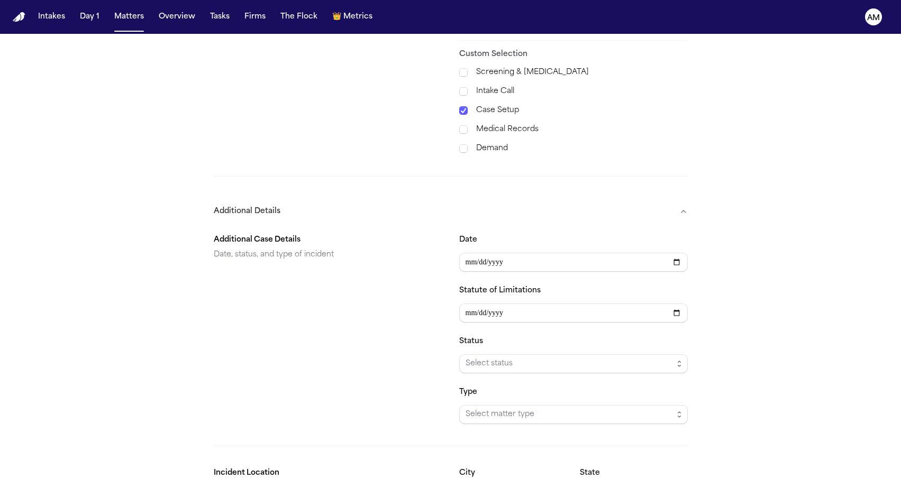
scroll to position [527, 0]
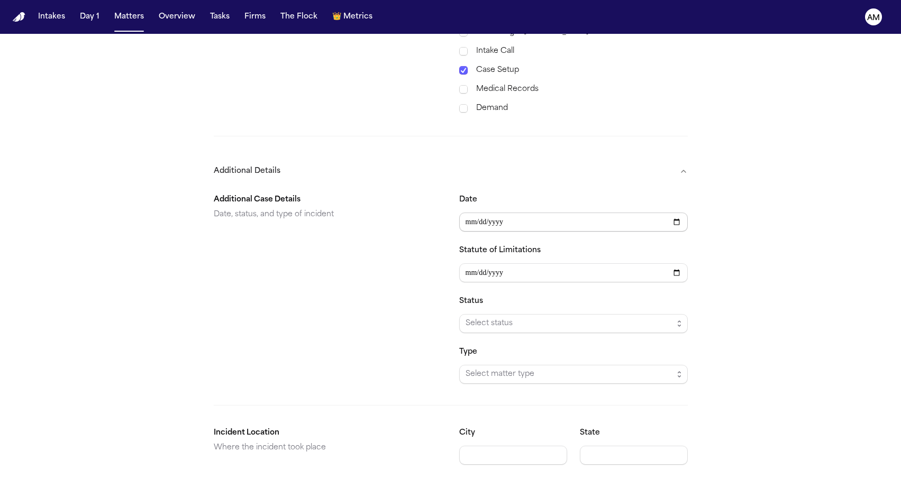
click at [467, 213] on input "Date" at bounding box center [573, 222] width 229 height 19
click at [484, 215] on input "Date" at bounding box center [573, 222] width 229 height 19
click at [498, 214] on input "Date" at bounding box center [573, 222] width 229 height 19
click at [381, 233] on div "Additional Case Details Date, status, and type of incident" at bounding box center [328, 289] width 229 height 190
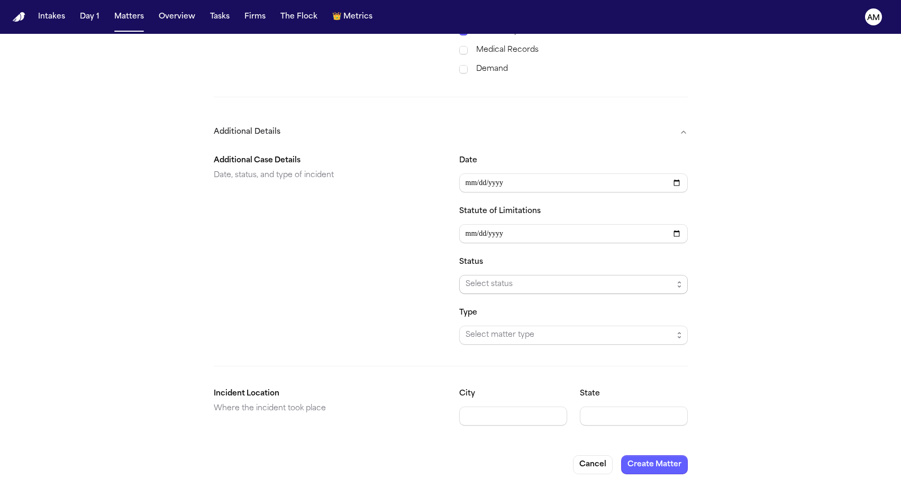
scroll to position [565, 0]
click at [480, 279] on span "Select status" at bounding box center [569, 285] width 207 height 13
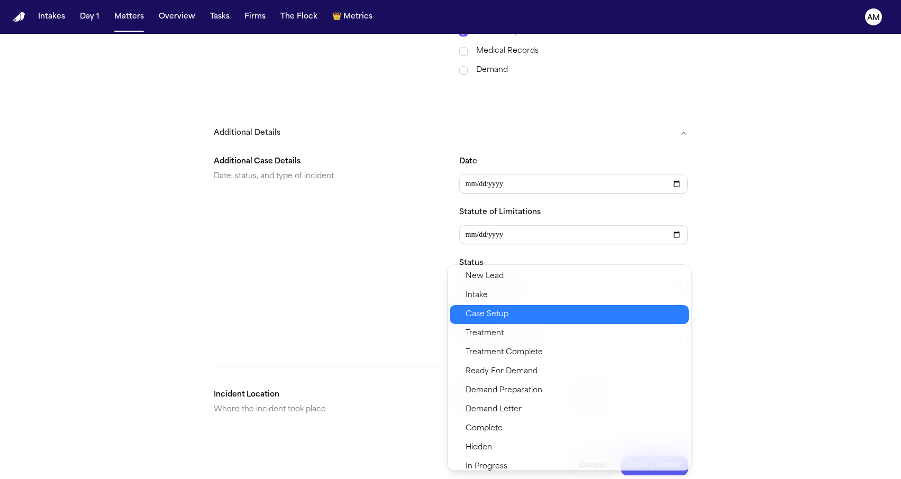
click at [477, 314] on span "Case Setup" at bounding box center [487, 314] width 43 height 13
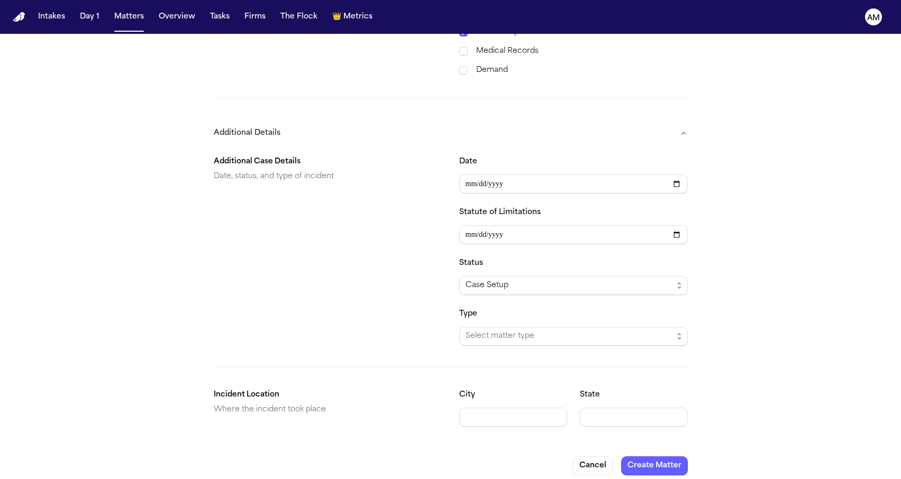
click at [477, 331] on span "Select matter type" at bounding box center [569, 336] width 207 height 13
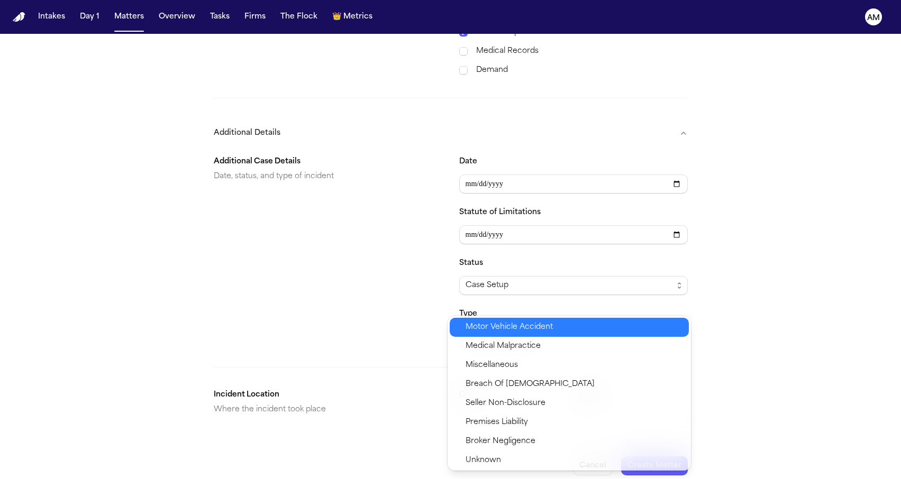
click at [477, 331] on span "Motor Vehicle Accident" at bounding box center [509, 327] width 87 height 13
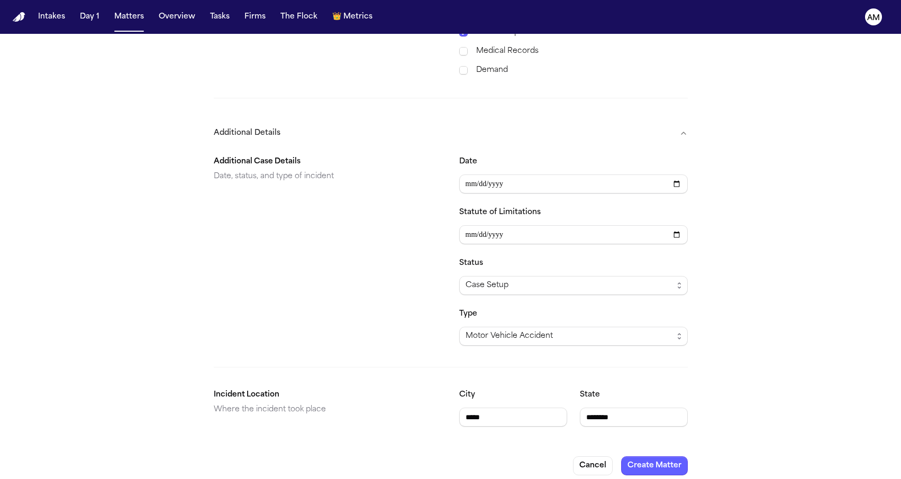
click at [403, 354] on div "**********" at bounding box center [451, 291] width 474 height 288
click at [663, 457] on button "Create Matter" at bounding box center [654, 466] width 67 height 19
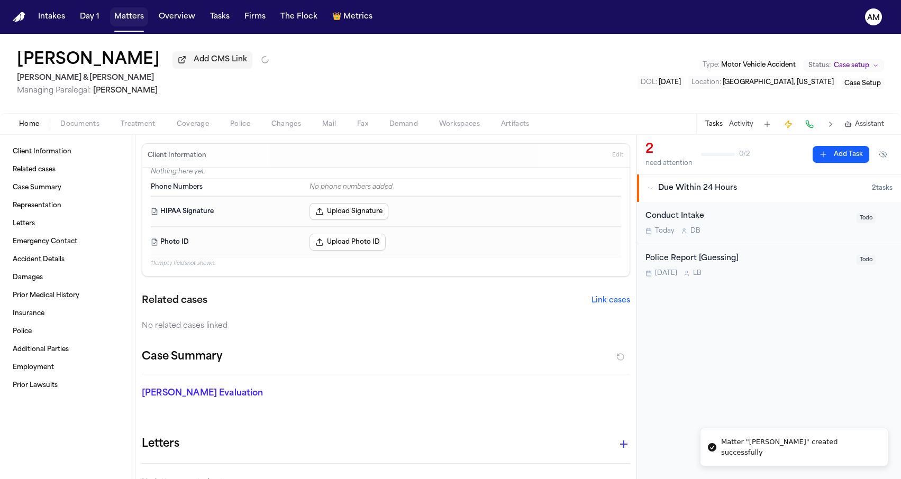
click at [131, 21] on button "Matters" at bounding box center [129, 16] width 38 height 19
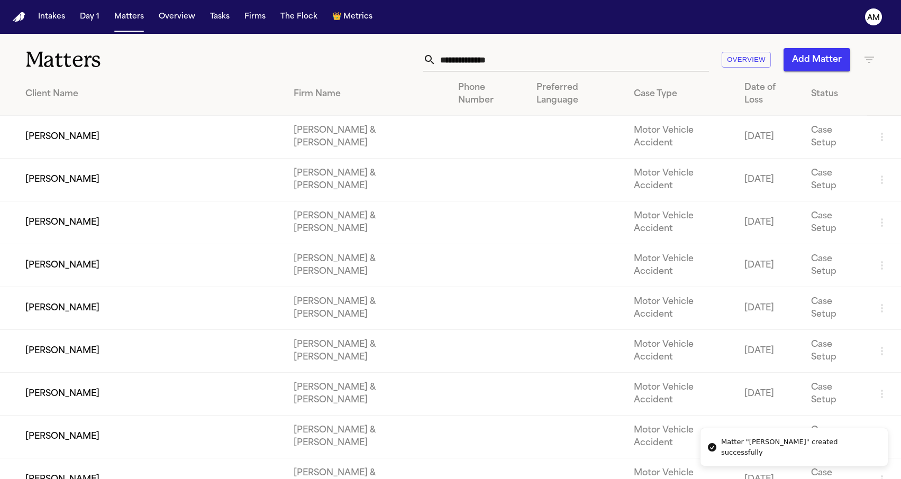
click at [805, 61] on button "Add Matter" at bounding box center [816, 59] width 67 height 23
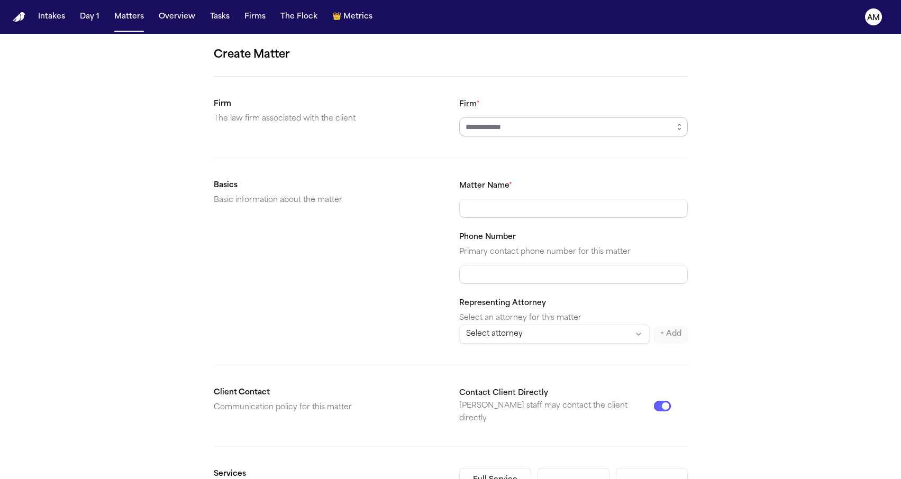
click at [535, 131] on input "Firm *" at bounding box center [573, 126] width 229 height 19
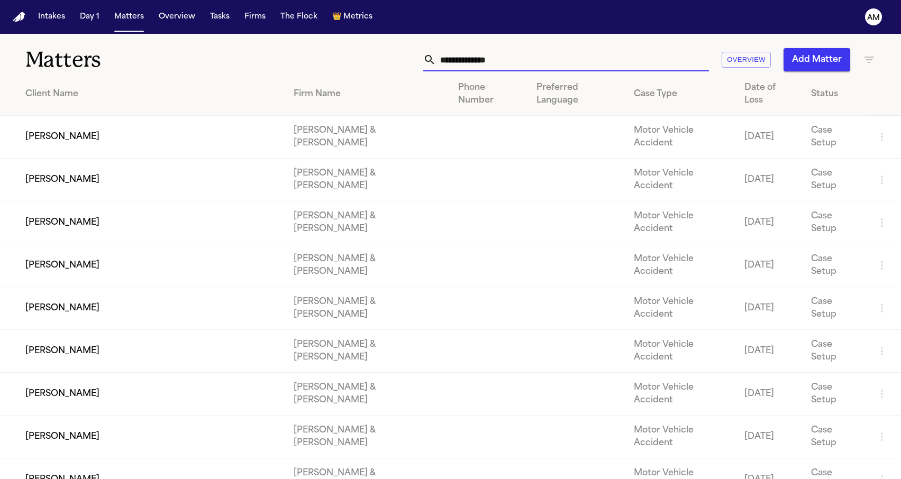
click at [550, 58] on input "text" at bounding box center [572, 59] width 273 height 23
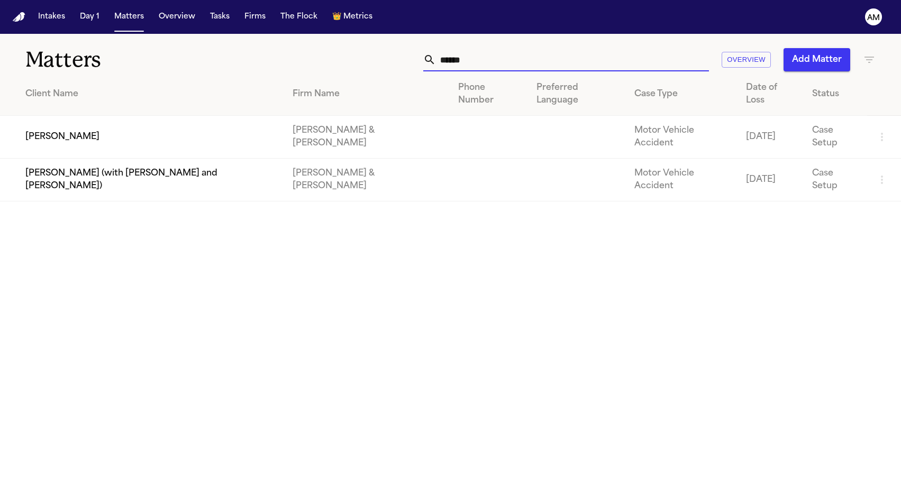
click at [76, 124] on td "Karl Everetts" at bounding box center [142, 137] width 284 height 43
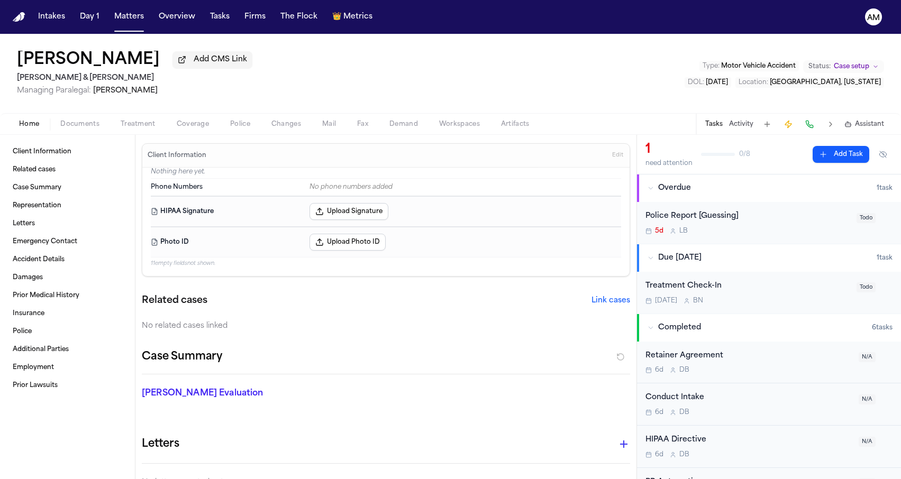
scroll to position [1, 0]
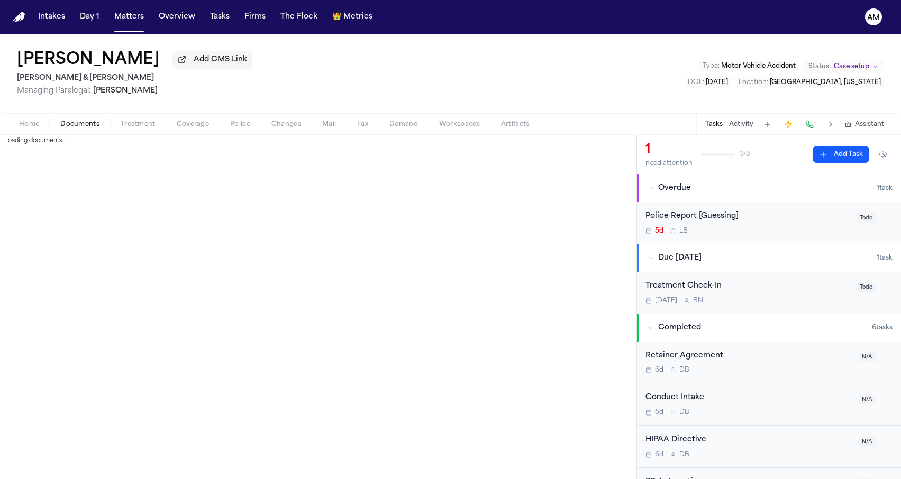
click at [89, 131] on span "button" at bounding box center [80, 130] width 52 height 1
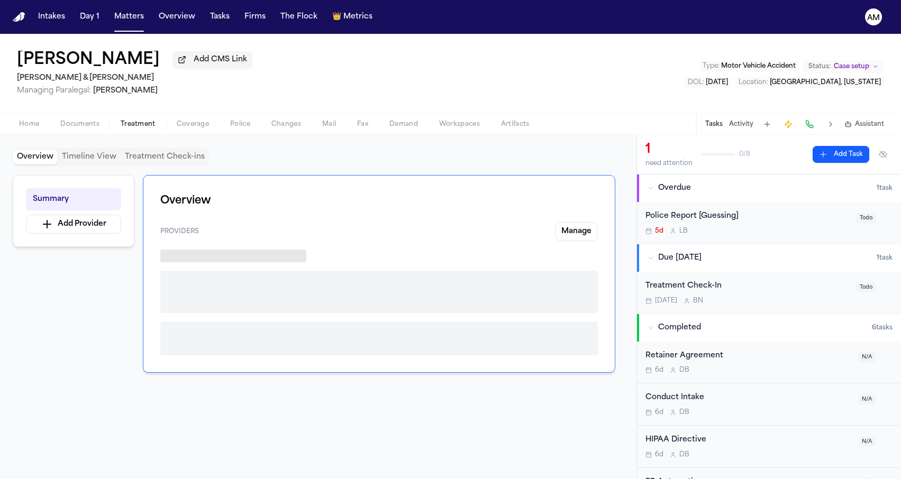
click at [137, 129] on span "Treatment" at bounding box center [138, 124] width 35 height 8
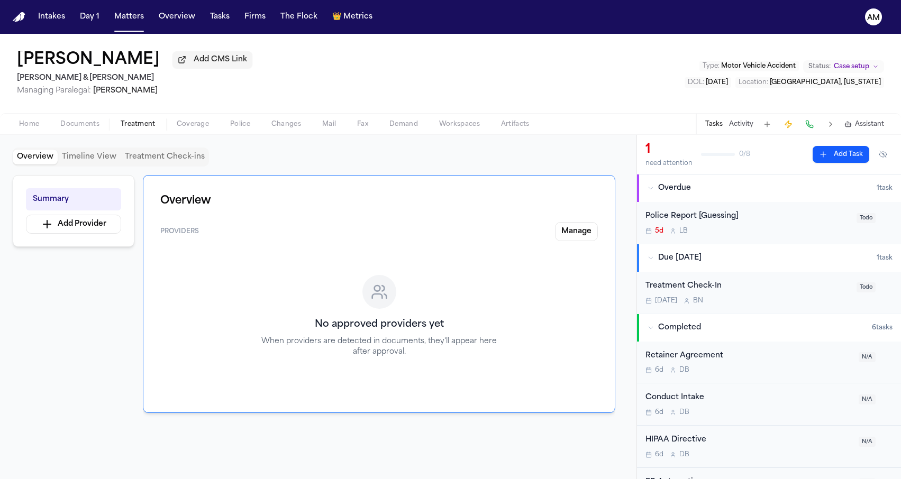
click at [25, 121] on span "Home" at bounding box center [29, 124] width 20 height 8
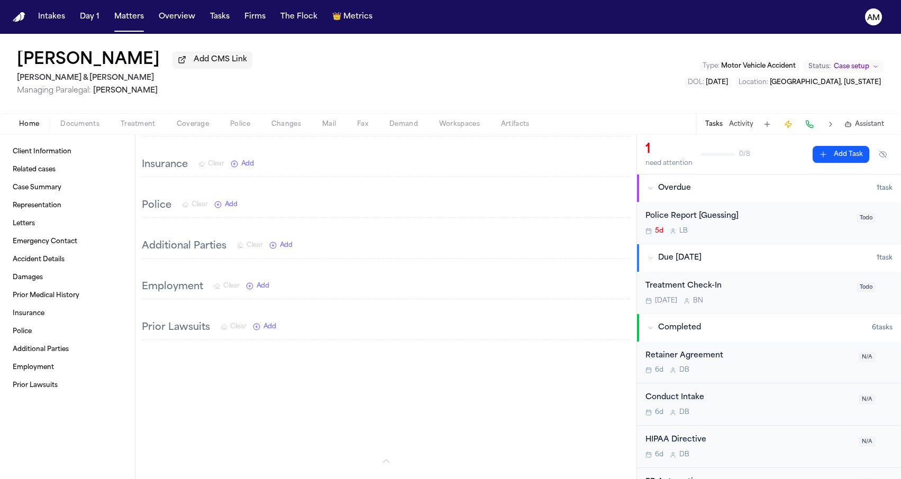
scroll to position [565, 0]
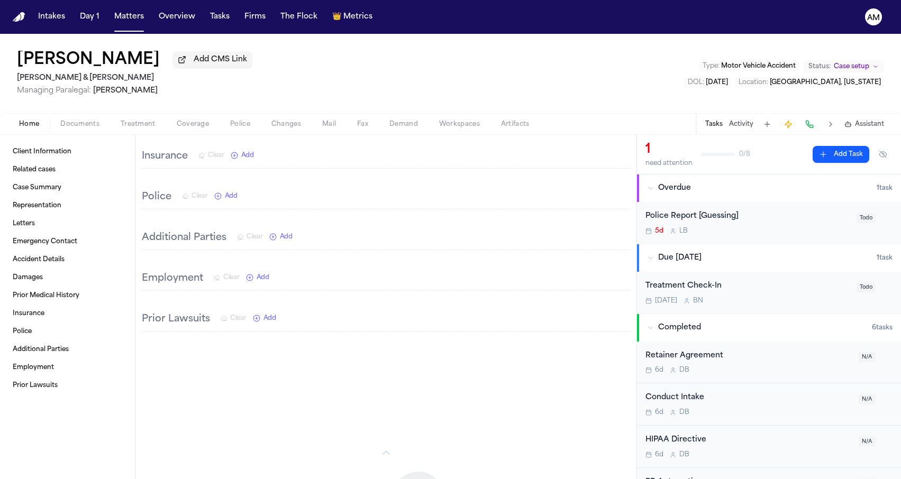
click at [256, 108] on div "Karl Everetts Add CMS Link Beck & Beck Managing Paralegal: Bennett Northcutt Ty…" at bounding box center [450, 73] width 901 height 79
click at [127, 19] on button "Matters" at bounding box center [129, 16] width 38 height 19
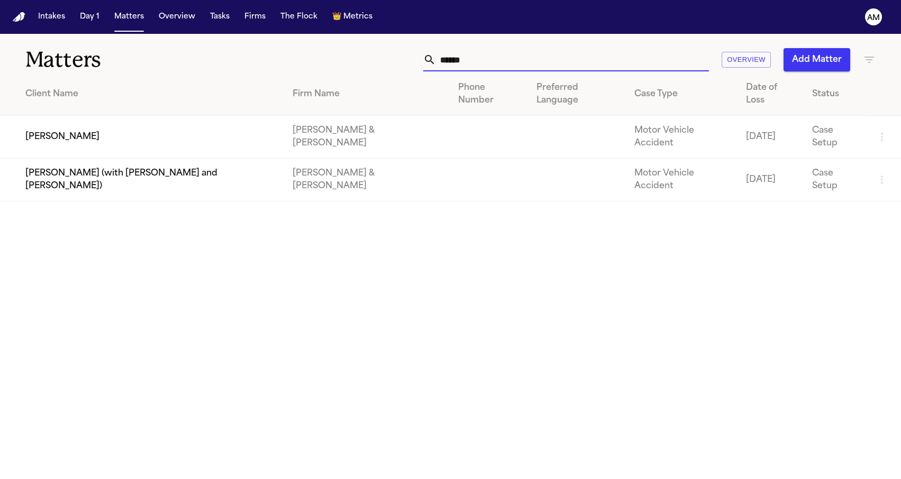
drag, startPoint x: 485, startPoint y: 54, endPoint x: 349, endPoint y: 56, distance: 135.4
click at [349, 56] on div "****** Overview Add Matter" at bounding box center [571, 59] width 607 height 23
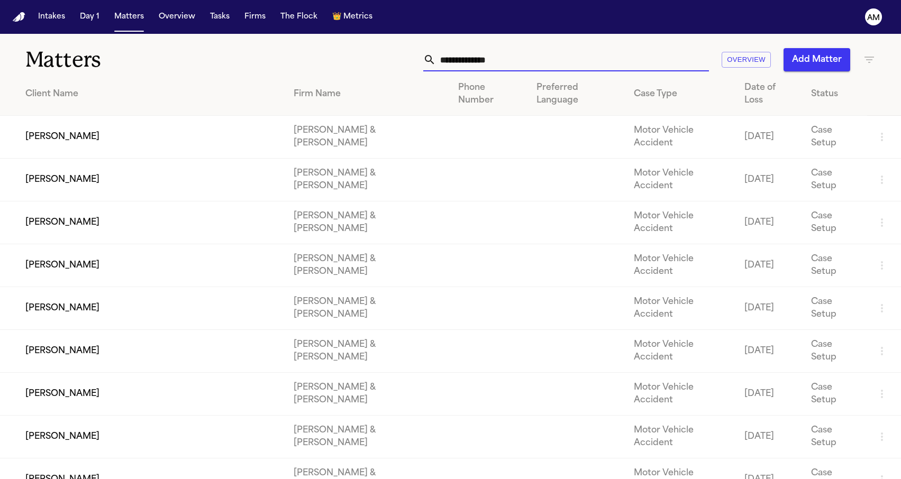
click at [818, 61] on button "Add Matter" at bounding box center [816, 59] width 67 height 23
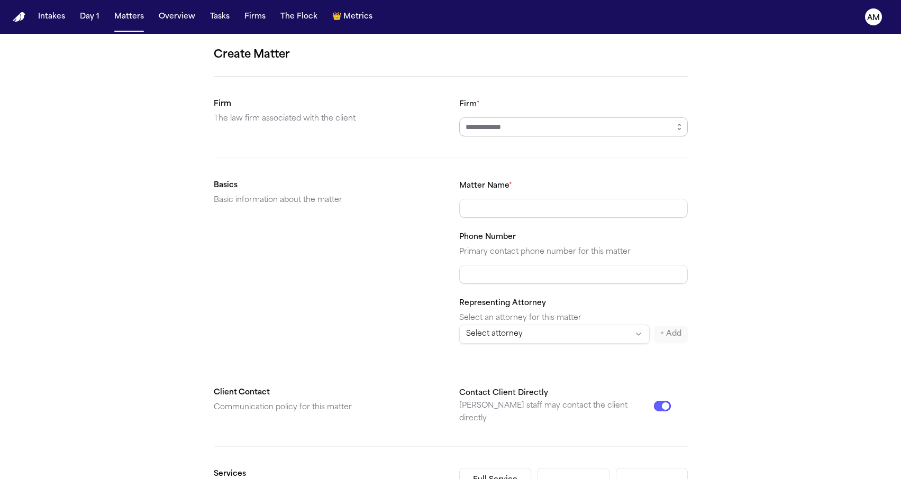
click at [518, 130] on input "Firm *" at bounding box center [573, 126] width 229 height 19
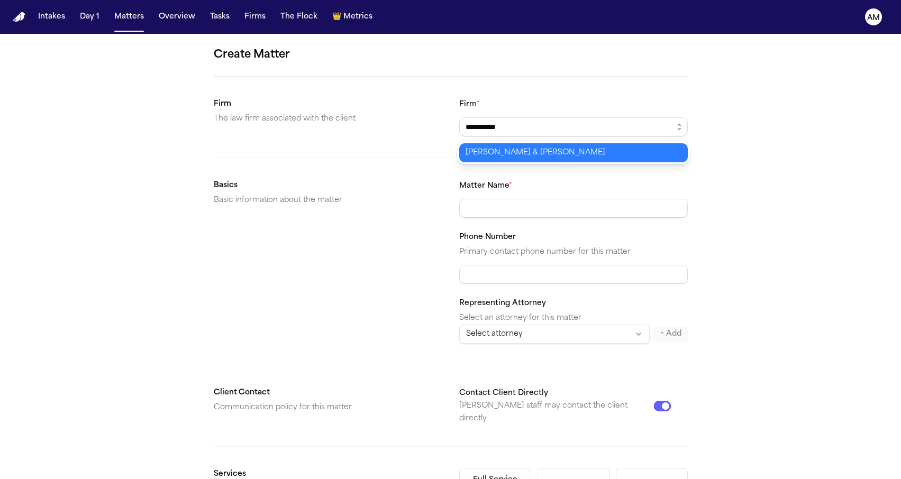
click at [500, 156] on body "**********" at bounding box center [450, 239] width 901 height 479
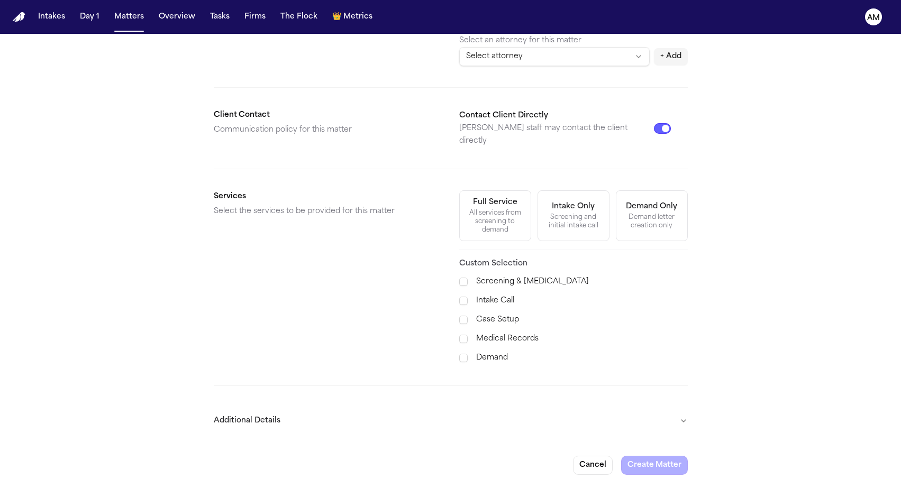
scroll to position [277, 0]
click at [581, 457] on button "Cancel" at bounding box center [593, 466] width 40 height 19
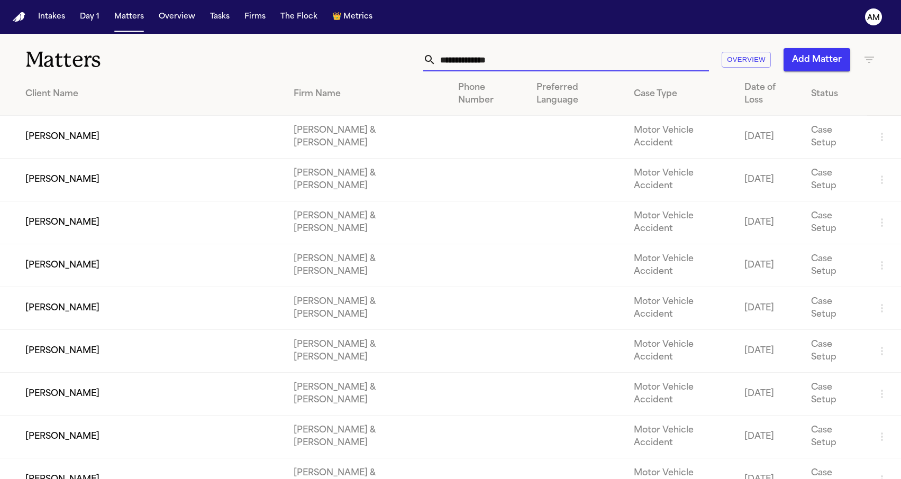
click at [460, 64] on input "text" at bounding box center [572, 59] width 273 height 23
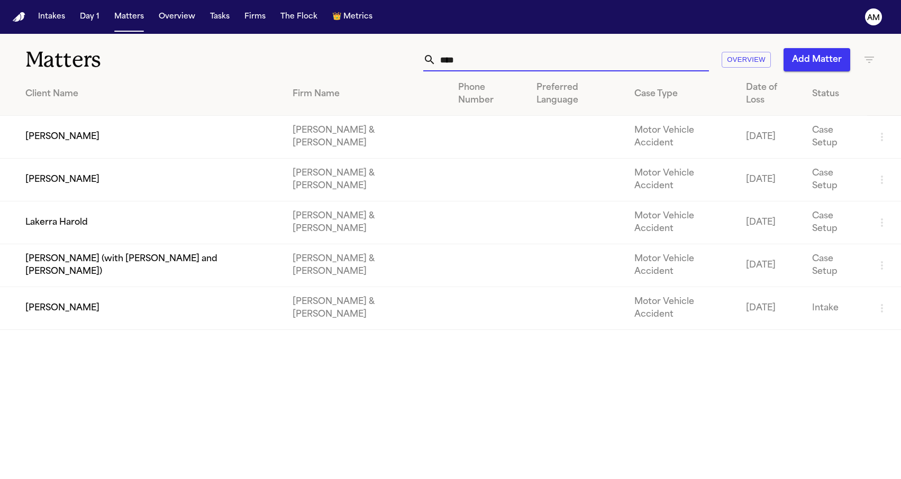
click at [58, 159] on td "Karl Everetts" at bounding box center [142, 180] width 284 height 43
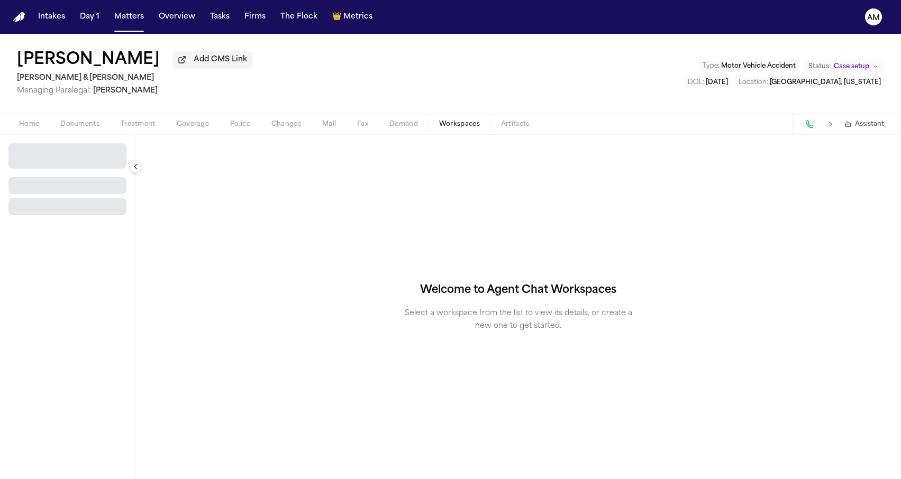
click at [489, 126] on button "Workspaces" at bounding box center [459, 124] width 62 height 13
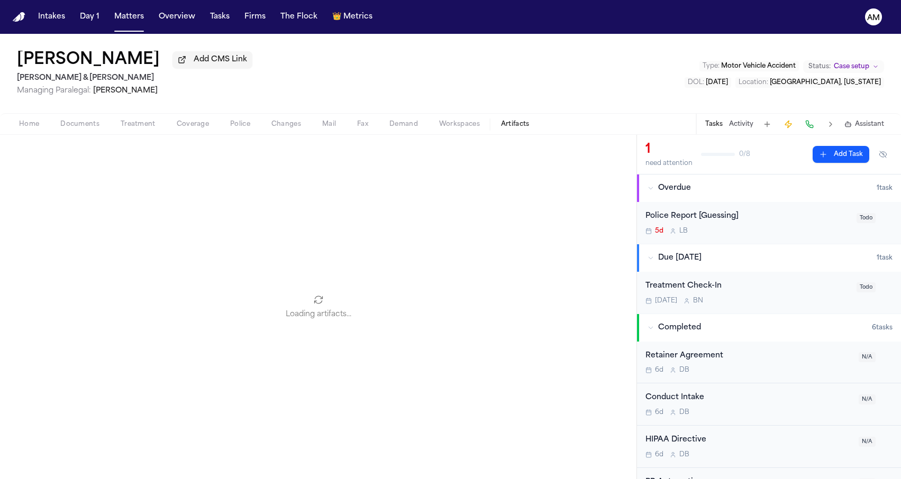
click at [495, 126] on button "Artifacts" at bounding box center [515, 124] width 50 height 13
click at [450, 127] on span "Workspaces" at bounding box center [459, 124] width 41 height 8
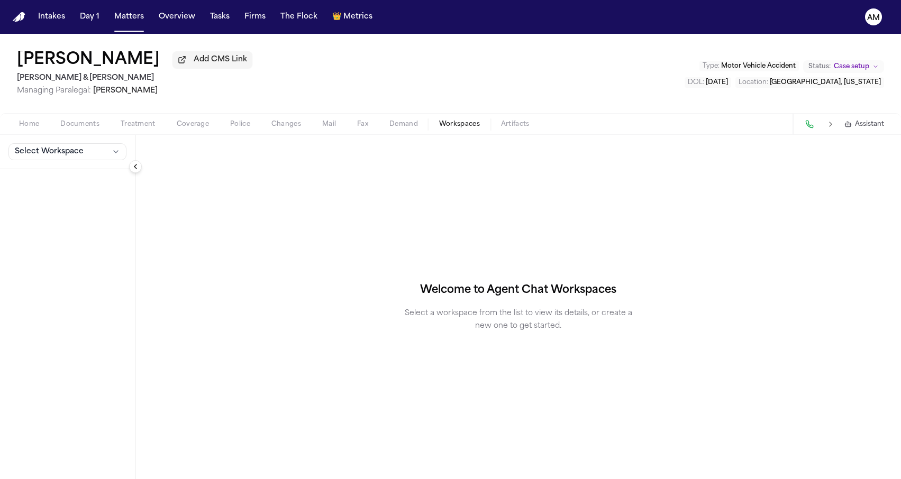
click at [400, 127] on span "Demand" at bounding box center [403, 124] width 29 height 8
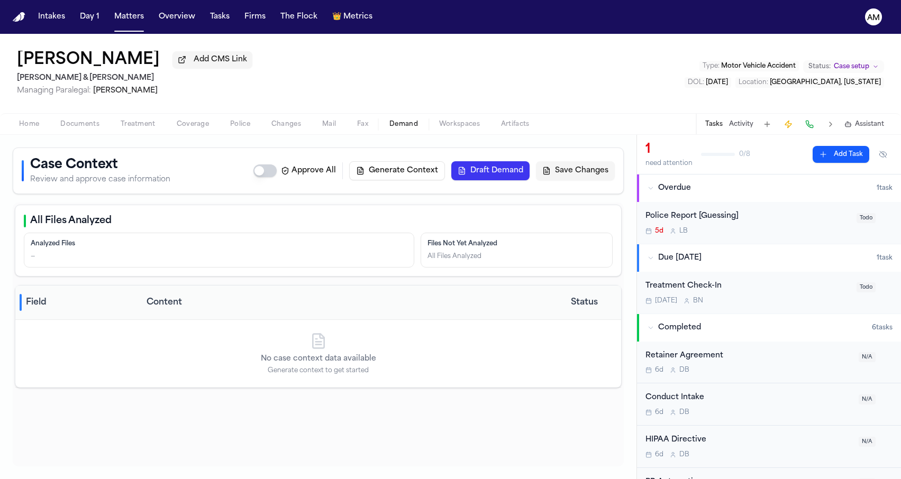
click at [364, 124] on span "Fax" at bounding box center [362, 124] width 11 height 8
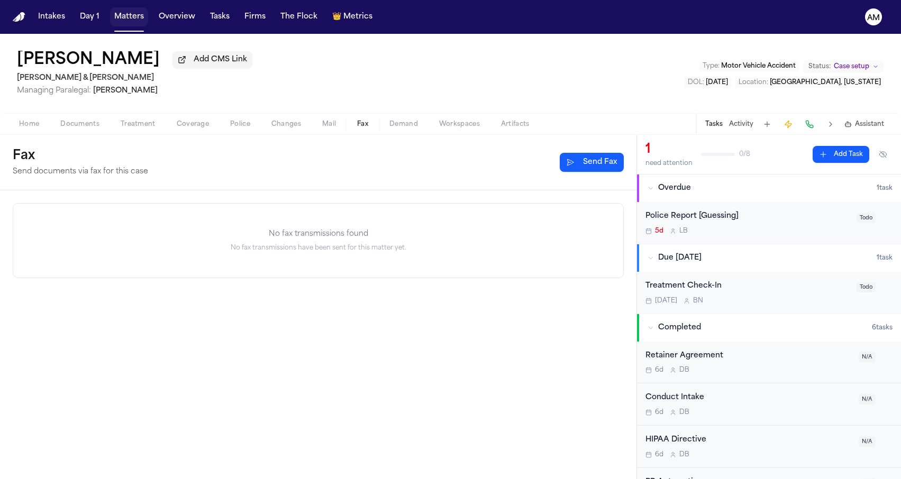
click at [120, 16] on button "Matters" at bounding box center [129, 16] width 38 height 19
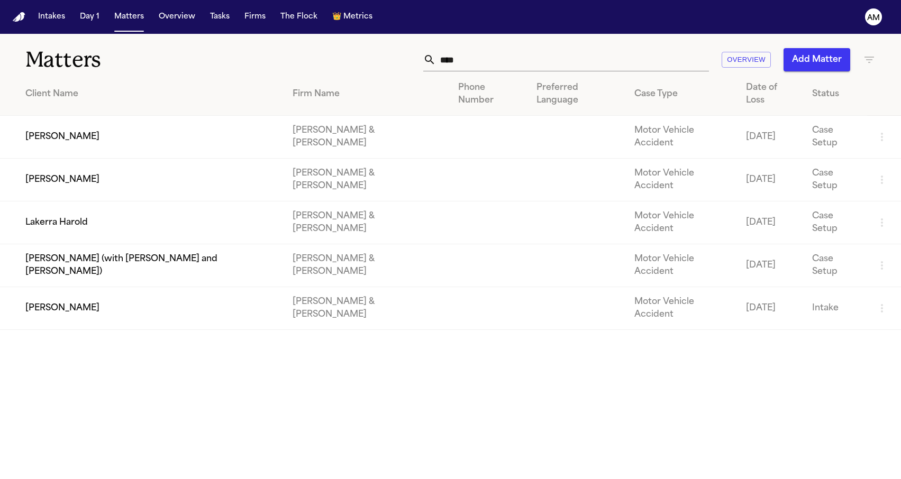
click at [823, 65] on button "Add Matter" at bounding box center [816, 59] width 67 height 23
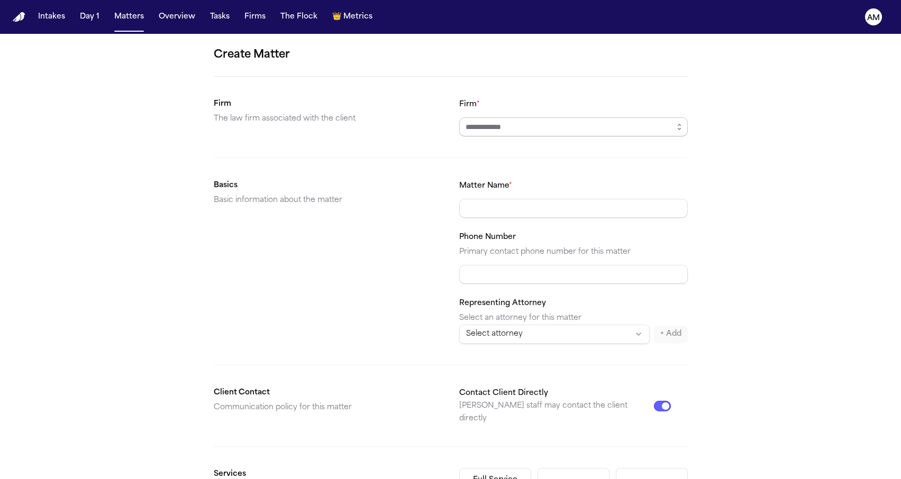
click at [512, 122] on input "Firm *" at bounding box center [573, 126] width 229 height 19
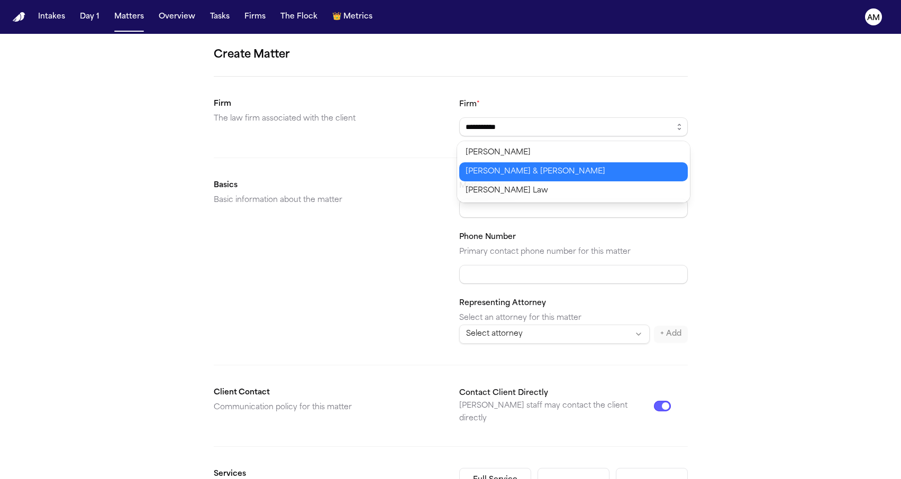
click at [486, 175] on body "**********" at bounding box center [450, 239] width 901 height 479
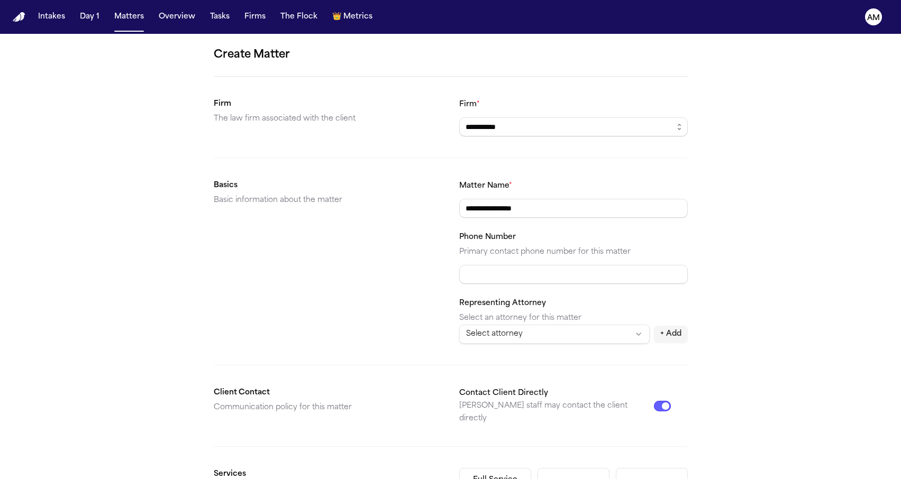
click at [314, 246] on div "Basics Basic information about the matter" at bounding box center [328, 261] width 229 height 165
click at [115, 17] on button "Matters" at bounding box center [129, 16] width 38 height 19
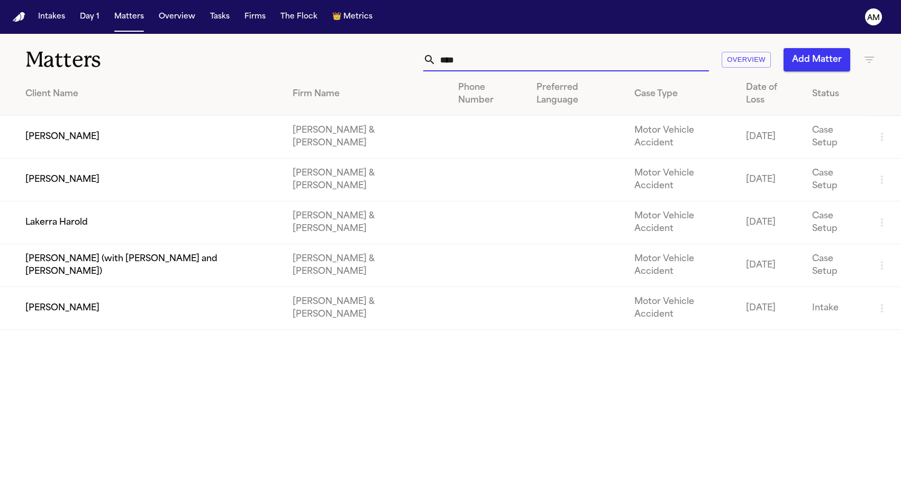
drag, startPoint x: 489, startPoint y: 67, endPoint x: 374, endPoint y: 67, distance: 114.8
click at [375, 67] on div "**** Overview Add Matter" at bounding box center [571, 59] width 607 height 23
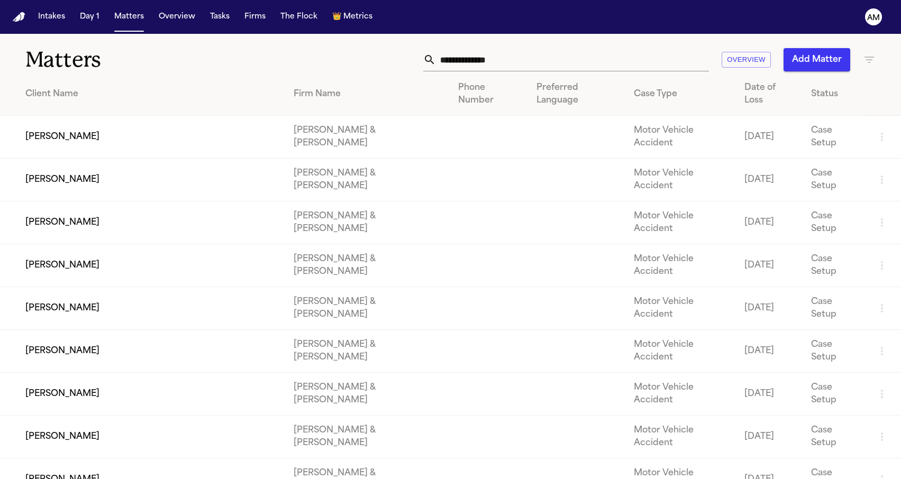
click at [802, 51] on button "Add Matter" at bounding box center [816, 59] width 67 height 23
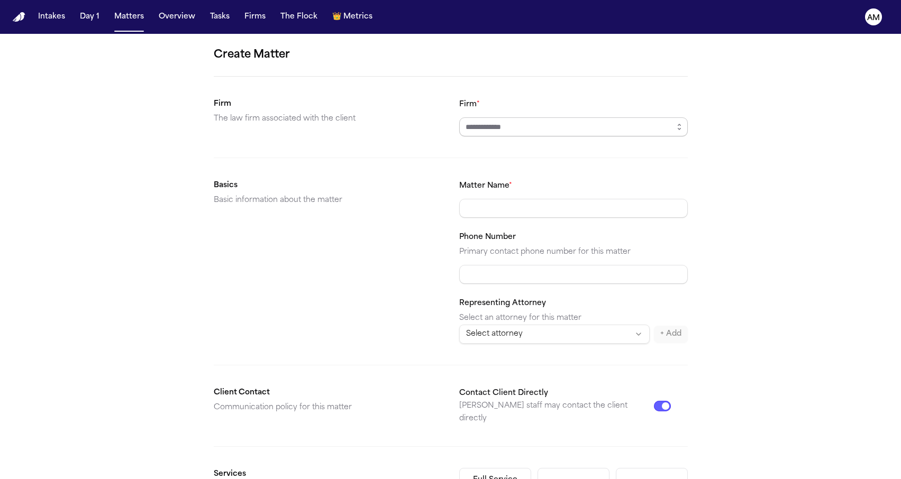
click at [489, 132] on input "Firm *" at bounding box center [573, 126] width 229 height 19
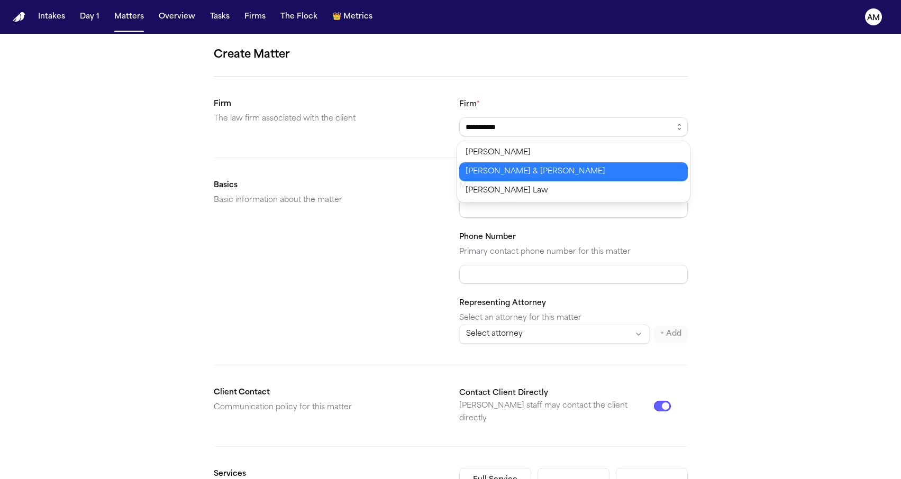
click at [475, 168] on body "**********" at bounding box center [450, 239] width 901 height 479
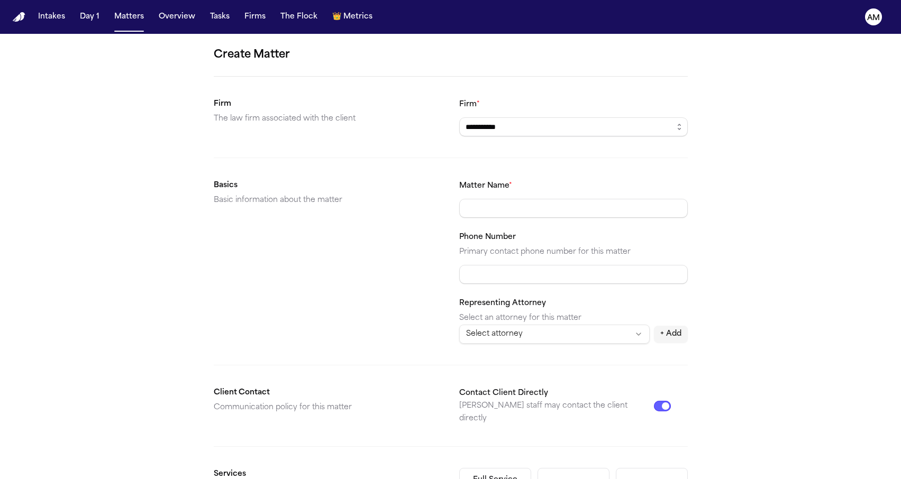
click at [475, 195] on div "Matter Name *" at bounding box center [573, 198] width 229 height 39
click at [318, 249] on div "Basics Basic information about the matter" at bounding box center [328, 261] width 229 height 165
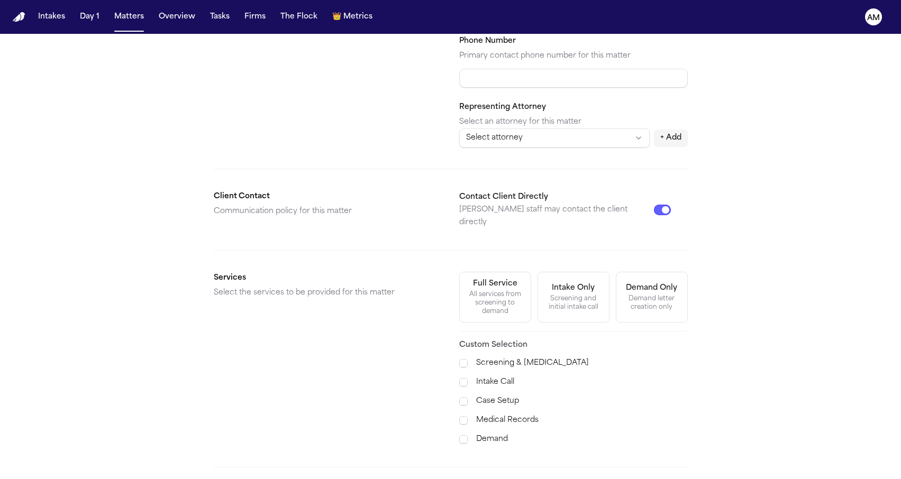
scroll to position [227, 0]
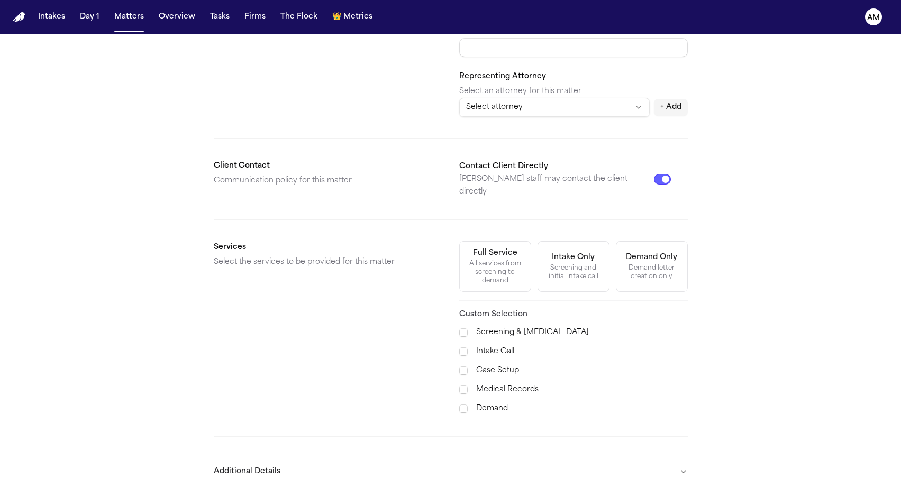
click at [464, 367] on span at bounding box center [463, 371] width 8 height 8
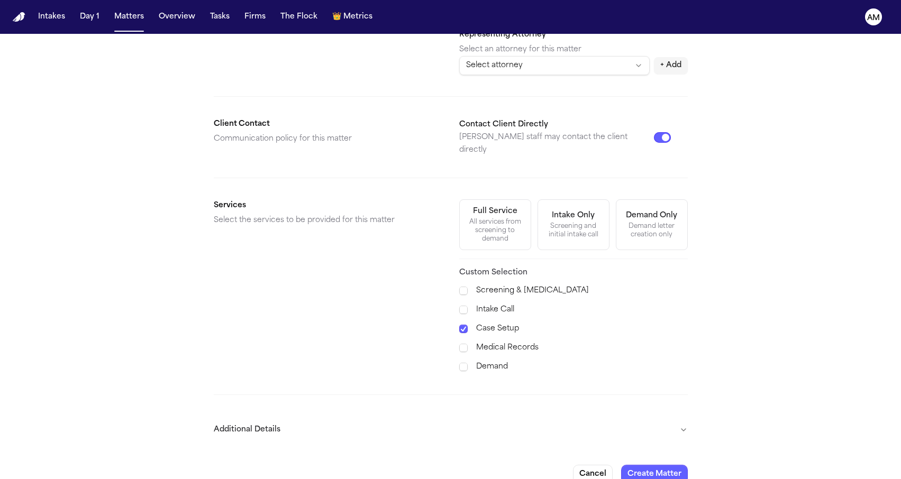
click at [323, 416] on button "Additional Details" at bounding box center [451, 430] width 474 height 28
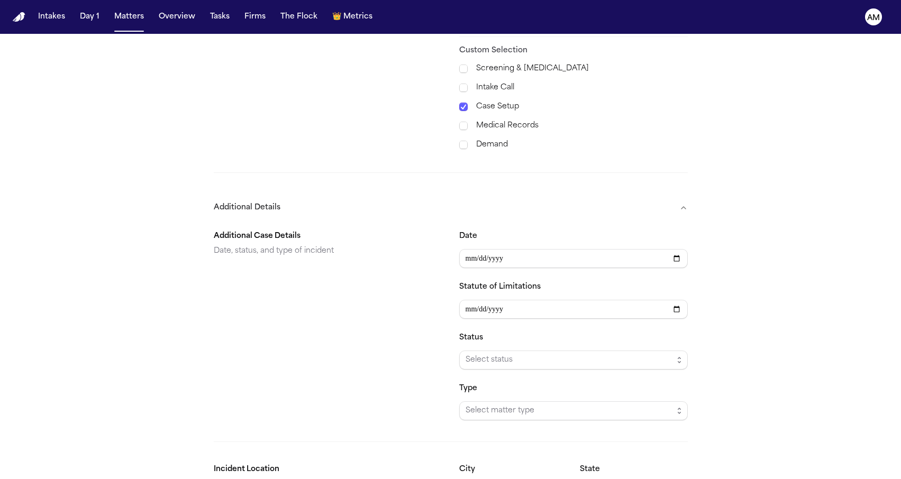
scroll to position [507, 0]
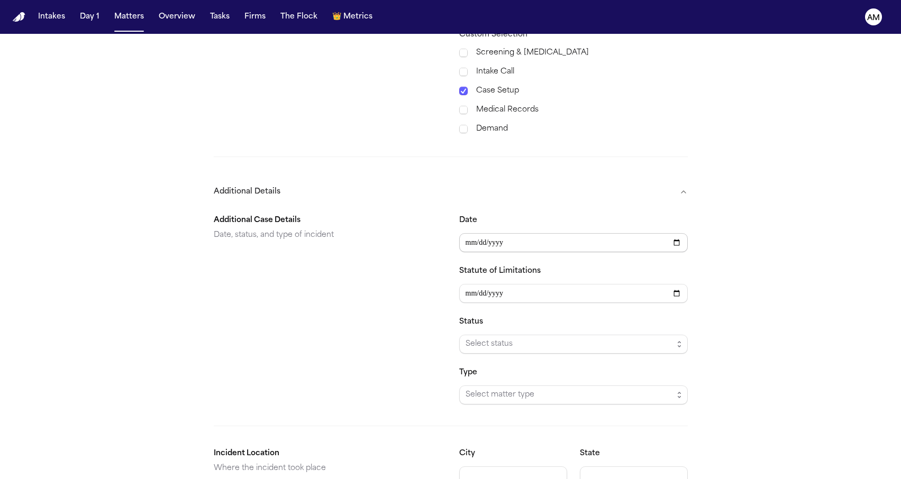
click at [472, 240] on input "Date" at bounding box center [573, 242] width 229 height 19
click at [485, 233] on input "Date" at bounding box center [573, 242] width 229 height 19
click at [512, 233] on input "Date" at bounding box center [573, 242] width 229 height 19
click at [337, 314] on div "Additional Case Details Date, status, and type of incident" at bounding box center [328, 309] width 229 height 190
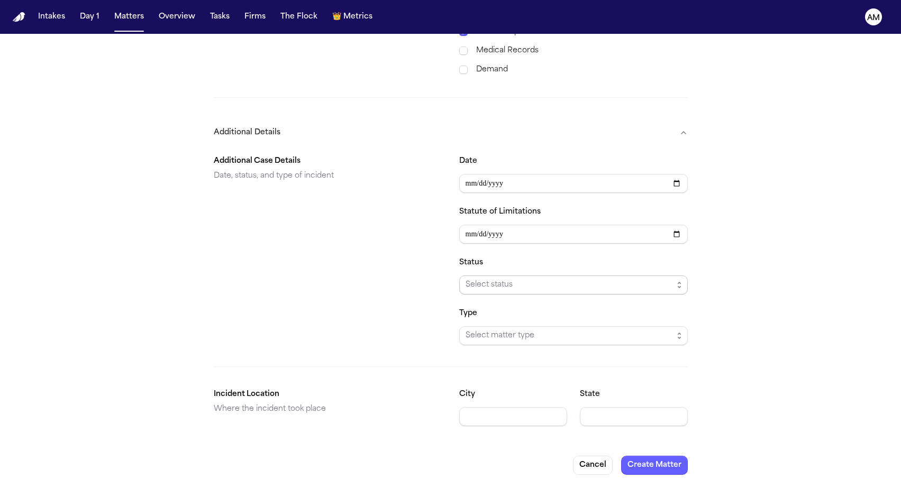
scroll to position [565, 0]
click at [475, 279] on span "Select status" at bounding box center [569, 285] width 207 height 13
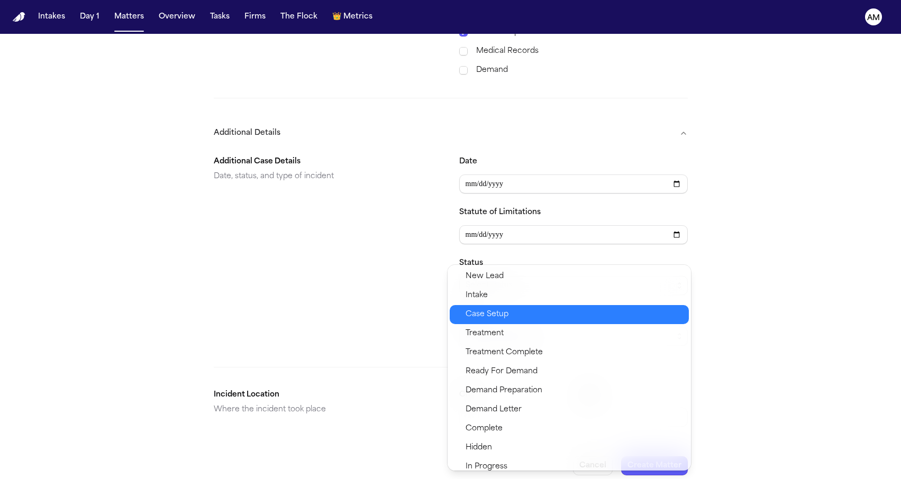
click at [474, 308] on div "Case Setup" at bounding box center [569, 314] width 239 height 19
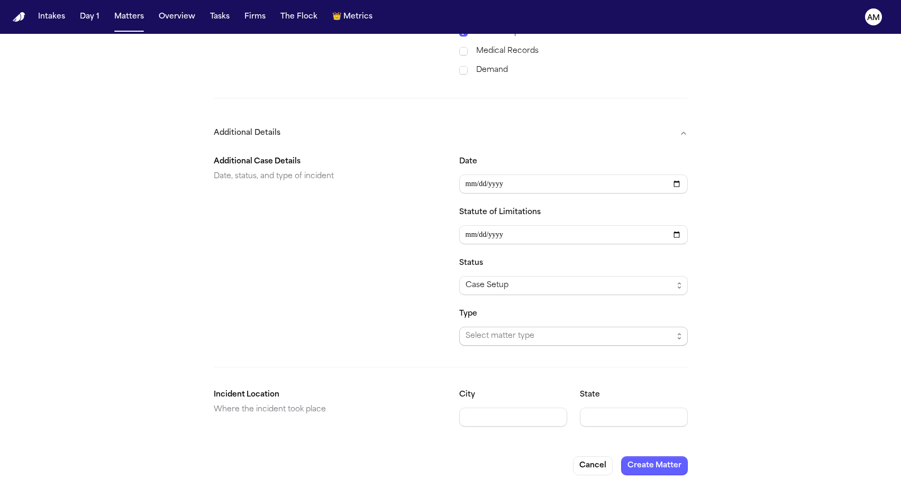
click at [476, 331] on span "Select matter type" at bounding box center [569, 336] width 207 height 13
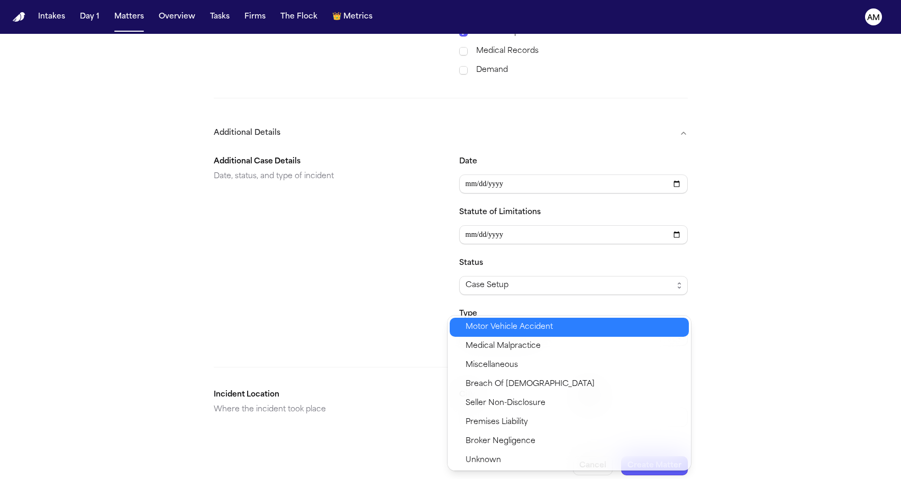
click at [483, 332] on span "Motor Vehicle Accident" at bounding box center [509, 327] width 87 height 13
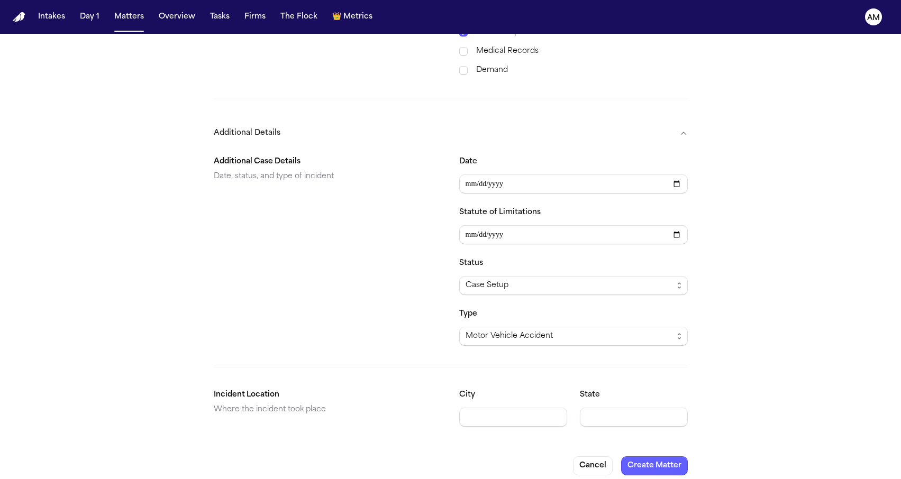
click at [526, 178] on input "**********" at bounding box center [573, 184] width 229 height 19
click at [345, 289] on div "Additional Case Details Date, status, and type of incident" at bounding box center [328, 251] width 229 height 190
click at [604, 398] on div "State" at bounding box center [634, 408] width 108 height 38
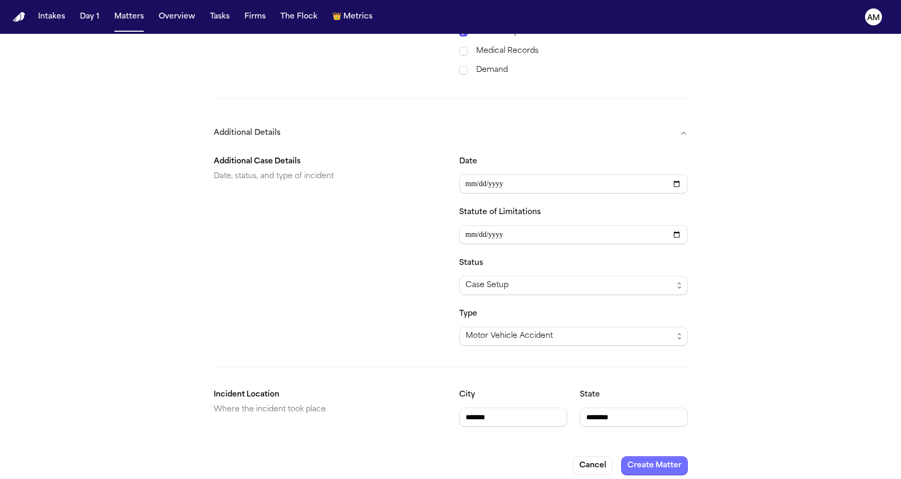
click at [665, 457] on button "Create Matter" at bounding box center [654, 466] width 67 height 19
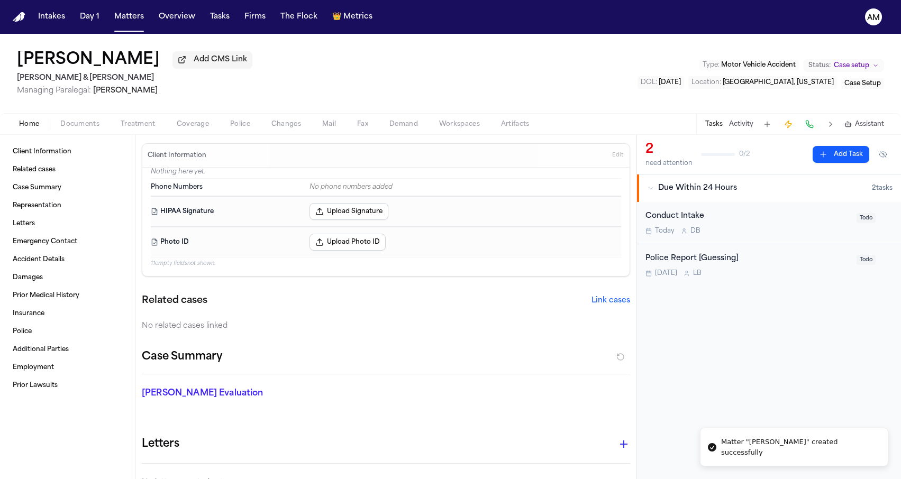
click at [140, 27] on nav "Intakes Day 1 Matters Overview Tasks Firms The Flock 👑 Metrics AM" at bounding box center [450, 17] width 901 height 34
click at [129, 16] on button "Matters" at bounding box center [129, 16] width 38 height 19
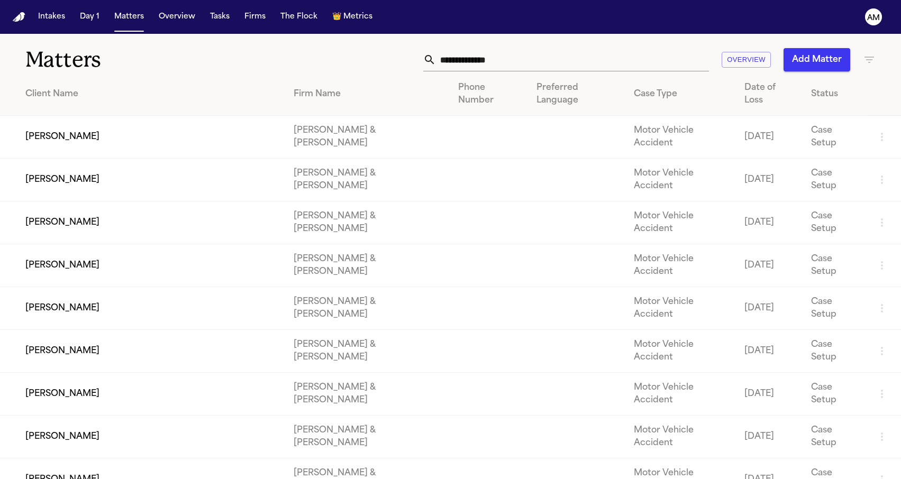
click at [827, 59] on button "Add Matter" at bounding box center [816, 59] width 67 height 23
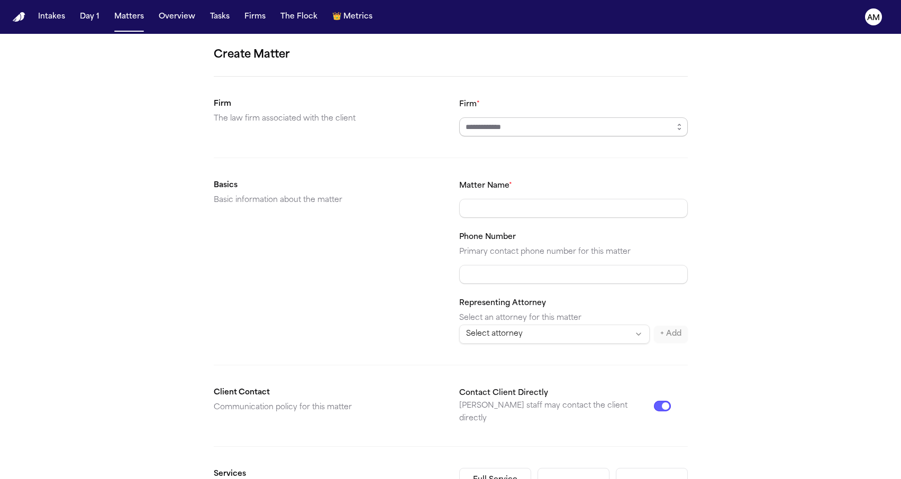
click at [530, 133] on input "Firm *" at bounding box center [573, 126] width 229 height 19
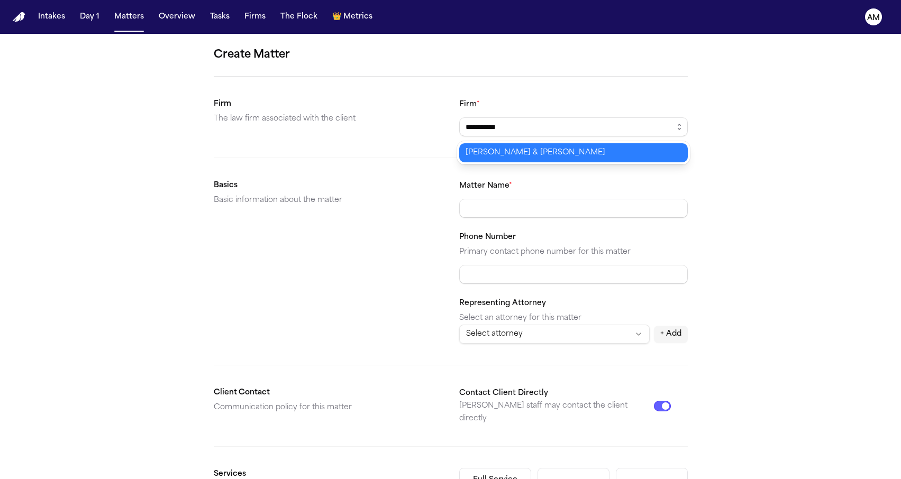
click at [486, 149] on body "**********" at bounding box center [450, 239] width 901 height 479
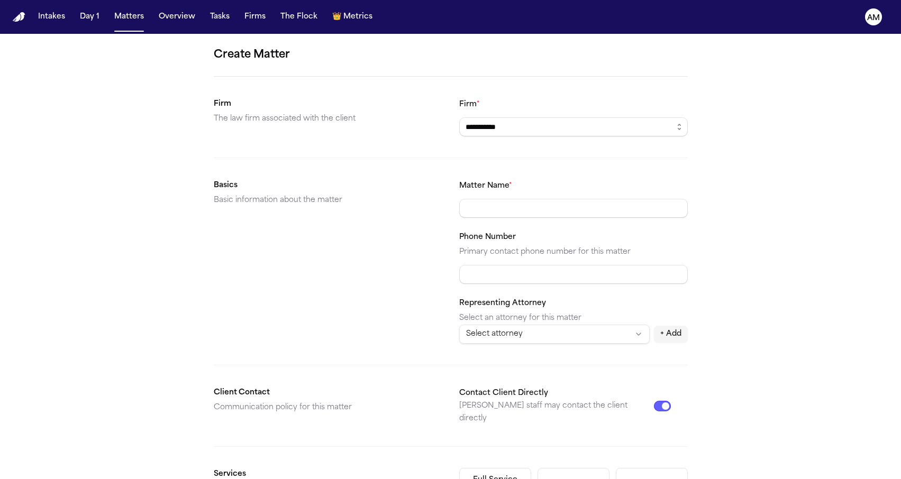
click at [488, 219] on div "Matter Name * Phone Number Primary contact phone number for this matter Represe…" at bounding box center [573, 261] width 229 height 165
click at [759, 165] on div "**********" at bounding box center [450, 400] width 901 height 732
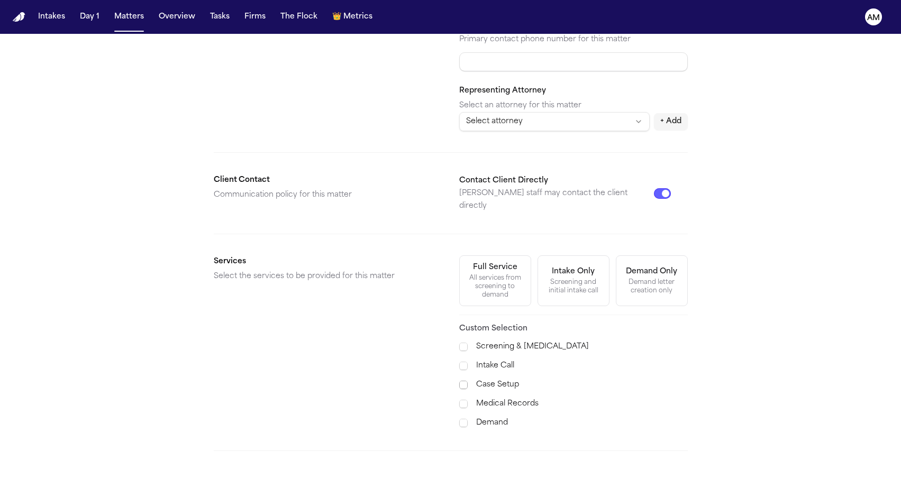
click at [464, 381] on span at bounding box center [463, 385] width 8 height 8
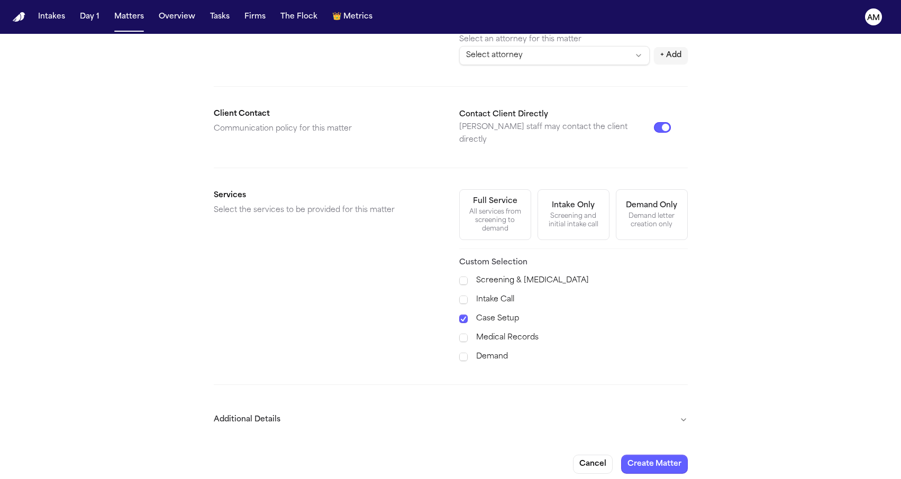
scroll to position [277, 0]
click at [385, 390] on form "**********" at bounding box center [451, 122] width 474 height 706
click at [349, 408] on button "Additional Details" at bounding box center [451, 422] width 474 height 28
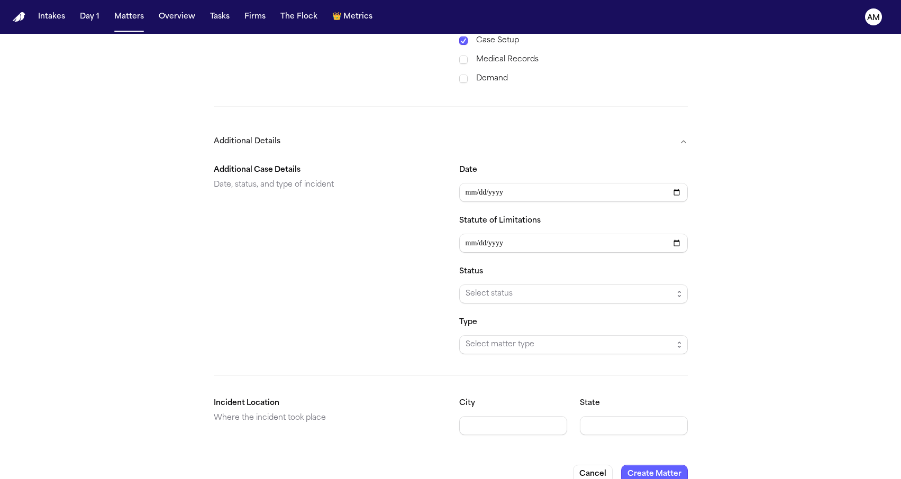
scroll to position [565, 0]
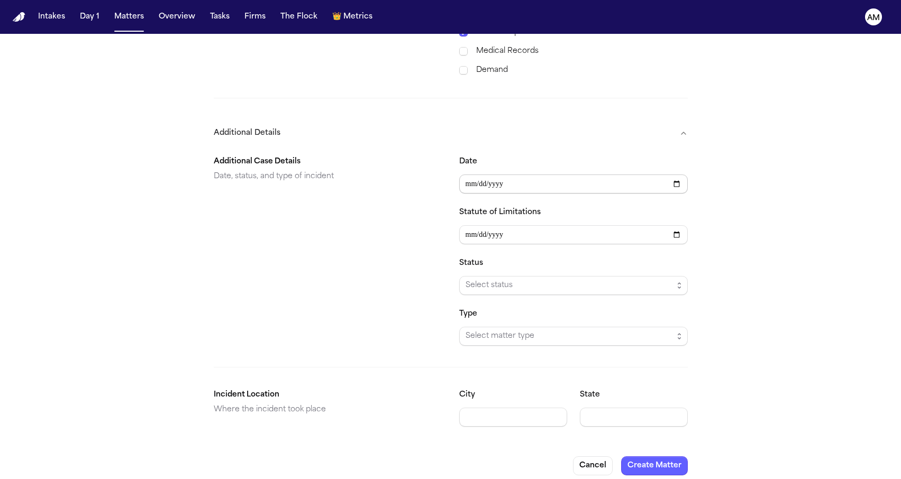
click at [473, 175] on input "Date" at bounding box center [573, 184] width 229 height 19
click at [482, 175] on input "Date" at bounding box center [573, 184] width 229 height 19
click at [489, 176] on input "Date" at bounding box center [573, 184] width 229 height 19
click at [497, 176] on input "Date" at bounding box center [573, 184] width 229 height 19
click at [371, 208] on div "Additional Case Details Date, status, and type of incident" at bounding box center [328, 251] width 229 height 190
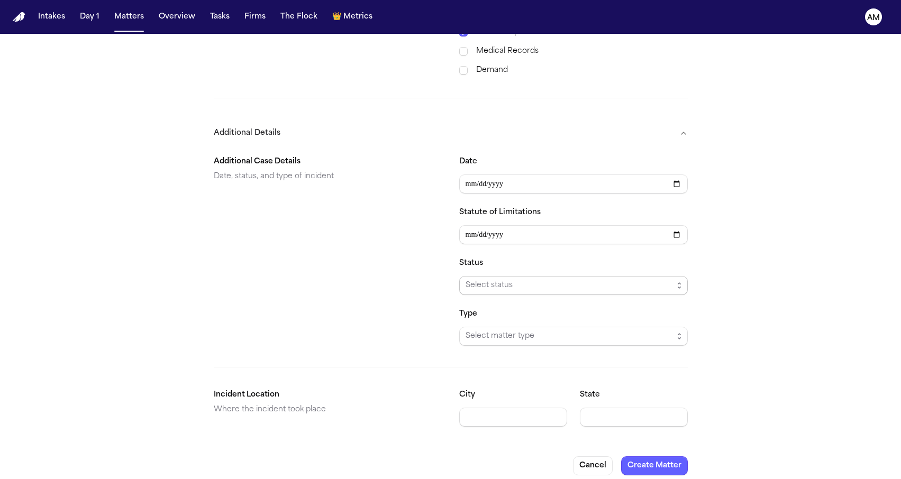
click at [472, 276] on span "Select status" at bounding box center [573, 285] width 229 height 19
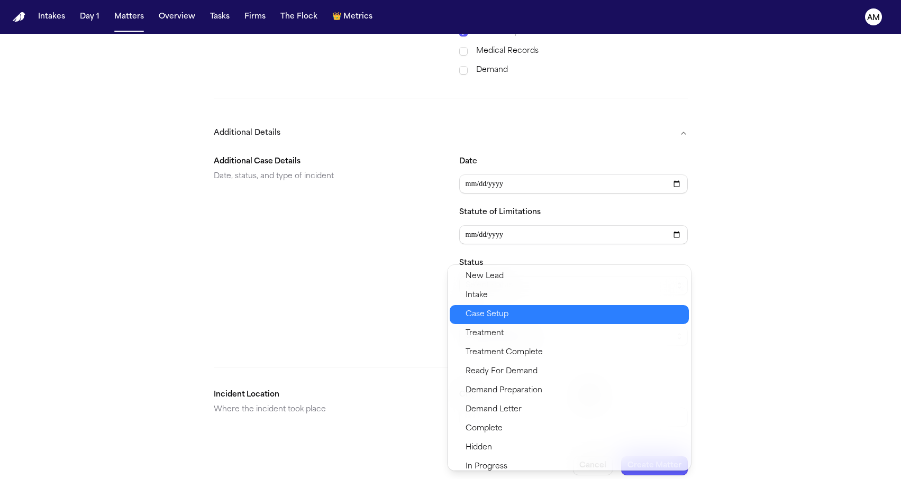
click at [473, 308] on div "Case Setup" at bounding box center [569, 314] width 239 height 19
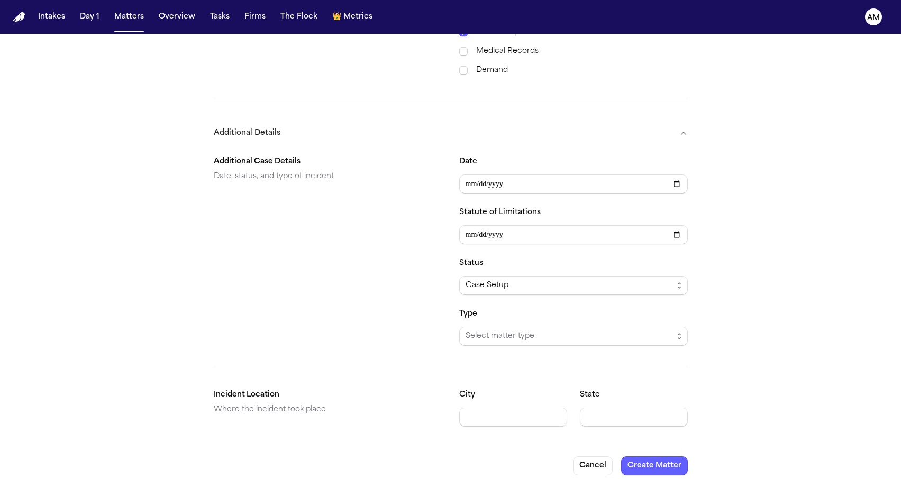
click at [472, 330] on span "Select matter type" at bounding box center [569, 336] width 207 height 13
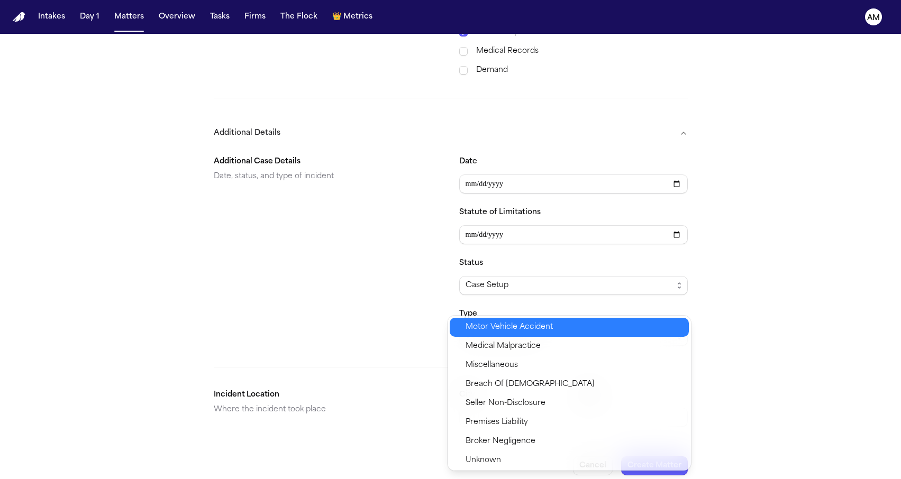
click at [472, 327] on span "Motor Vehicle Accident" at bounding box center [509, 327] width 87 height 13
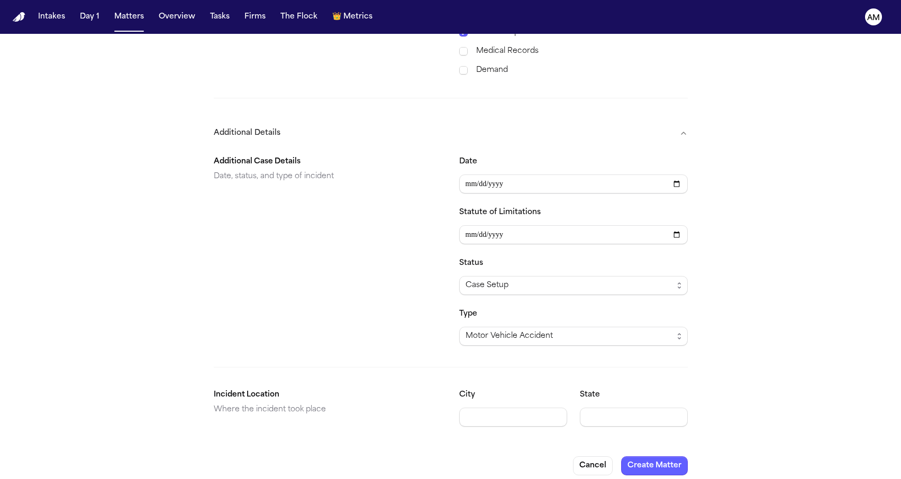
click at [473, 396] on div "City" at bounding box center [513, 408] width 108 height 38
click at [608, 393] on div "State" at bounding box center [634, 408] width 108 height 38
click at [671, 457] on button "Create Matter" at bounding box center [654, 466] width 67 height 19
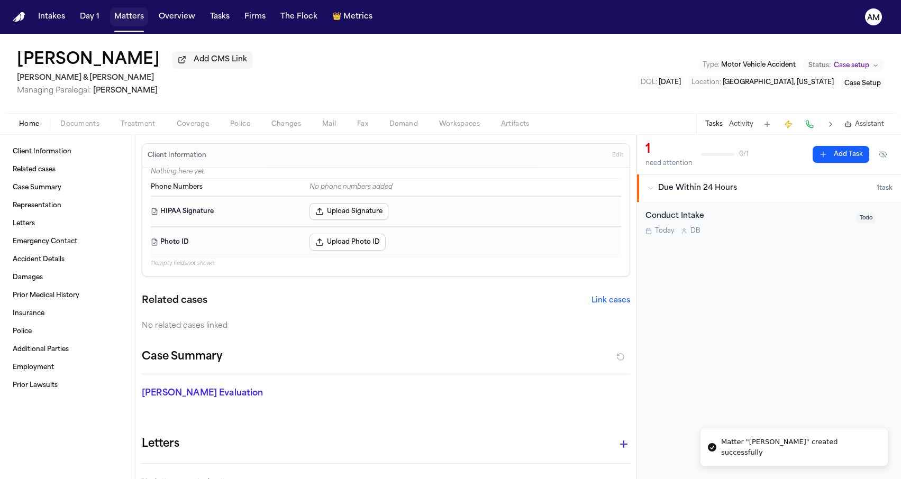
click at [132, 22] on button "Matters" at bounding box center [129, 16] width 38 height 19
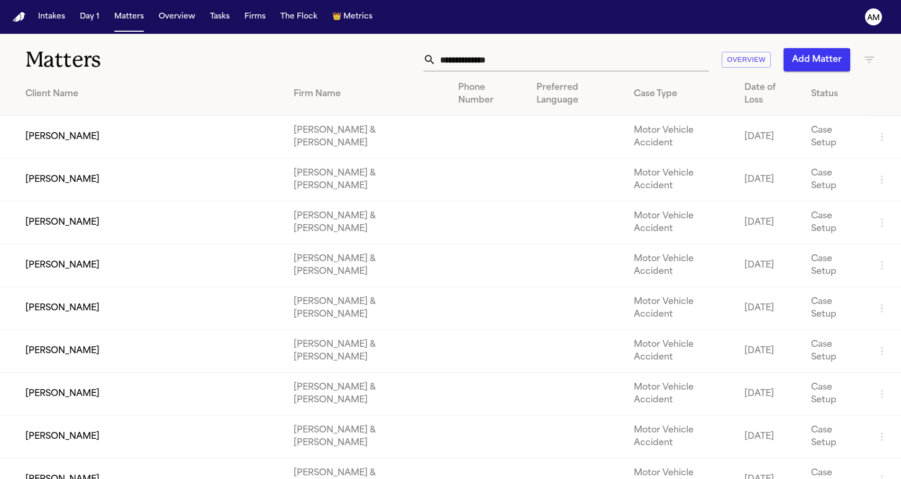
click at [332, 52] on div "Overview Add Matter" at bounding box center [571, 59] width 607 height 23
click at [500, 57] on input "text" at bounding box center [572, 59] width 273 height 23
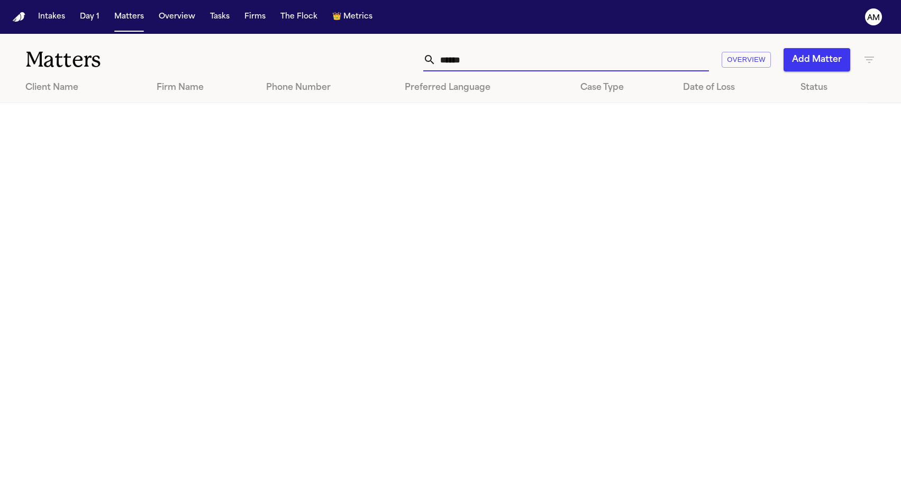
drag, startPoint x: 500, startPoint y: 57, endPoint x: 870, endPoint y: 56, distance: 369.8
click at [870, 56] on icon "button" at bounding box center [869, 59] width 13 height 13
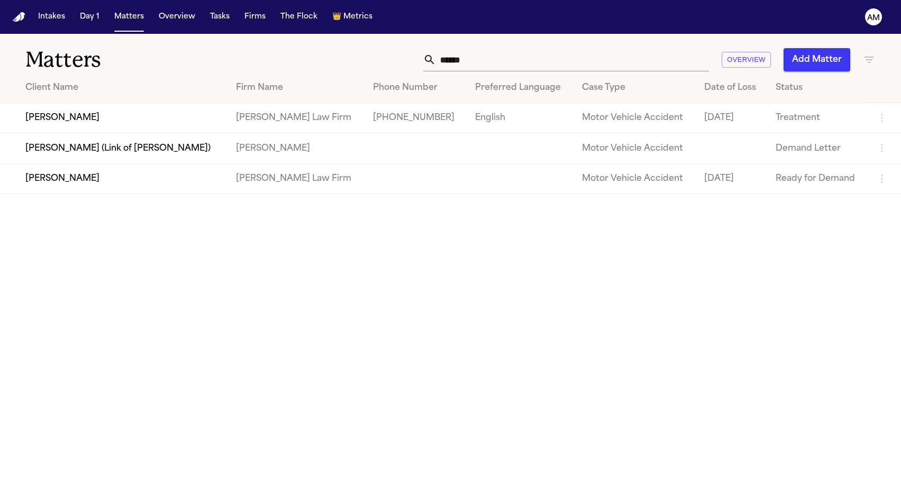
click at [250, 479] on div at bounding box center [450, 479] width 901 height 0
click at [100, 191] on td "Beverly Arana" at bounding box center [113, 178] width 227 height 30
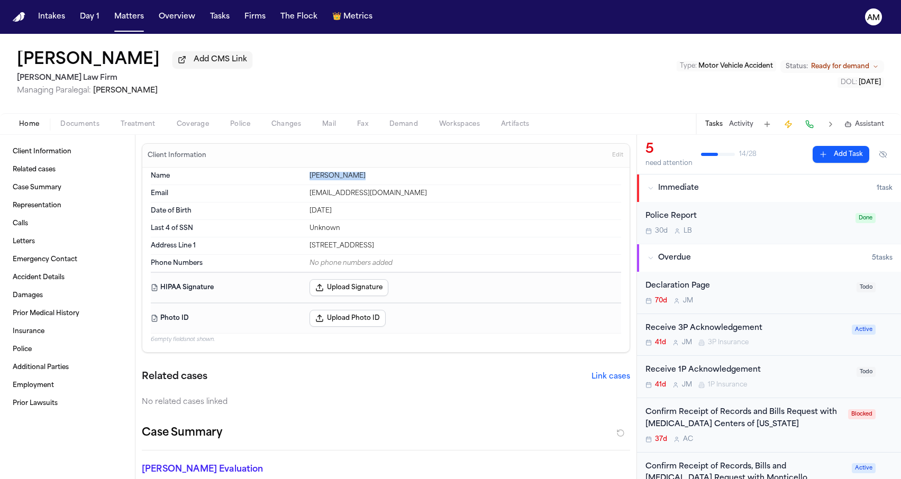
drag, startPoint x: 306, startPoint y: 177, endPoint x: 368, endPoint y: 178, distance: 62.4
click at [369, 178] on div "Name Beverly Arana" at bounding box center [386, 176] width 470 height 17
copy div "Beverly Arana"
drag, startPoint x: 308, startPoint y: 213, endPoint x: 326, endPoint y: 214, distance: 18.5
click at [326, 214] on div "Date of Birth May 27, 1974" at bounding box center [386, 211] width 470 height 17
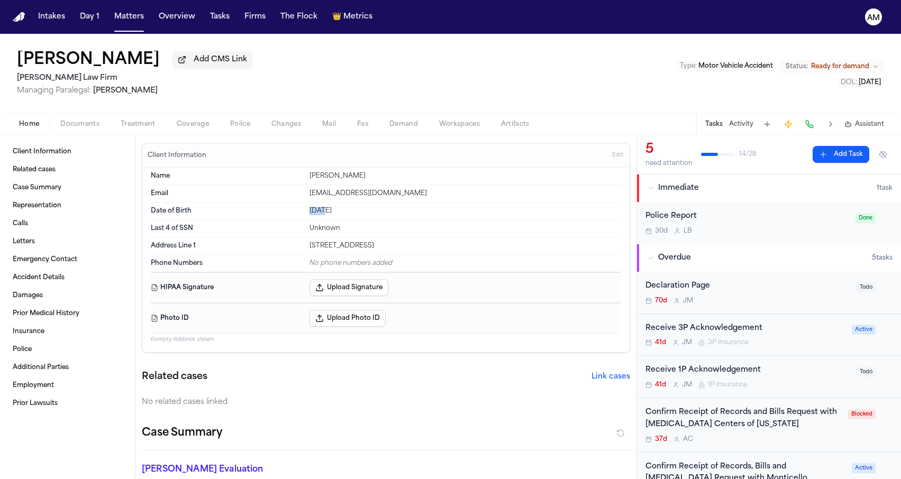
click at [326, 214] on div "May 27, 1974" at bounding box center [465, 211] width 312 height 8
click at [614, 153] on button "Edit" at bounding box center [617, 155] width 17 height 17
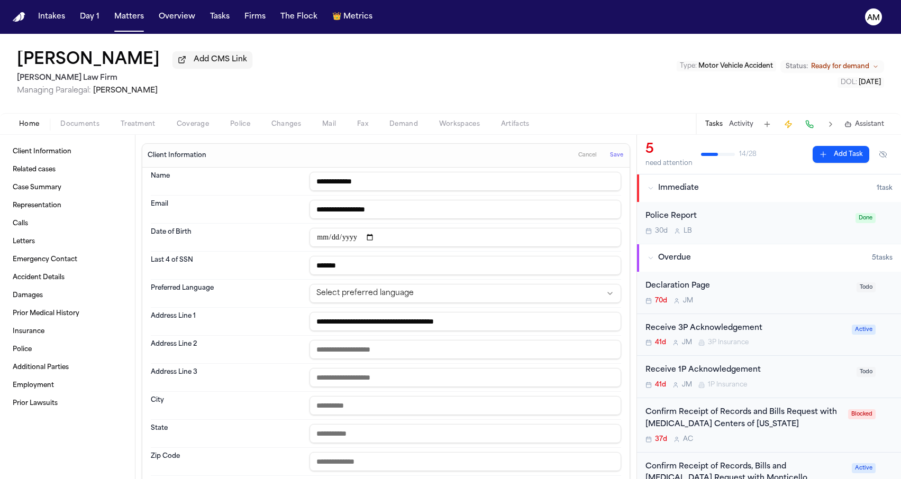
scroll to position [11, 0]
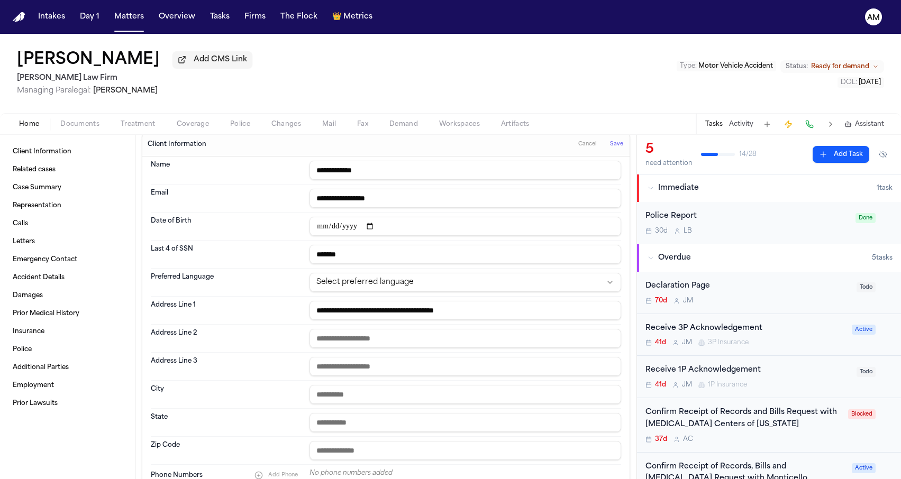
drag, startPoint x: 309, startPoint y: 198, endPoint x: 404, endPoint y: 197, distance: 94.7
click at [376, 286] on html "**********" at bounding box center [450, 239] width 901 height 479
click at [229, 284] on html "**********" at bounding box center [450, 239] width 901 height 479
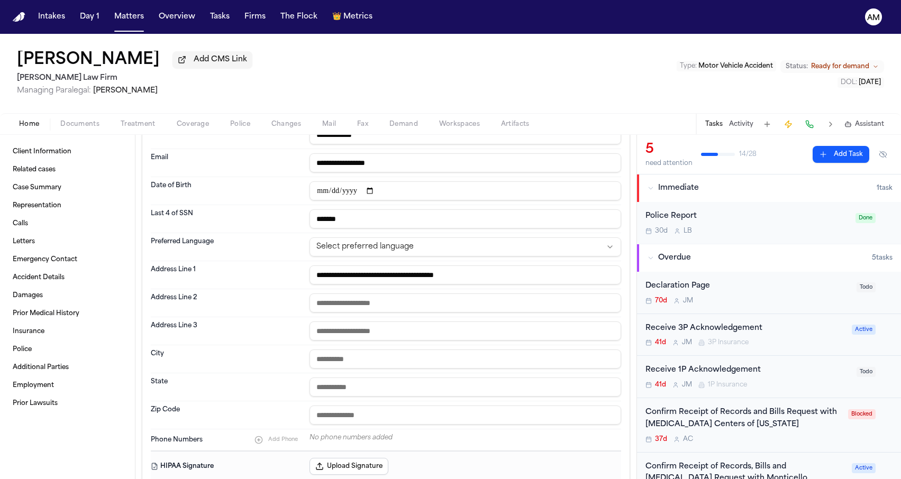
scroll to position [59, 0]
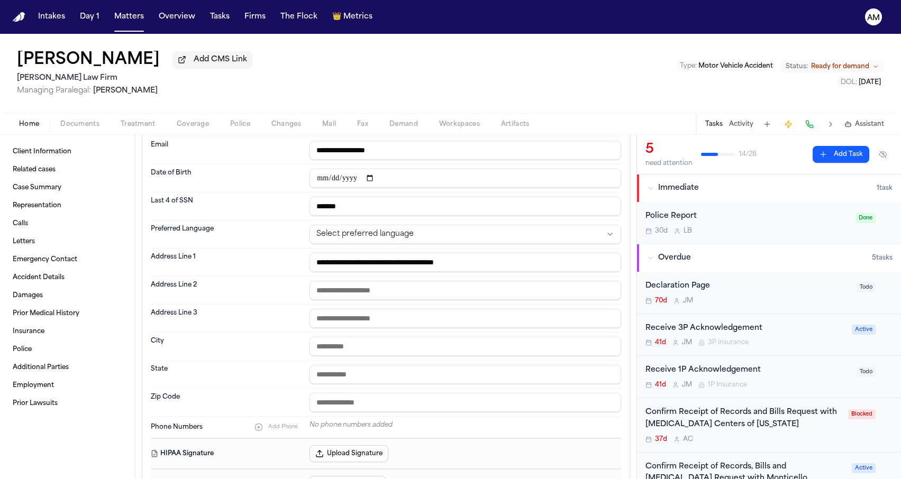
click at [270, 303] on div "Address Line 2" at bounding box center [386, 291] width 470 height 28
drag, startPoint x: 313, startPoint y: 262, endPoint x: 406, endPoint y: 268, distance: 93.3
click at [406, 268] on input "**********" at bounding box center [465, 262] width 312 height 19
drag, startPoint x: 409, startPoint y: 264, endPoint x: 442, endPoint y: 264, distance: 32.8
click at [442, 264] on input "**********" at bounding box center [465, 262] width 312 height 19
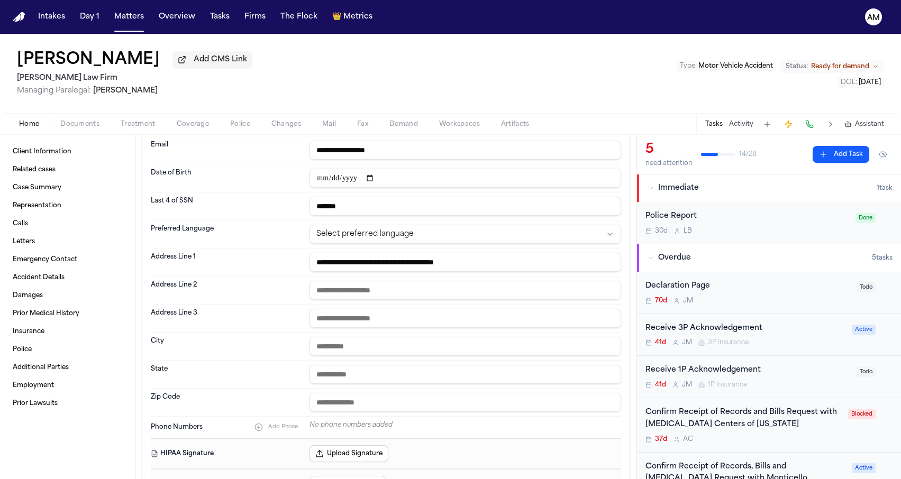
click at [242, 183] on dt "Date of Birth" at bounding box center [227, 178] width 152 height 19
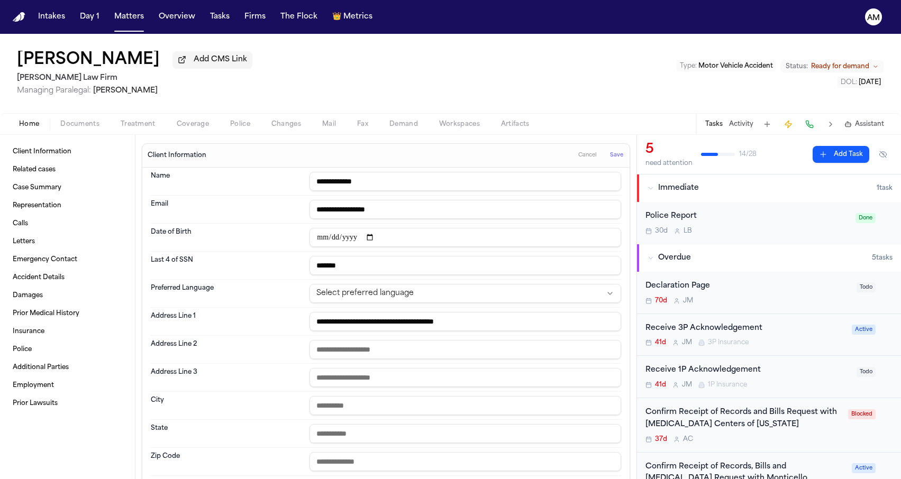
scroll to position [0, 0]
click at [616, 159] on span "Save" at bounding box center [616, 155] width 13 height 7
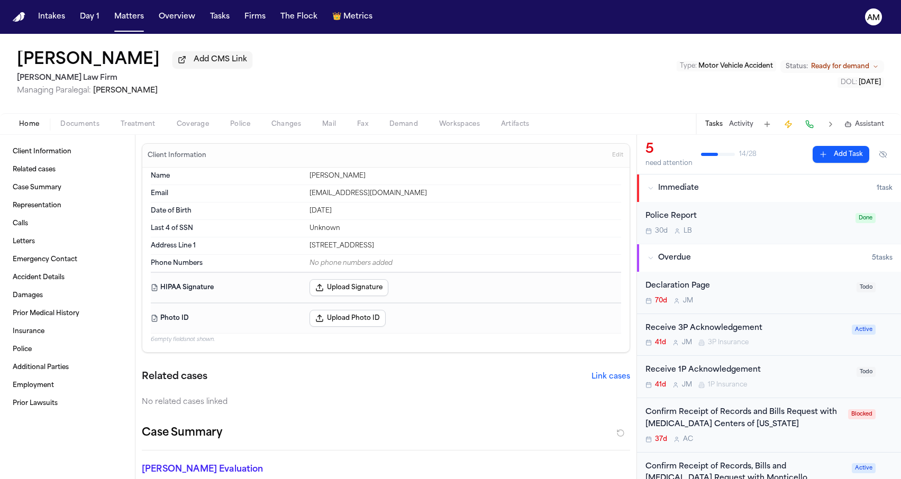
scroll to position [7, 0]
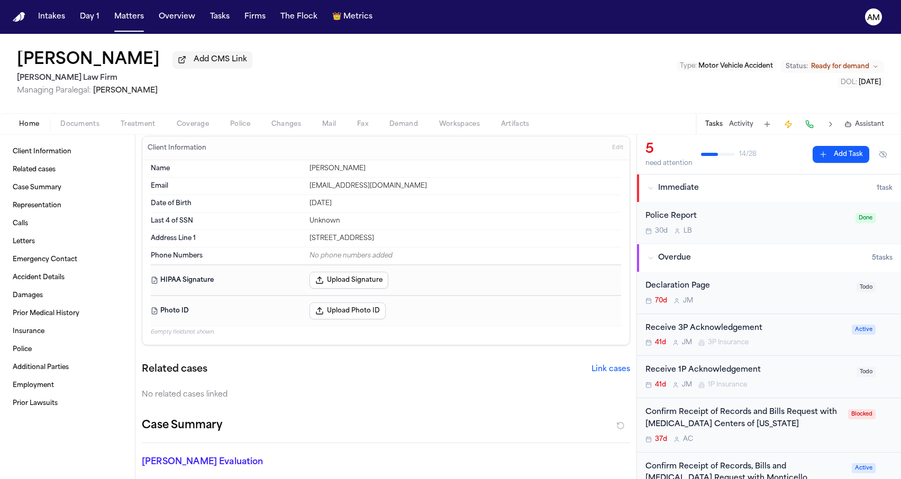
click at [79, 117] on div "Home Documents Treatment Coverage Police Changes Mail Fax Demand Workspaces Art…" at bounding box center [450, 123] width 901 height 21
click at [79, 121] on span "Documents" at bounding box center [79, 124] width 39 height 8
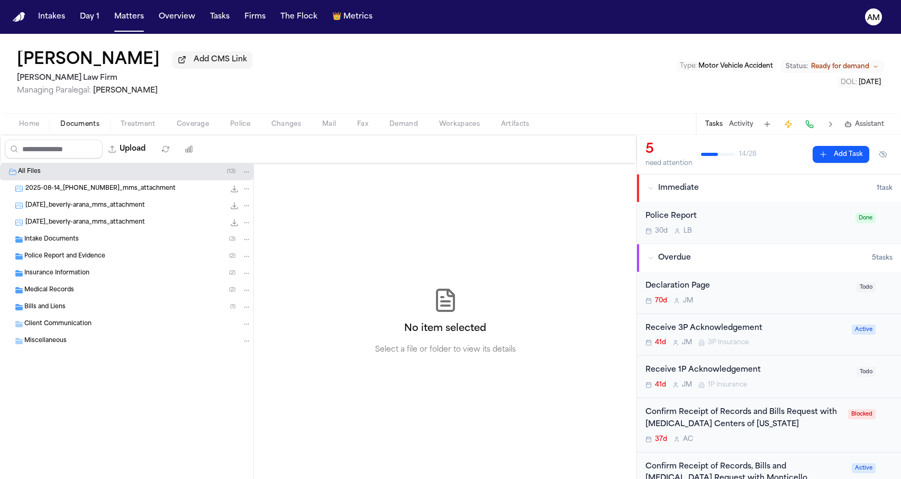
click at [50, 251] on div "Police Report and Evidence ( 2 )" at bounding box center [126, 256] width 253 height 17
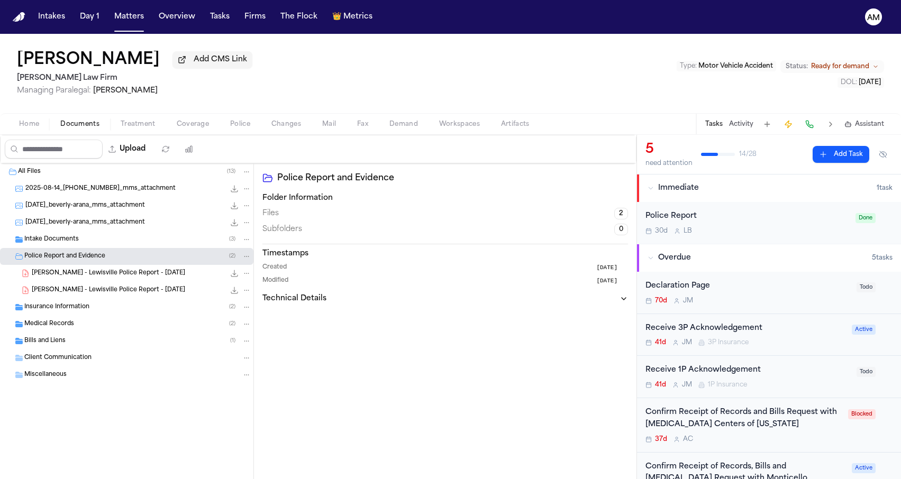
click at [53, 244] on div "Intake Documents ( 3 )" at bounding box center [137, 240] width 227 height 10
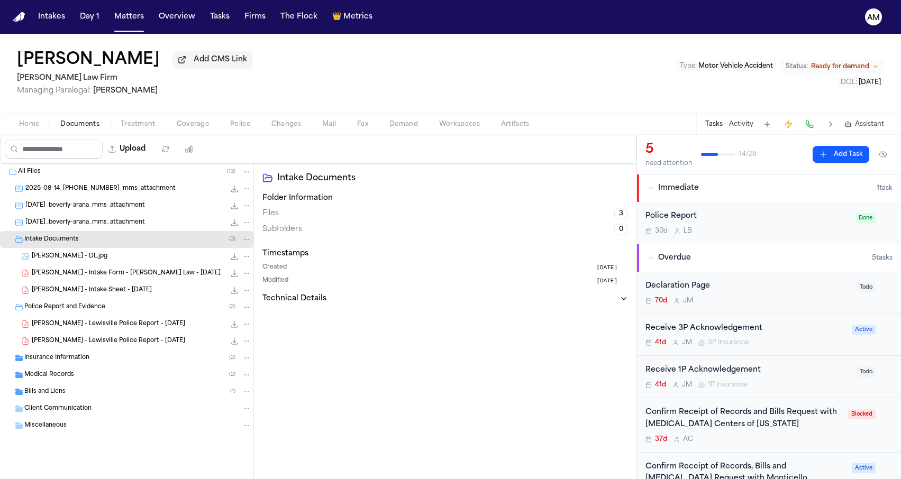
click at [49, 265] on div "B. Arana - DL.jpg 120.3 KB • JPG" at bounding box center [126, 256] width 253 height 17
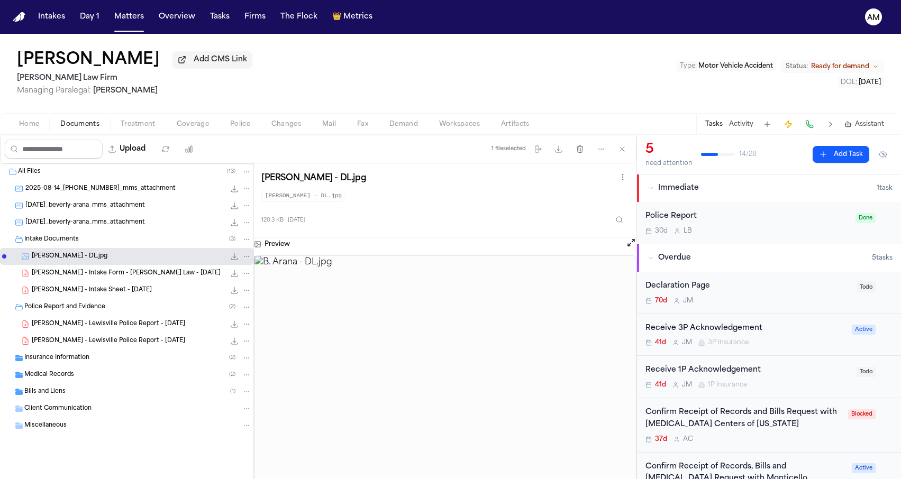
click at [53, 274] on span "B. Arana - Intake Form - Hecht Law - 7.24.25" at bounding box center [126, 273] width 189 height 9
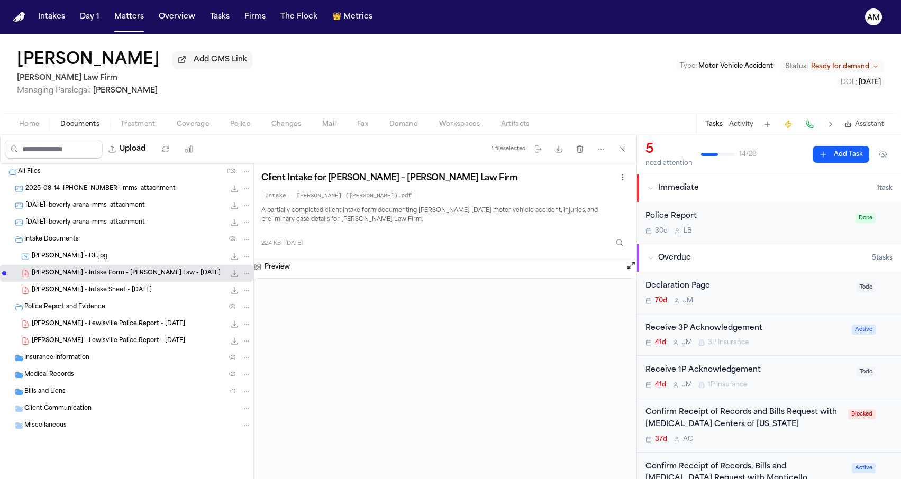
click at [293, 86] on div "Beverly Arana Add CMS Link Hecht Law Firm Managing Paralegal: Jessica Barrett T…" at bounding box center [450, 73] width 901 height 79
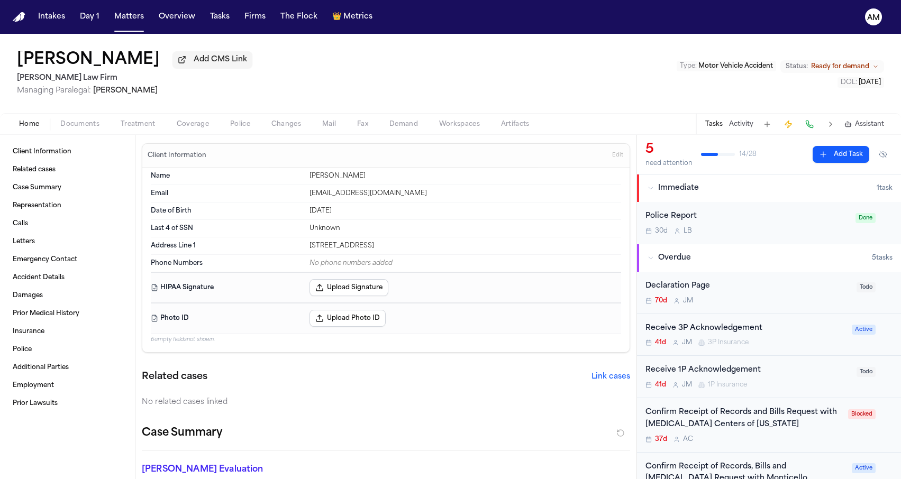
click at [43, 121] on button "Home" at bounding box center [28, 124] width 41 height 13
click at [616, 163] on button "Edit" at bounding box center [617, 155] width 17 height 17
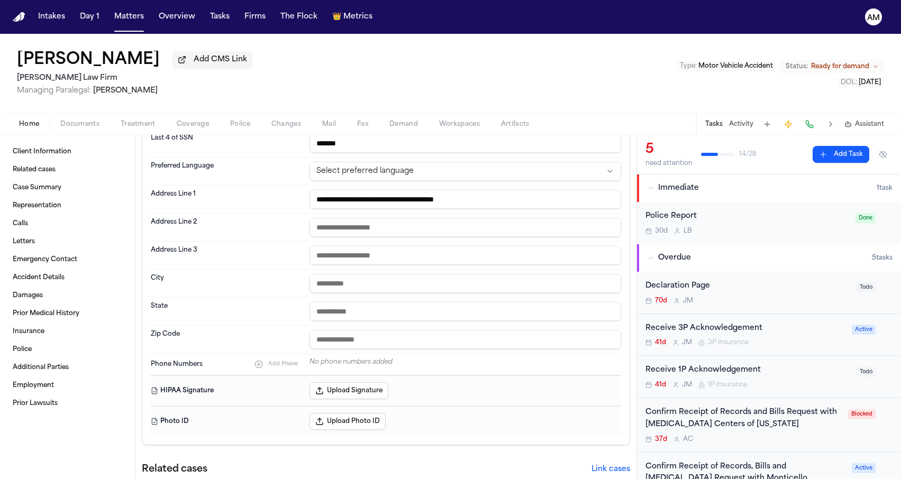
scroll to position [181, 0]
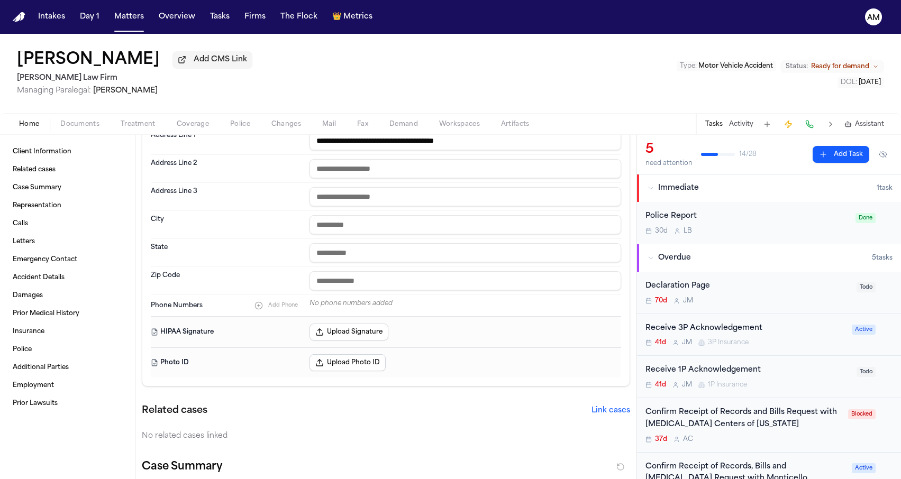
click at [282, 307] on span "Add Phone" at bounding box center [283, 305] width 30 height 7
paste input "**********"
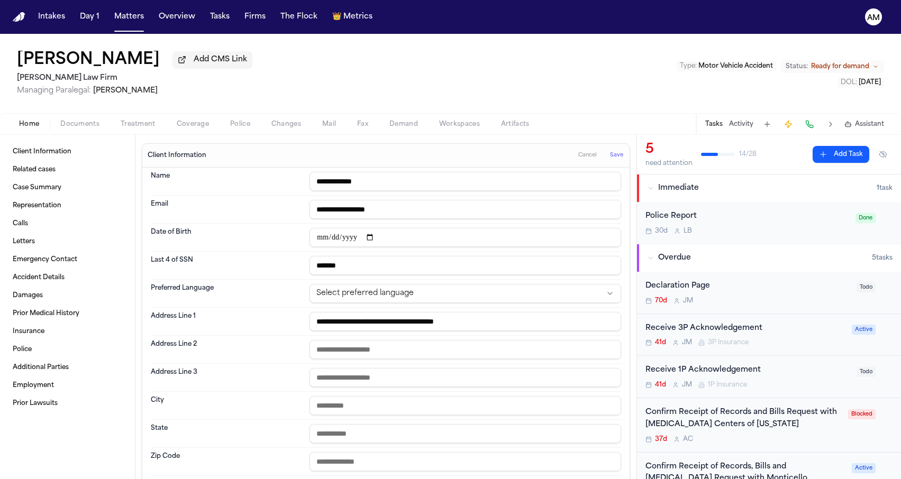
scroll to position [-1, 0]
click at [618, 159] on span "Save" at bounding box center [616, 155] width 13 height 7
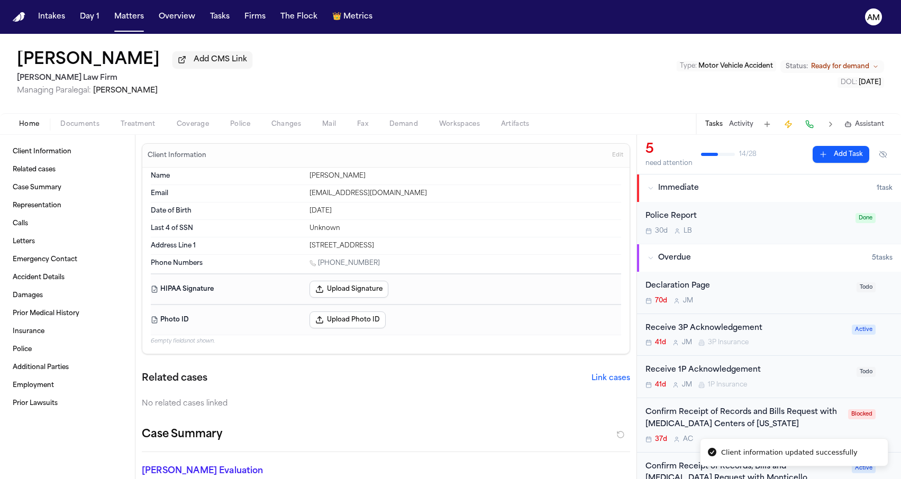
click at [532, 95] on div "Beverly Arana Add CMS Link Hecht Law Firm Managing Paralegal: Jessica Barrett T…" at bounding box center [450, 73] width 901 height 79
drag, startPoint x: 304, startPoint y: 249, endPoint x: 388, endPoint y: 253, distance: 84.2
click at [388, 253] on div "Address Line 1 2701 Macarthur Blvd 322 Lewisville, TX 75067" at bounding box center [386, 246] width 470 height 17
copy div "2701 Macarthur Blvd 322"
drag, startPoint x: 307, startPoint y: 200, endPoint x: 375, endPoint y: 200, distance: 68.2
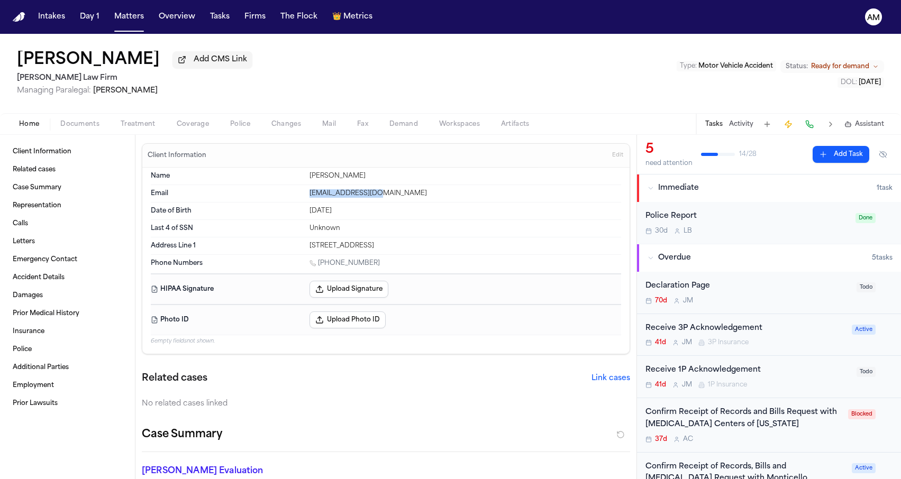
click at [375, 200] on div "Email bevarana@gmail.com" at bounding box center [386, 193] width 470 height 17
copy div "bevarana@gmail.com"
click at [374, 254] on div "Address Line 1 2701 Macarthur Blvd 322 Lewisville, TX 75067" at bounding box center [386, 246] width 470 height 17
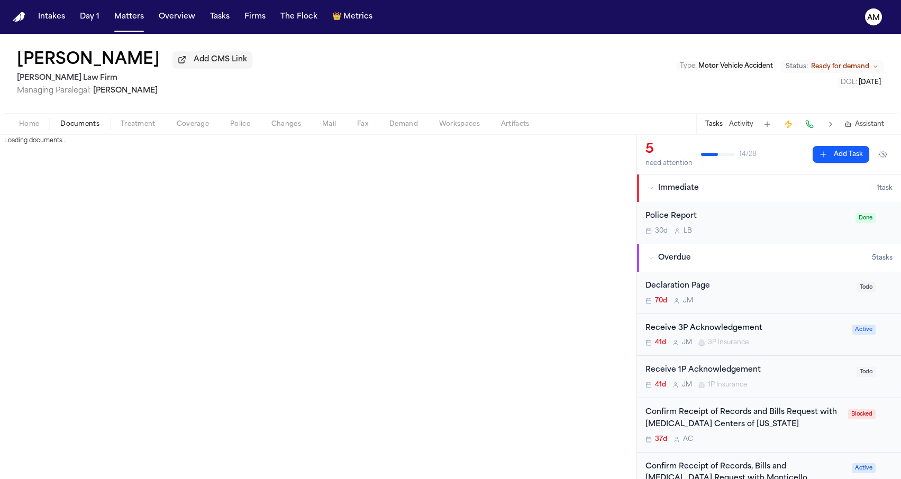
click at [98, 125] on span "Documents" at bounding box center [79, 124] width 39 height 8
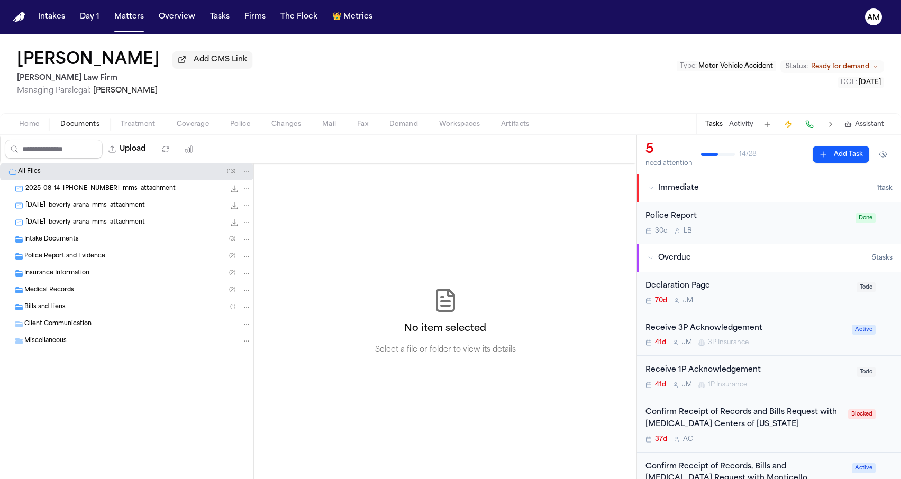
click at [124, 197] on div "2025-08-14_214-277-9013_mms_attachment 111.1 KB • JPG" at bounding box center [126, 188] width 253 height 17
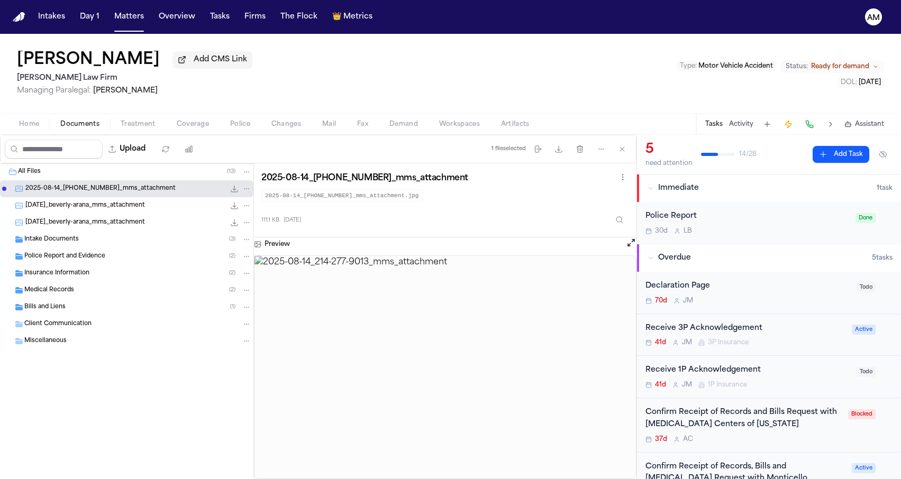
click at [121, 306] on div "Bills and Liens ( 1 )" at bounding box center [137, 308] width 227 height 10
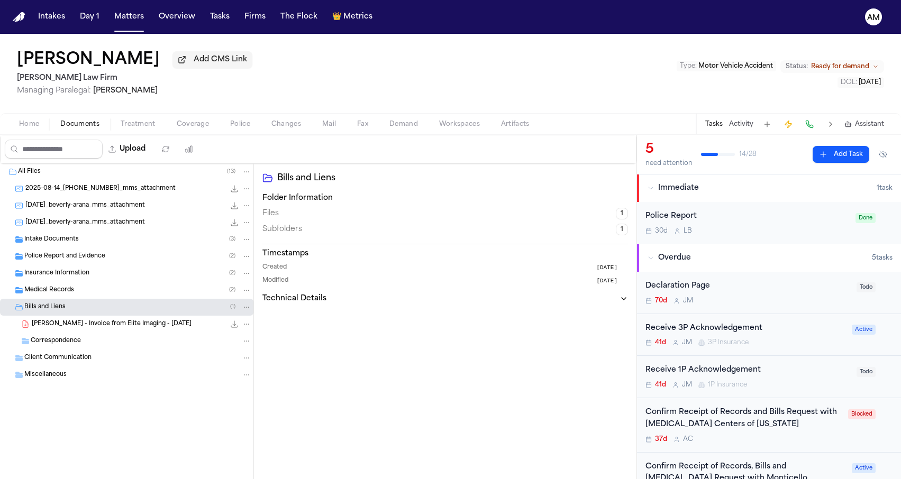
click at [107, 321] on div "B. Arana - Invoice from Elite Imaging - 8.25.25 738.5 KB • PDF" at bounding box center [142, 324] width 220 height 11
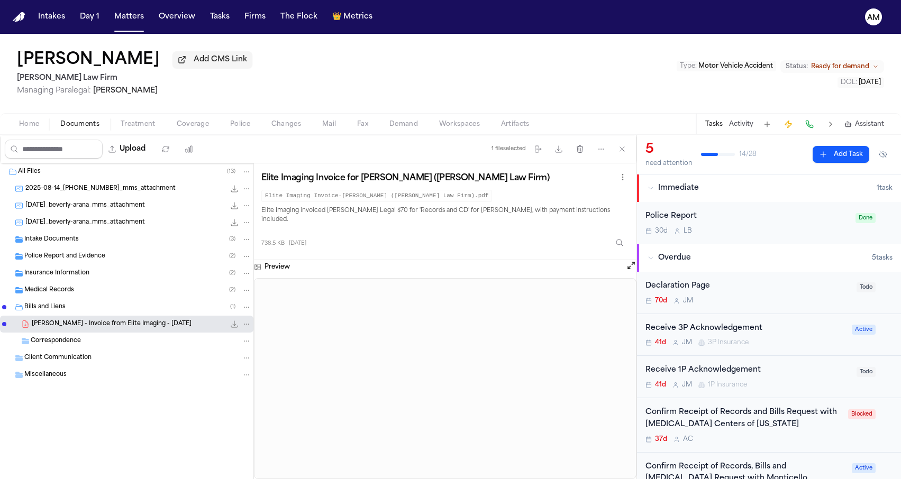
click at [232, 326] on icon "File: B. Arana - Invoice from Elite Imaging - 8.25.25" at bounding box center [234, 324] width 8 height 8
click at [106, 302] on div "Bills and Liens ( 1 )" at bounding box center [126, 307] width 253 height 17
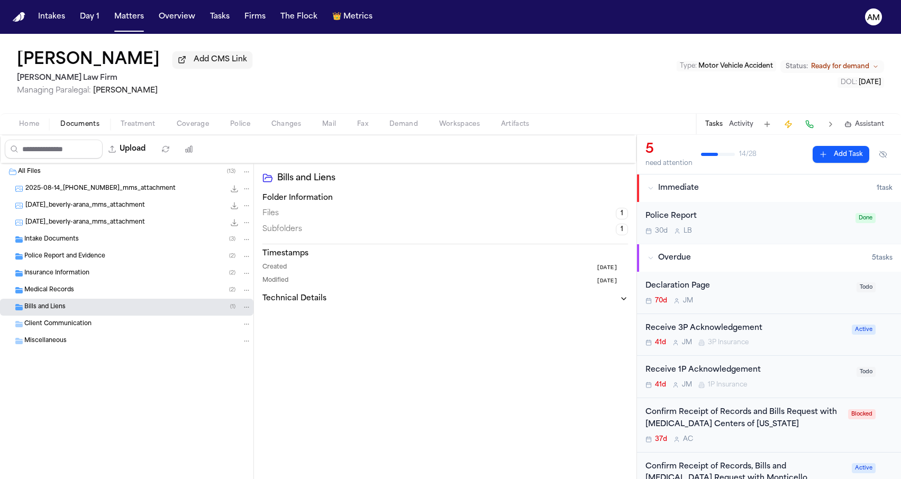
click at [106, 298] on div "Medical Records ( 2 )" at bounding box center [126, 290] width 253 height 17
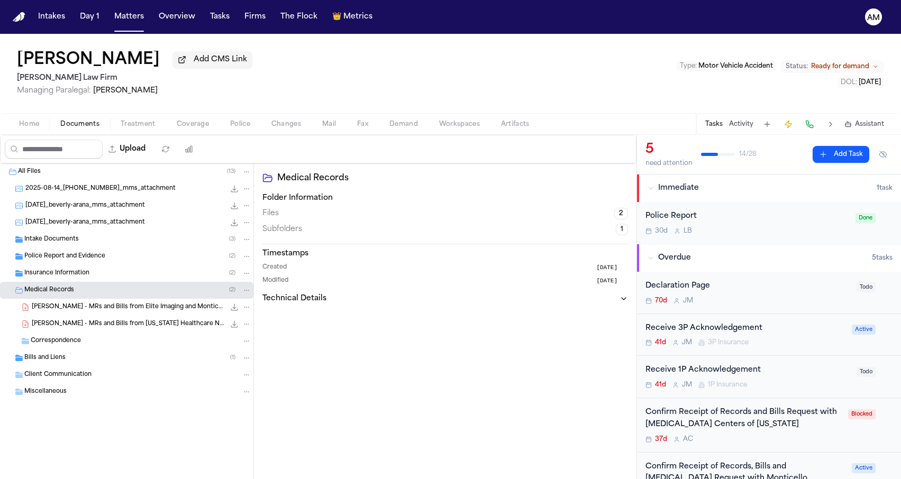
click at [232, 308] on icon "File: B. Arana - MRs and Bills from Elite Imaging and Monticello Diagnostic Ima…" at bounding box center [234, 307] width 8 height 8
click at [231, 329] on icon "File: B. Arana - MRs and Bills from Texas Healthcare Neck & Back Clinics - 1.22…" at bounding box center [234, 324] width 8 height 8
click at [145, 271] on div "Insurance Information ( 2 )" at bounding box center [137, 274] width 227 height 10
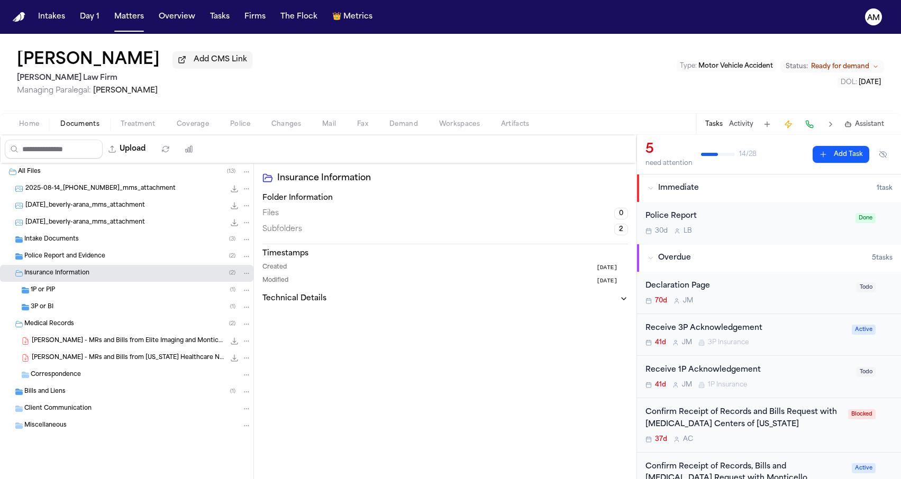
click at [139, 290] on div "1P or PIP ( 1 )" at bounding box center [141, 291] width 221 height 10
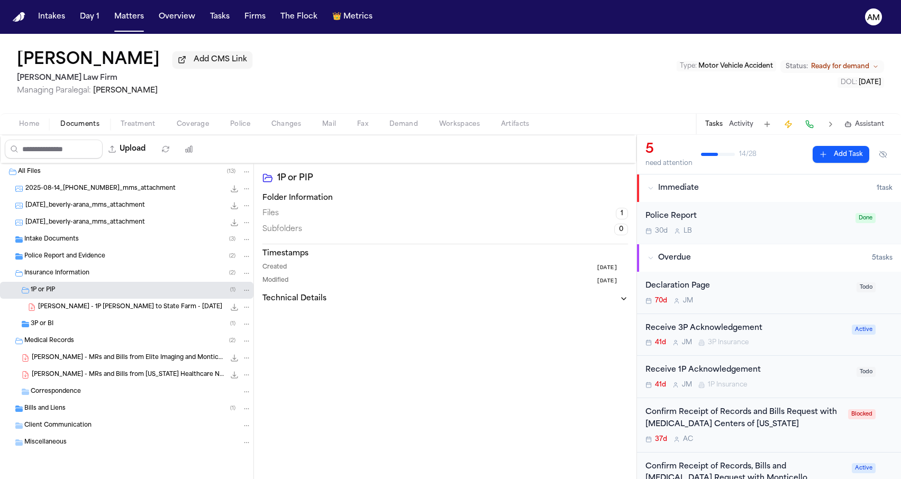
click at [232, 307] on icon "File: B. Arana - 1P LOR to State Farm - 8.6.25" at bounding box center [234, 307] width 8 height 8
click at [171, 335] on div "Medical Records ( 2 )" at bounding box center [126, 341] width 253 height 17
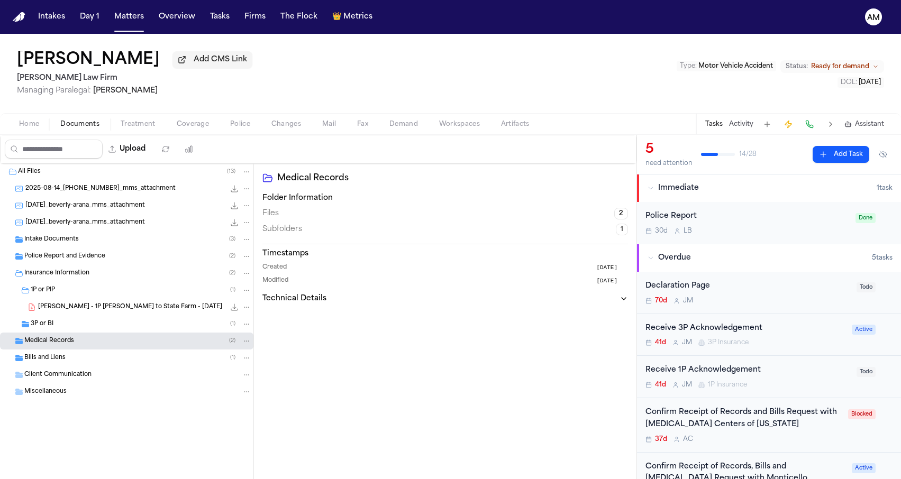
click at [171, 329] on div "3P or BI ( 1 )" at bounding box center [141, 325] width 221 height 10
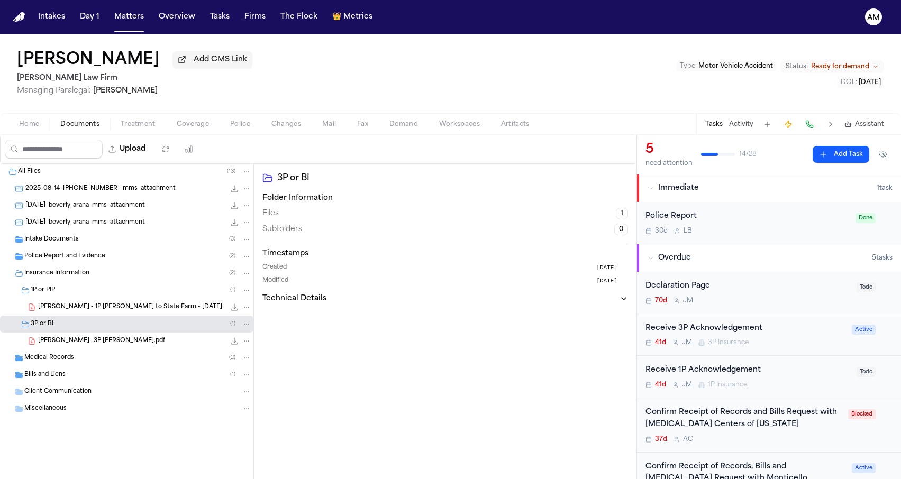
click at [178, 344] on div "B. Arana- 3P LOR Falcon.pdf 79.5 KB • PDF" at bounding box center [144, 341] width 213 height 11
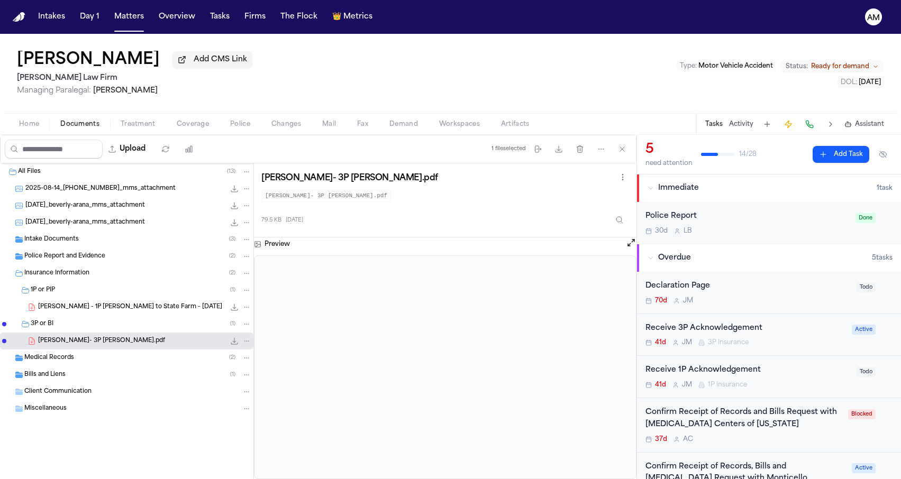
click at [232, 341] on icon "File: B. Arana- 3P LOR Falcon.pdf" at bounding box center [234, 341] width 8 height 8
click at [101, 264] on div "Police Report and Evidence ( 2 )" at bounding box center [126, 256] width 253 height 17
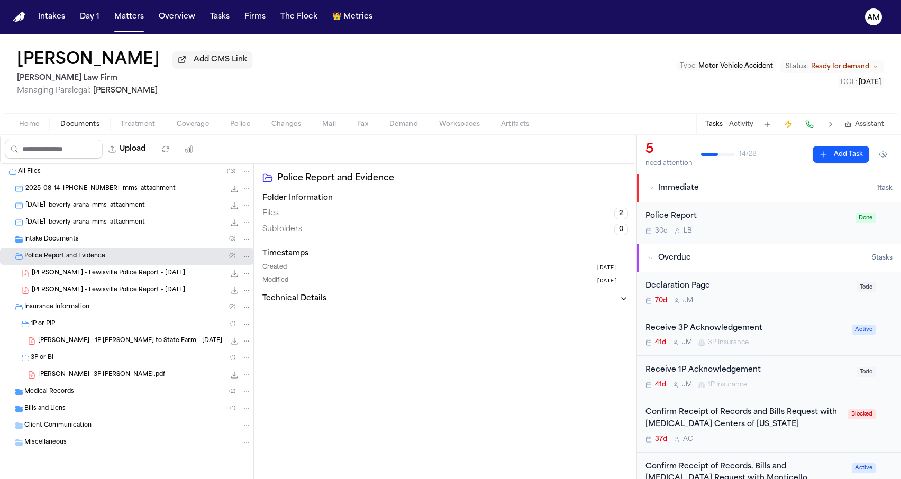
click at [123, 273] on span "B. Arana - Lewisville Police Report - 1.23.25" at bounding box center [108, 273] width 153 height 9
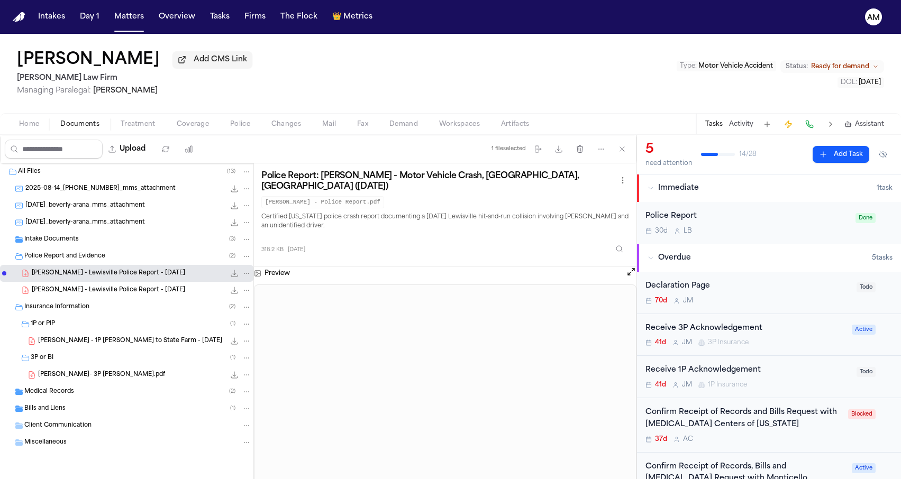
click at [233, 275] on icon "File: B. Arana - Lewisville Police Report - 1.23.25" at bounding box center [234, 273] width 8 height 8
click at [200, 285] on div "B. Arana - Lewisville Police Report - 1.23.25 227.5 KB • PDF" at bounding box center [126, 290] width 253 height 17
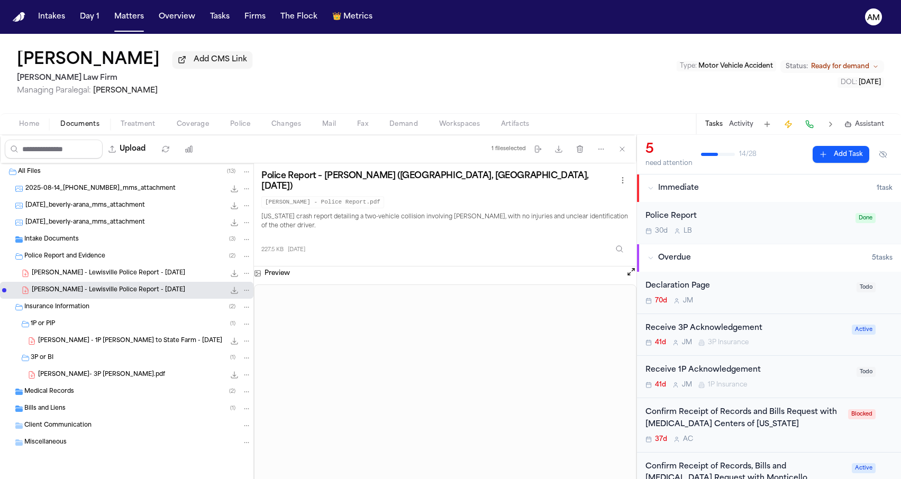
click at [231, 287] on button "File: B. Arana - Lewisville Police Report - 1.23.25" at bounding box center [234, 290] width 11 height 11
click at [115, 242] on div "Intake Documents ( 3 )" at bounding box center [137, 240] width 227 height 10
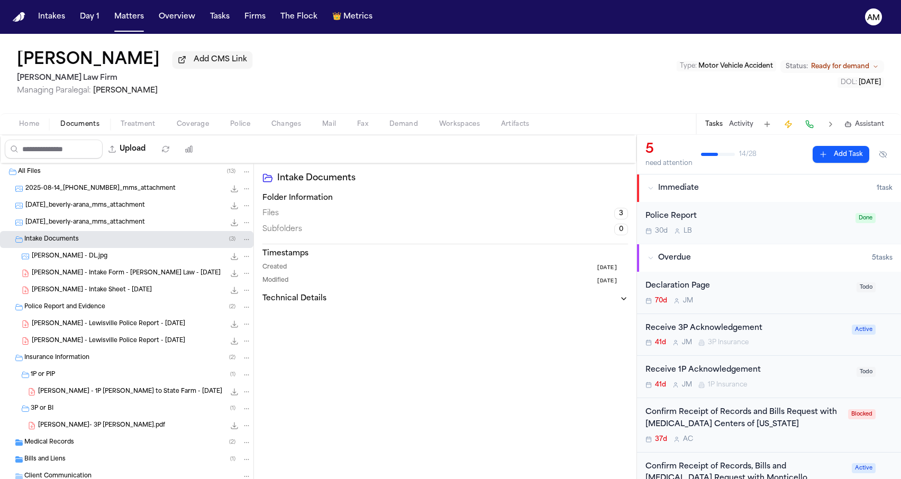
click at [148, 264] on div "B. Arana - DL.jpg 120.3 KB • JPG" at bounding box center [126, 256] width 253 height 17
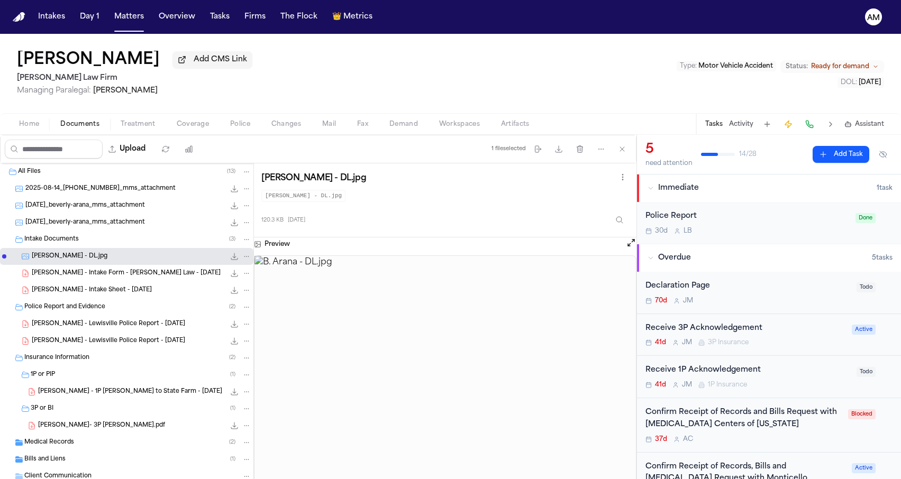
click at [233, 258] on icon "File: B. Arana - DL.jpg" at bounding box center [234, 256] width 8 height 8
click at [235, 278] on icon "File: B. Arana - Intake Form - Hecht Law - 7.24.25" at bounding box center [234, 273] width 8 height 8
click at [231, 293] on icon "File: B. Arana - Intake Sheet - 7.24.25" at bounding box center [234, 290] width 8 height 8
click at [234, 227] on icon "File: 2025-08-18_beverly-arana_mms_attachment" at bounding box center [234, 222] width 8 height 8
click at [234, 204] on icon "File: 2025-08-18_beverly-arana_mms_attachment" at bounding box center [234, 206] width 8 height 8
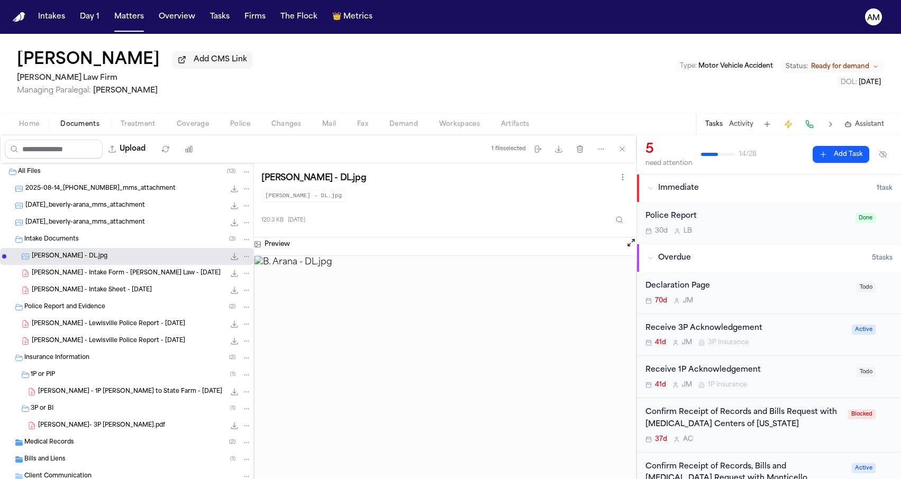
click at [232, 193] on icon "File: 2025-08-14_214-277-9013_mms_attachment" at bounding box center [234, 189] width 8 height 8
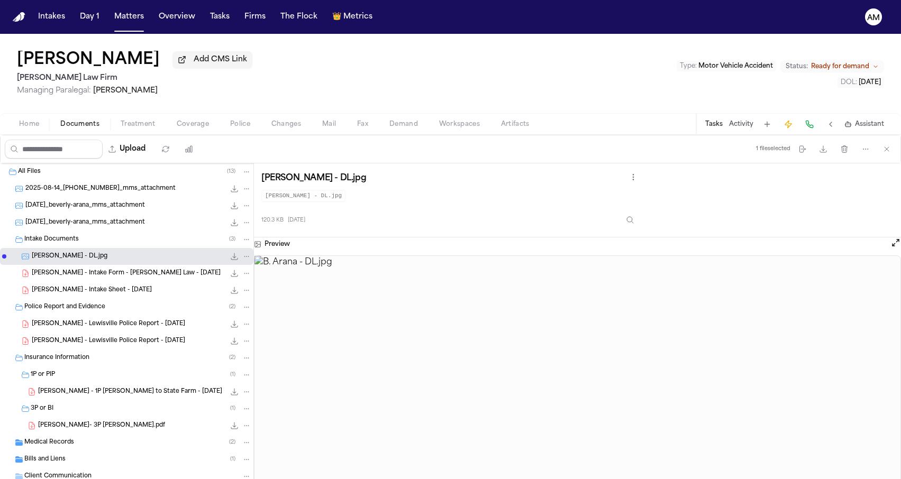
click at [110, 0] on nav "Intakes Day 1 Matters Overview Tasks Firms The Flock 👑 Metrics AM" at bounding box center [450, 17] width 901 height 34
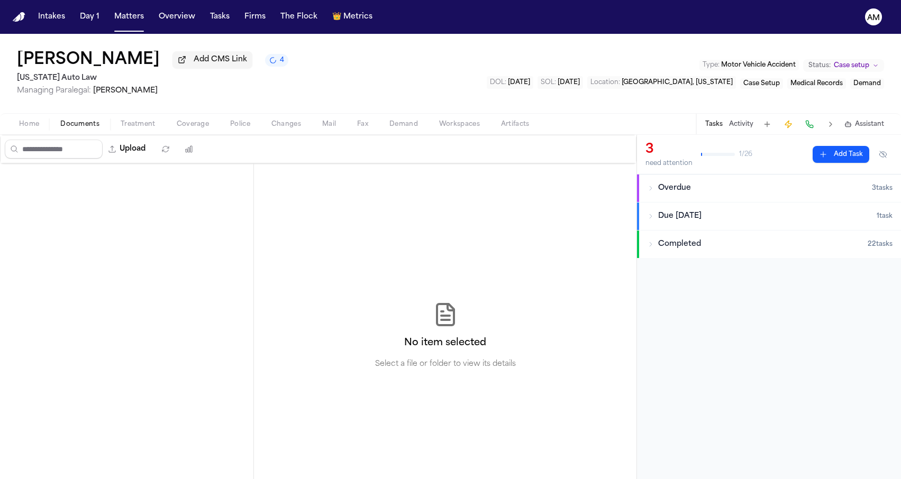
scroll to position [963, 0]
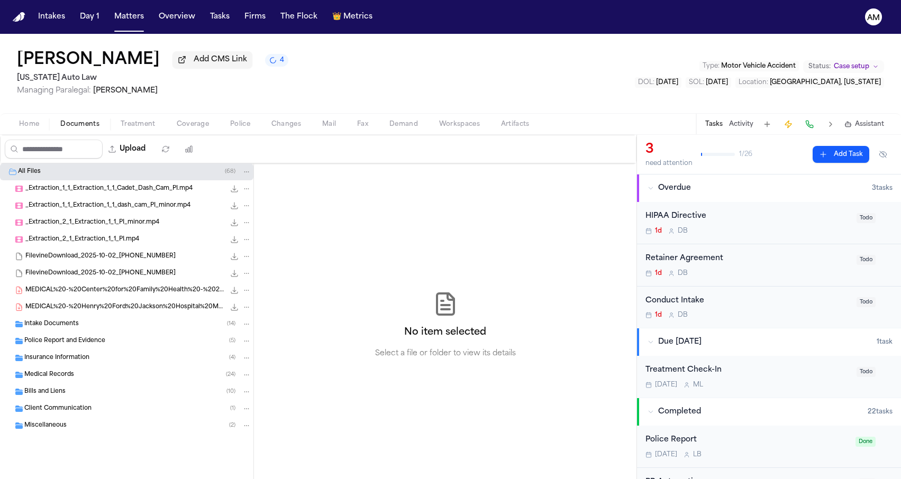
click at [111, 320] on div "Intake Documents ( 14 )" at bounding box center [126, 324] width 253 height 17
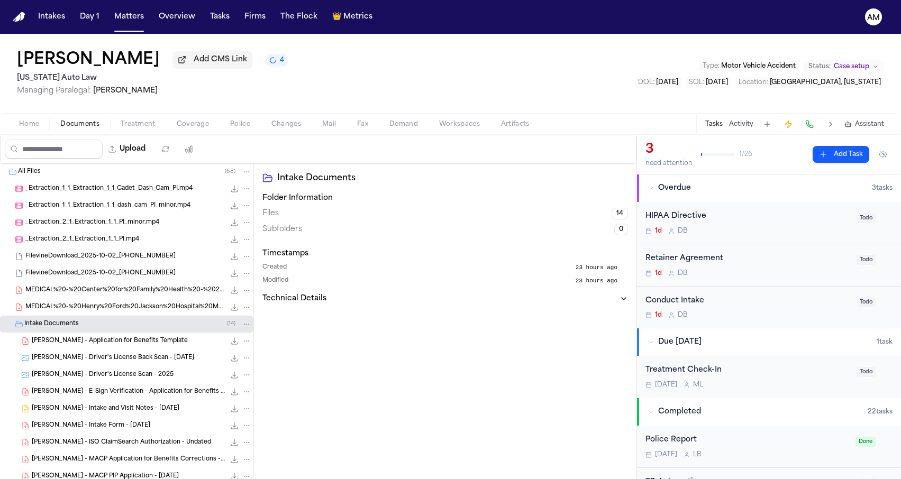
click at [111, 320] on div "Intake Documents ( 14 )" at bounding box center [126, 324] width 253 height 17
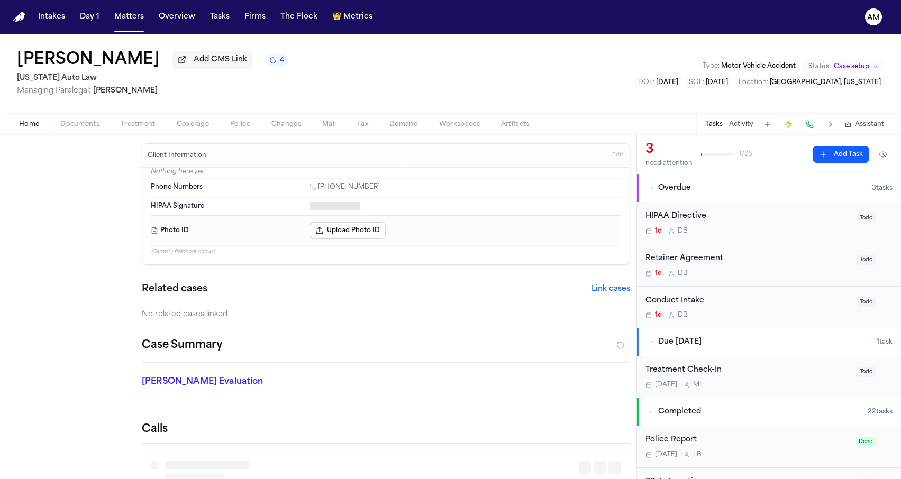
click at [33, 124] on span "Home" at bounding box center [29, 124] width 20 height 8
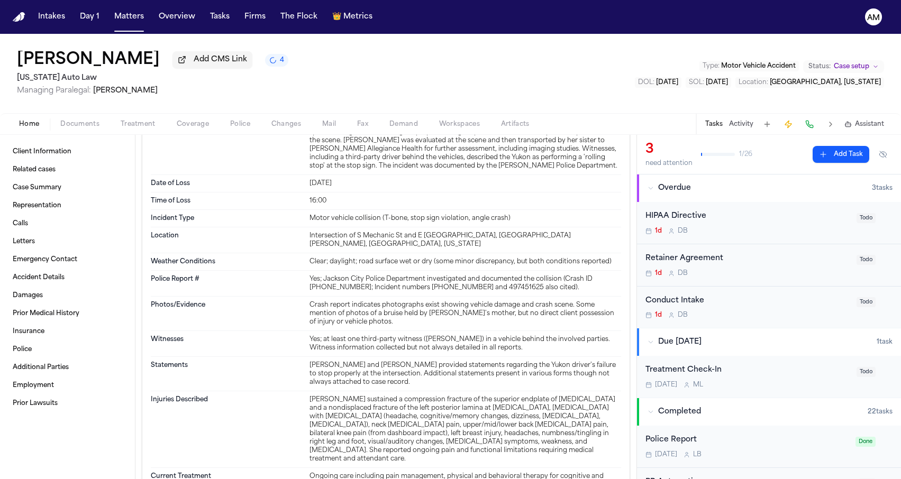
scroll to position [731, 0]
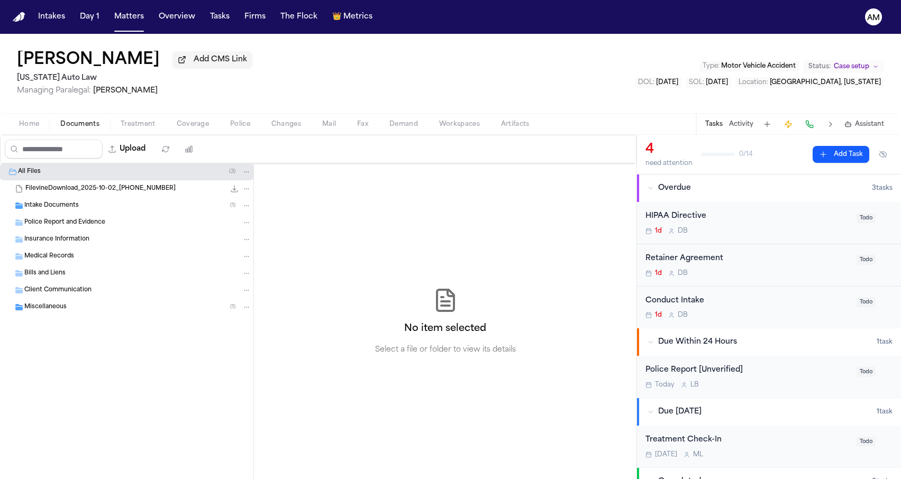
click at [161, 194] on div "FilevineDownload_2025-10-02_15-40-32-034 37.1 MB" at bounding box center [138, 189] width 226 height 11
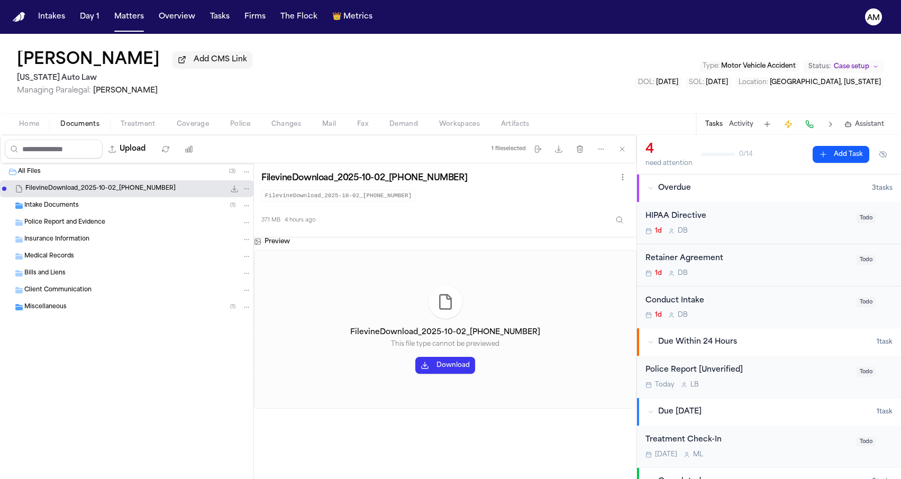
click at [154, 208] on div "Intake Documents ( 1 )" at bounding box center [137, 206] width 227 height 10
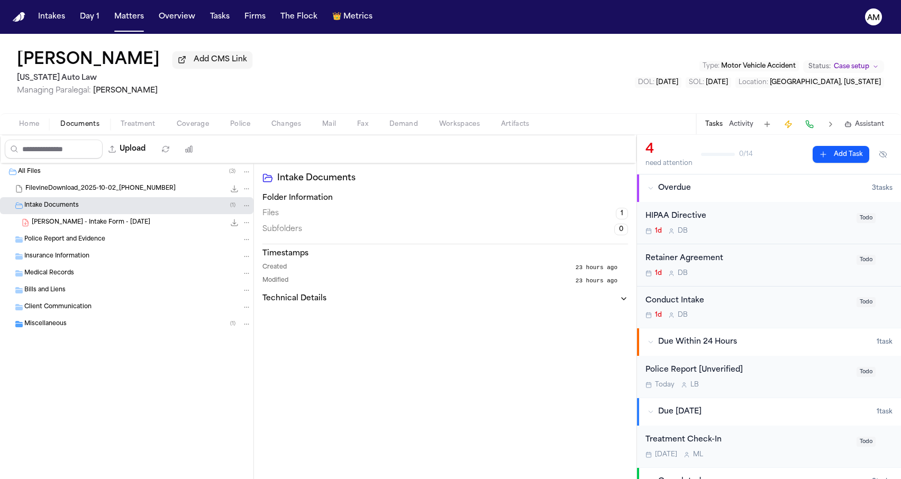
click at [143, 222] on span "E. Fagenson-Rubin - Intake Form - 9.22.25" at bounding box center [91, 222] width 118 height 9
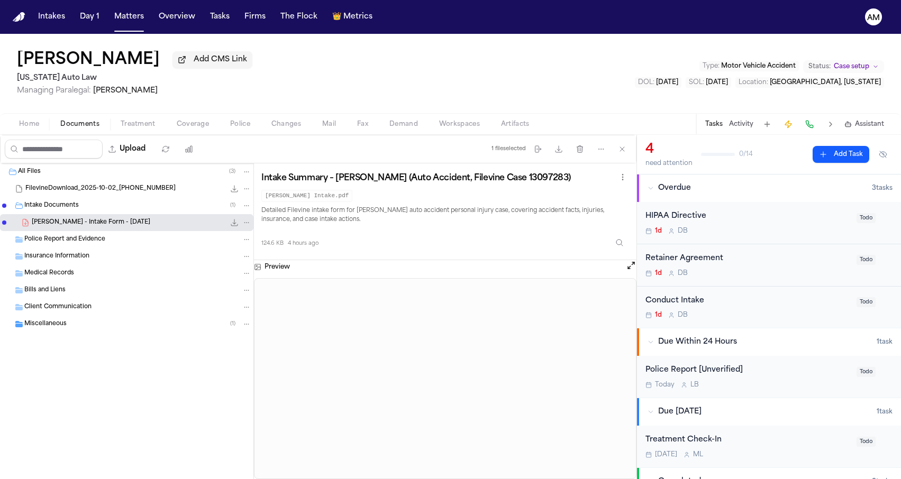
click at [89, 332] on div "Miscellaneous ( 1 )" at bounding box center [126, 324] width 253 height 17
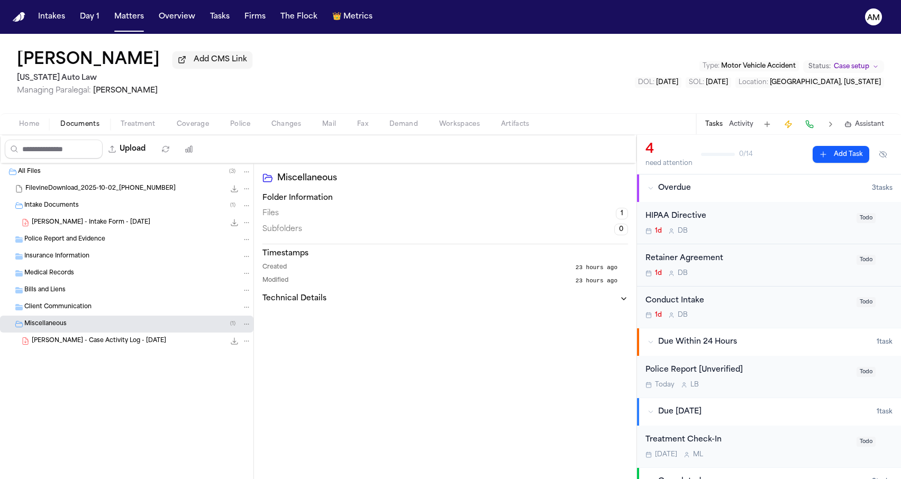
click at [44, 126] on button "Home" at bounding box center [28, 124] width 41 height 13
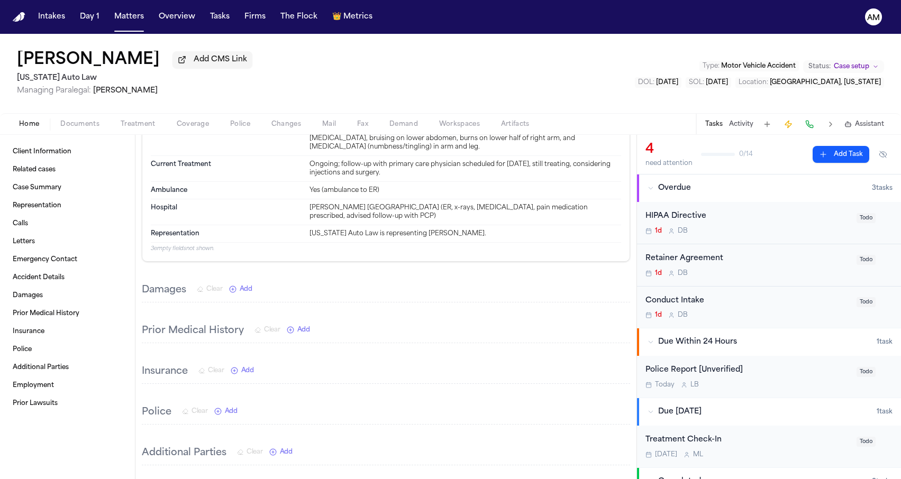
scroll to position [817, 0]
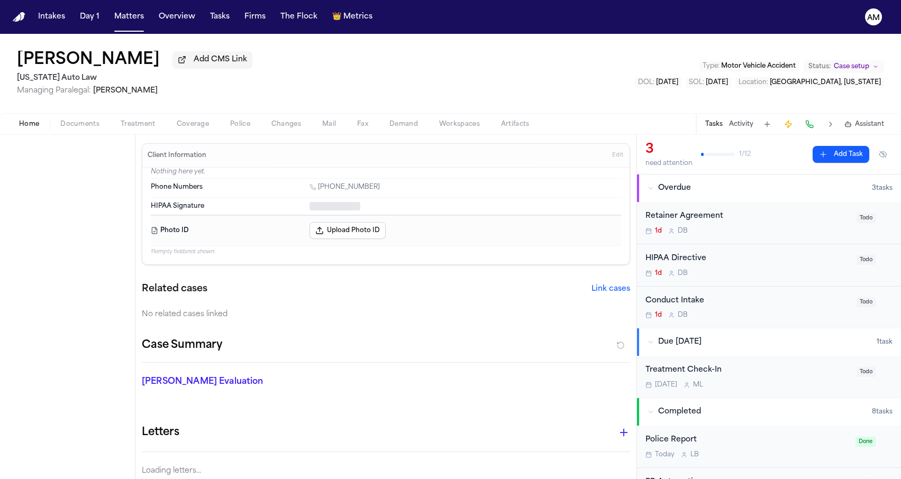
click at [38, 123] on span "Home" at bounding box center [29, 124] width 20 height 8
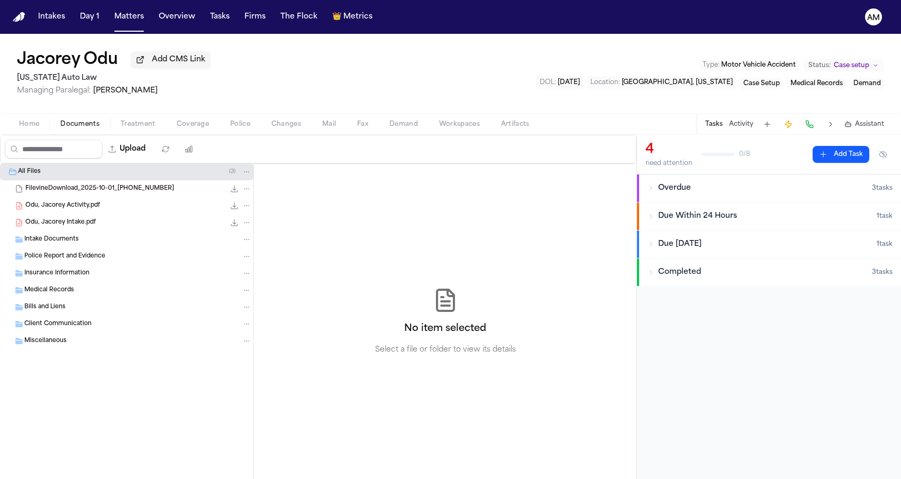
click at [39, 126] on span "Home" at bounding box center [29, 124] width 20 height 8
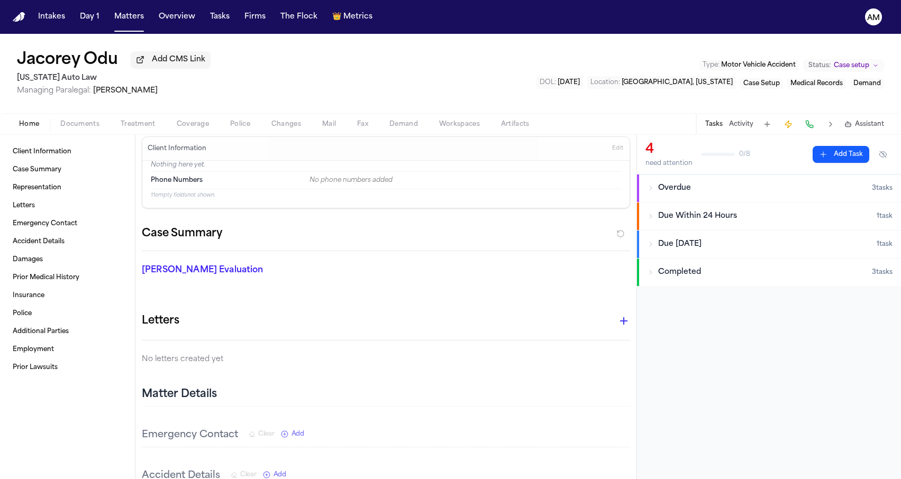
scroll to position [8, 0]
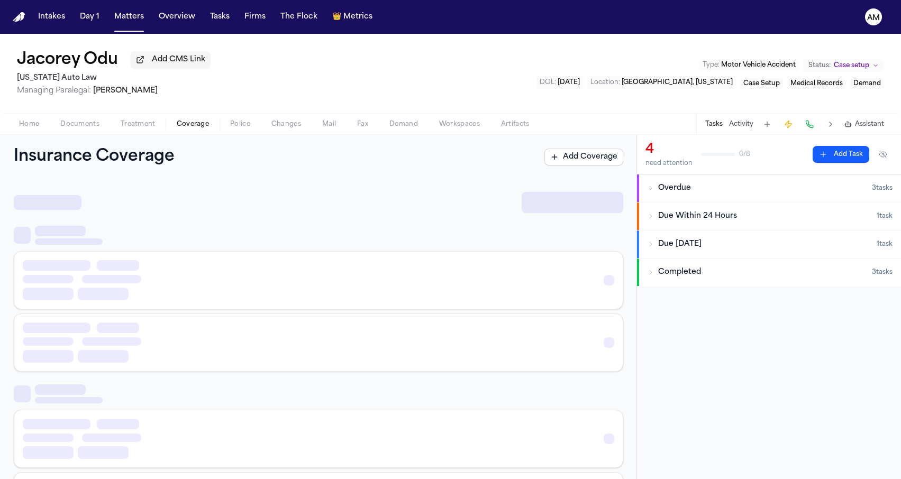
click at [187, 124] on span "Coverage" at bounding box center [193, 124] width 32 height 8
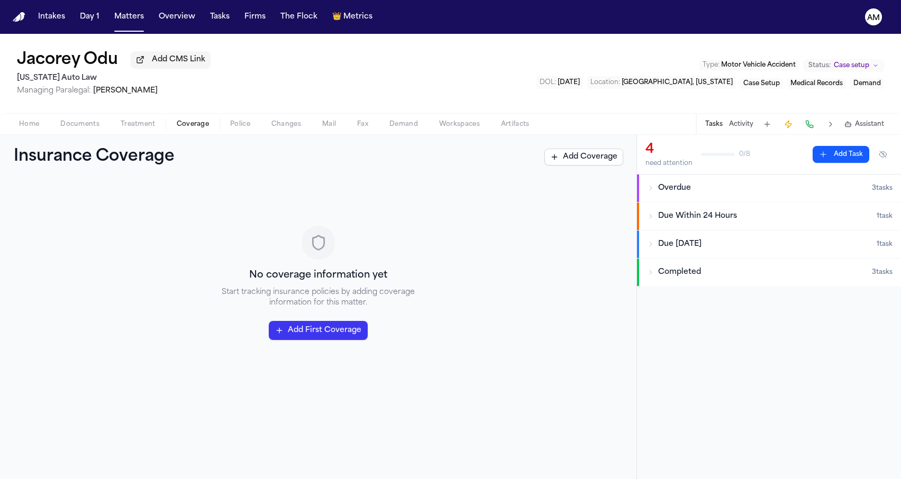
click at [88, 124] on span "Documents" at bounding box center [79, 124] width 39 height 8
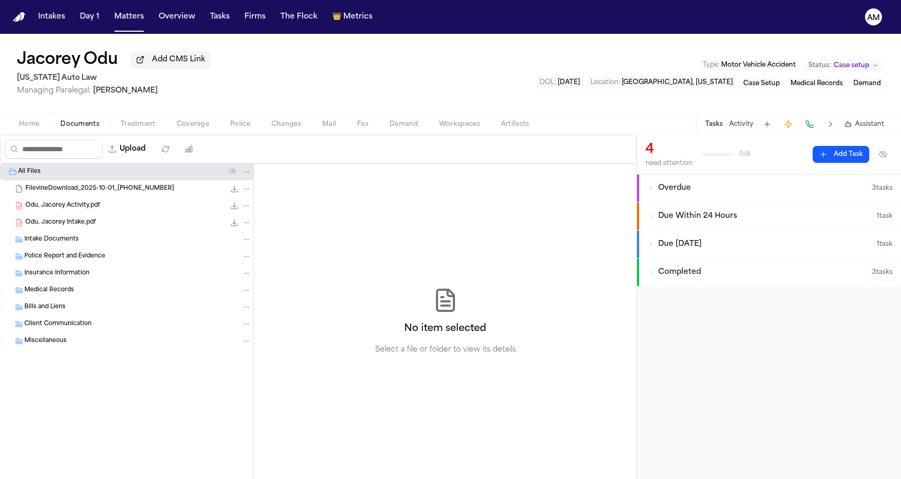
click at [90, 196] on div "FilevineDownload_2025-10-01_[PHONE_NUMBER] 717.4 MB" at bounding box center [126, 188] width 253 height 17
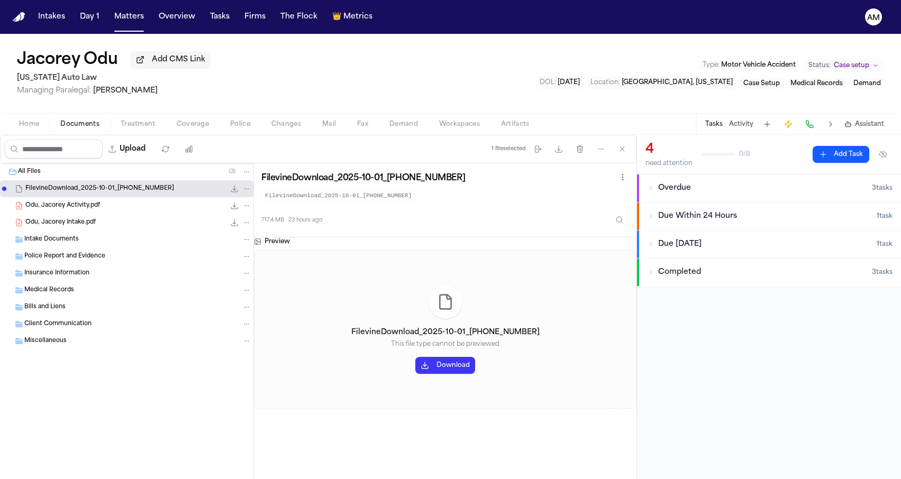
click at [433, 368] on button "Download" at bounding box center [445, 365] width 60 height 17
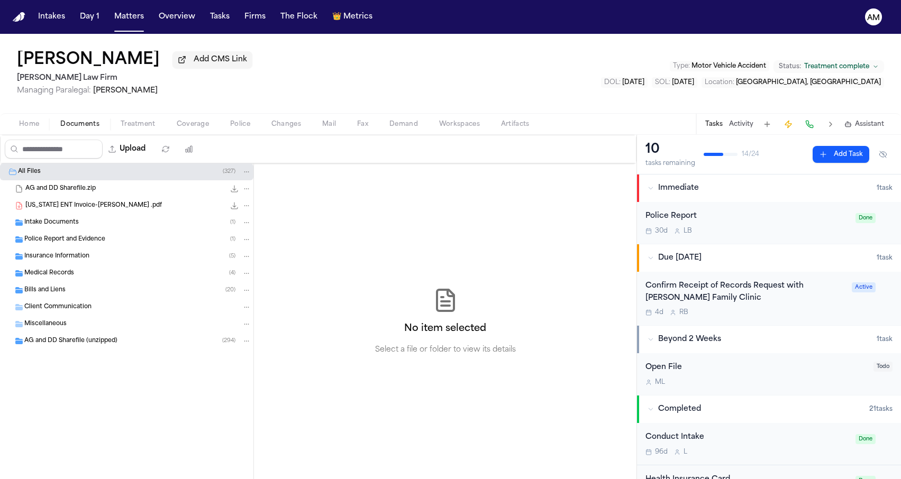
click at [35, 129] on span "Home" at bounding box center [29, 124] width 20 height 8
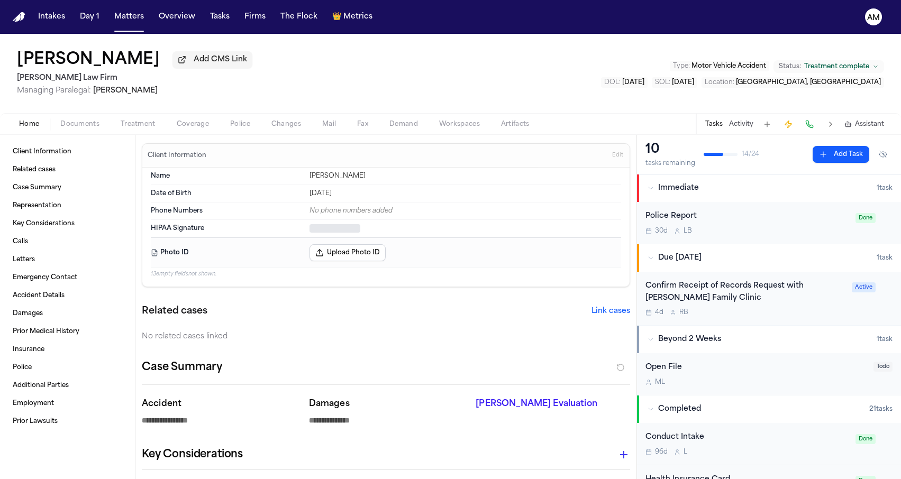
type textarea "*"
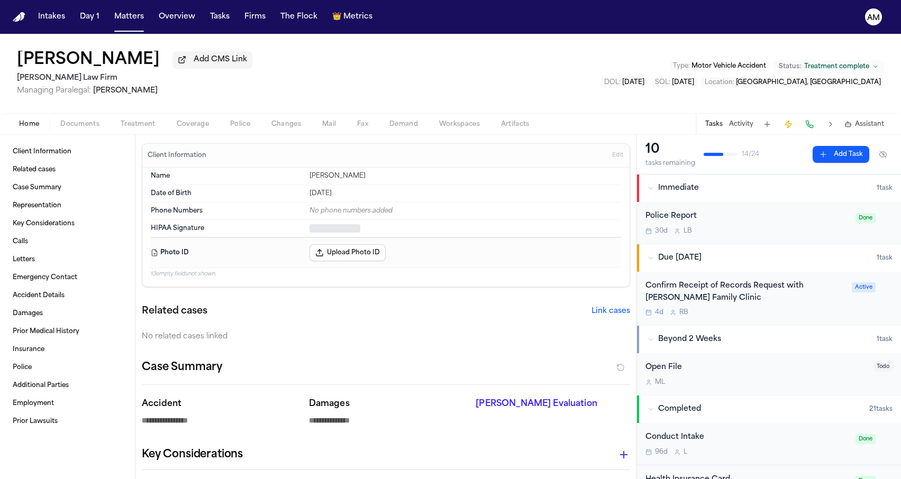
type textarea "*"
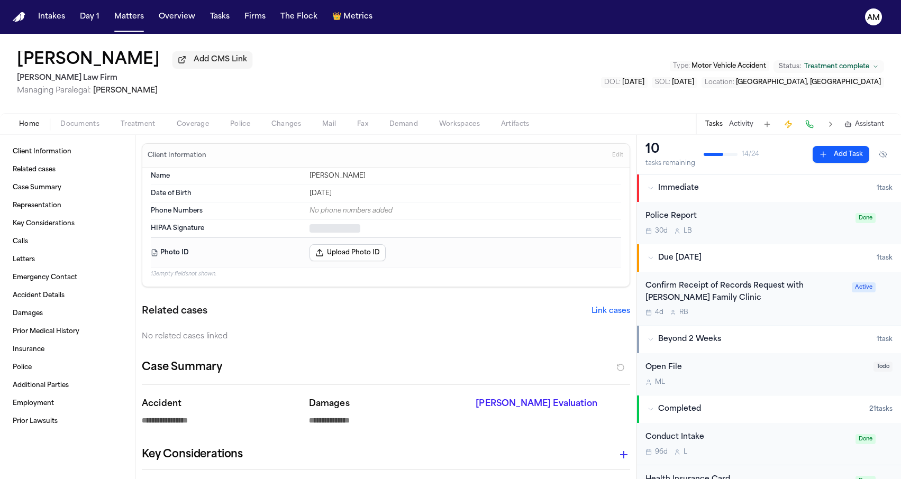
type textarea "*"
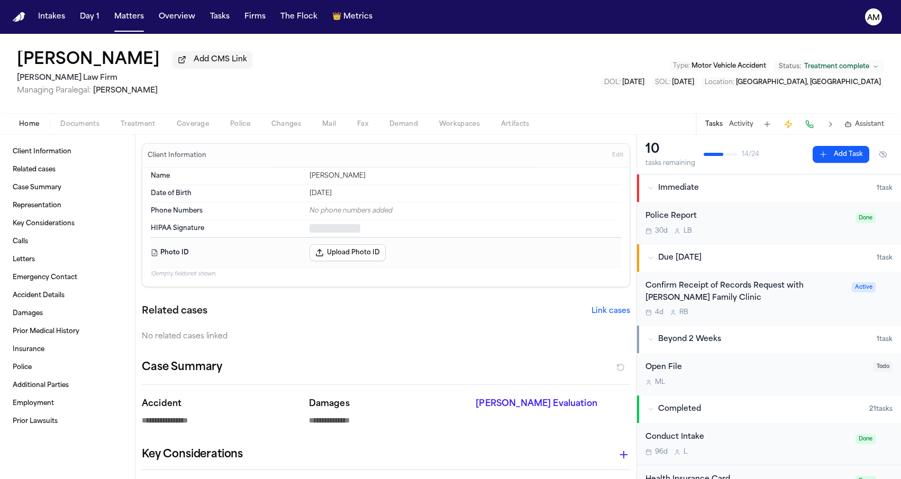
type textarea "*"
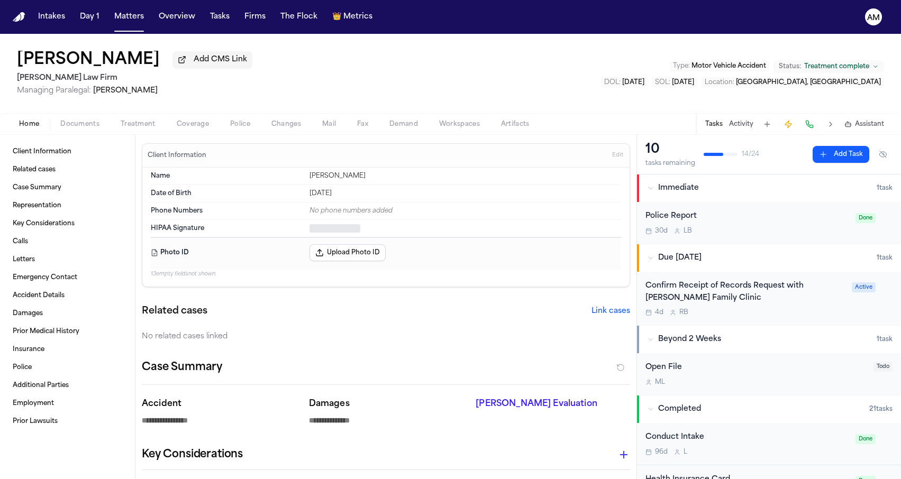
type textarea "*"
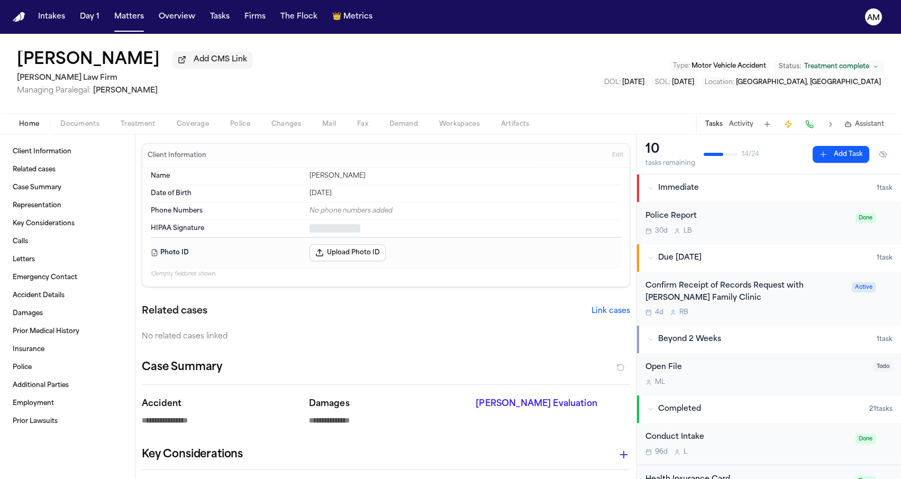
type textarea "*"
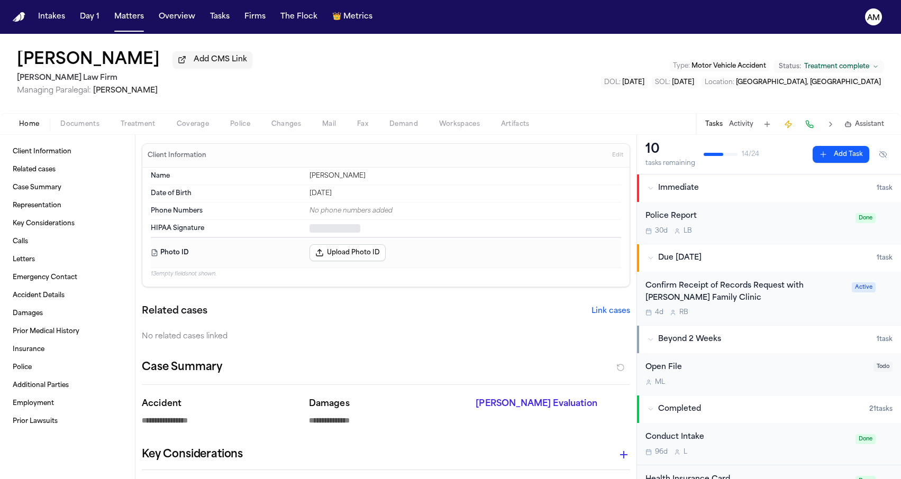
type textarea "*"
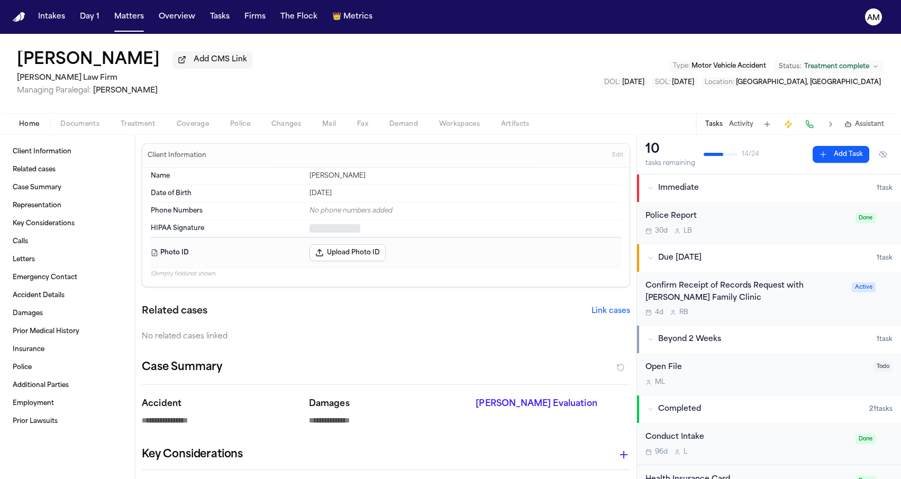
type textarea "*"
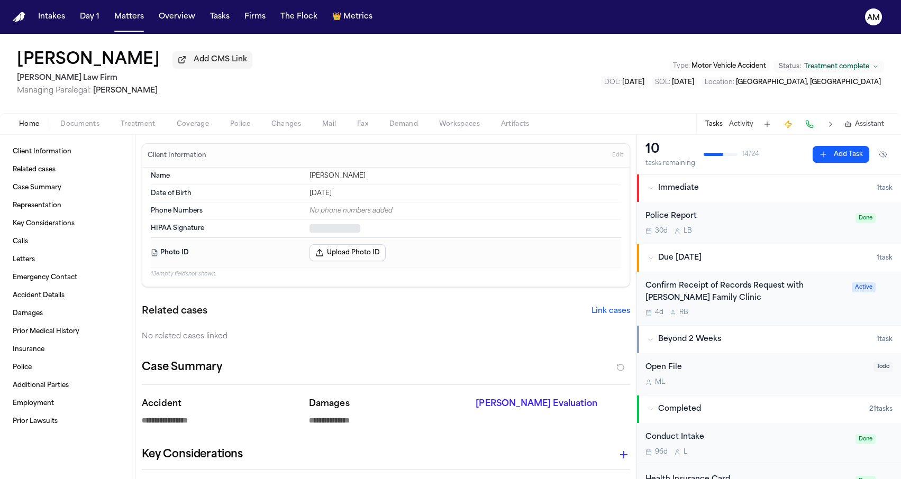
type textarea "*"
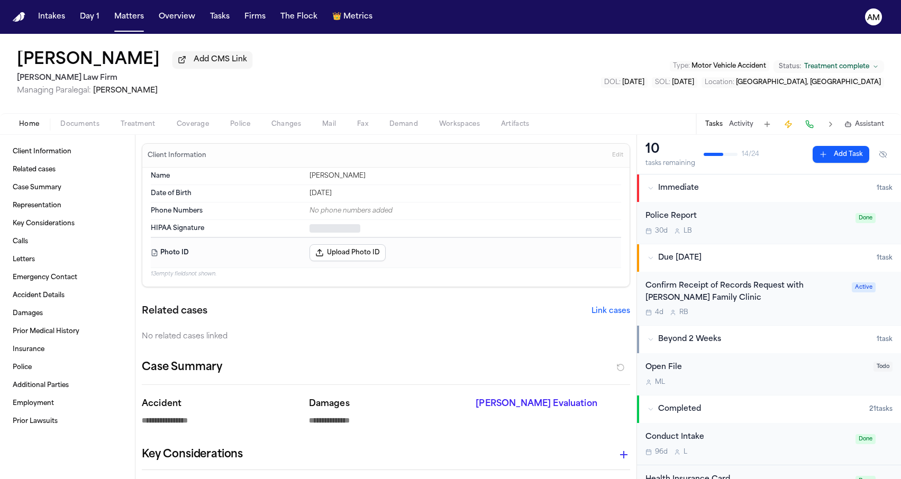
type textarea "*"
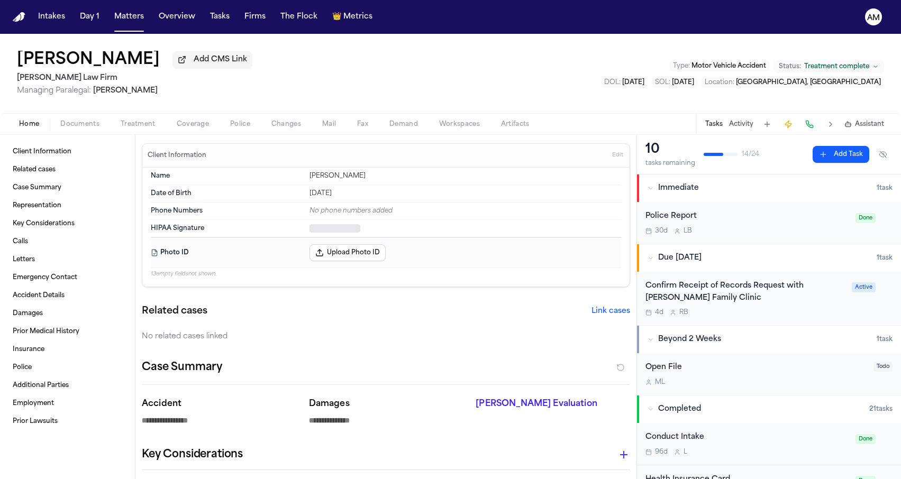
type textarea "*"
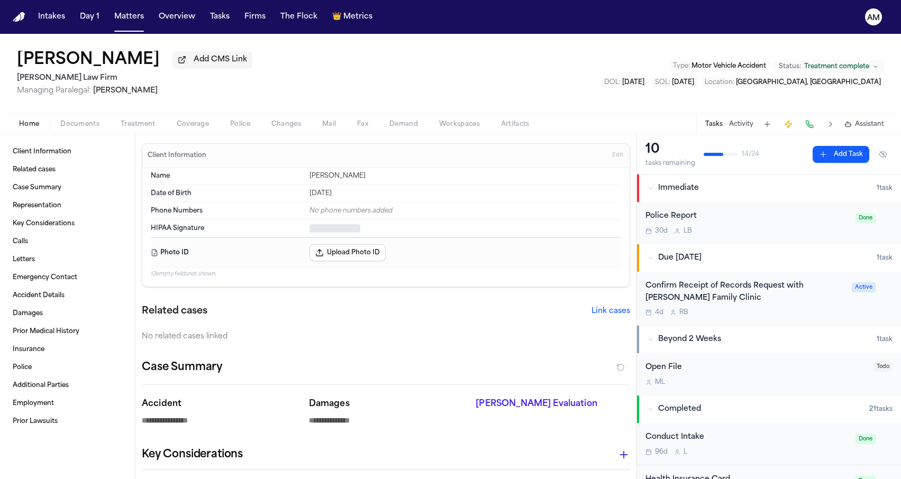
type textarea "*"
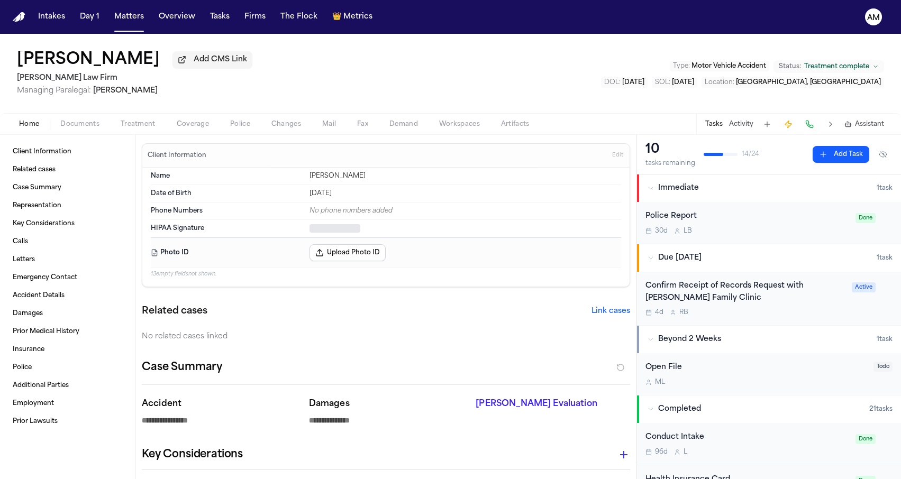
type textarea "*"
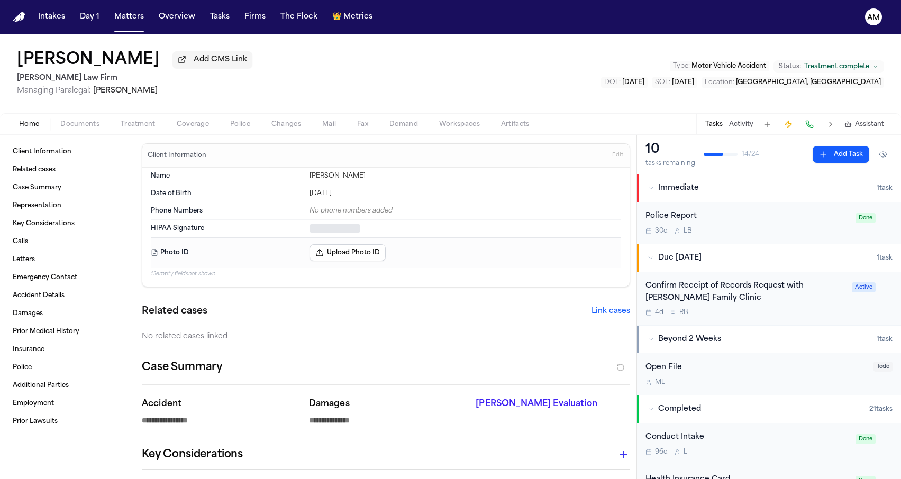
type textarea "*"
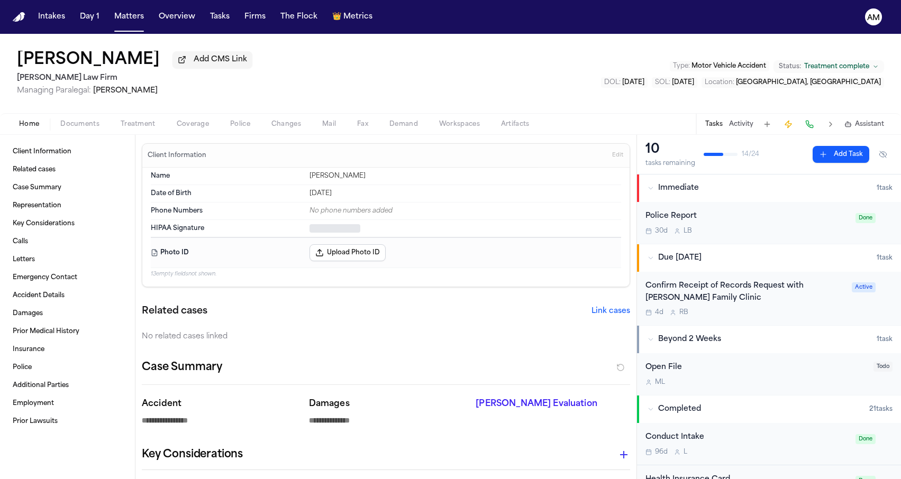
type textarea "*"
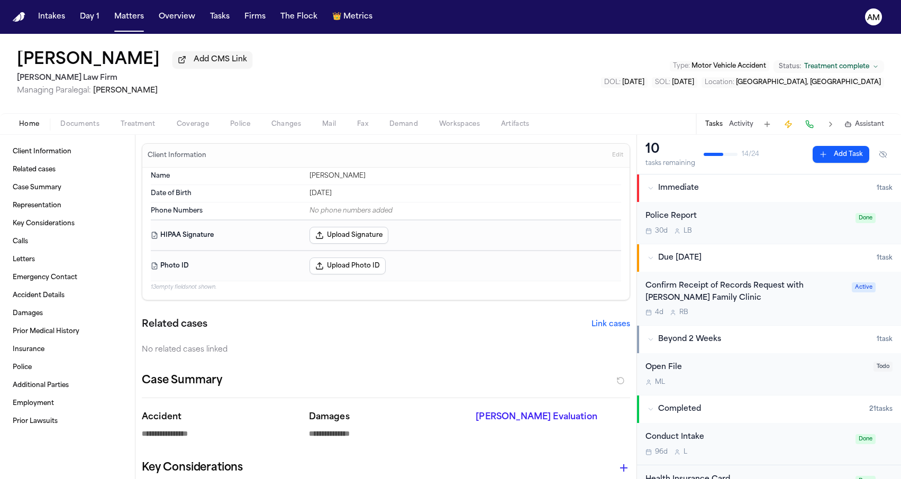
type textarea "*"
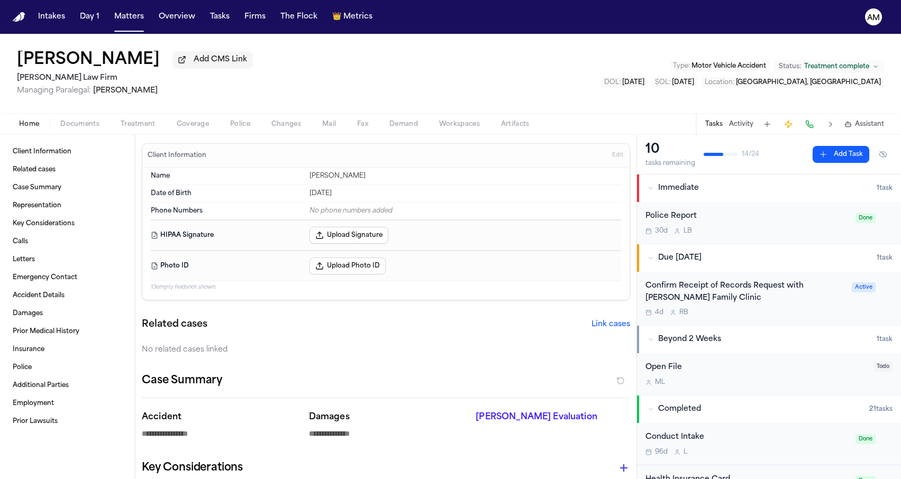
type textarea "*"
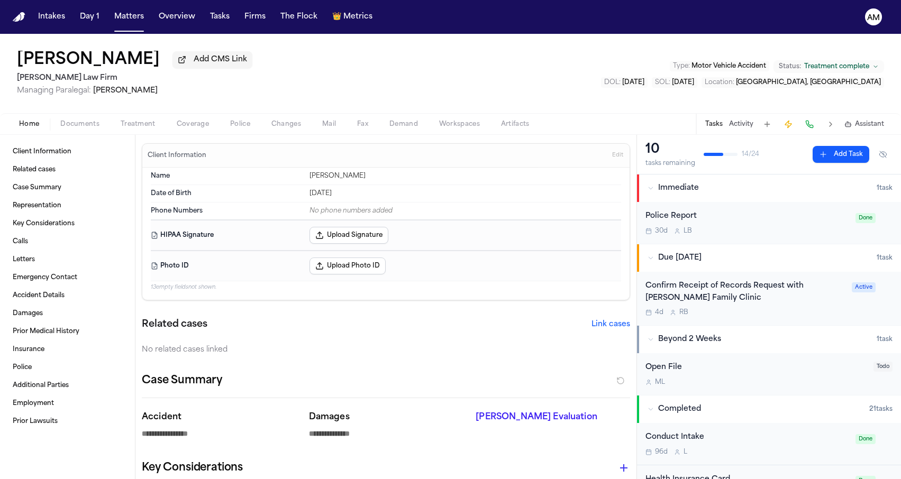
type textarea "*"
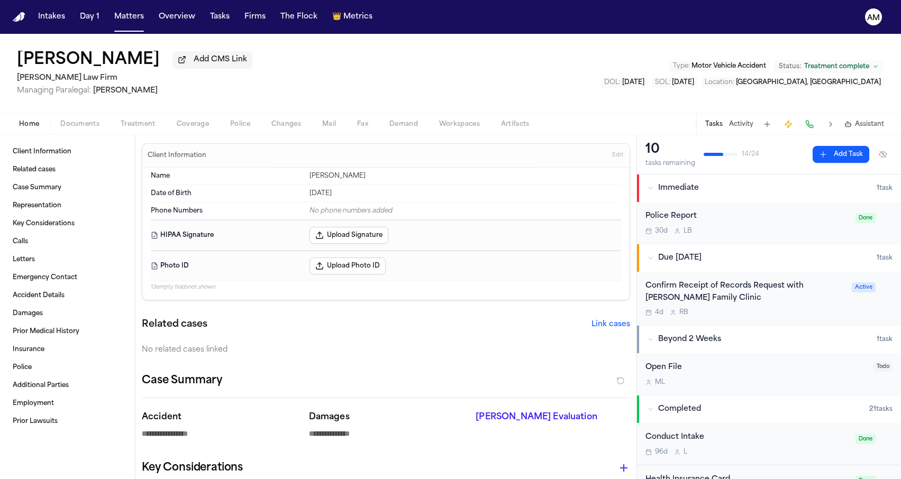
type textarea "*"
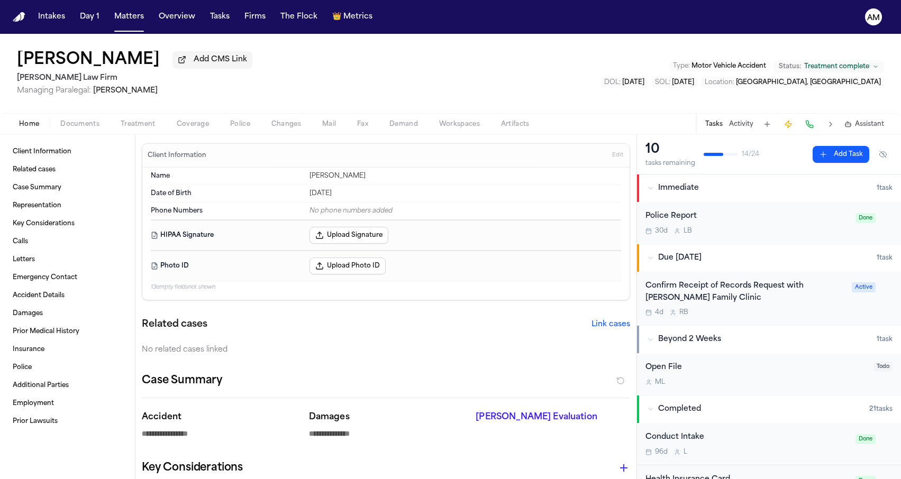
type textarea "*"
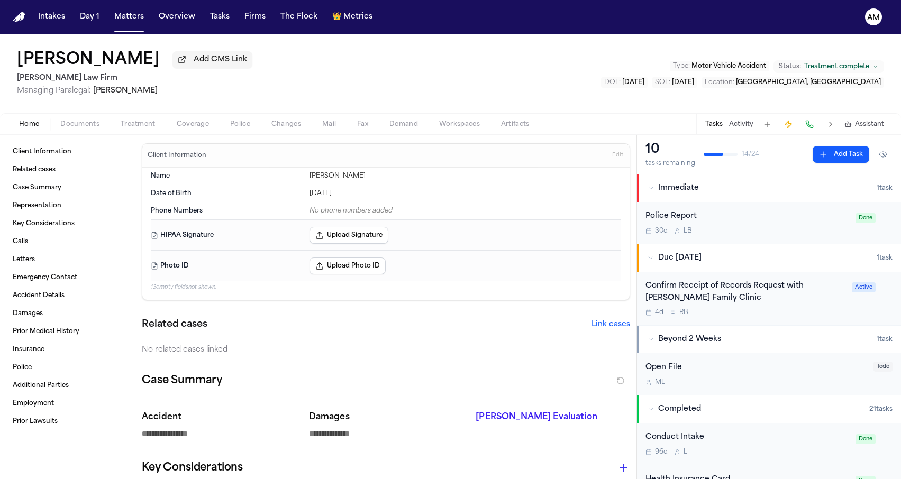
type textarea "*"
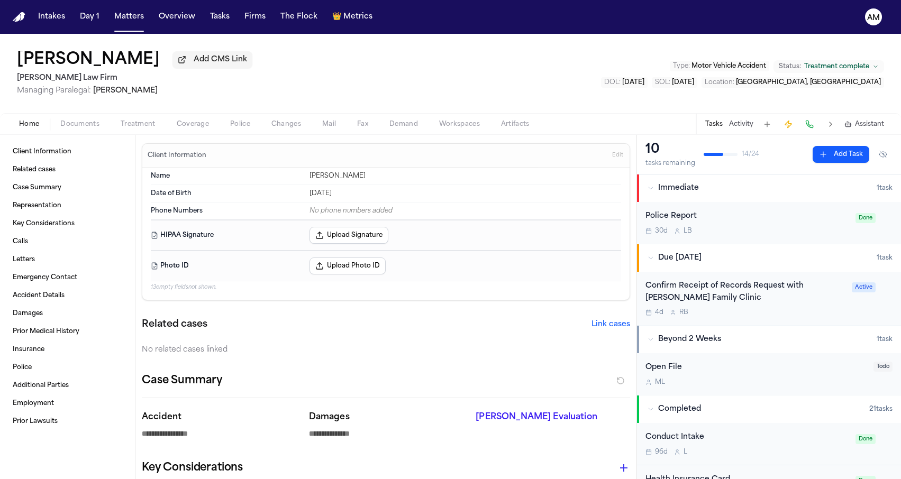
type textarea "*"
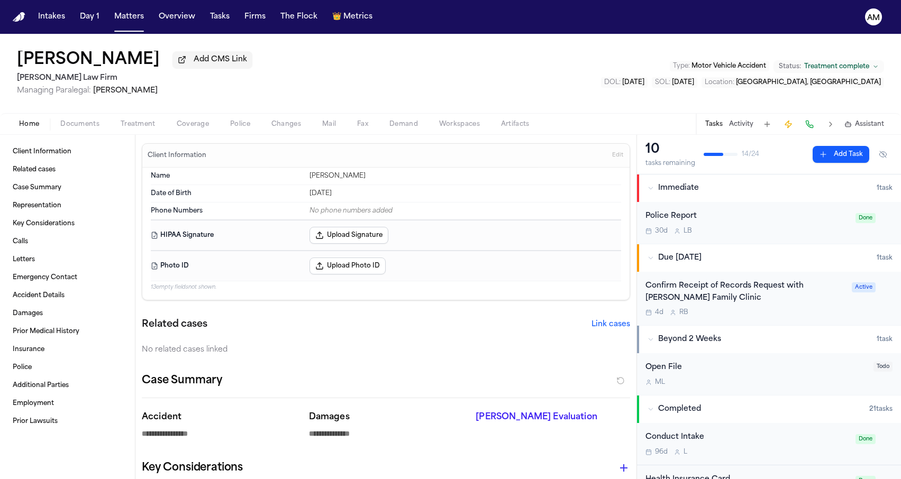
type textarea "*"
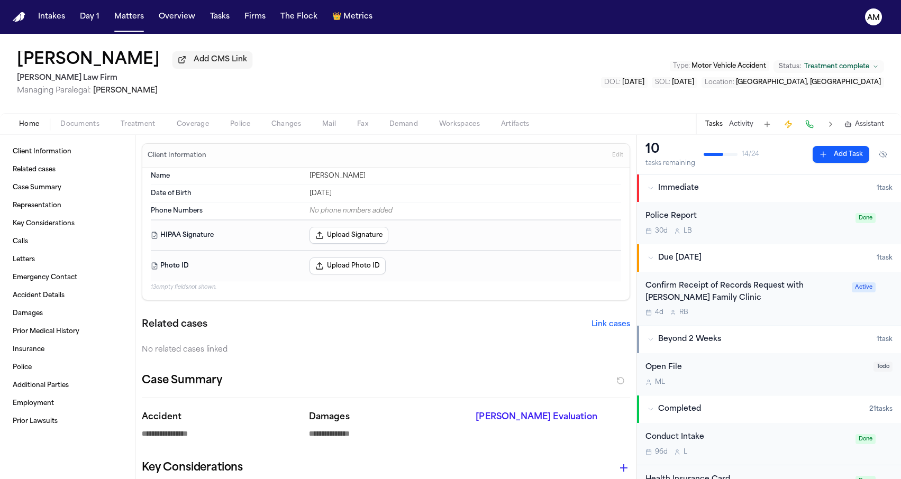
type textarea "*"
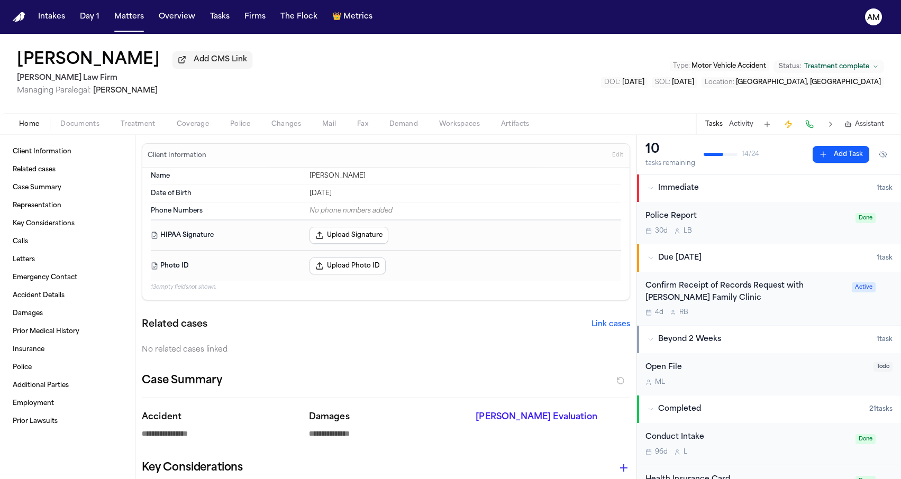
type textarea "*"
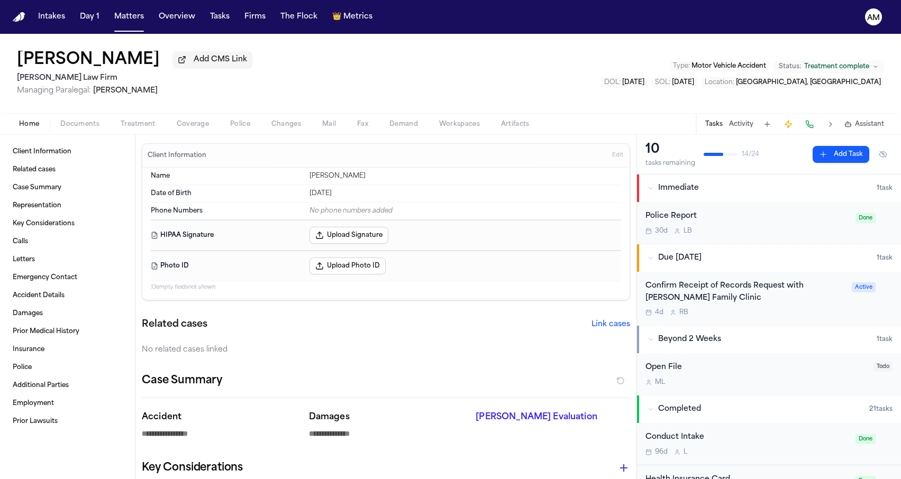
type textarea "*"
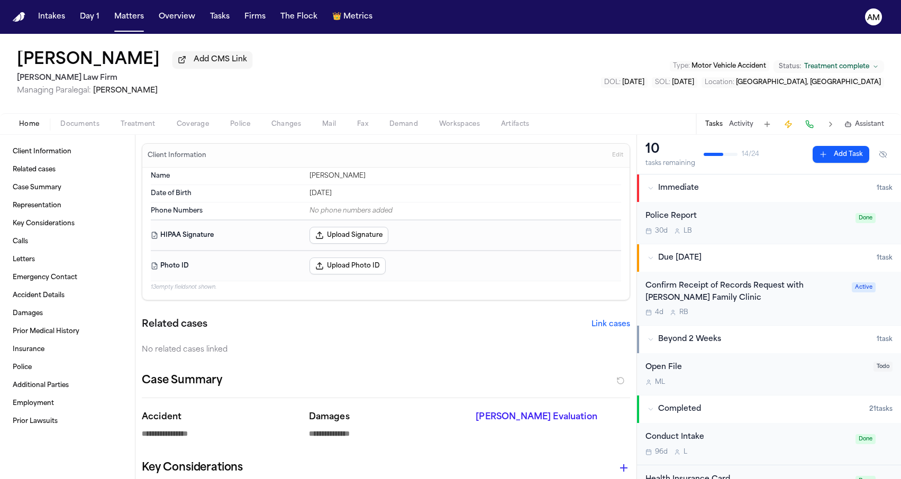
type textarea "*"
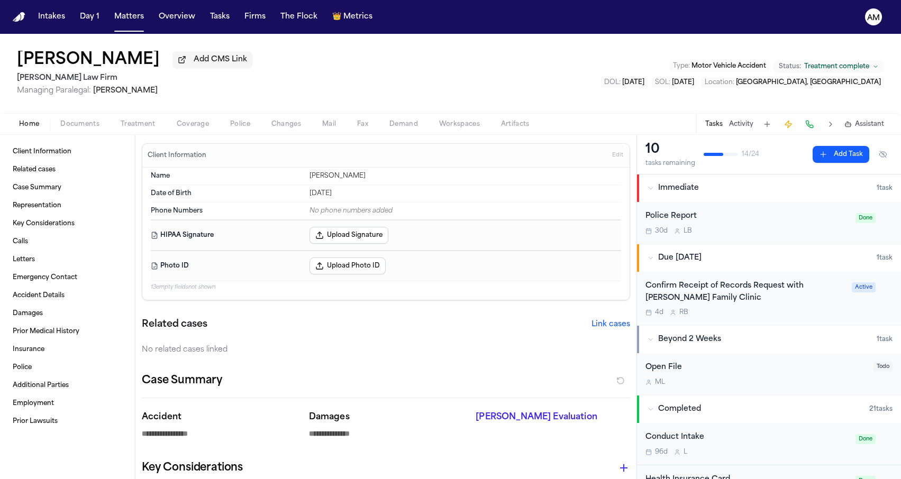
type textarea "*"
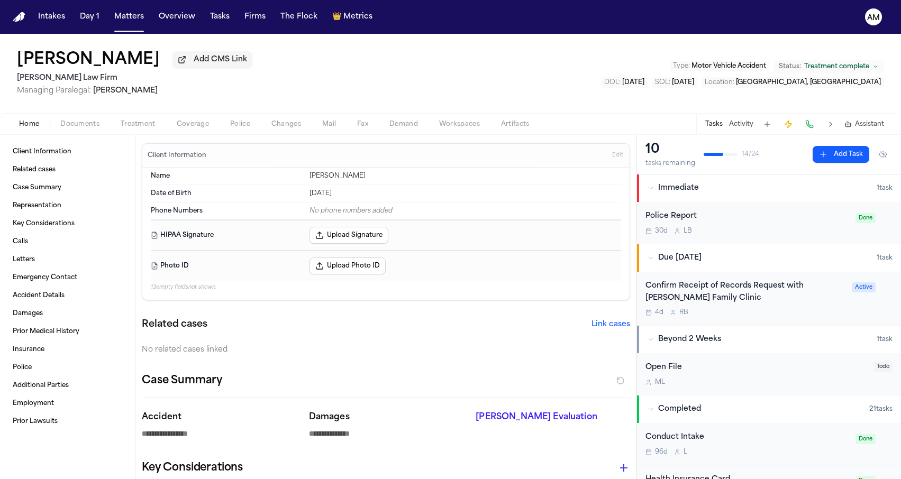
type textarea "*"
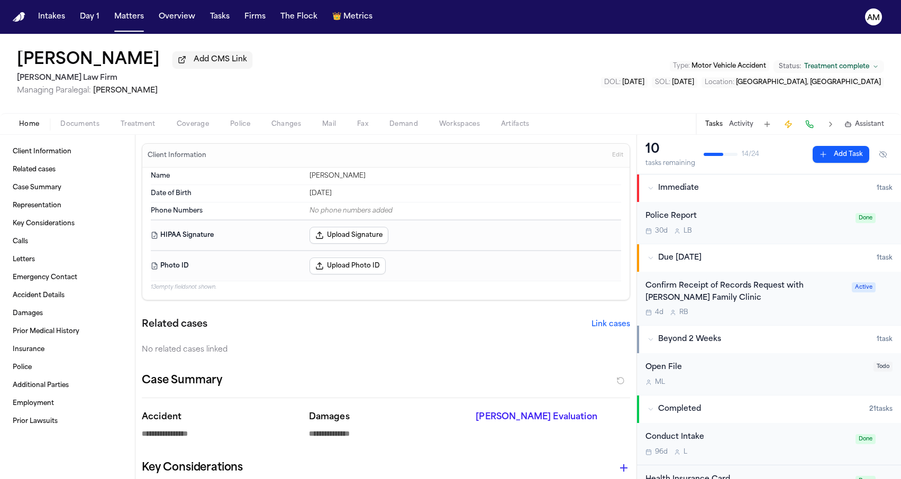
type textarea "*"
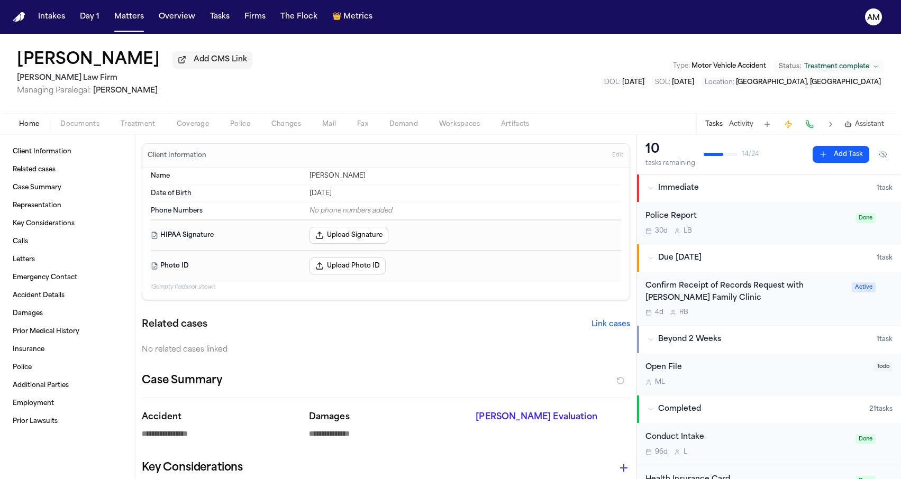
type textarea "*"
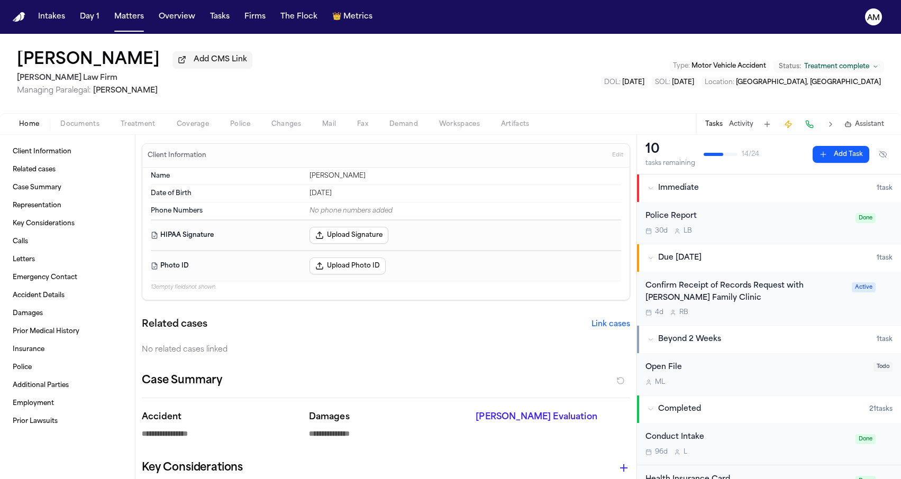
type textarea "*"
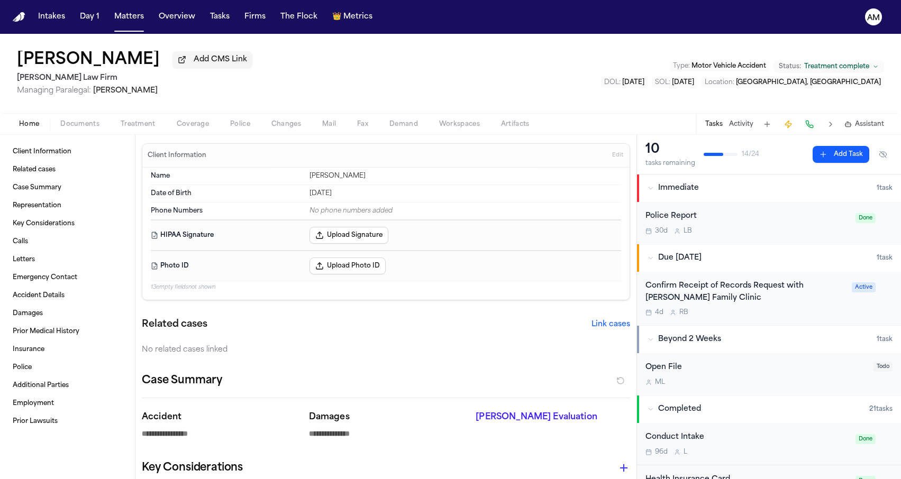
type textarea "*"
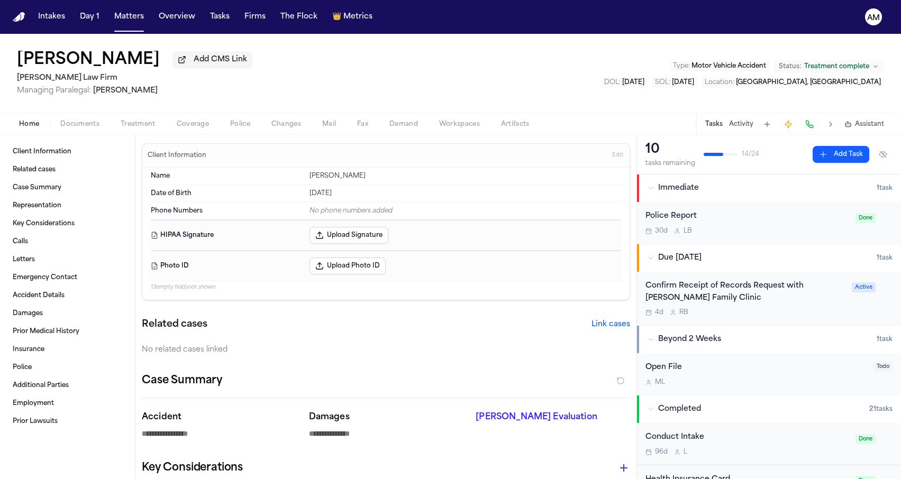
type textarea "*"
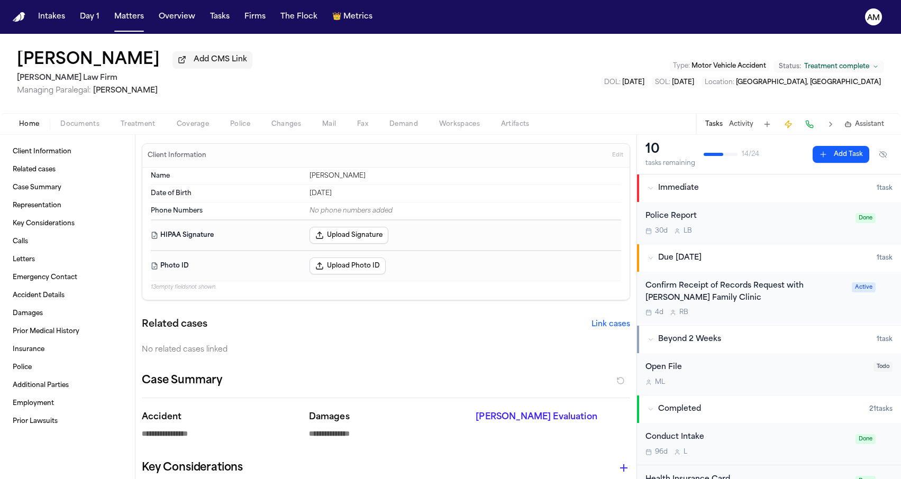
type textarea "*"
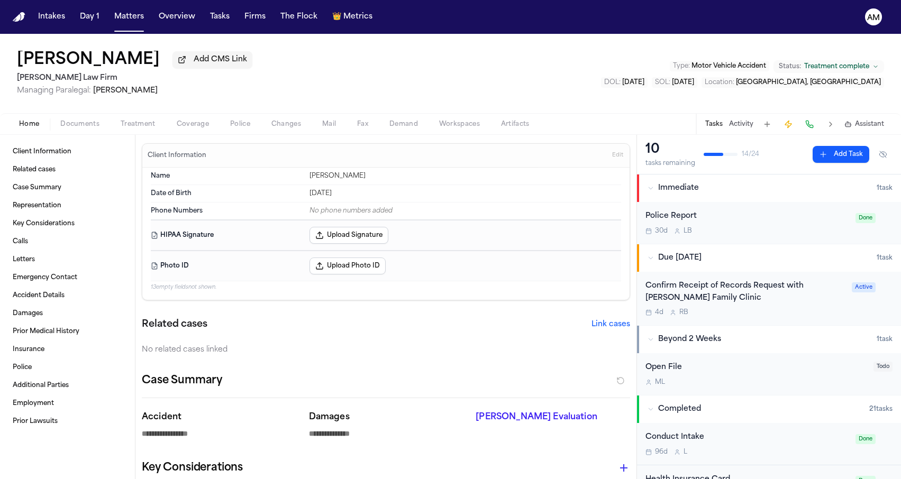
type textarea "*"
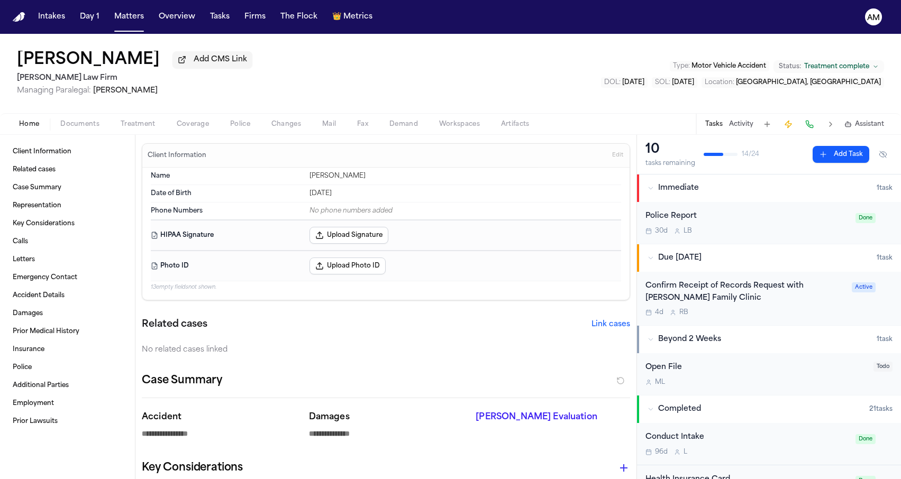
type textarea "*"
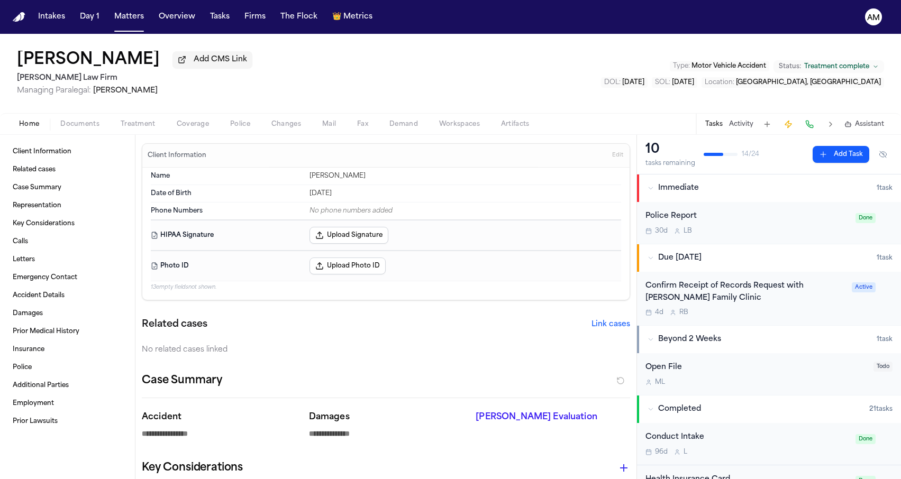
type textarea "*"
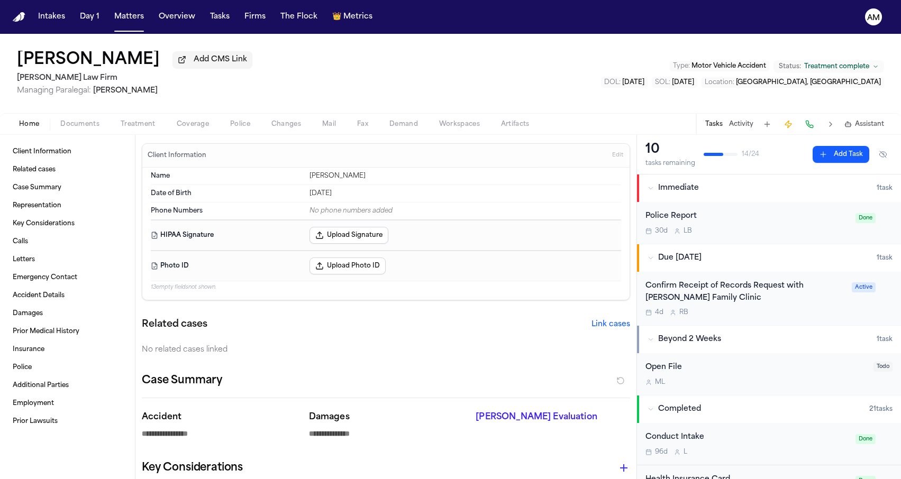
type textarea "*"
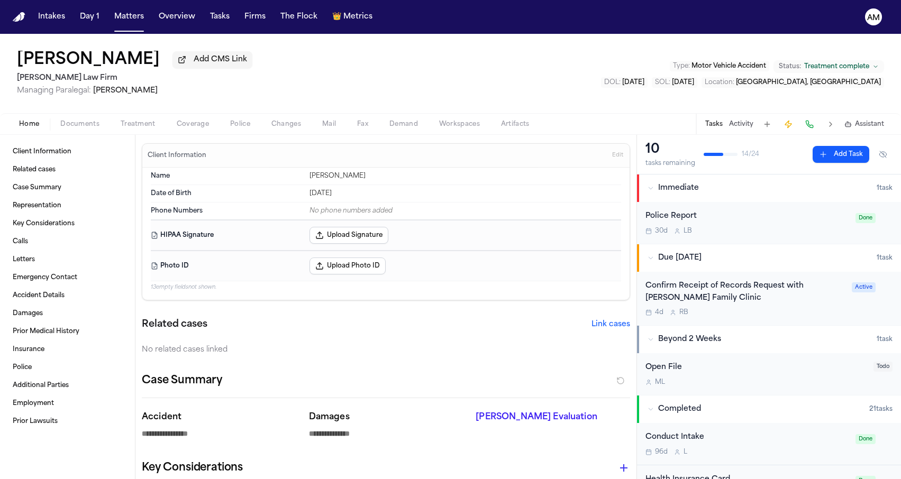
type textarea "*"
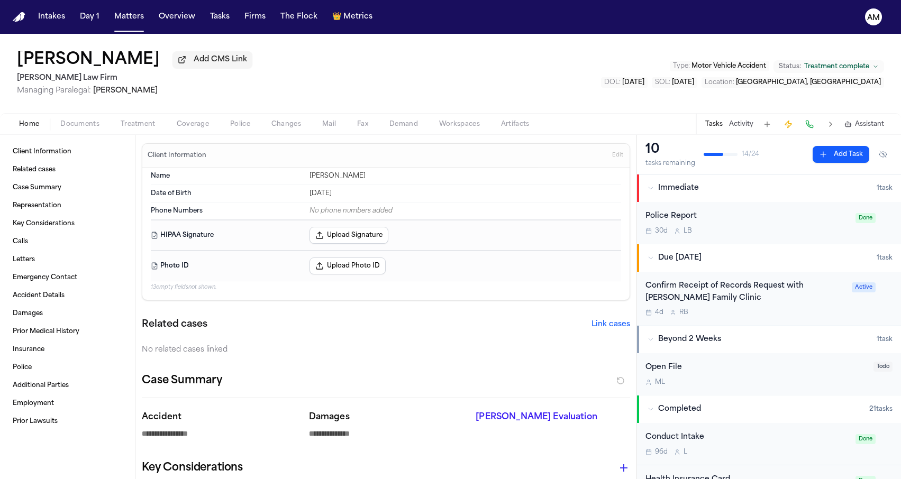
click at [196, 127] on span "Coverage" at bounding box center [193, 124] width 32 height 8
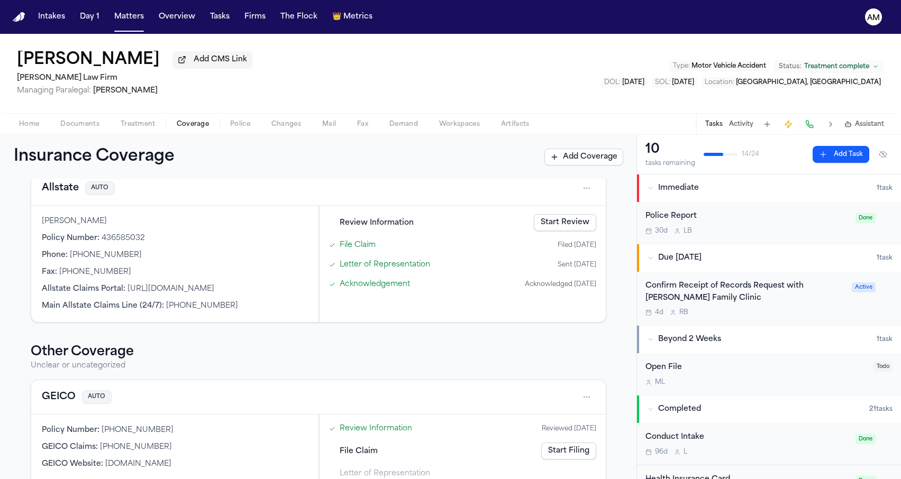
scroll to position [392, 0]
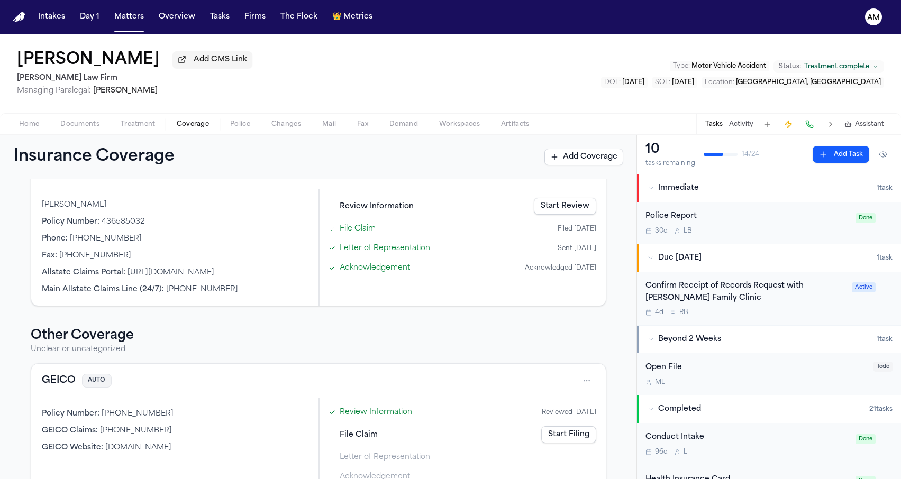
click at [151, 139] on div "Insurance Coverage Add Coverage" at bounding box center [318, 157] width 636 height 44
click at [150, 122] on span "Treatment" at bounding box center [138, 124] width 35 height 8
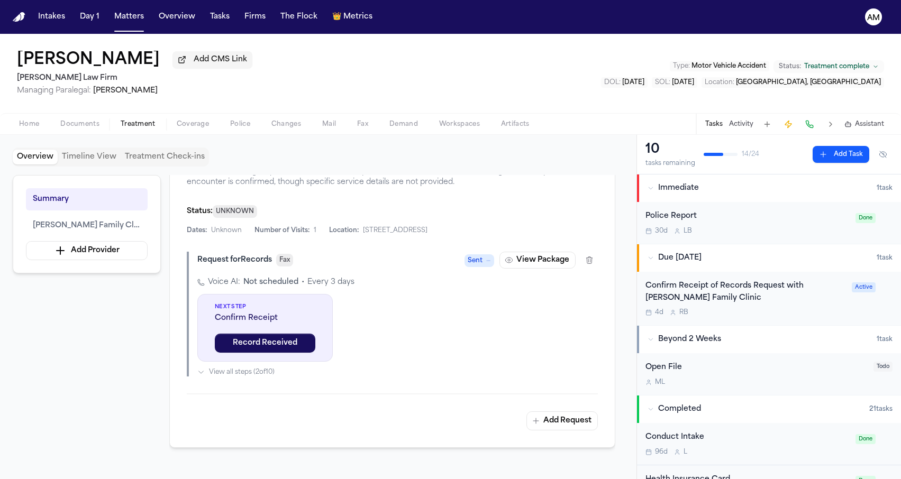
scroll to position [235, 0]
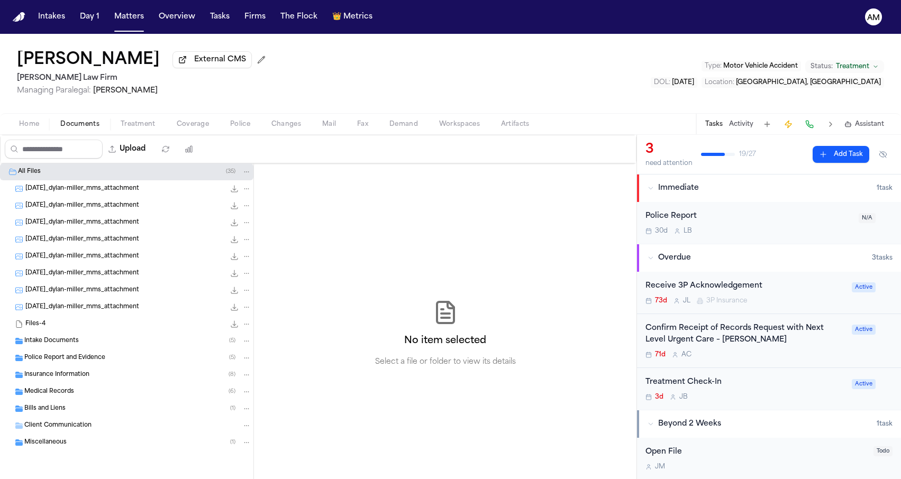
click at [436, 75] on div "[PERSON_NAME] External CMS [PERSON_NAME] Law Firm Managing Paralegal: [PERSON_N…" at bounding box center [450, 73] width 901 height 79
